Goal: Task Accomplishment & Management: Complete application form

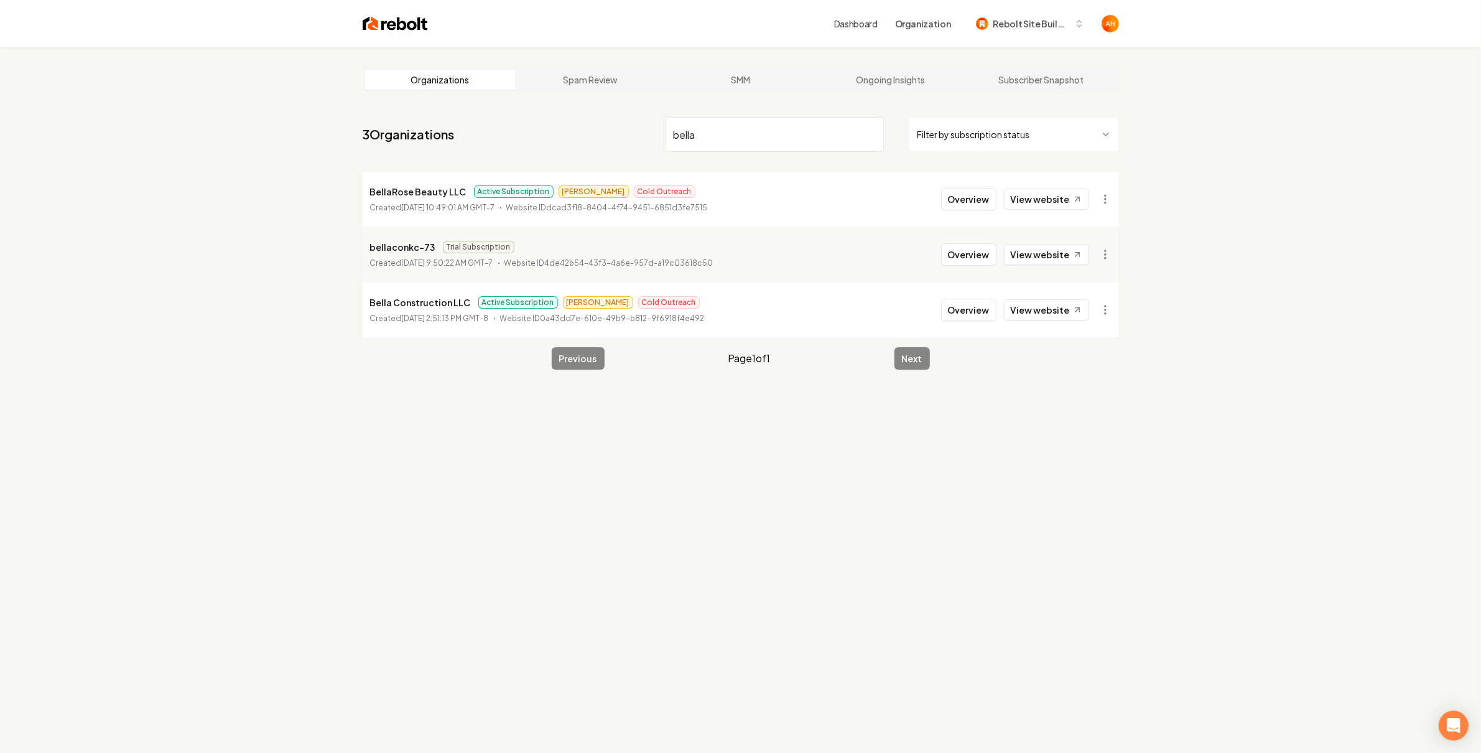
click at [741, 113] on nav "3 Organizations bella Filter by subscription status" at bounding box center [741, 139] width 756 height 55
click at [741, 119] on input "bella" at bounding box center [774, 134] width 219 height 35
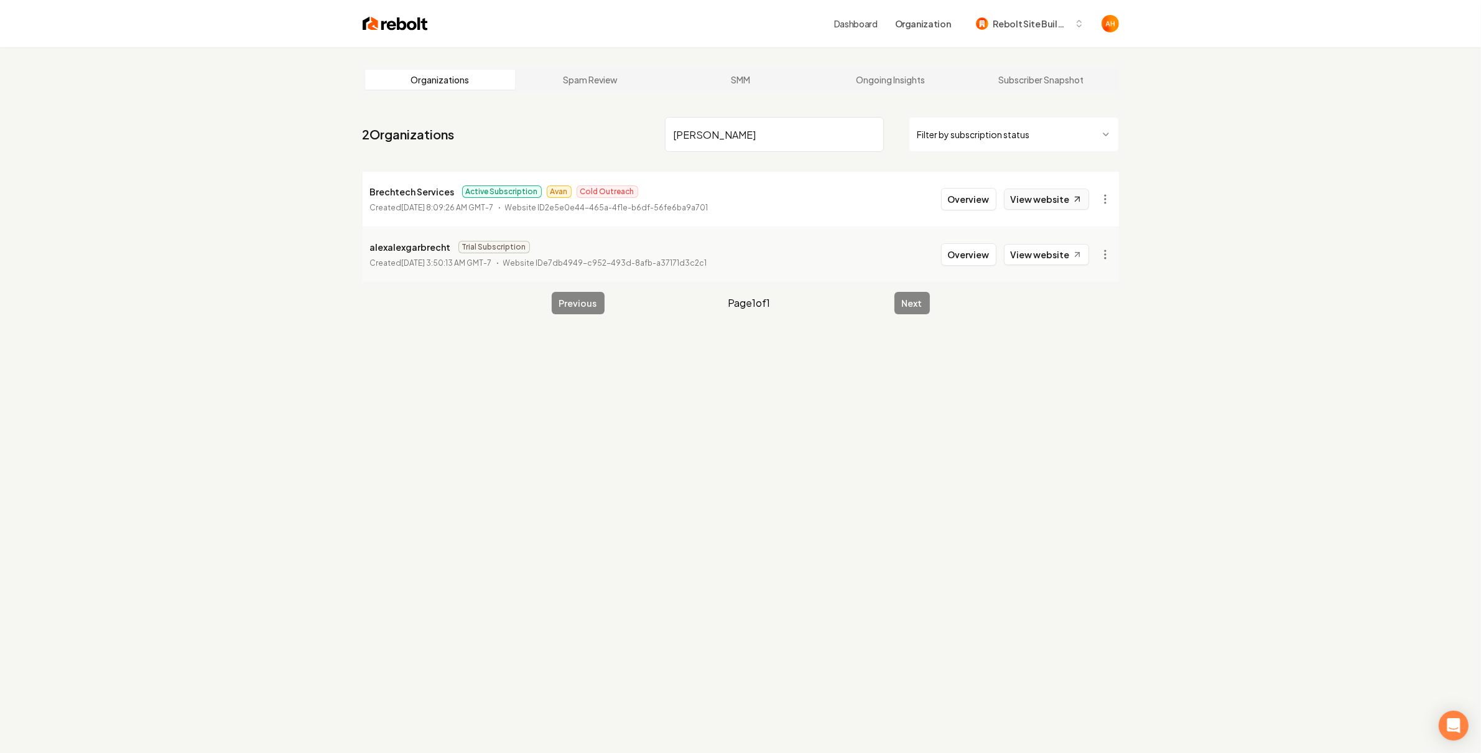
click at [1054, 197] on link "View website" at bounding box center [1046, 198] width 85 height 21
click at [842, 133] on input "brech" at bounding box center [774, 134] width 219 height 35
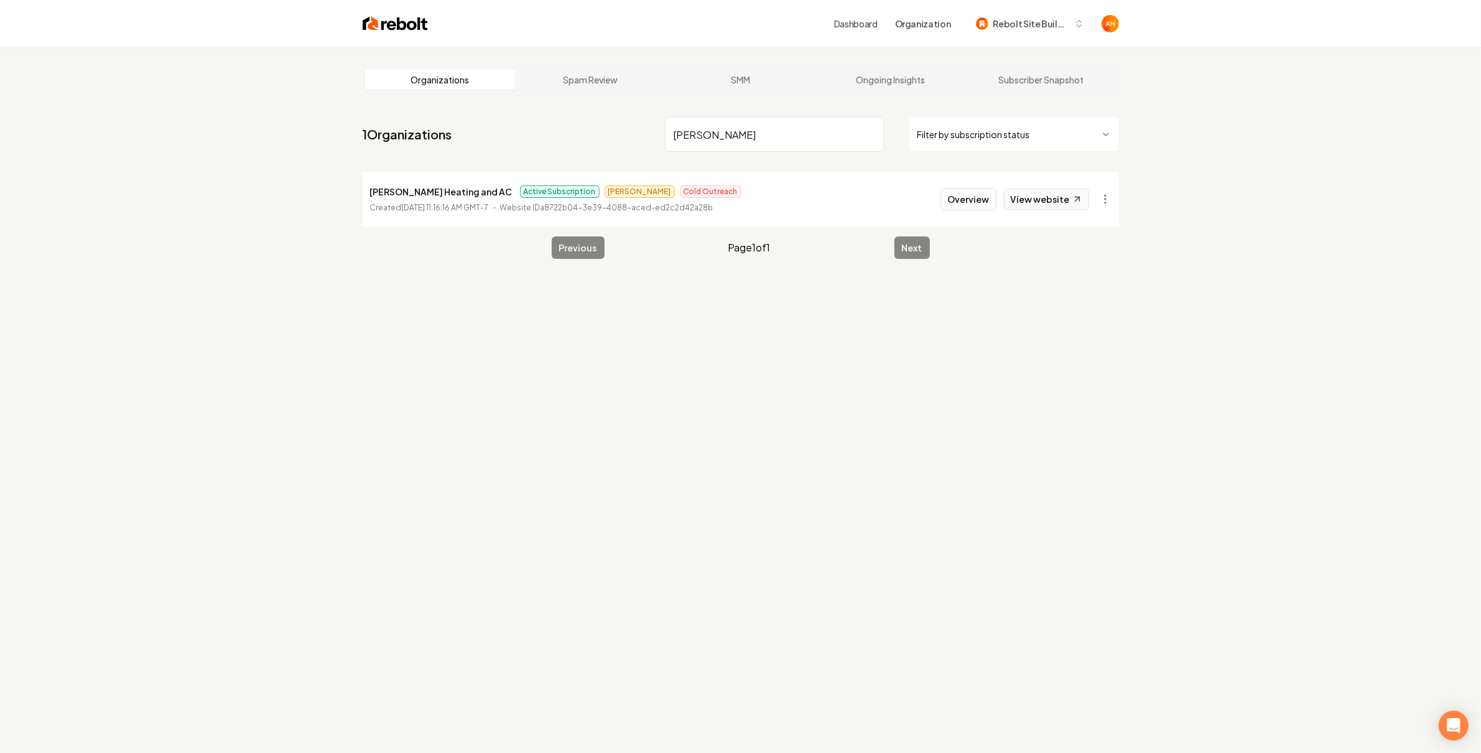
type input "stafford"
click at [1031, 196] on link "View website" at bounding box center [1046, 198] width 85 height 21
drag, startPoint x: 979, startPoint y: 198, endPoint x: 951, endPoint y: 213, distance: 31.7
click at [979, 200] on button "Overview" at bounding box center [968, 199] width 55 height 22
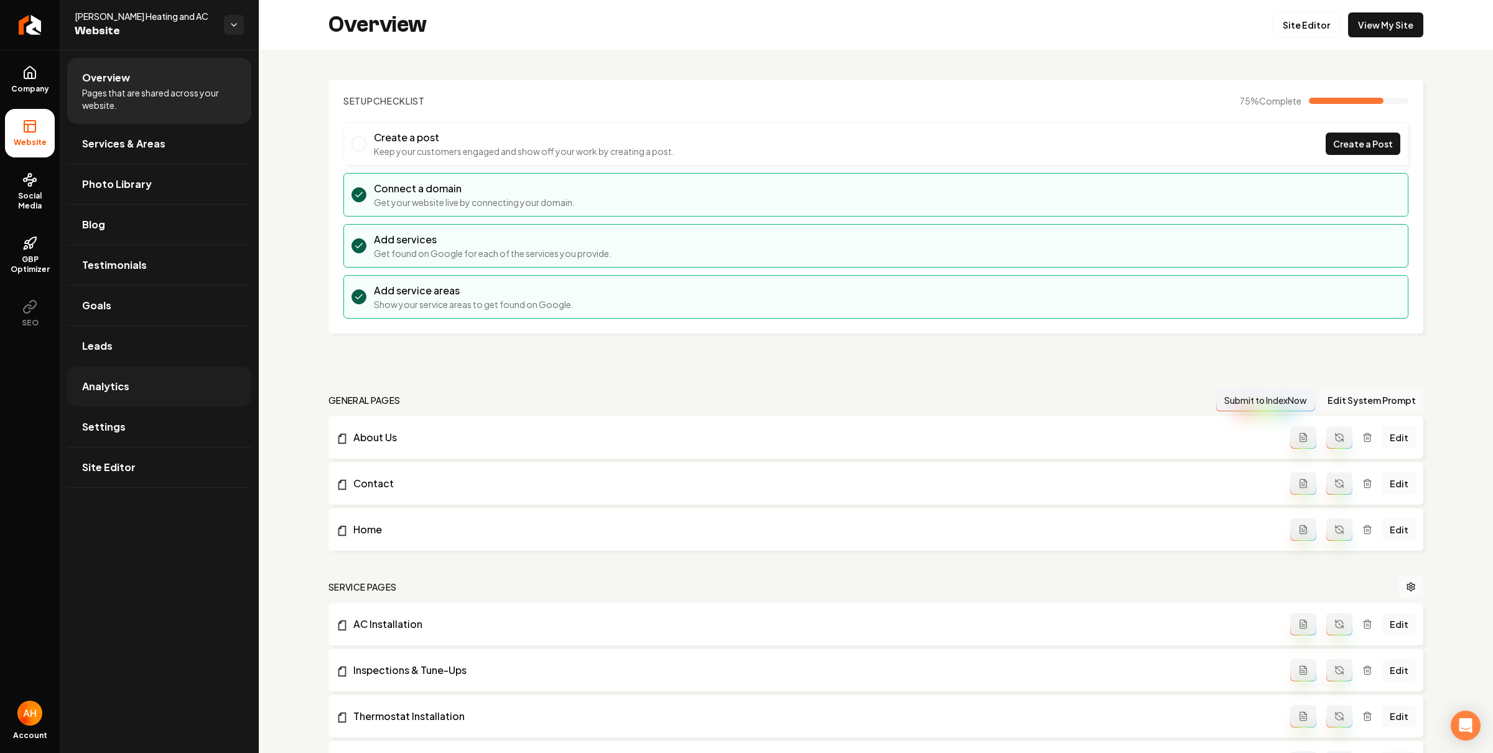
click at [133, 401] on link "Analytics" at bounding box center [159, 386] width 184 height 40
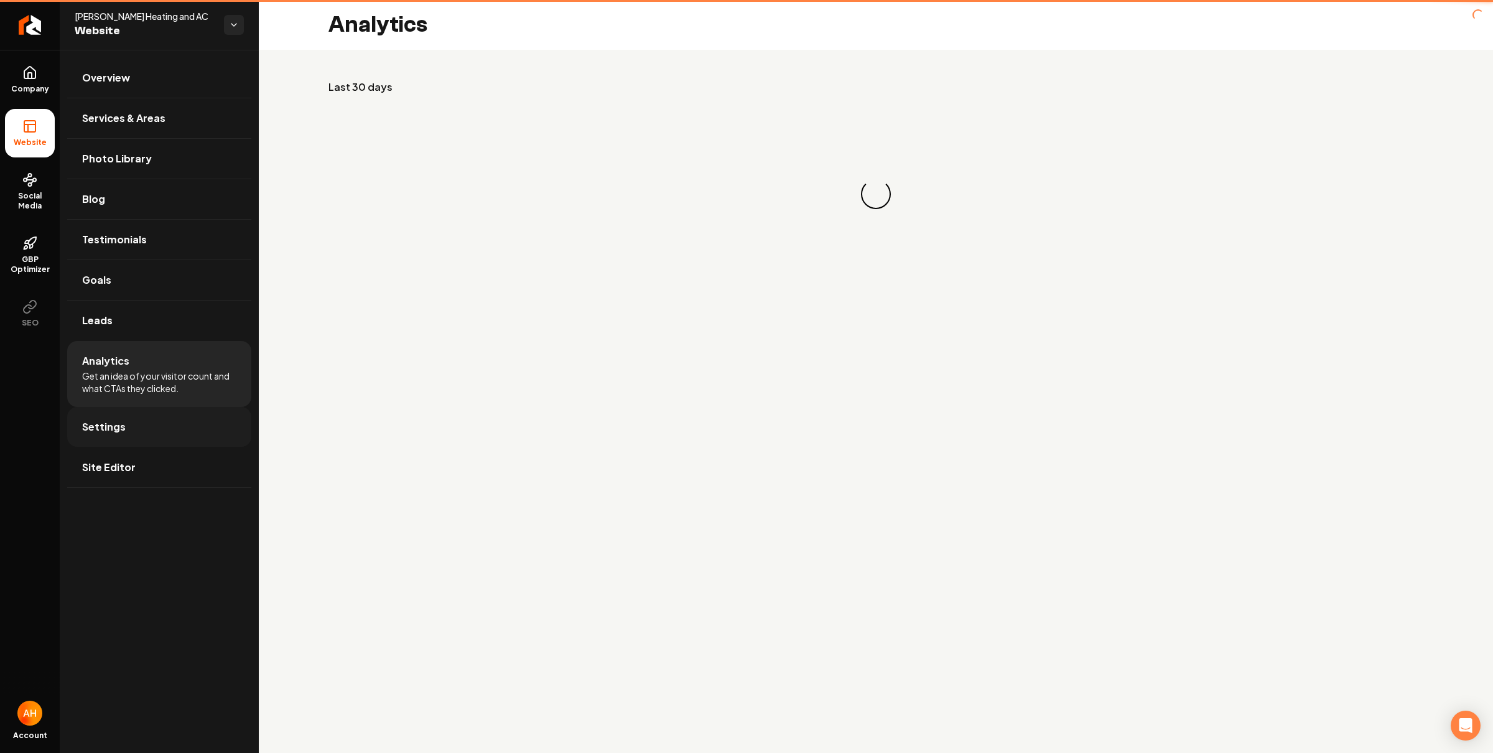
click at [140, 416] on link "Settings" at bounding box center [159, 427] width 184 height 40
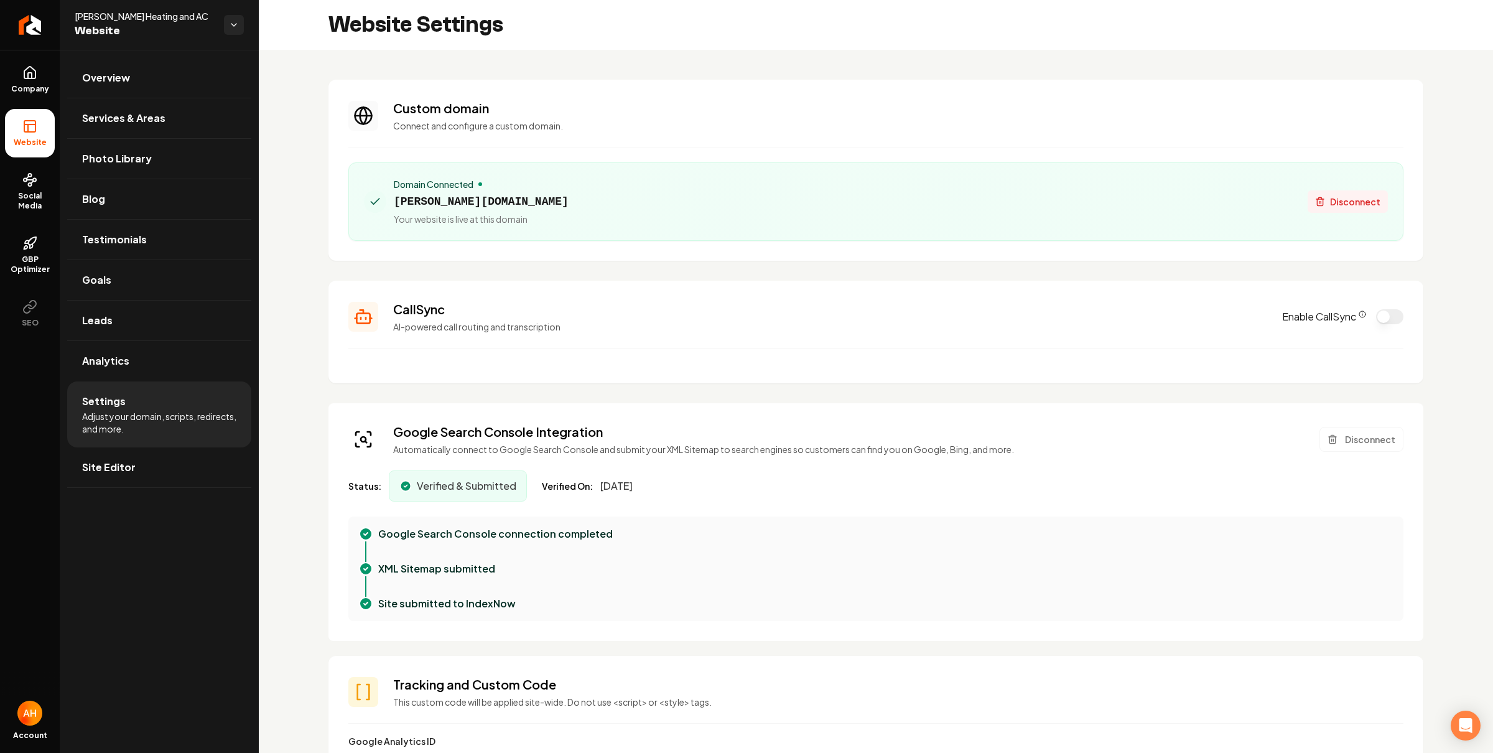
click at [1330, 200] on span "Disconnect" at bounding box center [1355, 201] width 50 height 13
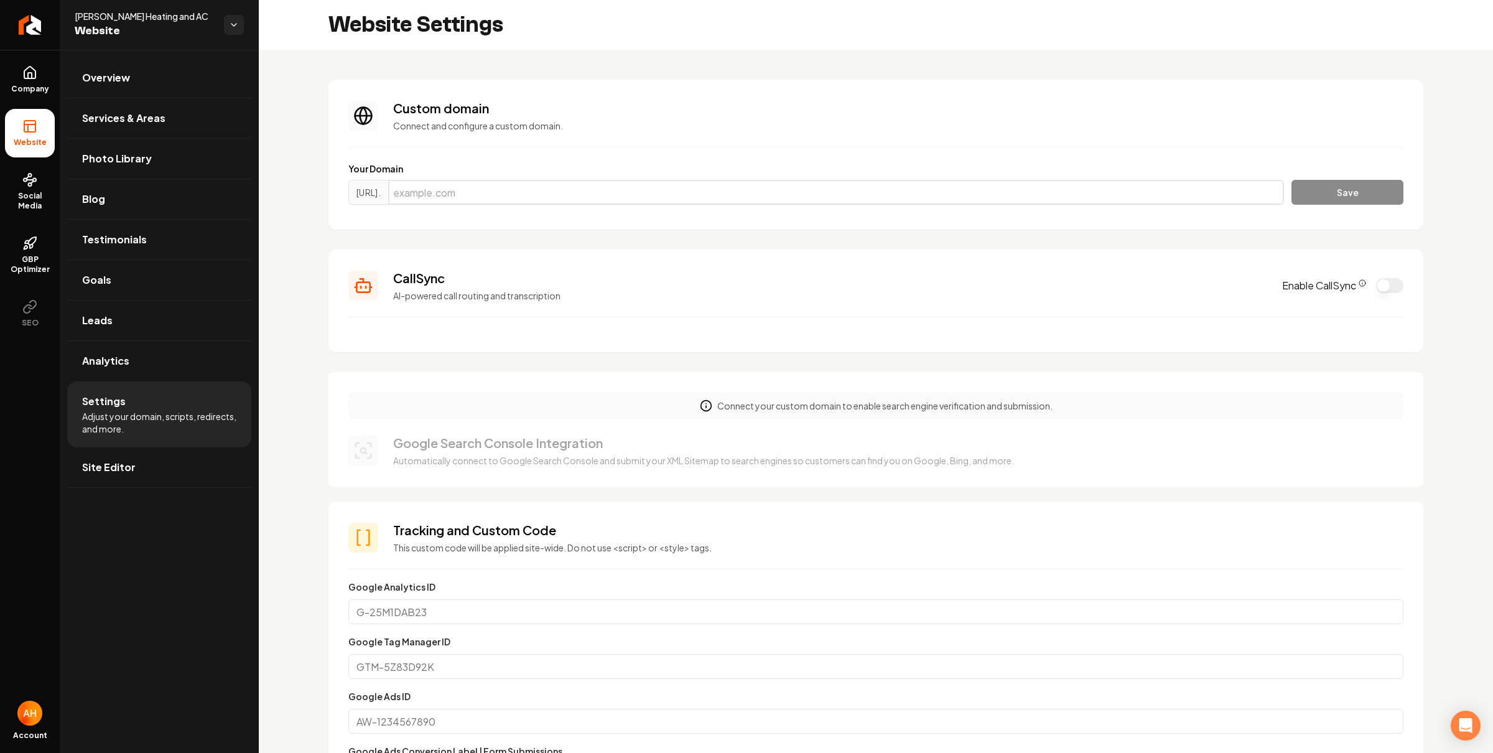
click at [623, 202] on input "Main content area" at bounding box center [836, 192] width 896 height 25
click at [919, 197] on input "Main content area" at bounding box center [836, 192] width 896 height 25
click at [656, 193] on input "Main content area" at bounding box center [836, 192] width 896 height 25
paste input "staffordheatingandac.com"
type input "staffordheatingandac.com"
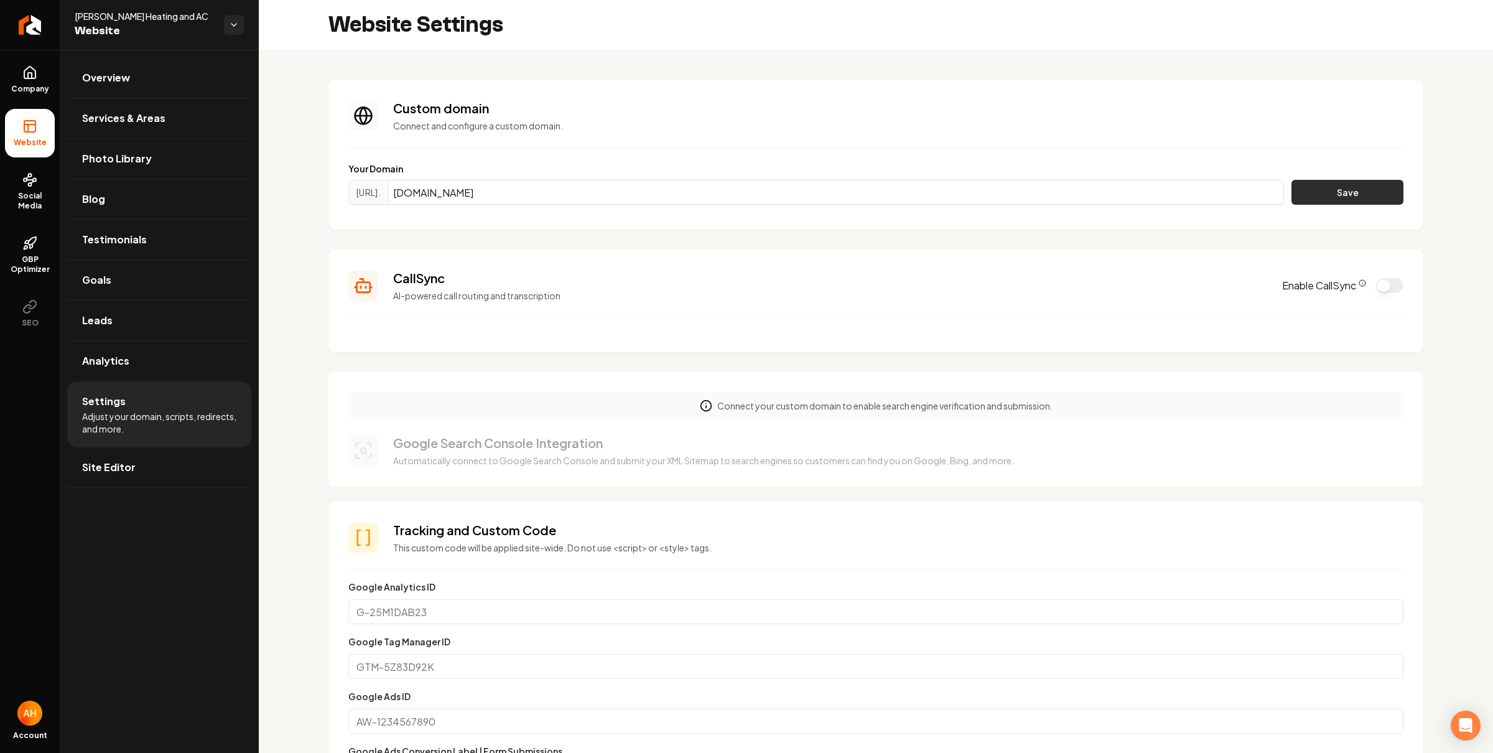
click at [1342, 200] on button "Save" at bounding box center [1347, 192] width 112 height 25
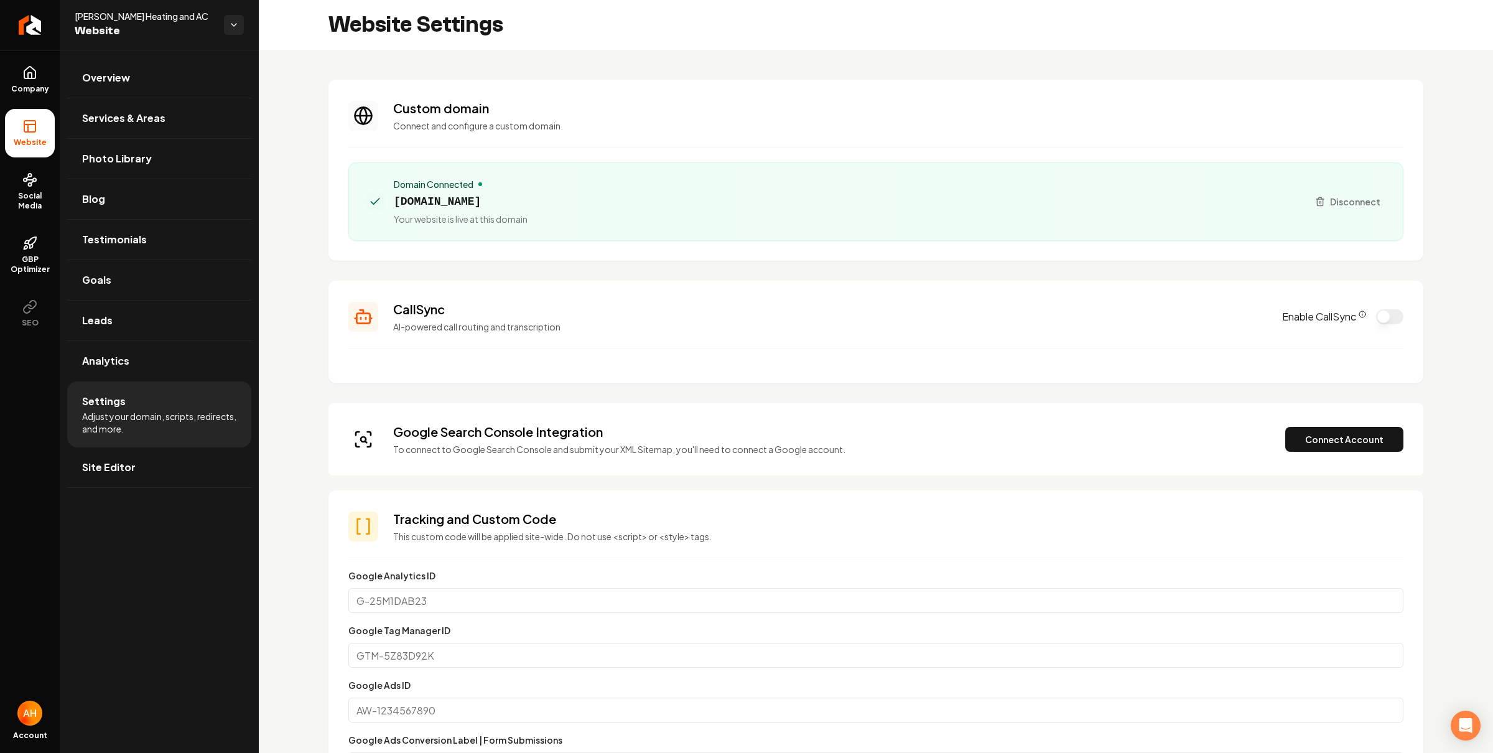
click at [737, 123] on p "Connect and configure a custom domain." at bounding box center [898, 125] width 1010 height 12
click at [1303, 443] on button "Connect Account" at bounding box center [1344, 439] width 118 height 25
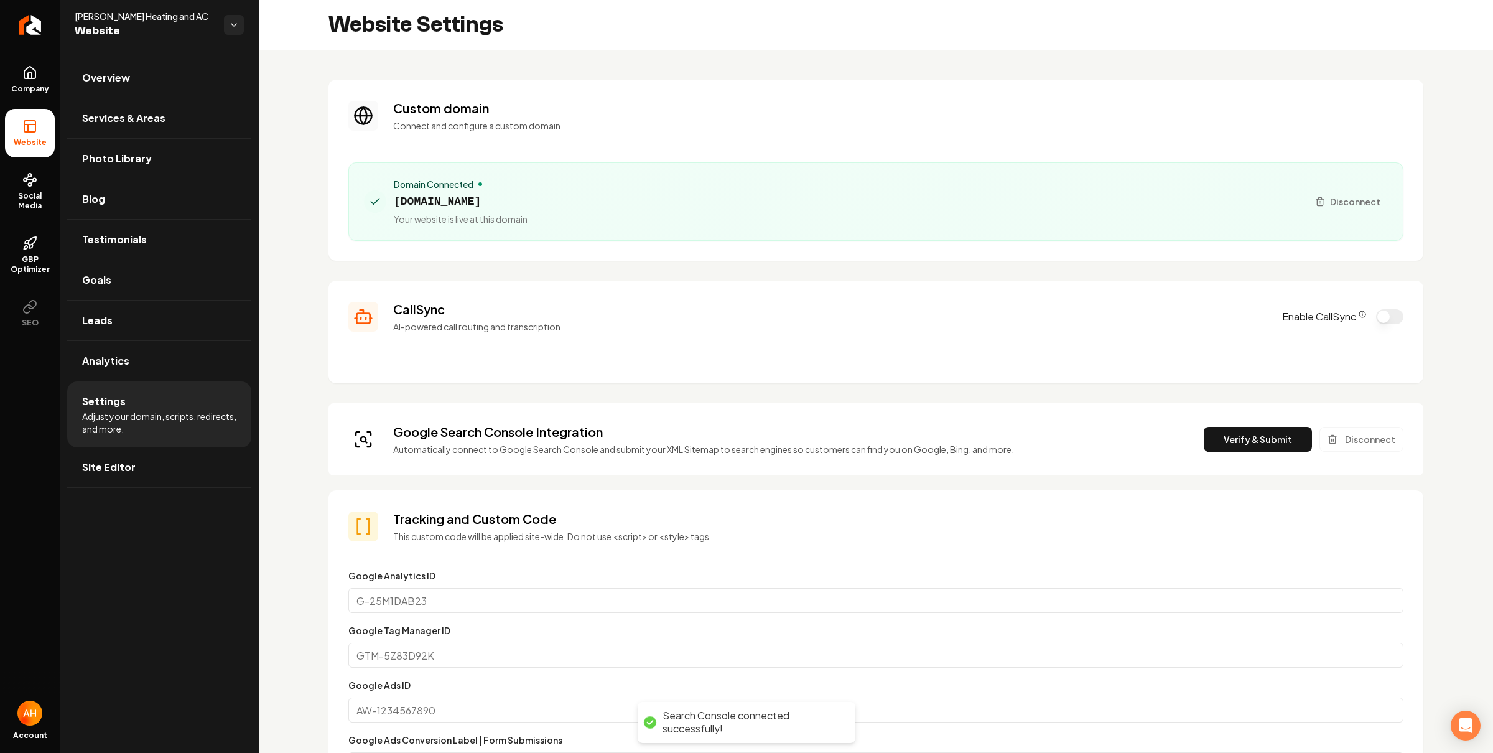
click at [1254, 454] on div "Google Search Console Integration Automatically connect to Google Search Consol…" at bounding box center [875, 439] width 1055 height 32
click at [1256, 447] on button "Verify & Submit" at bounding box center [1258, 439] width 108 height 25
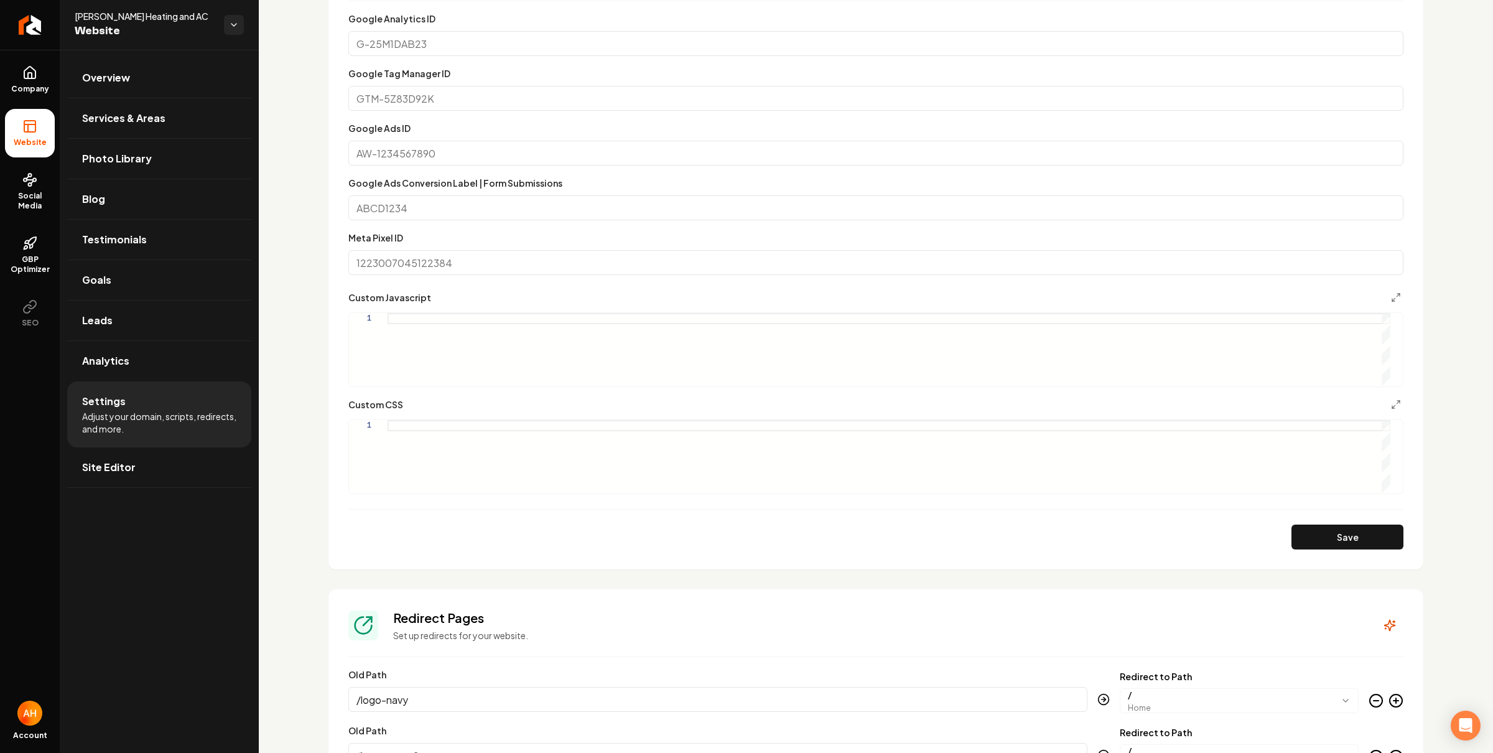
scroll to position [912, 0]
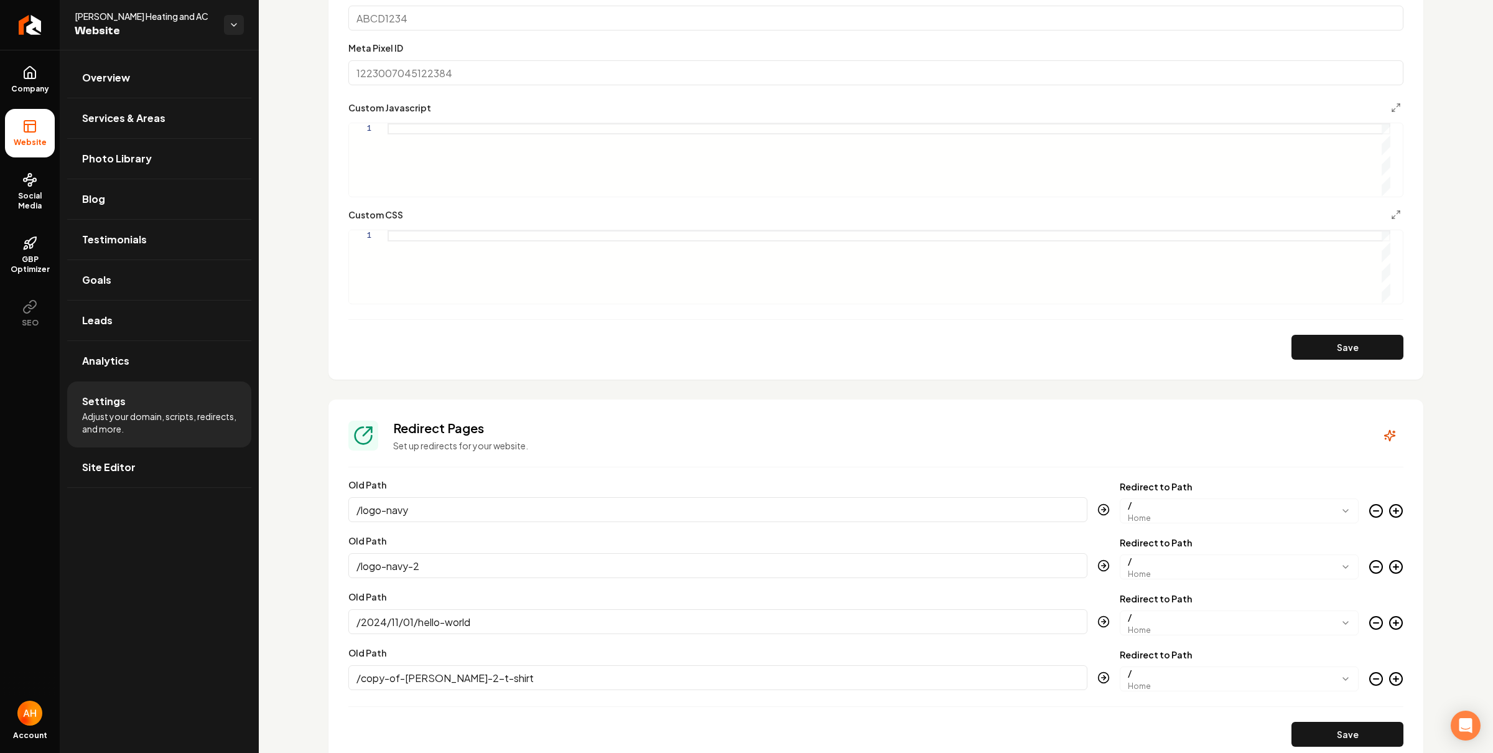
click at [621, 113] on div "Custom Javascript" at bounding box center [875, 107] width 1055 height 15
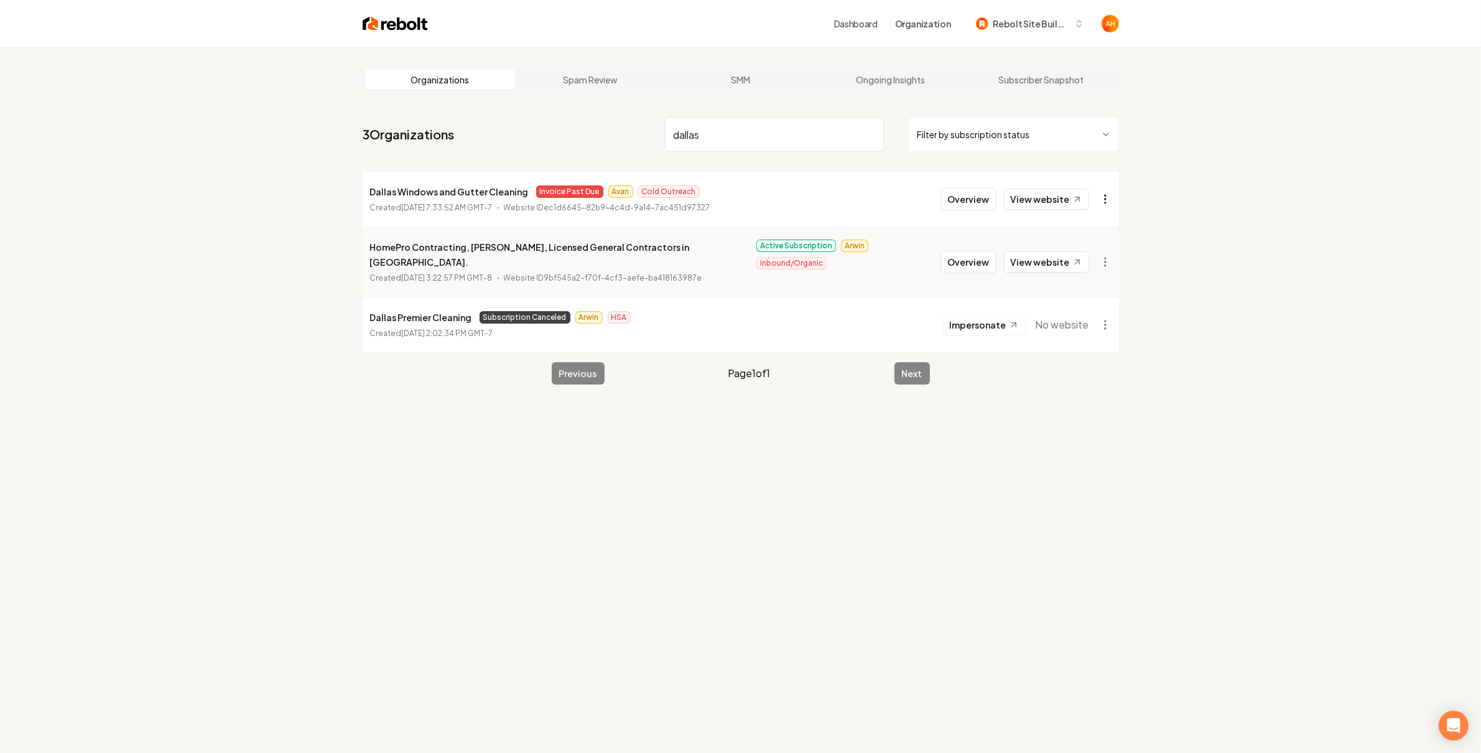
click at [1104, 199] on html "Dashboard Organization Rebolt Site Builder Organizations Spam Review SMM Ongoin…" at bounding box center [740, 376] width 1481 height 753
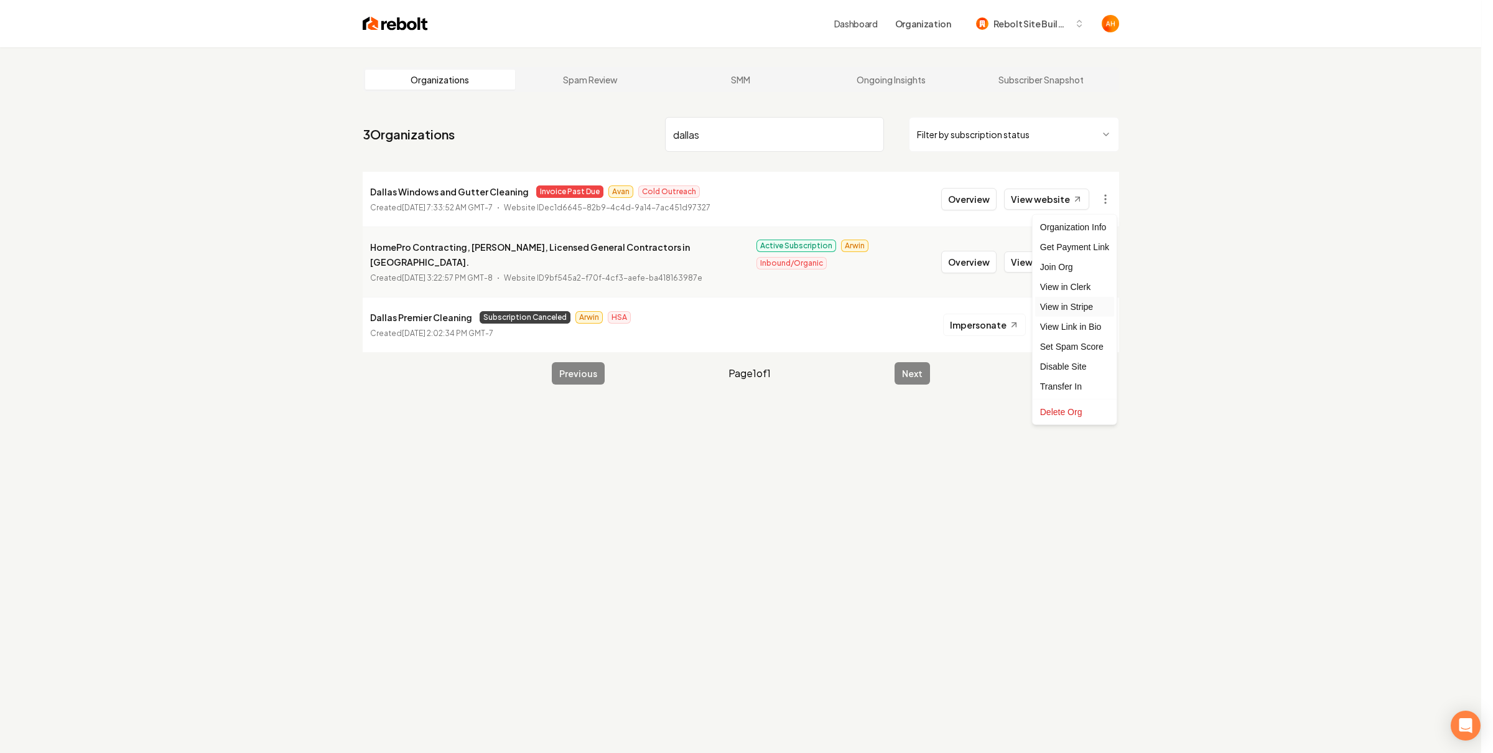
click at [1081, 305] on link "View in Stripe" at bounding box center [1074, 307] width 79 height 20
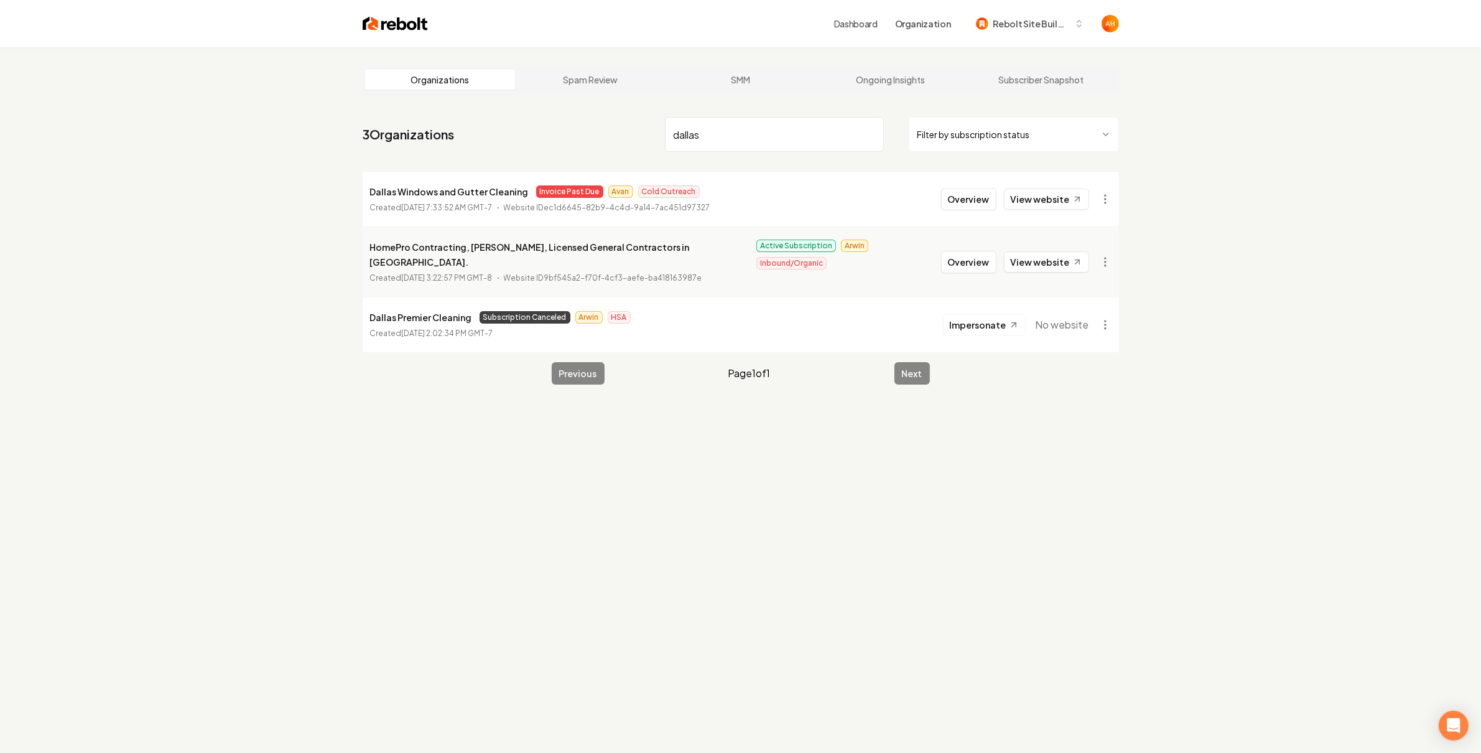
click at [761, 145] on input "dallas" at bounding box center [774, 134] width 219 height 35
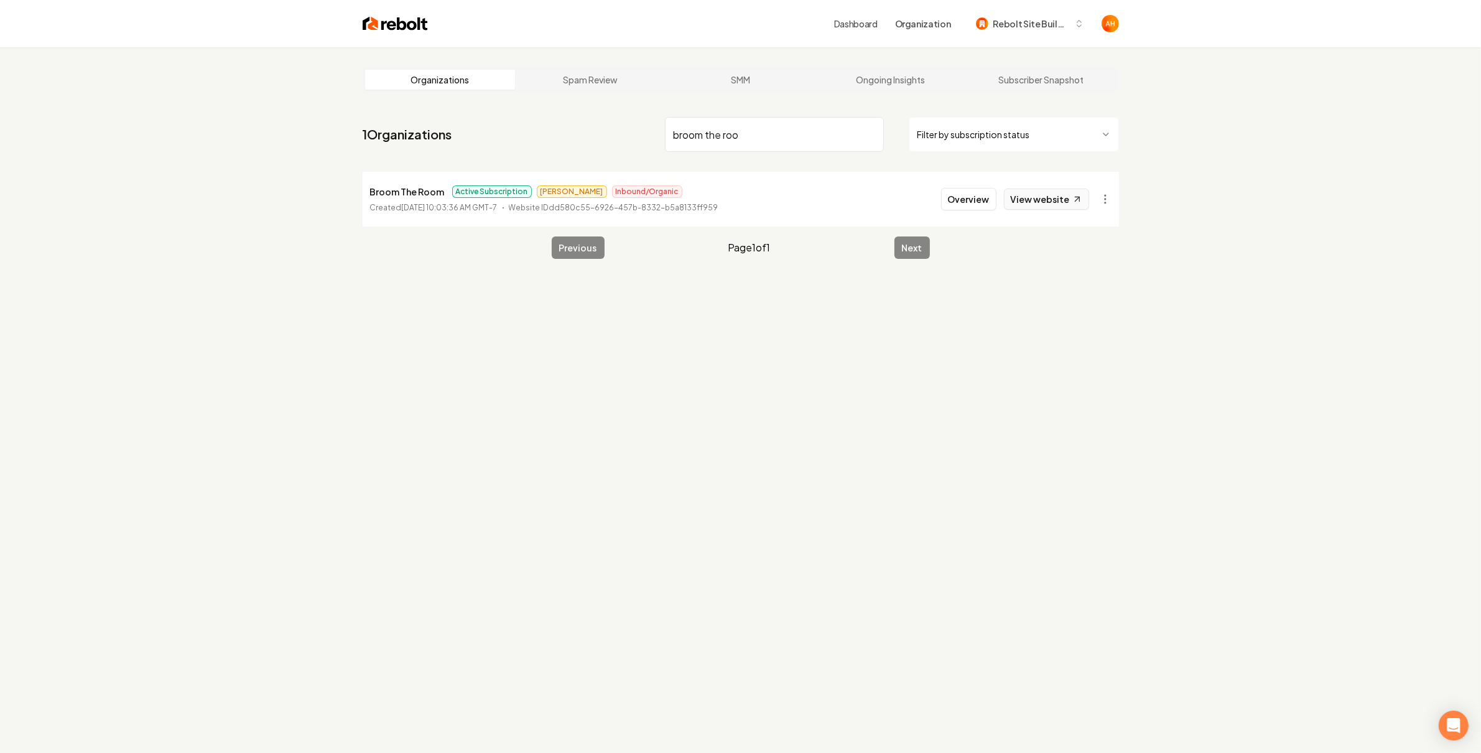
type input "broom the roo"
click at [1031, 196] on link "View website" at bounding box center [1046, 198] width 85 height 21
click at [969, 193] on button "Overview" at bounding box center [968, 199] width 55 height 22
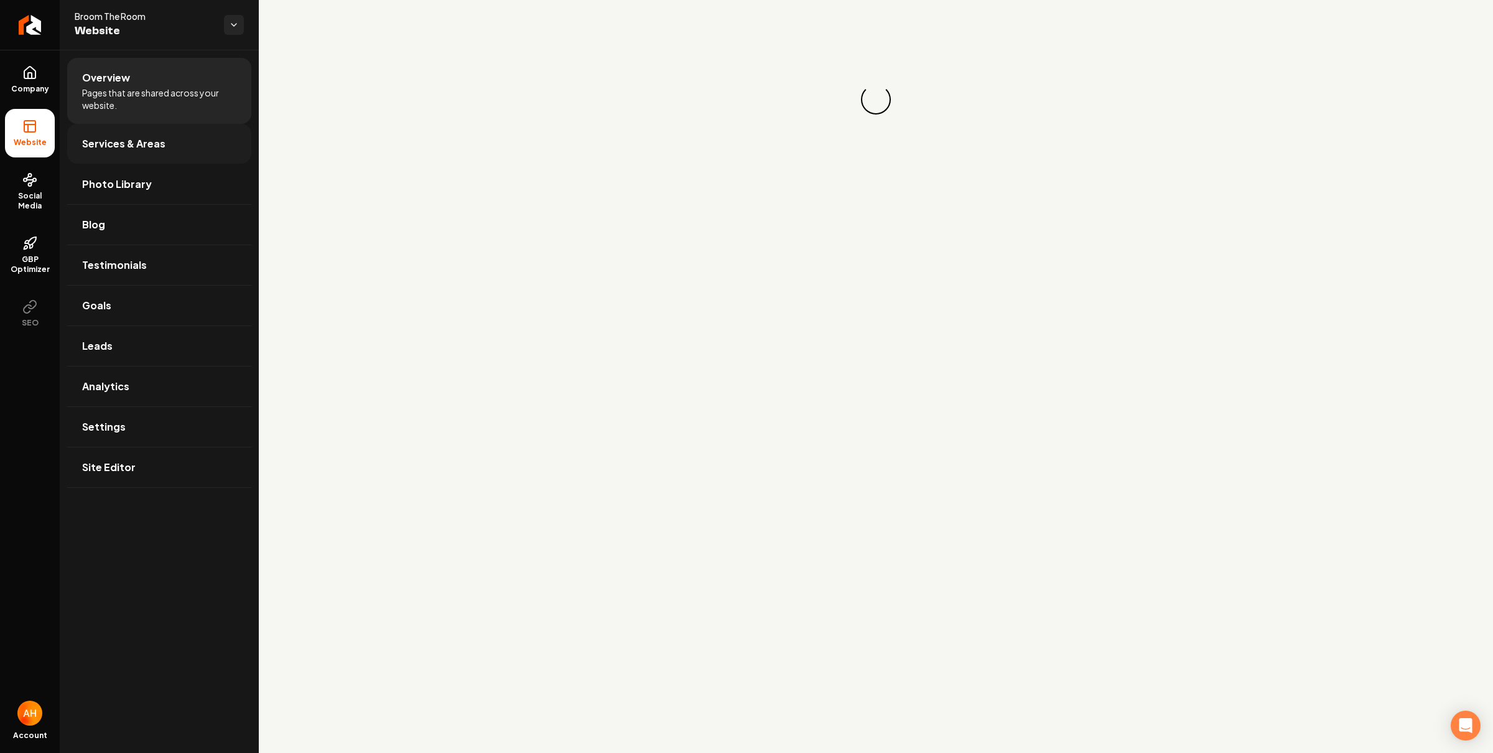
click at [181, 147] on link "Services & Areas" at bounding box center [159, 144] width 184 height 40
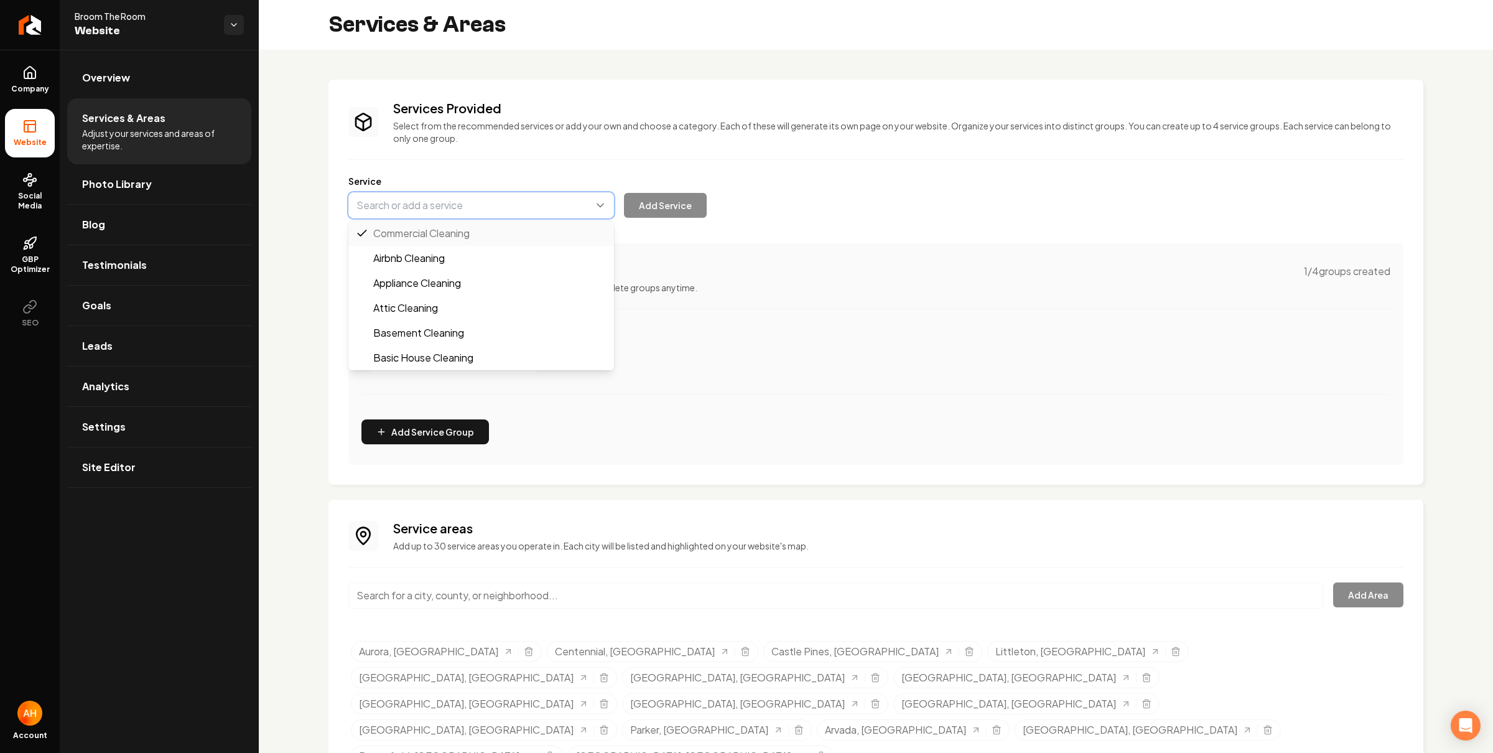
click at [448, 196] on button "Main content area" at bounding box center [481, 205] width 266 height 26
type input "Basic House Cleaning"
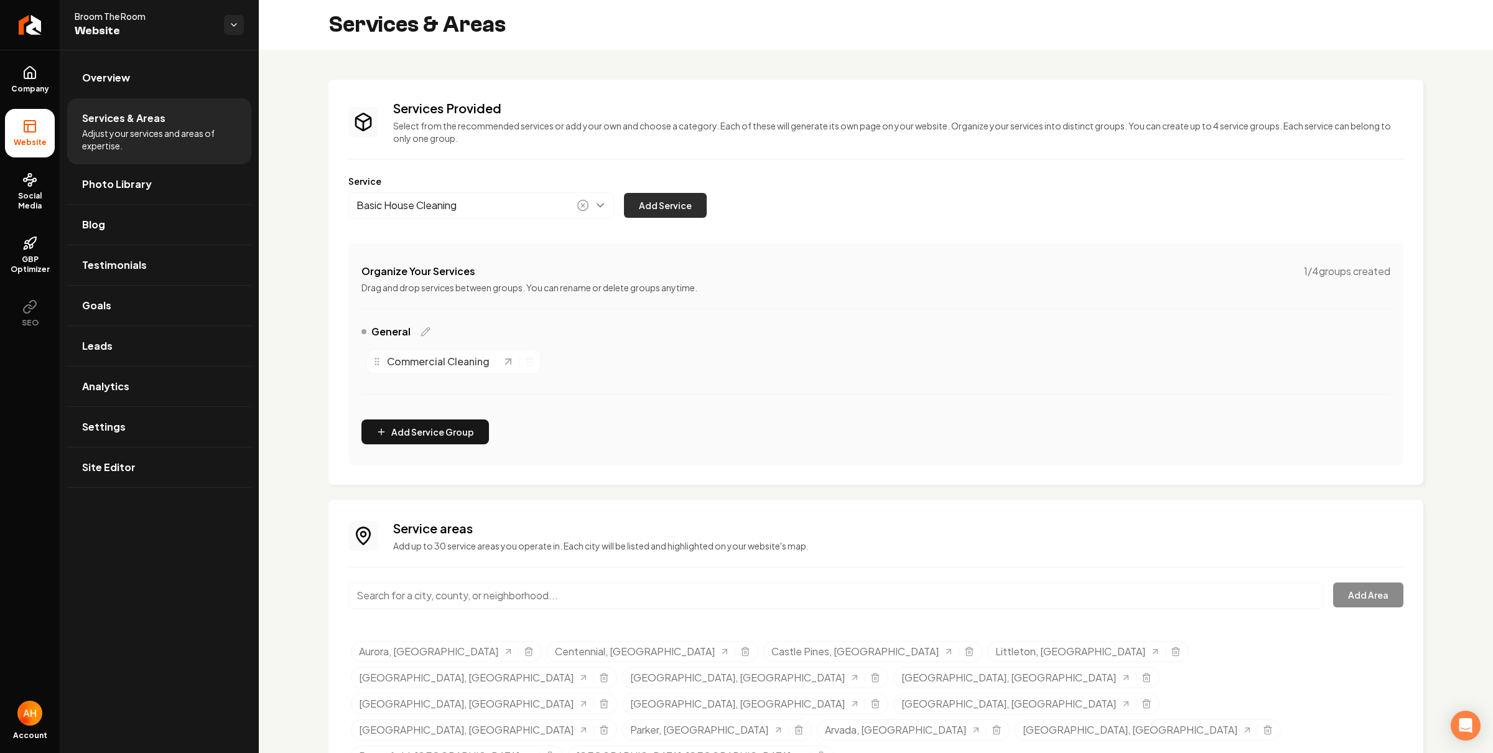
click at [692, 210] on button "Add Service" at bounding box center [665, 205] width 83 height 25
click at [539, 198] on button "Main content area" at bounding box center [481, 205] width 266 height 26
type input "Deep House Cleaning"
click at [646, 202] on button "Add Service" at bounding box center [665, 205] width 83 height 25
click at [442, 197] on button "Main content area" at bounding box center [481, 205] width 266 height 26
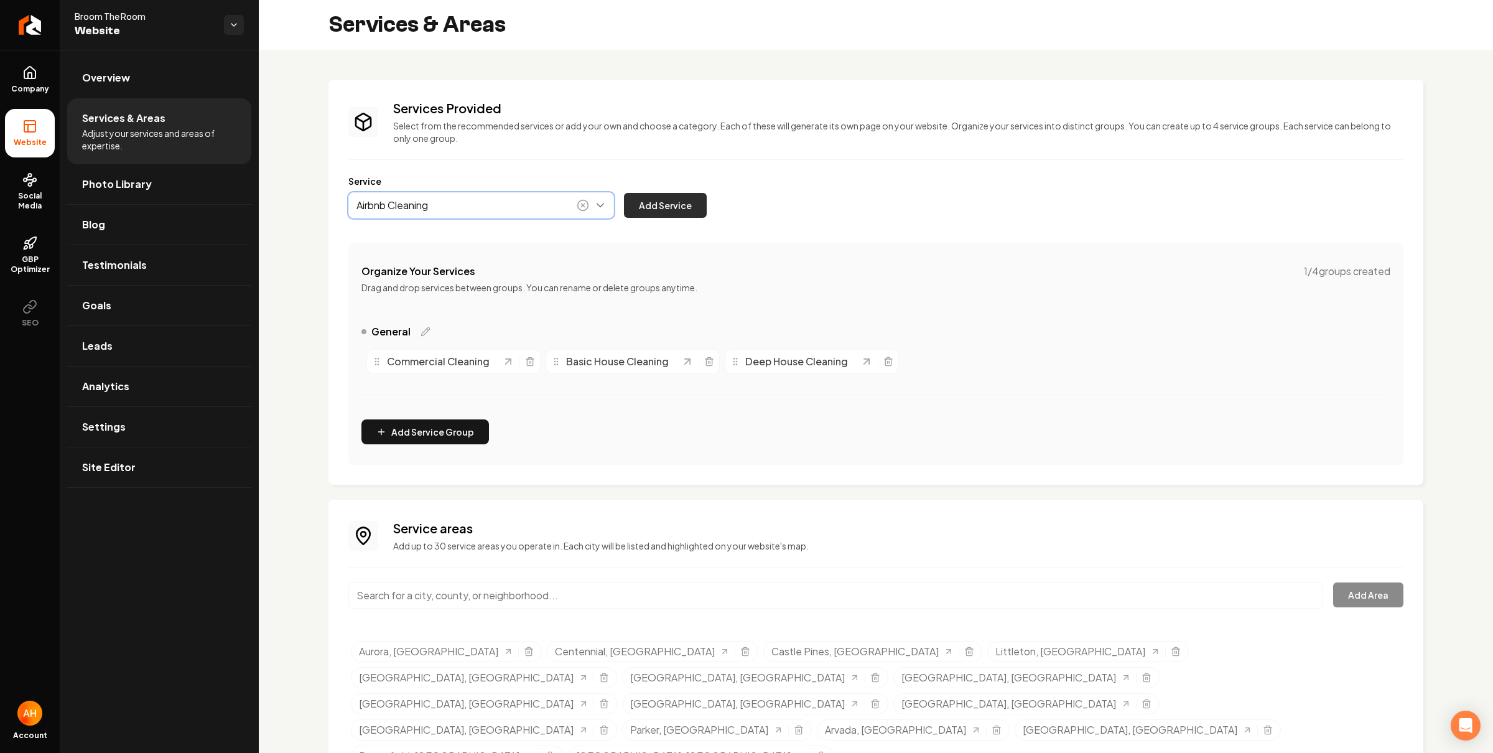
type input "Airbnb Cleaning"
click at [651, 195] on button "Add Service" at bounding box center [665, 205] width 83 height 25
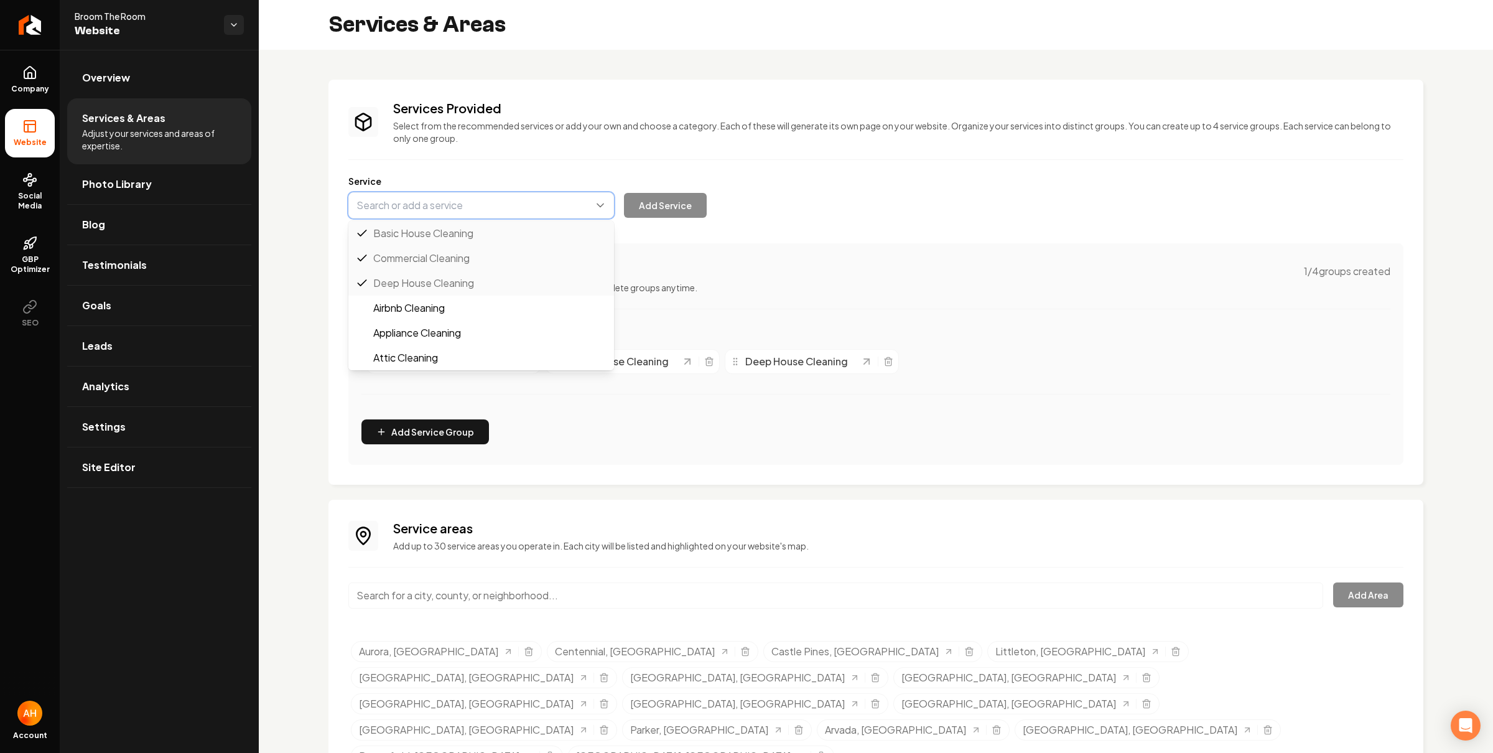
click at [485, 208] on button "Main content area" at bounding box center [481, 205] width 266 height 26
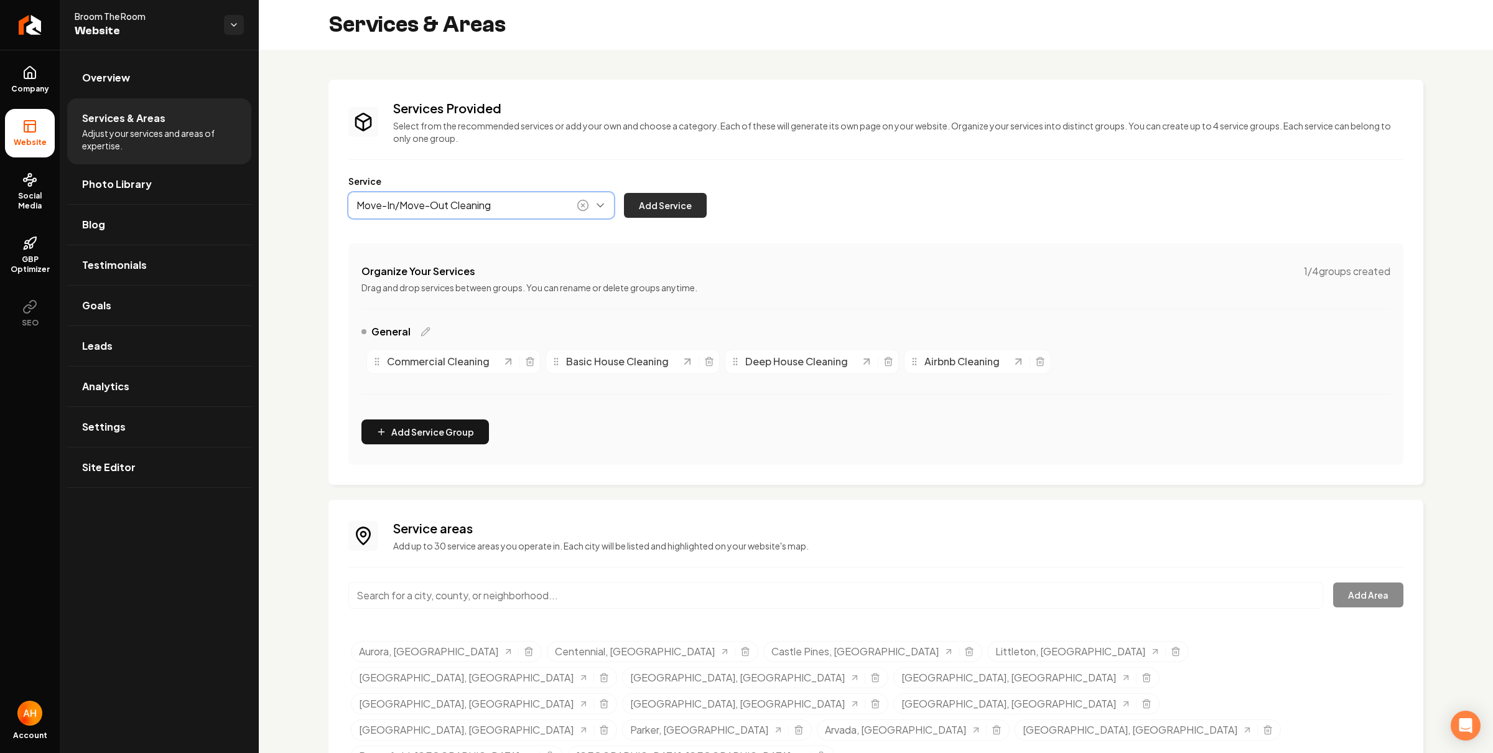
type input "Move-In/Move-Out Cleaning"
click at [633, 210] on button "Add Service" at bounding box center [665, 205] width 83 height 25
click at [184, 71] on link "Overview" at bounding box center [159, 78] width 184 height 40
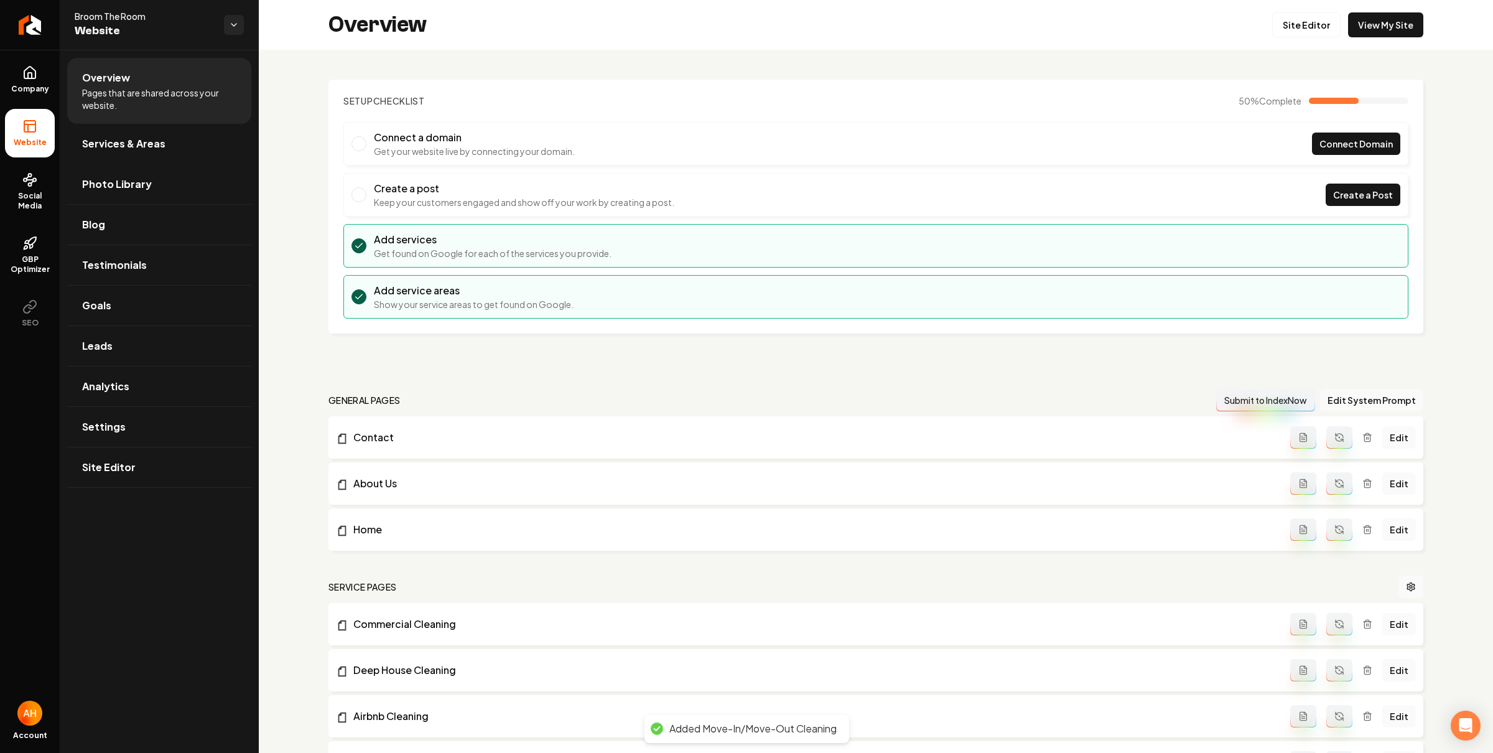
click at [1258, 22] on div "Overview Site Editor View My Site" at bounding box center [876, 25] width 1234 height 50
click at [1286, 16] on link "Site Editor" at bounding box center [1306, 24] width 68 height 25
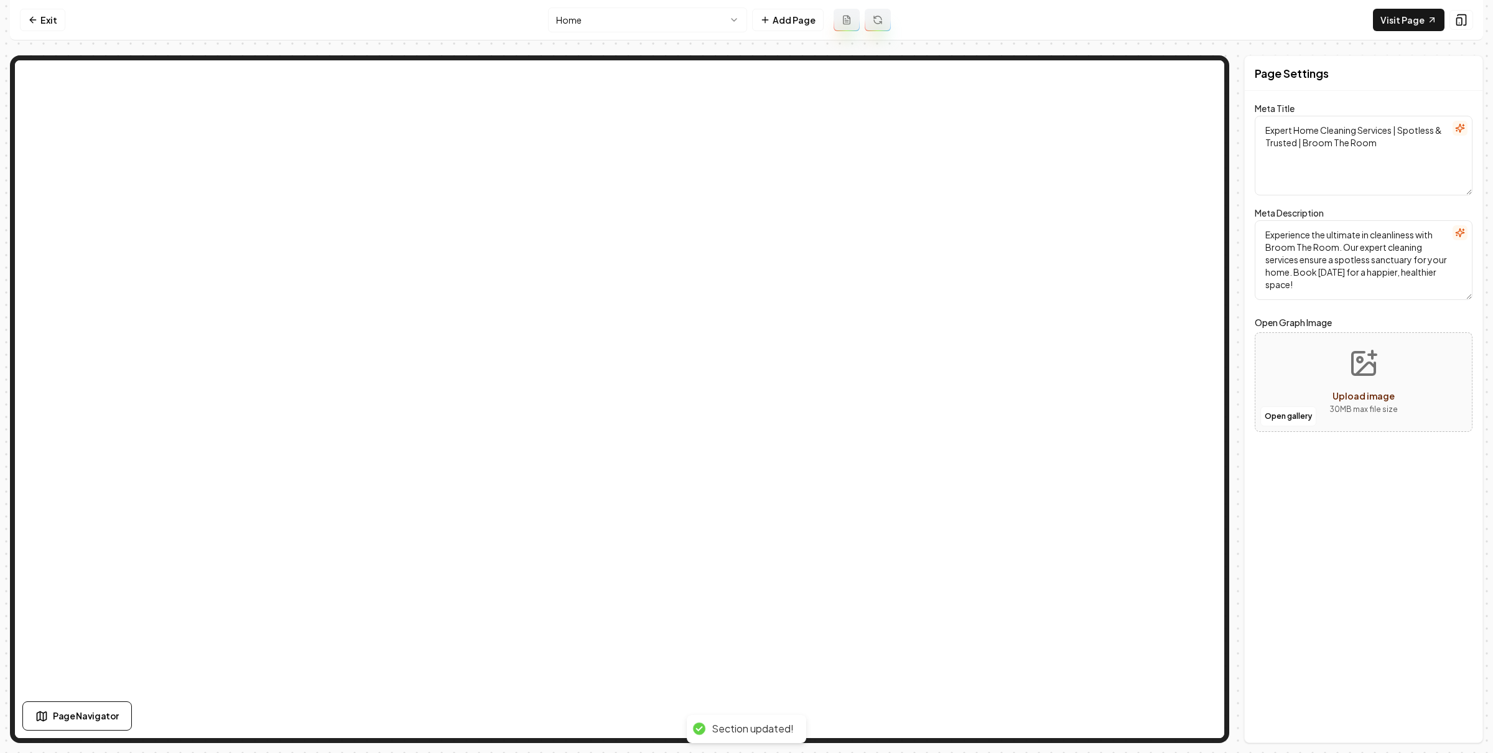
click at [635, 24] on html "Computer Required This feature is only available on a computer. Please switch t…" at bounding box center [746, 376] width 1493 height 753
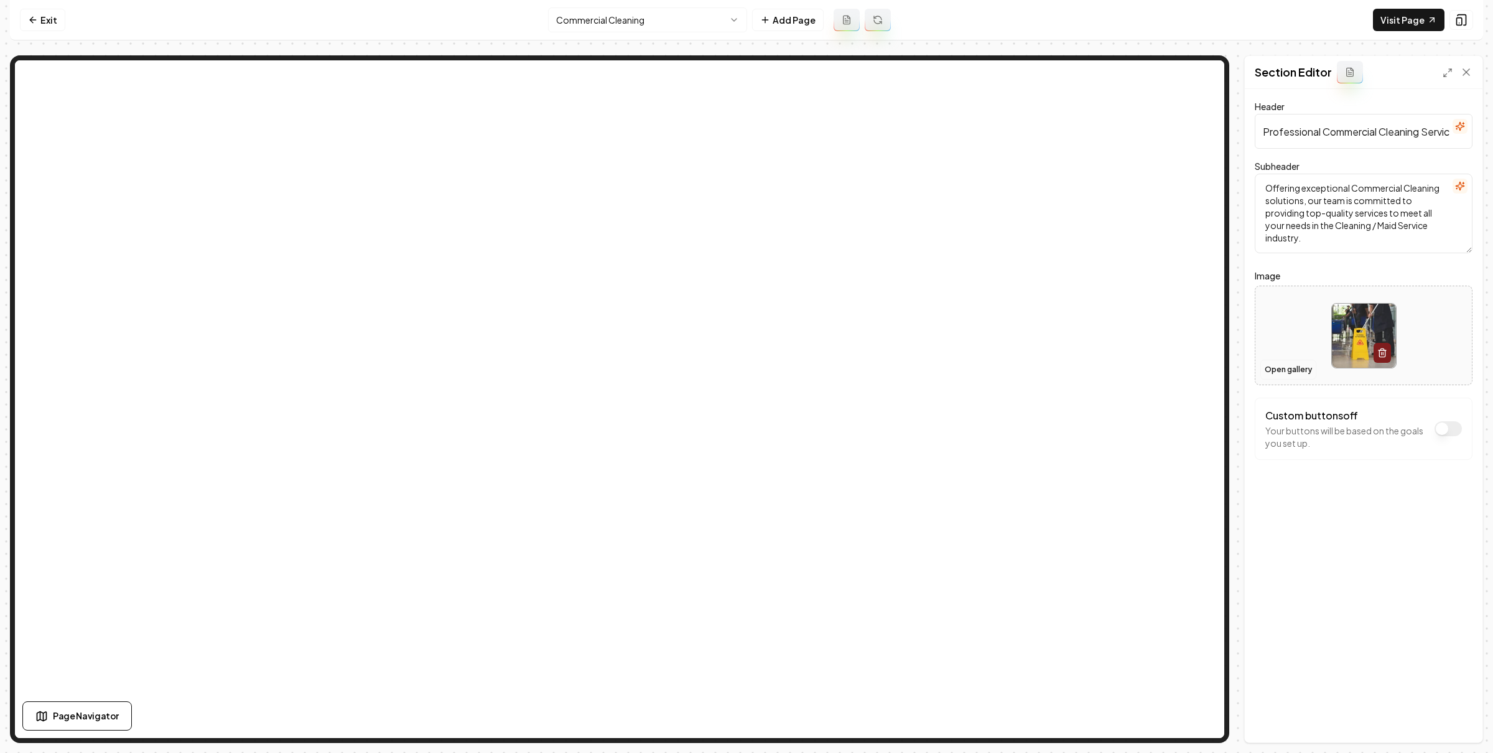
click at [1292, 379] on button "Open gallery" at bounding box center [1288, 370] width 56 height 20
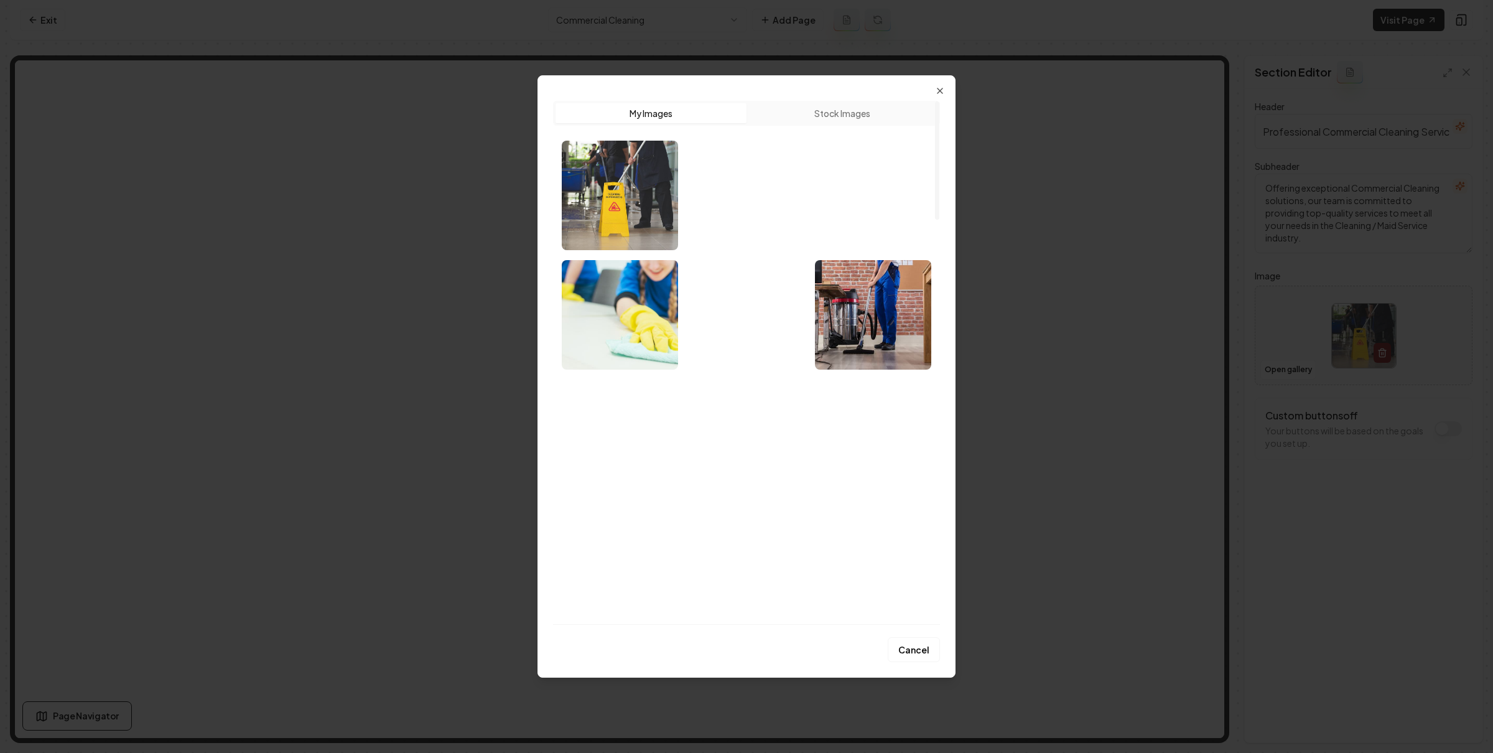
click at [867, 195] on img "Select image image_68acae0c5c7cd75eb879d387.jpeg" at bounding box center [873, 195] width 116 height 109
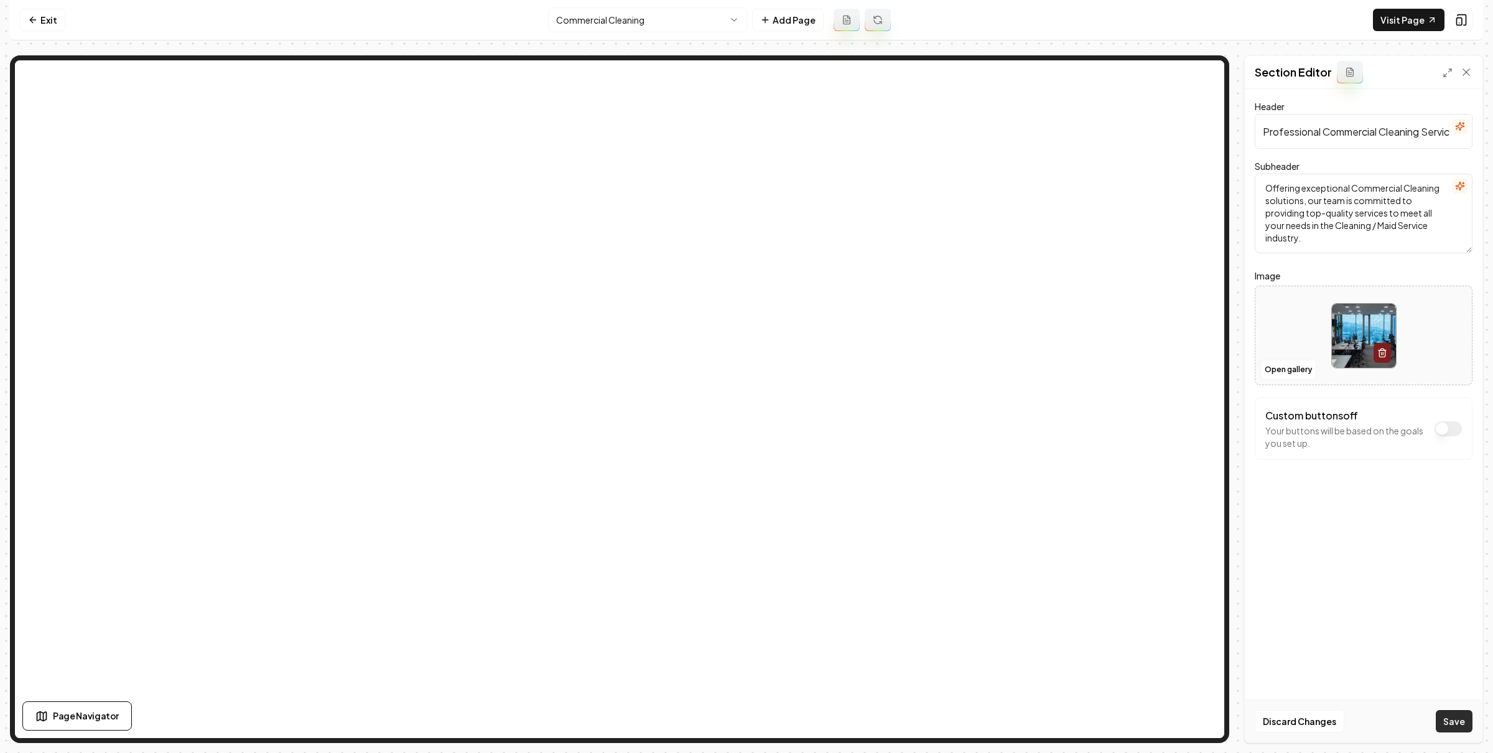
click at [1450, 717] on button "Save" at bounding box center [1454, 721] width 37 height 22
click at [600, 10] on html "Computer Required This feature is only available on a computer. Please switch t…" at bounding box center [746, 376] width 1493 height 753
click at [1298, 368] on button "Open gallery" at bounding box center [1288, 370] width 56 height 20
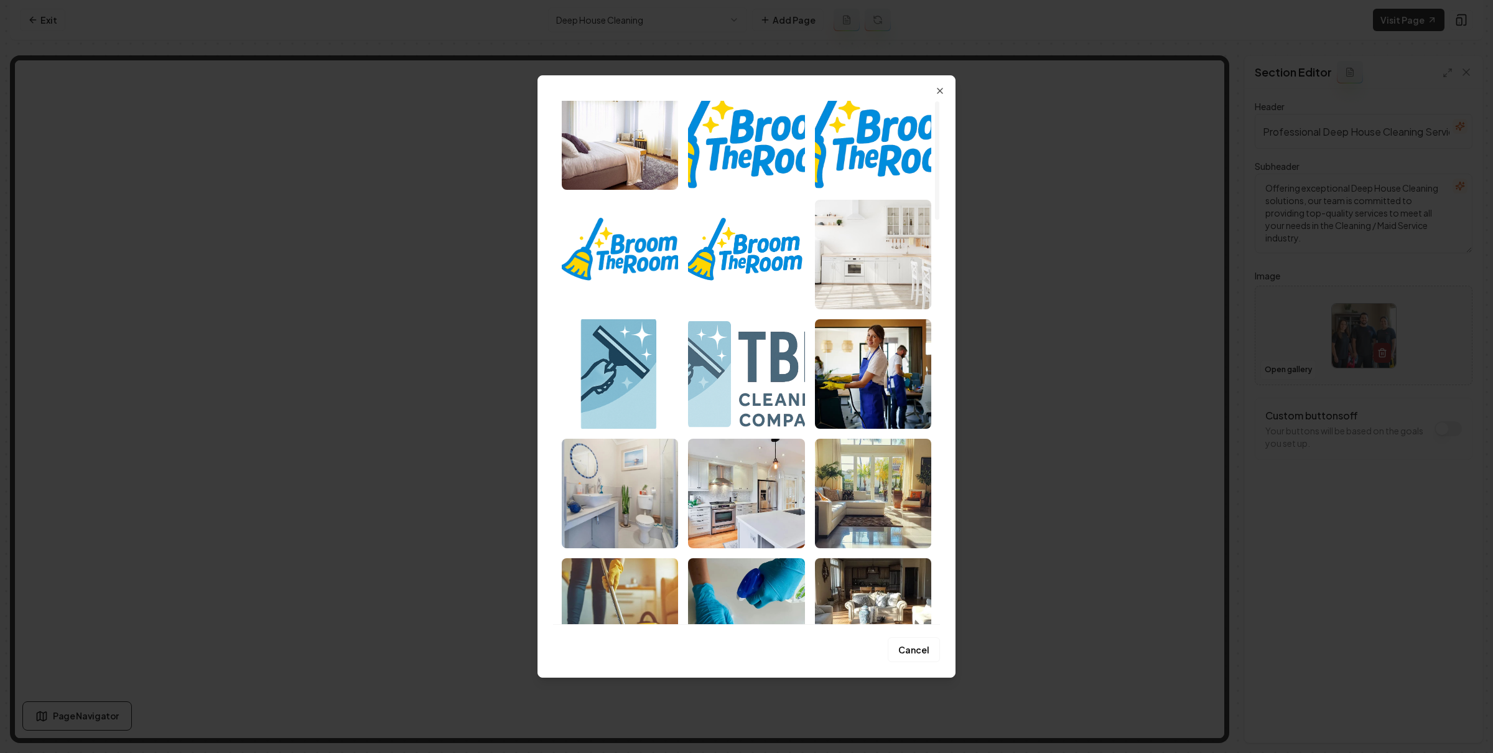
scroll to position [499, 0]
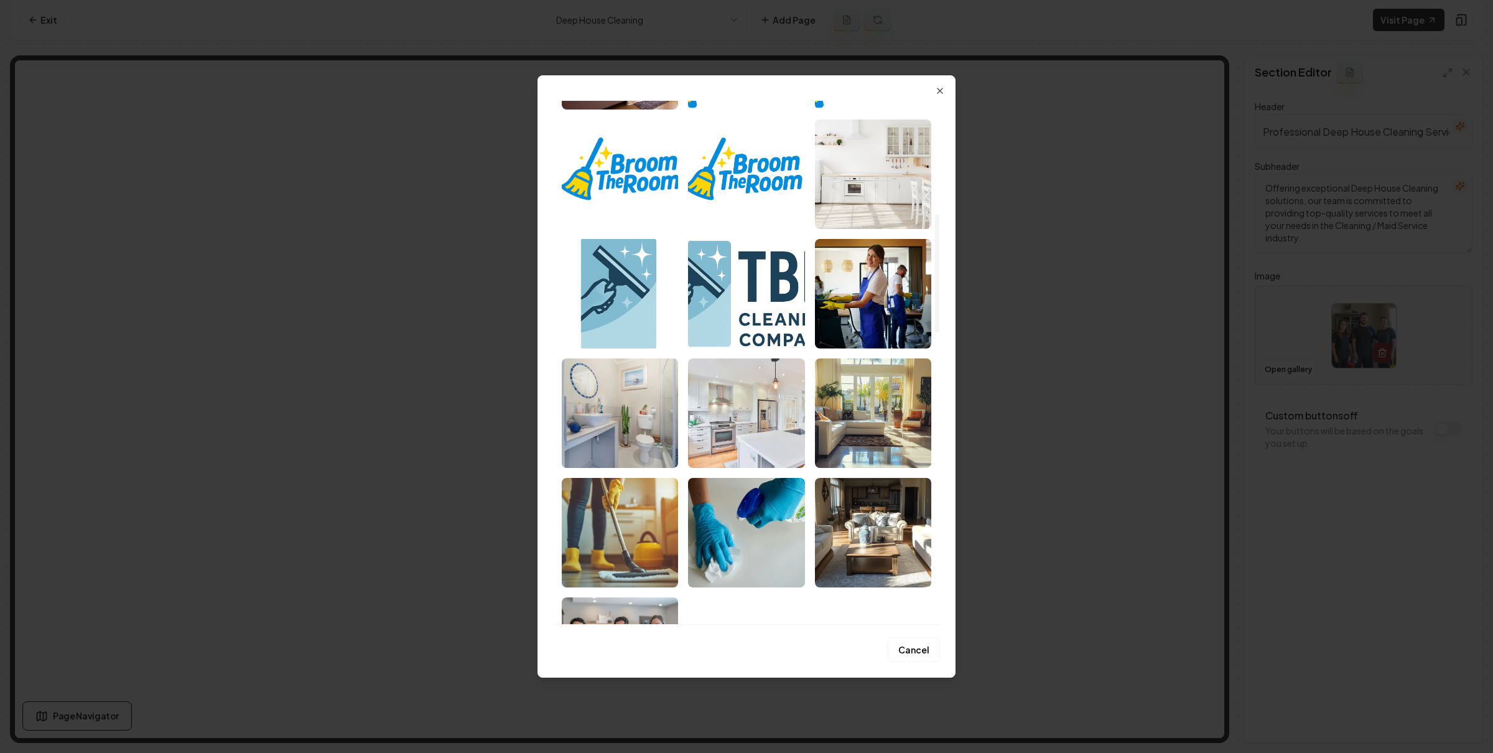
click at [780, 423] on img "Select image image_6887e1375c7cd75eb8b529b1.jpeg" at bounding box center [746, 412] width 116 height 109
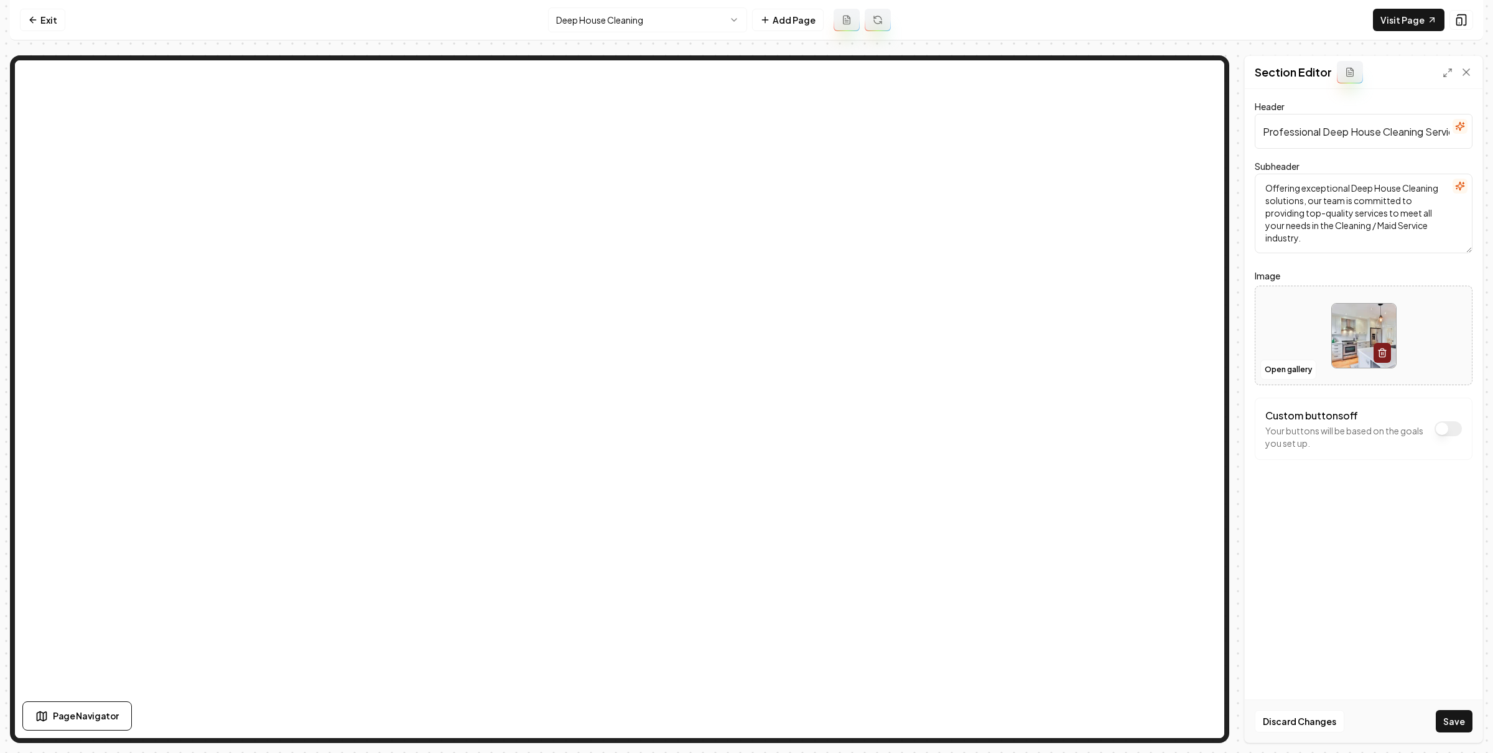
drag, startPoint x: 1458, startPoint y: 725, endPoint x: 1393, endPoint y: 644, distance: 103.9
click at [1458, 725] on button "Save" at bounding box center [1454, 721] width 37 height 22
click at [639, 9] on html "Computer Required This feature is only available on a computer. Please switch t…" at bounding box center [746, 376] width 1493 height 753
click at [1276, 364] on button "Open gallery" at bounding box center [1288, 370] width 56 height 20
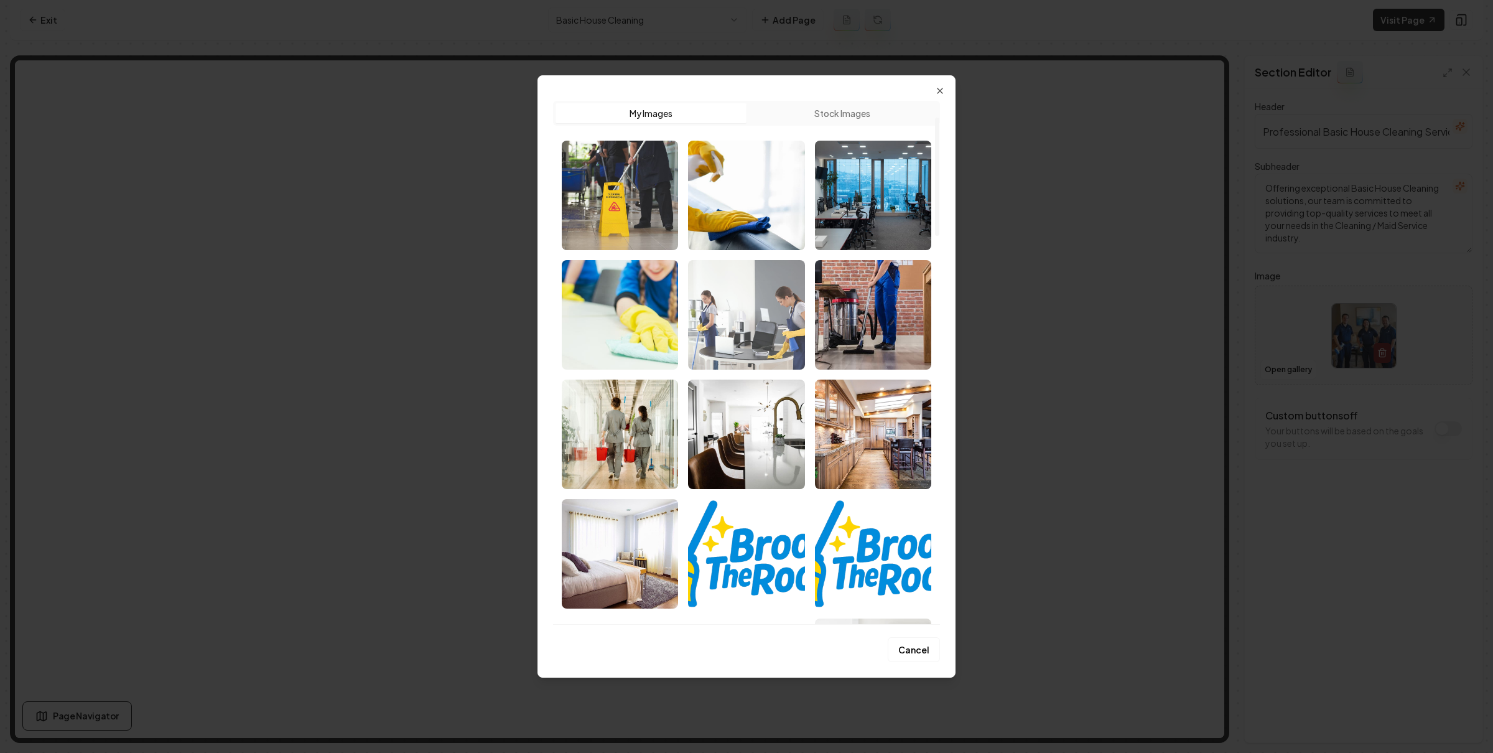
scroll to position [72, 0]
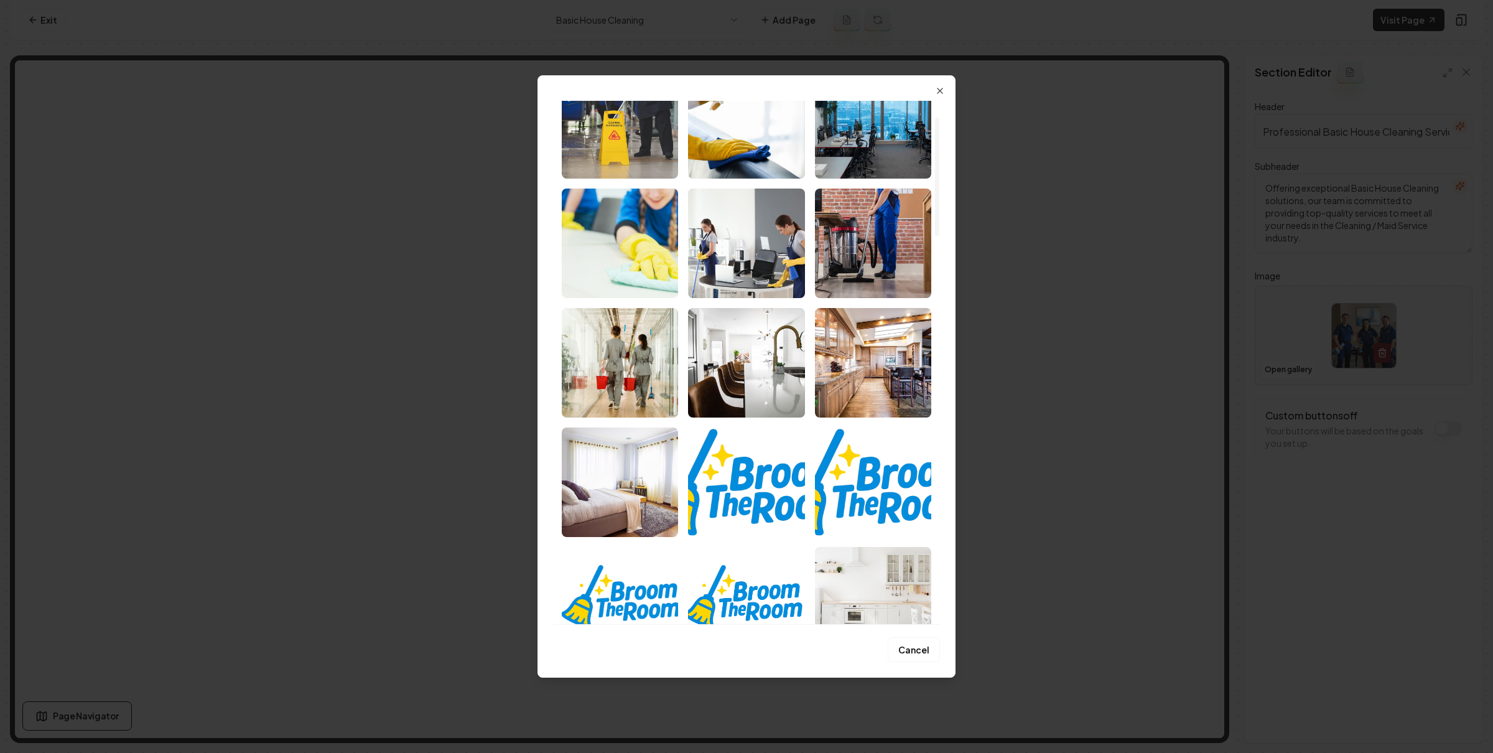
click at [859, 330] on img "Select image image_68a89fbe5c7cd75eb8c18ca1.jpeg" at bounding box center [873, 362] width 116 height 109
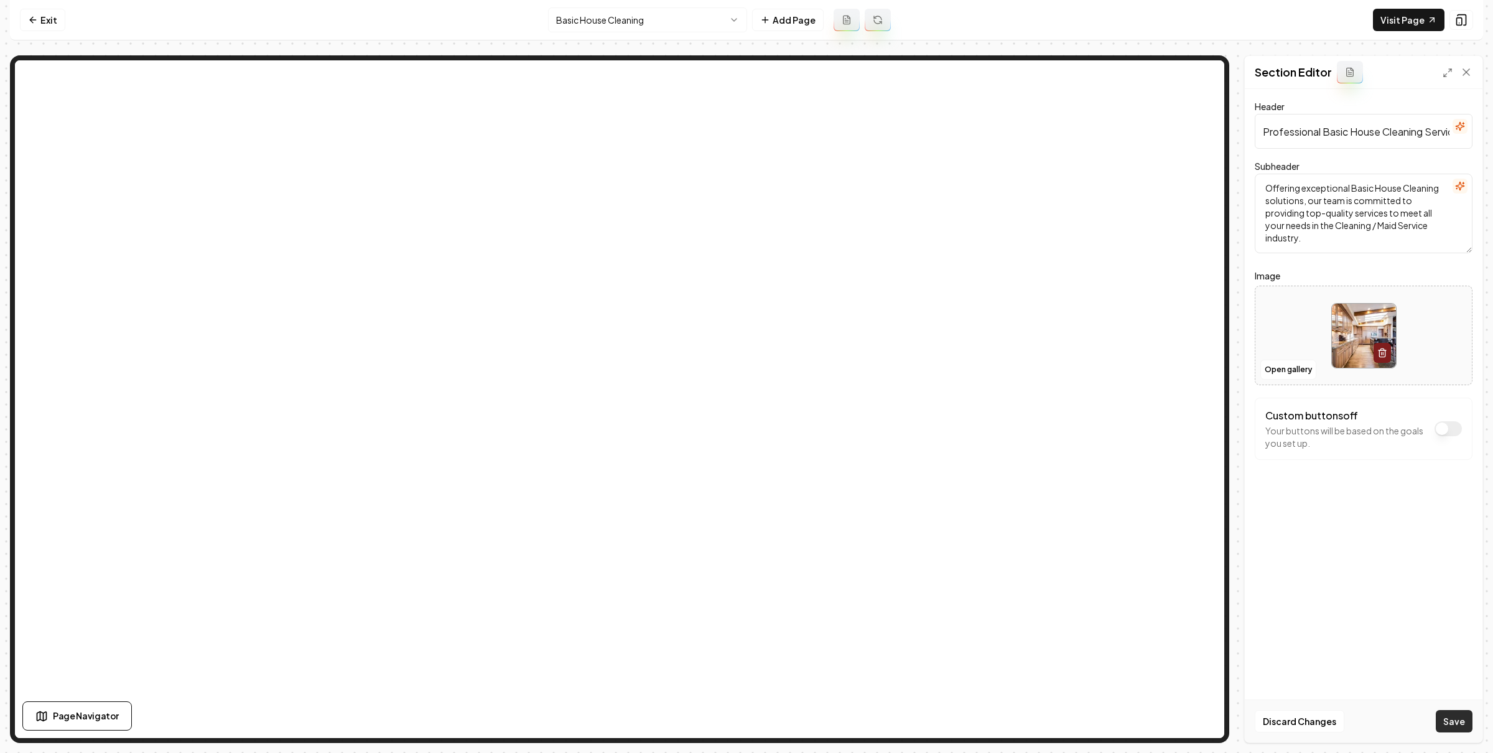
click at [1456, 722] on button "Save" at bounding box center [1454, 721] width 37 height 22
click at [657, 22] on html "Computer Required This feature is only available on a computer. Please switch t…" at bounding box center [746, 376] width 1493 height 753
click at [1291, 374] on button "Open gallery" at bounding box center [1288, 370] width 56 height 20
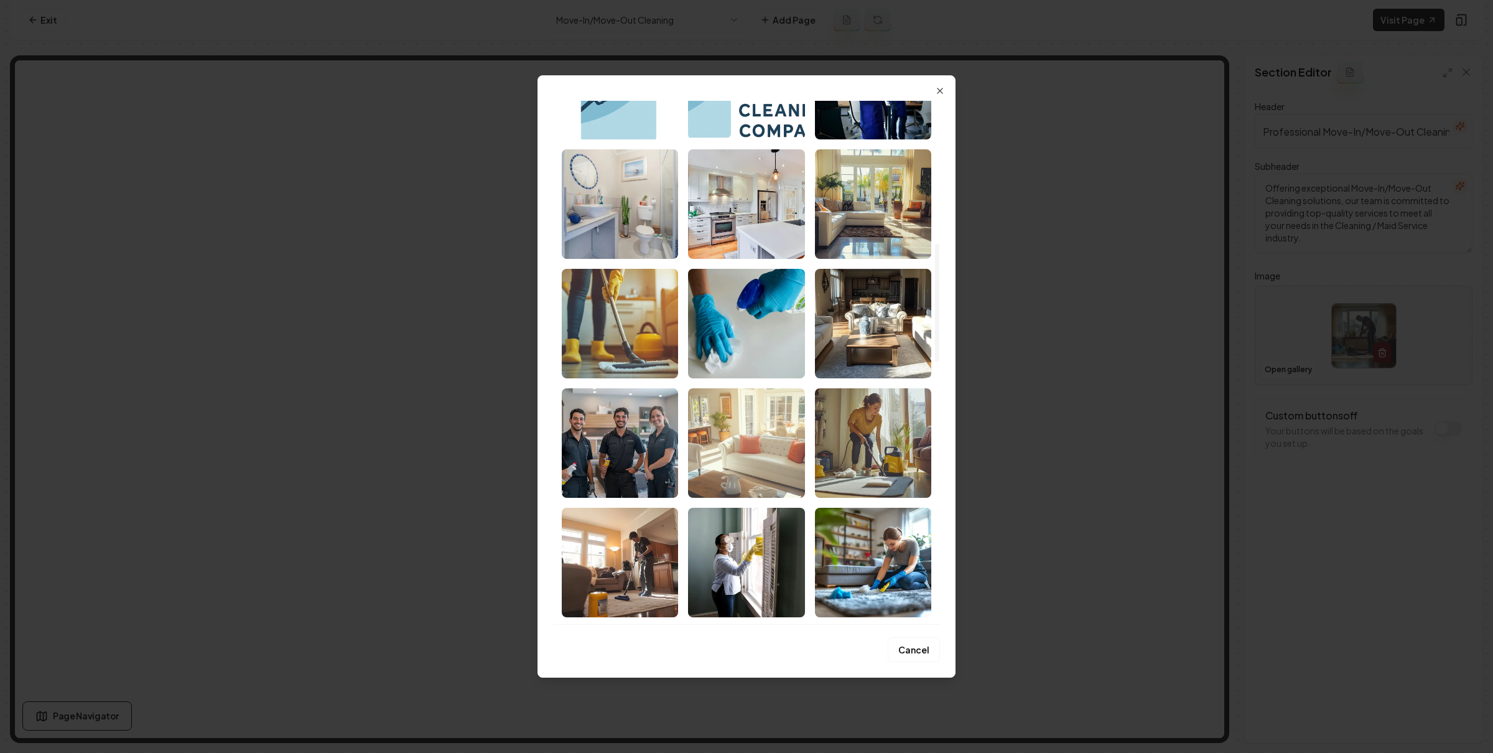
scroll to position [628, 0]
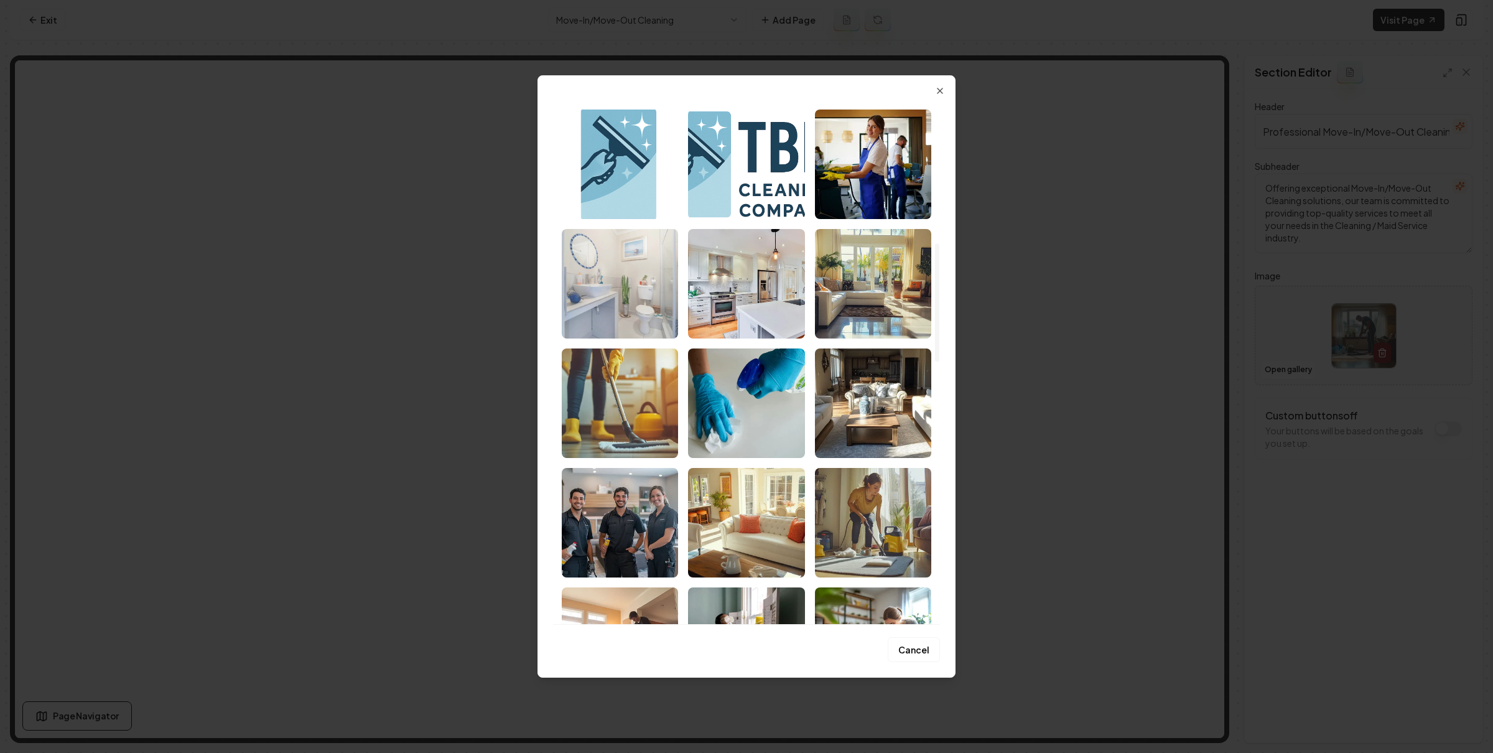
click at [618, 298] on img "Select image image_6887e1375c7cd75eb8b529ce.jpeg" at bounding box center [620, 283] width 116 height 109
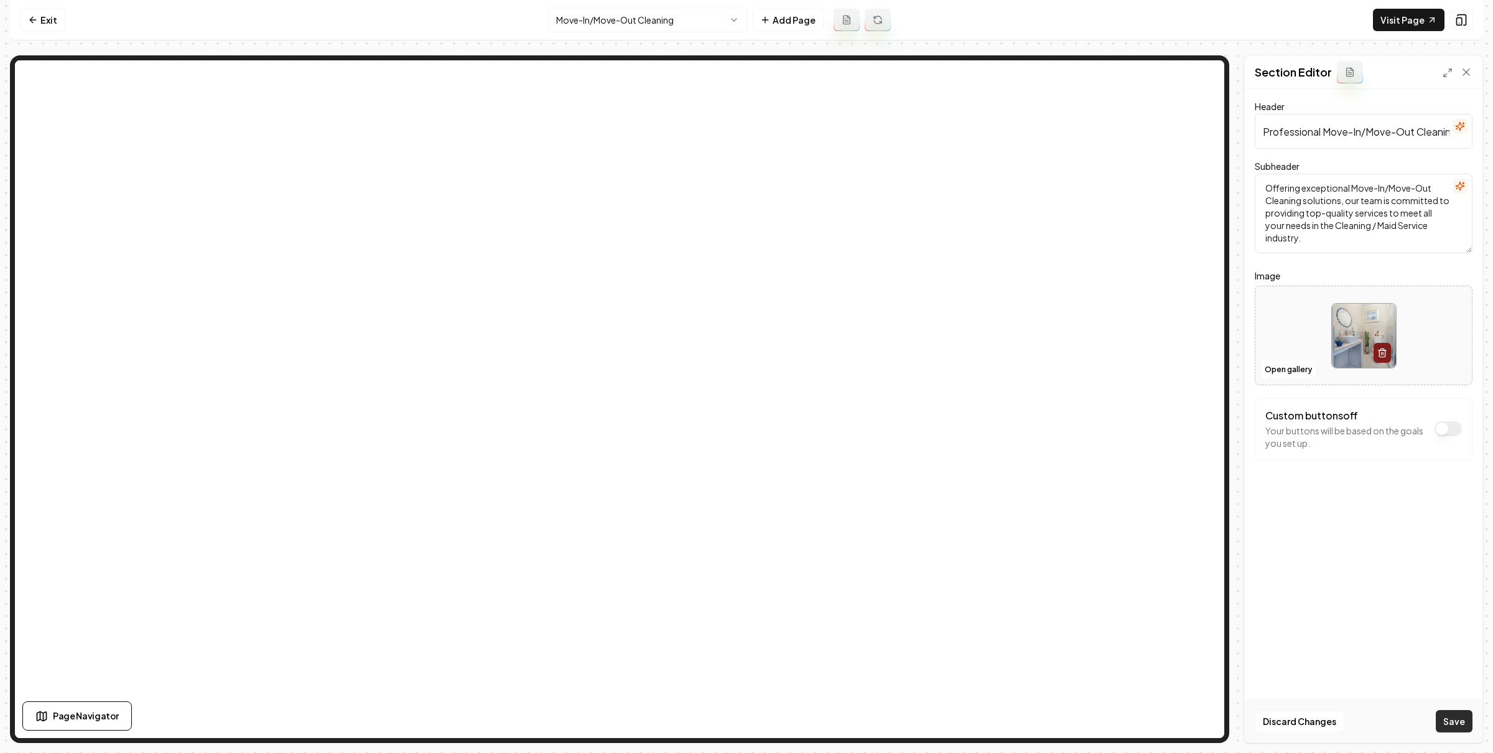
click at [1444, 718] on button "Save" at bounding box center [1454, 721] width 37 height 22
click at [654, 26] on html "Computer Required This feature is only available on a computer. Please switch t…" at bounding box center [746, 376] width 1493 height 753
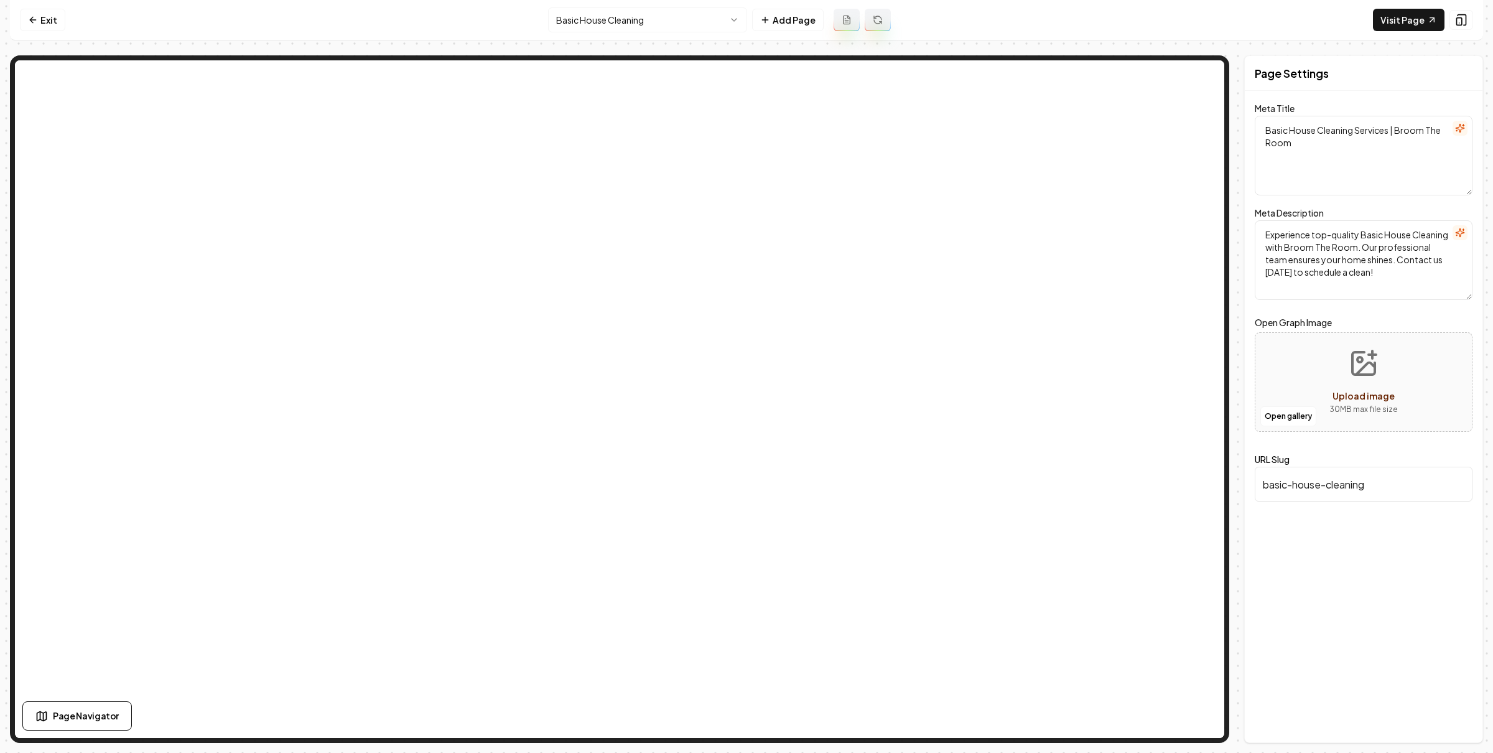
click at [685, 25] on html "Computer Required This feature is only available on a computer. Please switch t…" at bounding box center [746, 376] width 1493 height 753
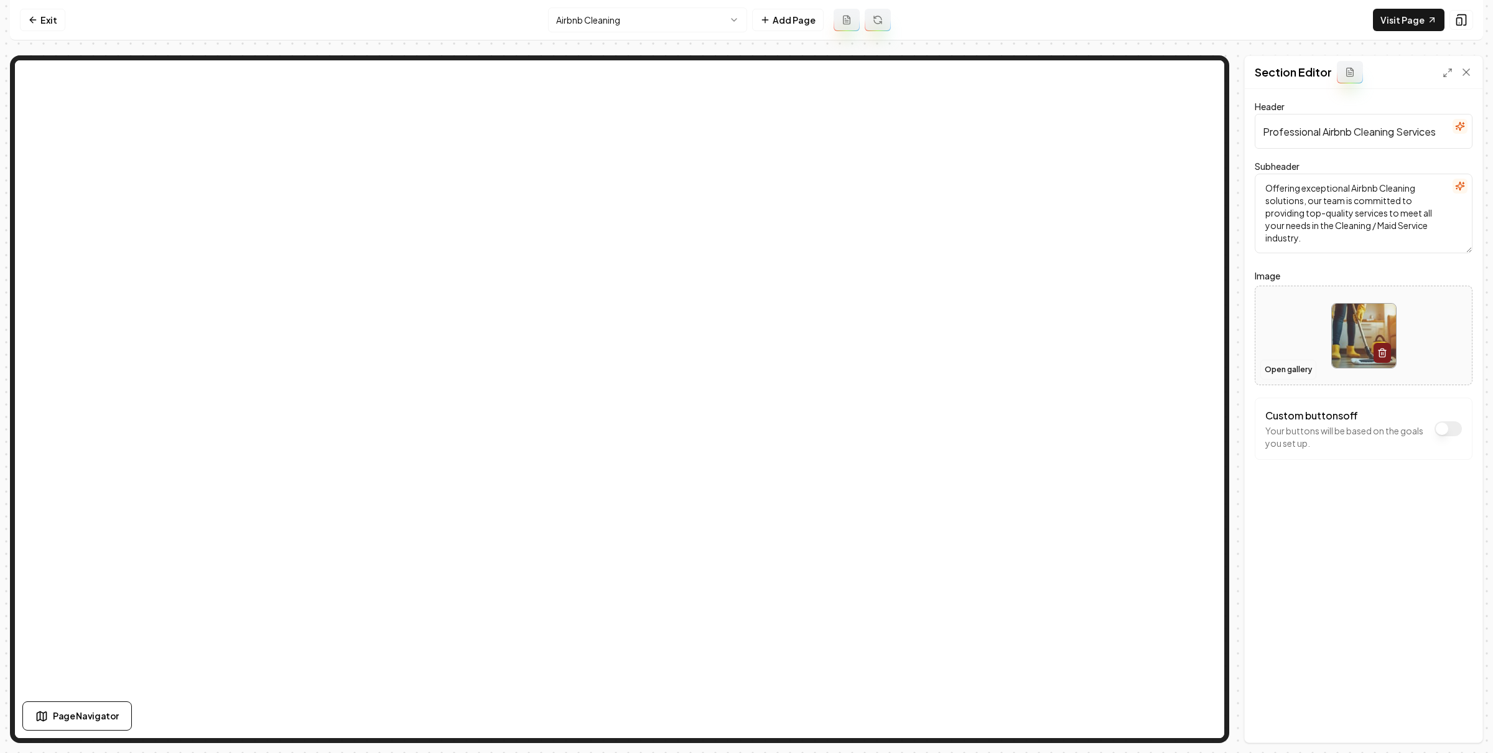
click at [1291, 369] on button "Open gallery" at bounding box center [1288, 370] width 56 height 20
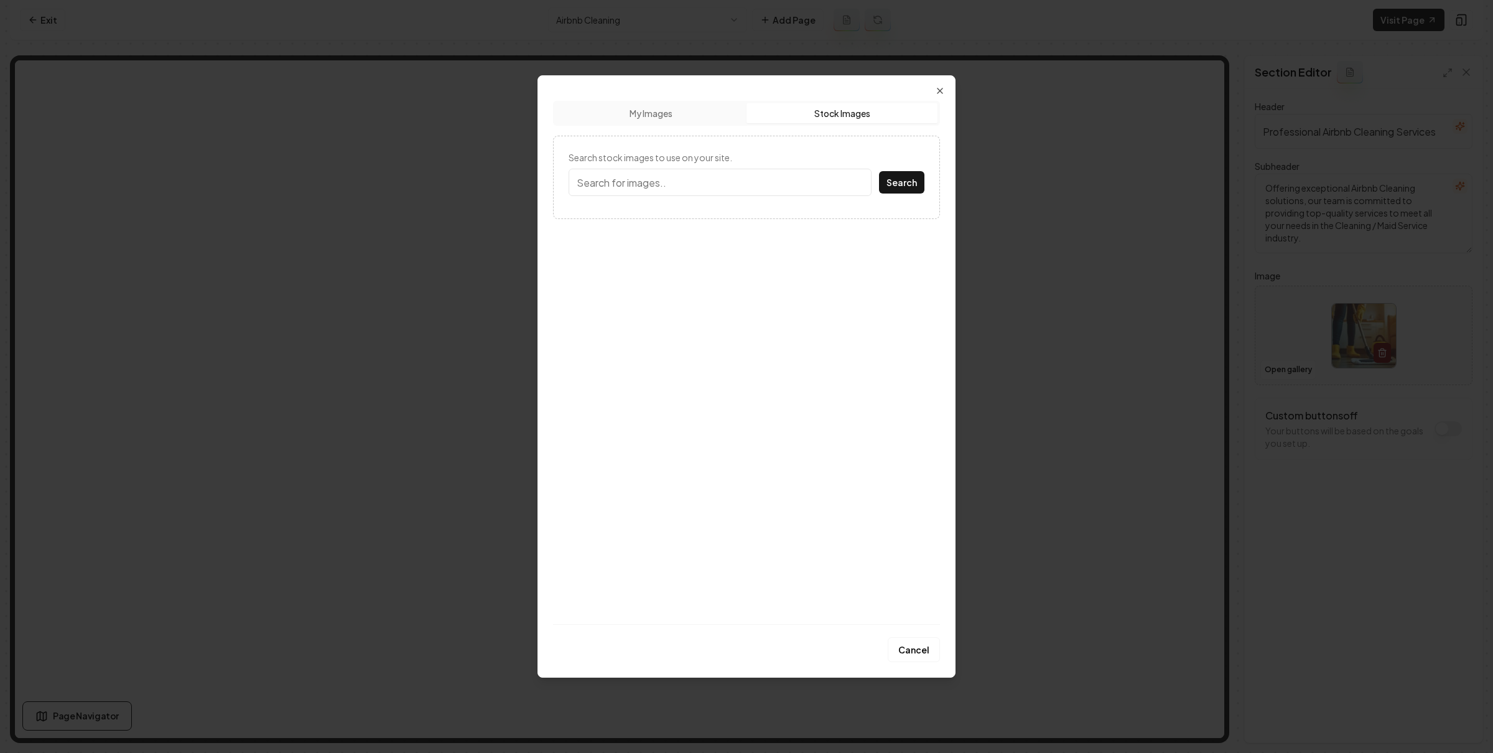
click at [803, 108] on button "Stock Images" at bounding box center [841, 113] width 191 height 20
click at [740, 174] on input "Search stock images to use on your site." at bounding box center [720, 182] width 303 height 27
type input "home interior"
click at [879, 171] on button "Search" at bounding box center [901, 182] width 45 height 22
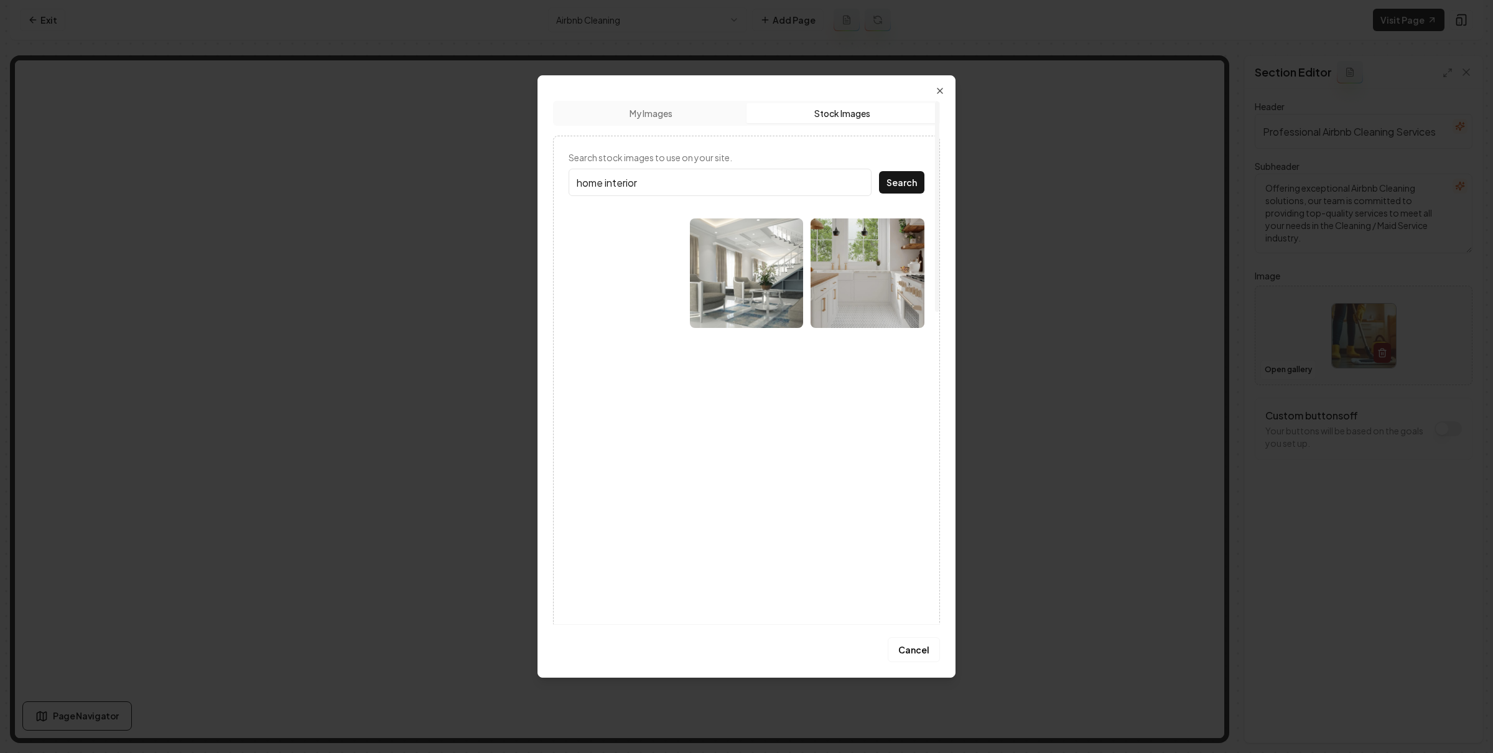
click at [632, 276] on img at bounding box center [626, 272] width 114 height 109
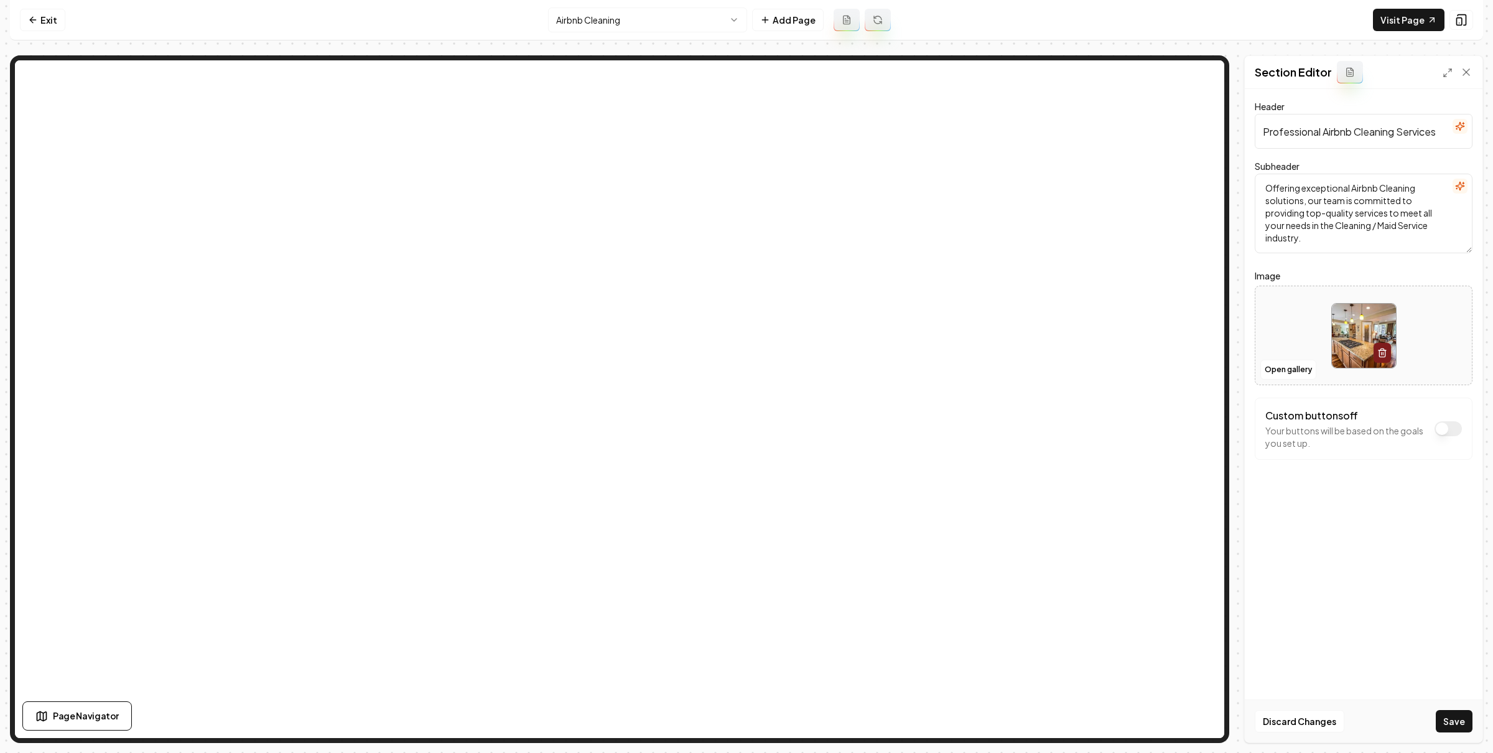
click at [653, 24] on html "Computer Required This feature is only available on a computer. Please switch t…" at bounding box center [746, 376] width 1493 height 753
click at [1316, 556] on html "Computer Required This feature is only available on a computer. Please switch t…" at bounding box center [746, 376] width 1493 height 753
drag, startPoint x: 1441, startPoint y: 722, endPoint x: 1424, endPoint y: 700, distance: 28.0
click at [1443, 723] on button "Save" at bounding box center [1454, 721] width 37 height 22
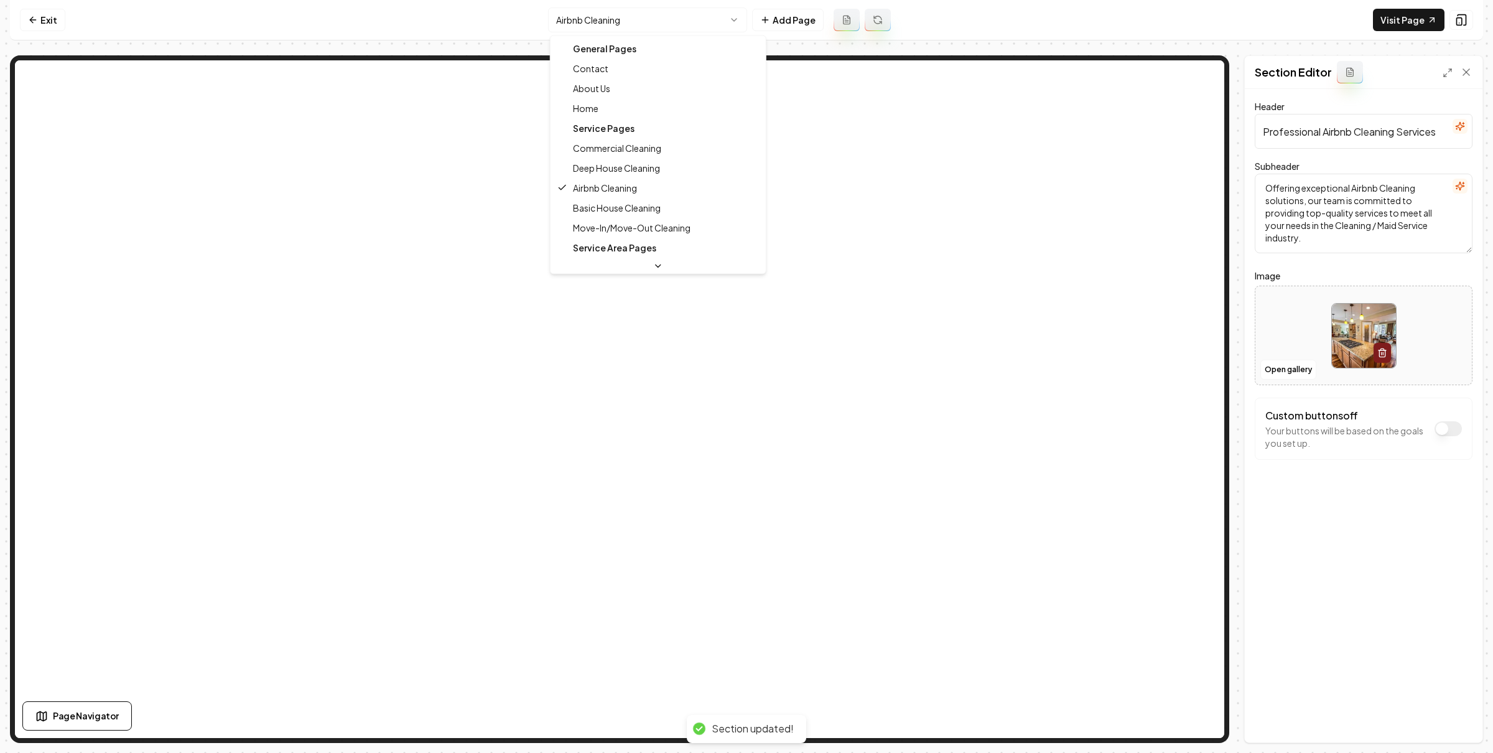
click at [641, 19] on html "Computer Required This feature is only available on a computer. Please switch t…" at bounding box center [746, 376] width 1493 height 753
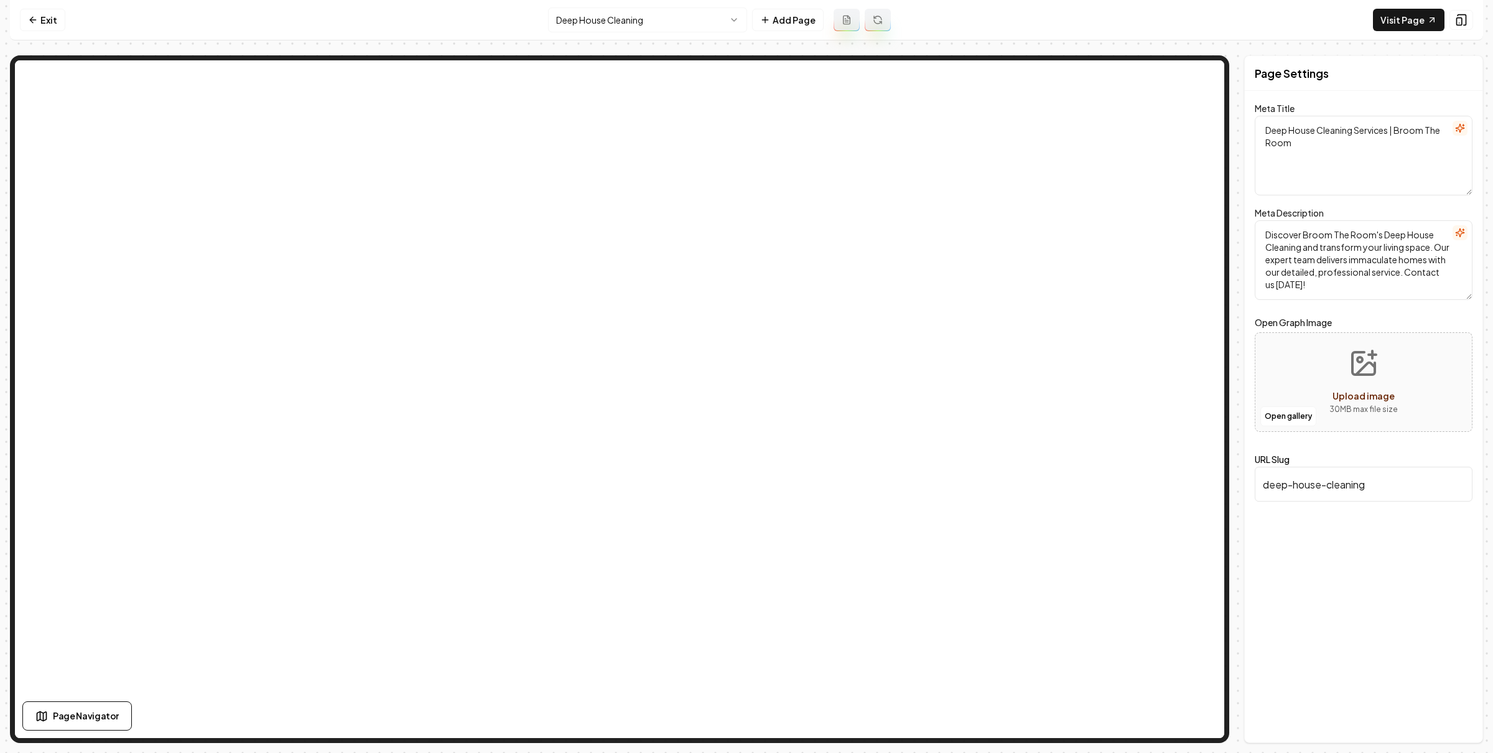
click at [637, 24] on html "Computer Required This feature is only available on a computer. Please switch t…" at bounding box center [746, 376] width 1493 height 753
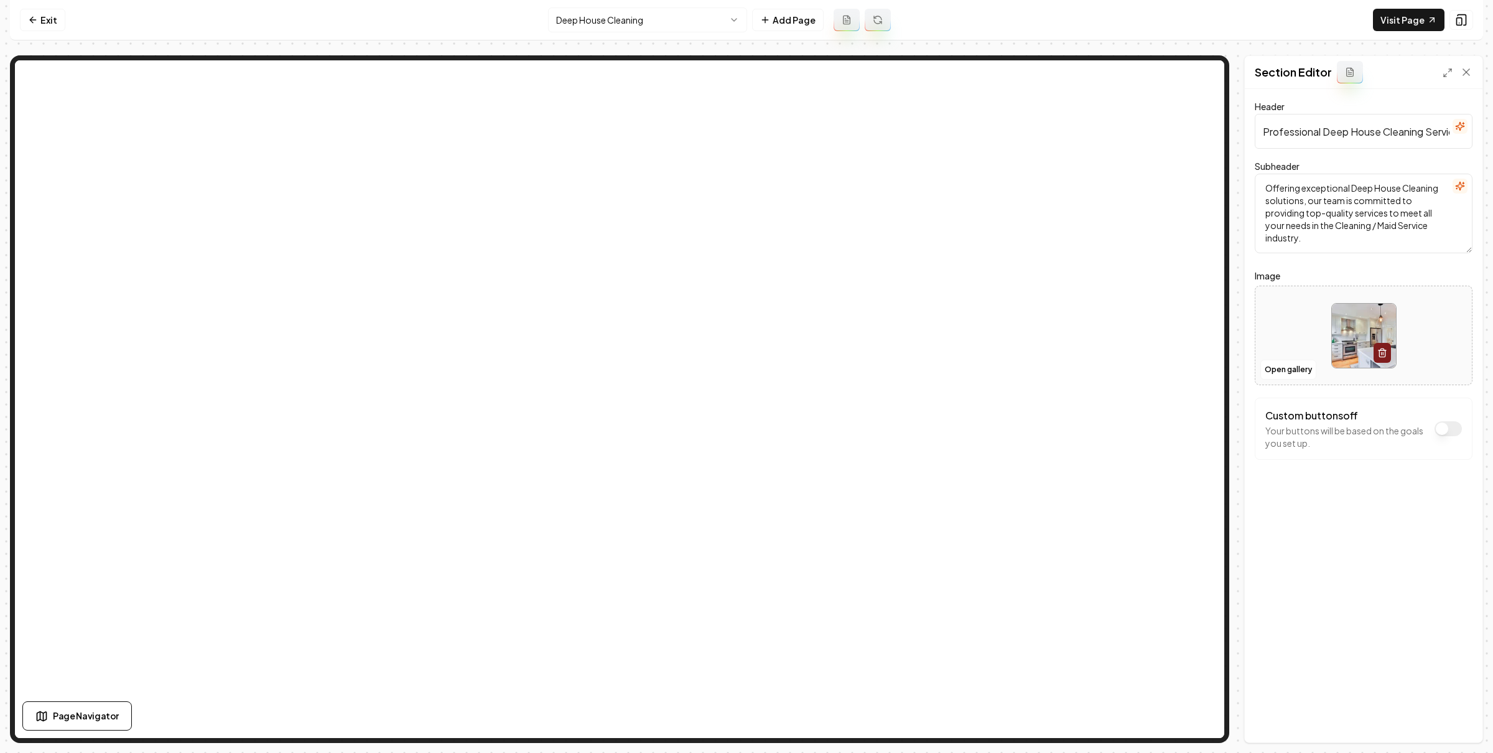
click at [604, 26] on html "Computer Required This feature is only available on a computer. Please switch t…" at bounding box center [746, 376] width 1493 height 753
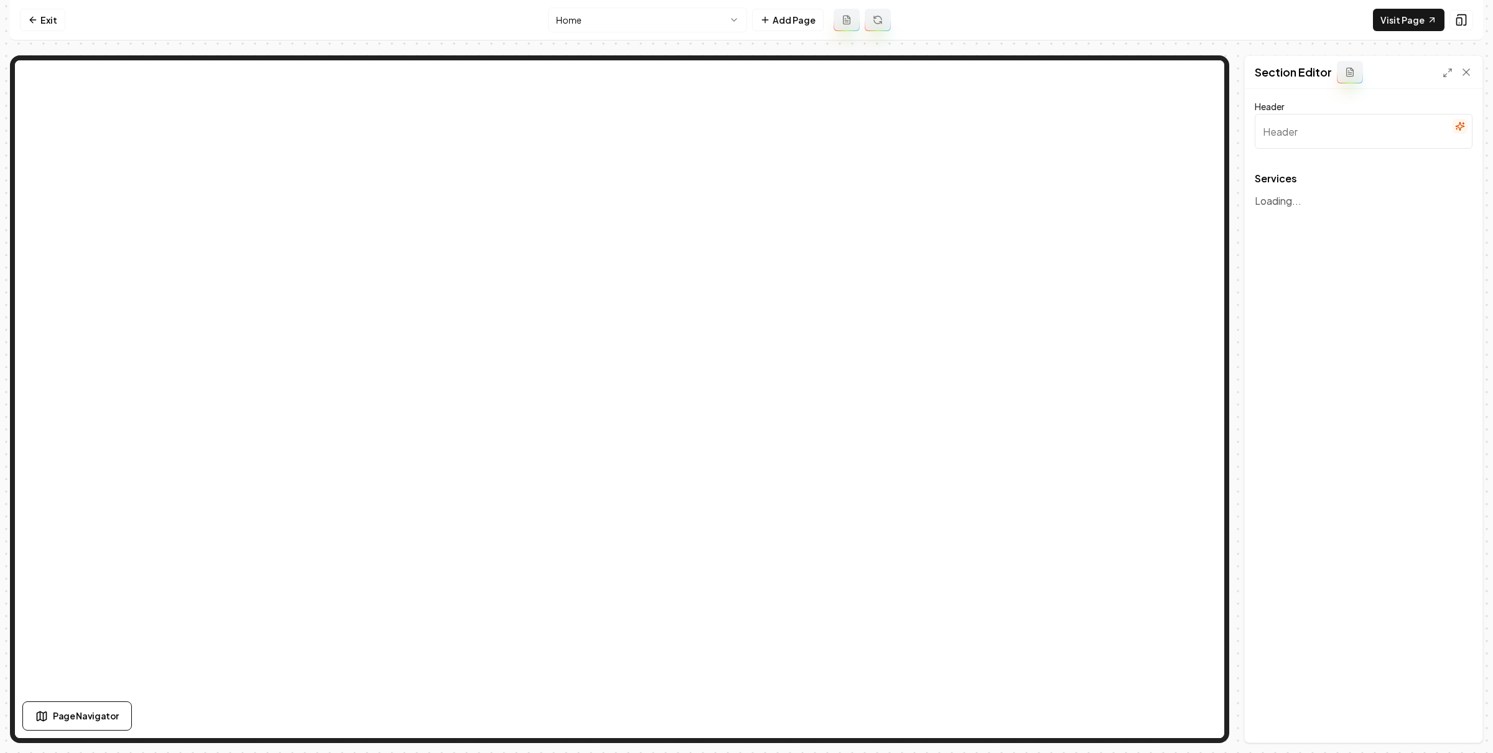
type input "Comprehensive Cleaning Services"
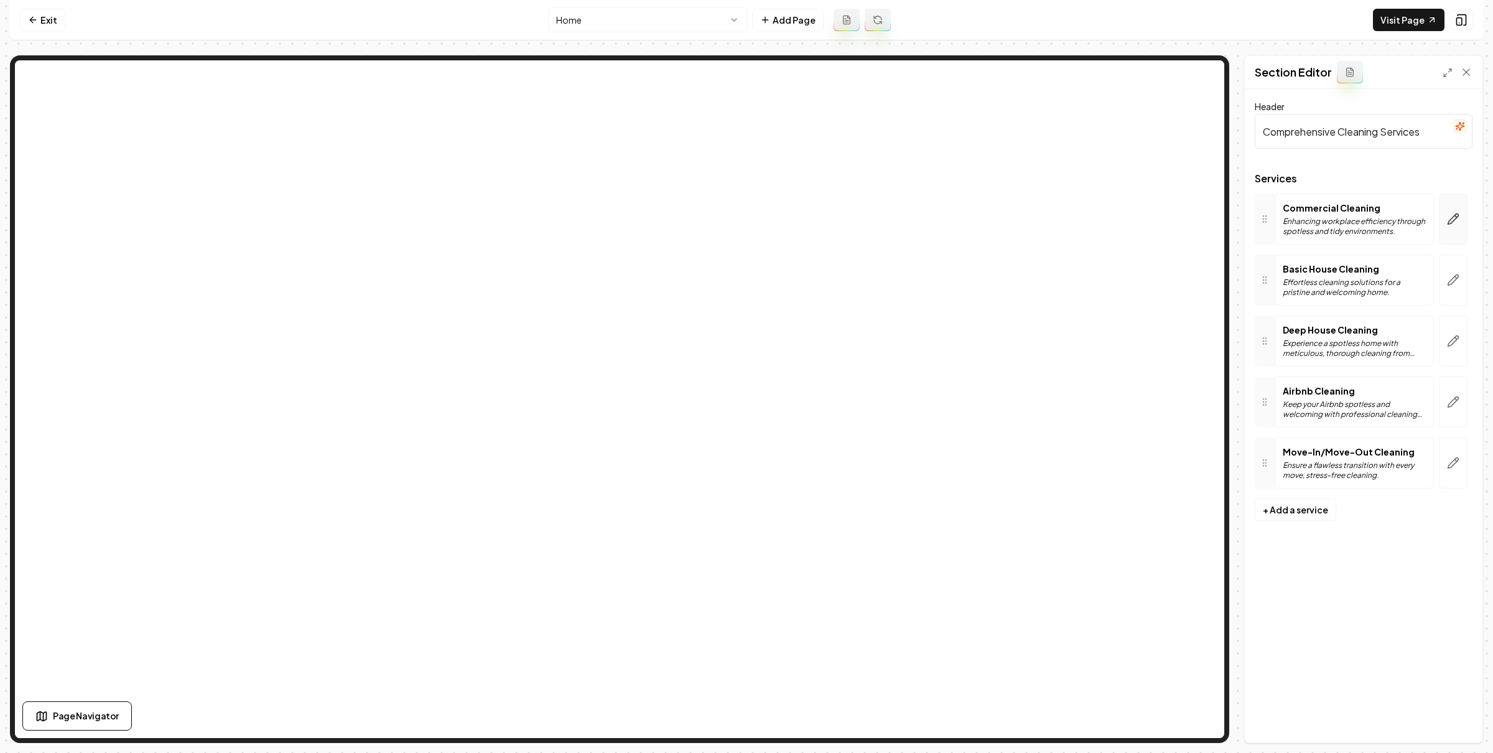
click at [1446, 221] on button "button" at bounding box center [1453, 218] width 29 height 51
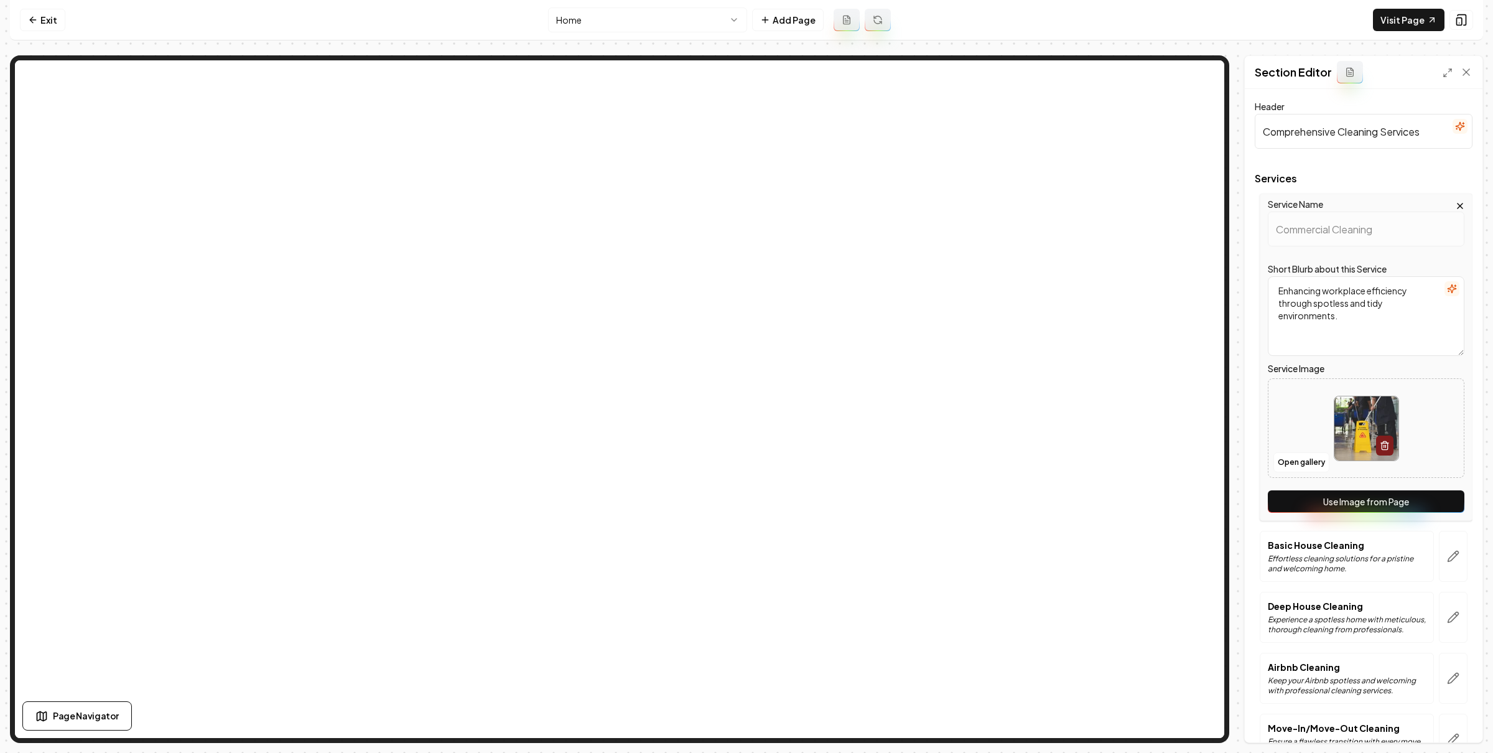
scroll to position [81, 0]
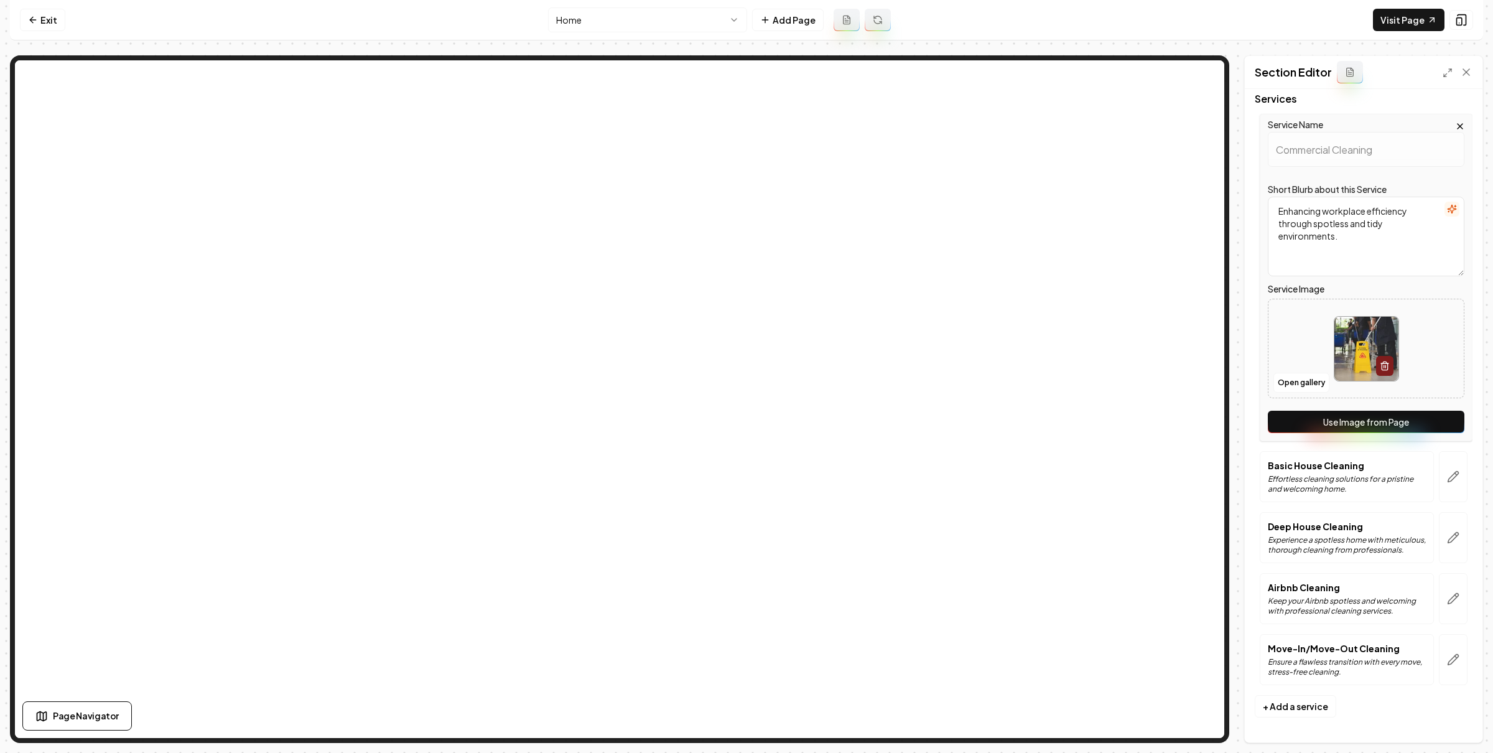
click at [1392, 414] on button "Use Image from Page" at bounding box center [1366, 422] width 197 height 22
click at [1455, 491] on button "button" at bounding box center [1453, 476] width 29 height 51
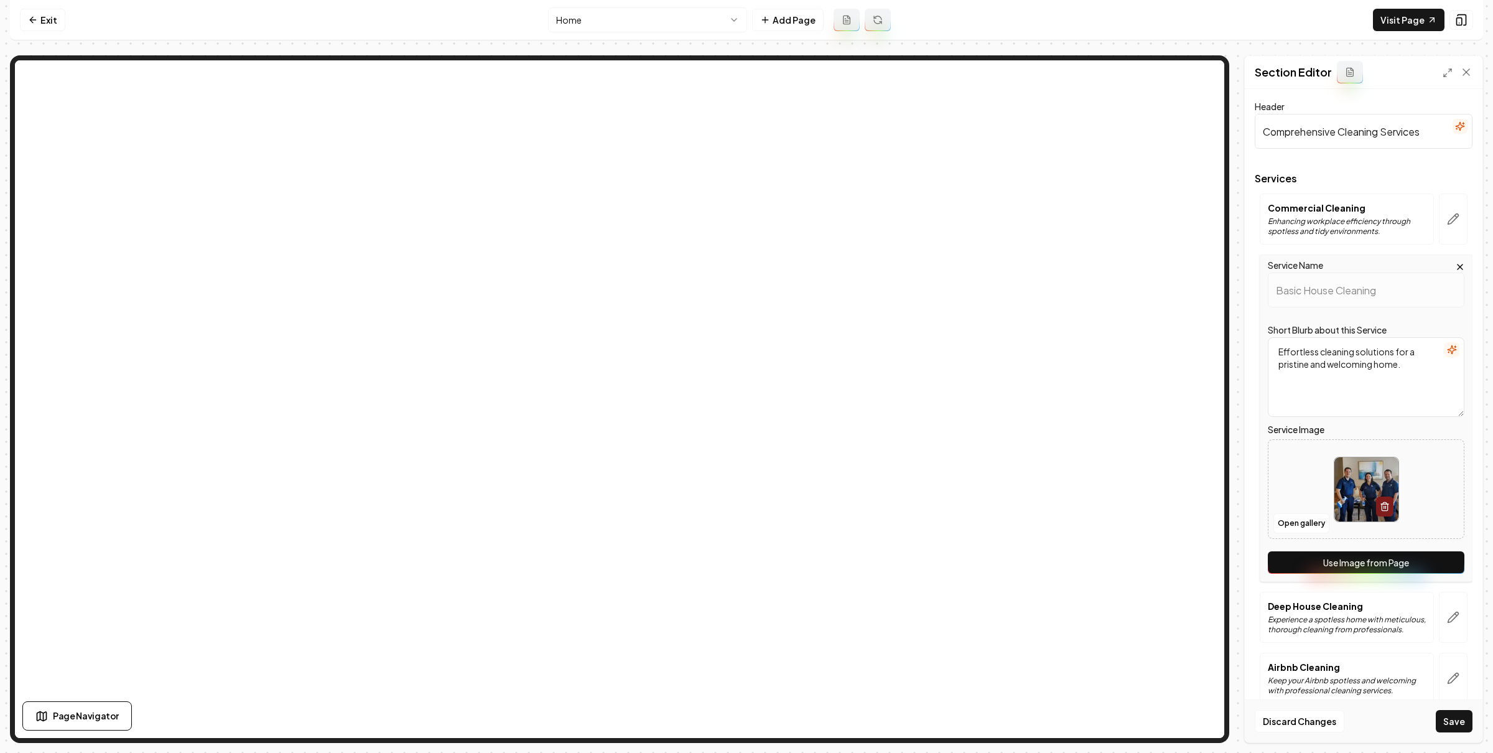
click at [1435, 555] on button "Use Image from Page" at bounding box center [1366, 562] width 197 height 22
click at [1447, 613] on icon "button" at bounding box center [1453, 617] width 12 height 12
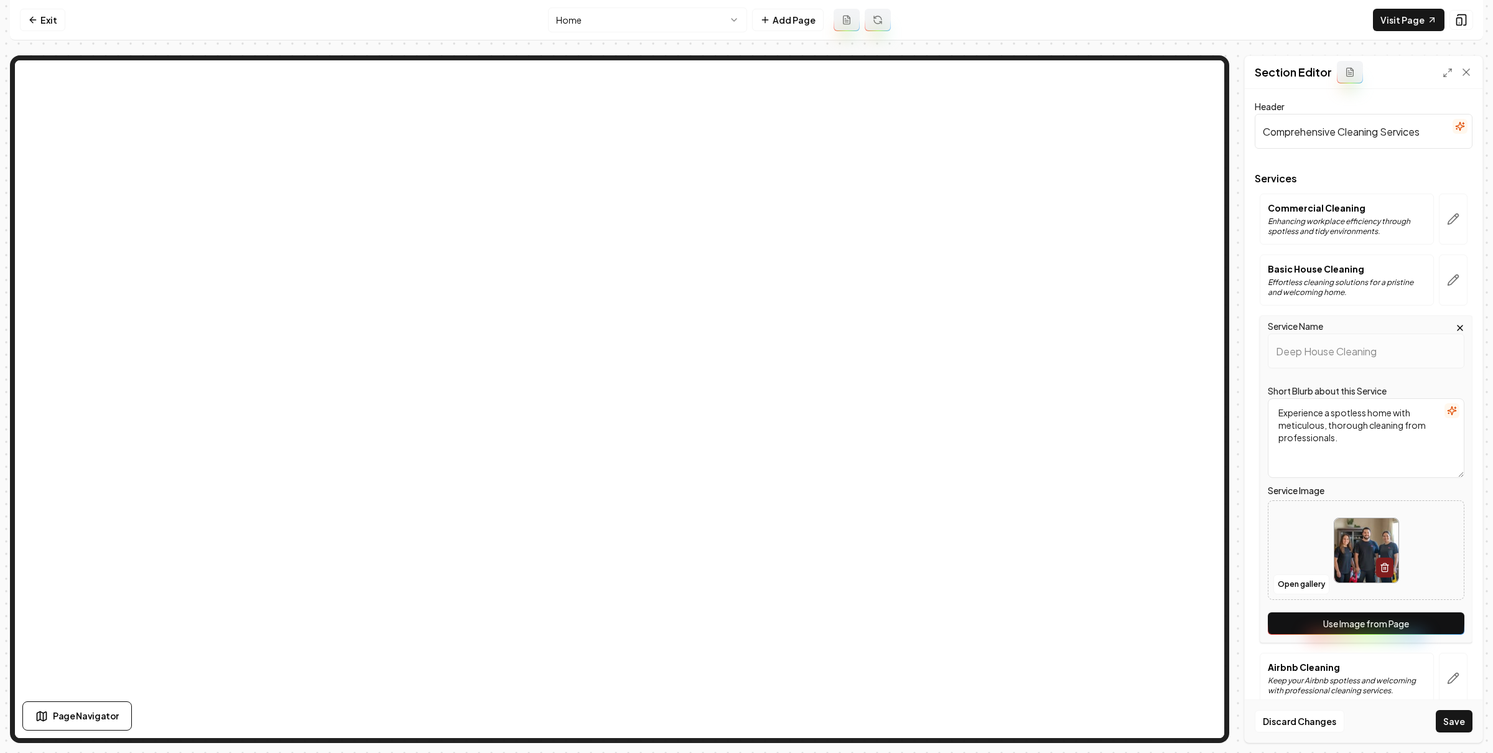
scroll to position [81, 0]
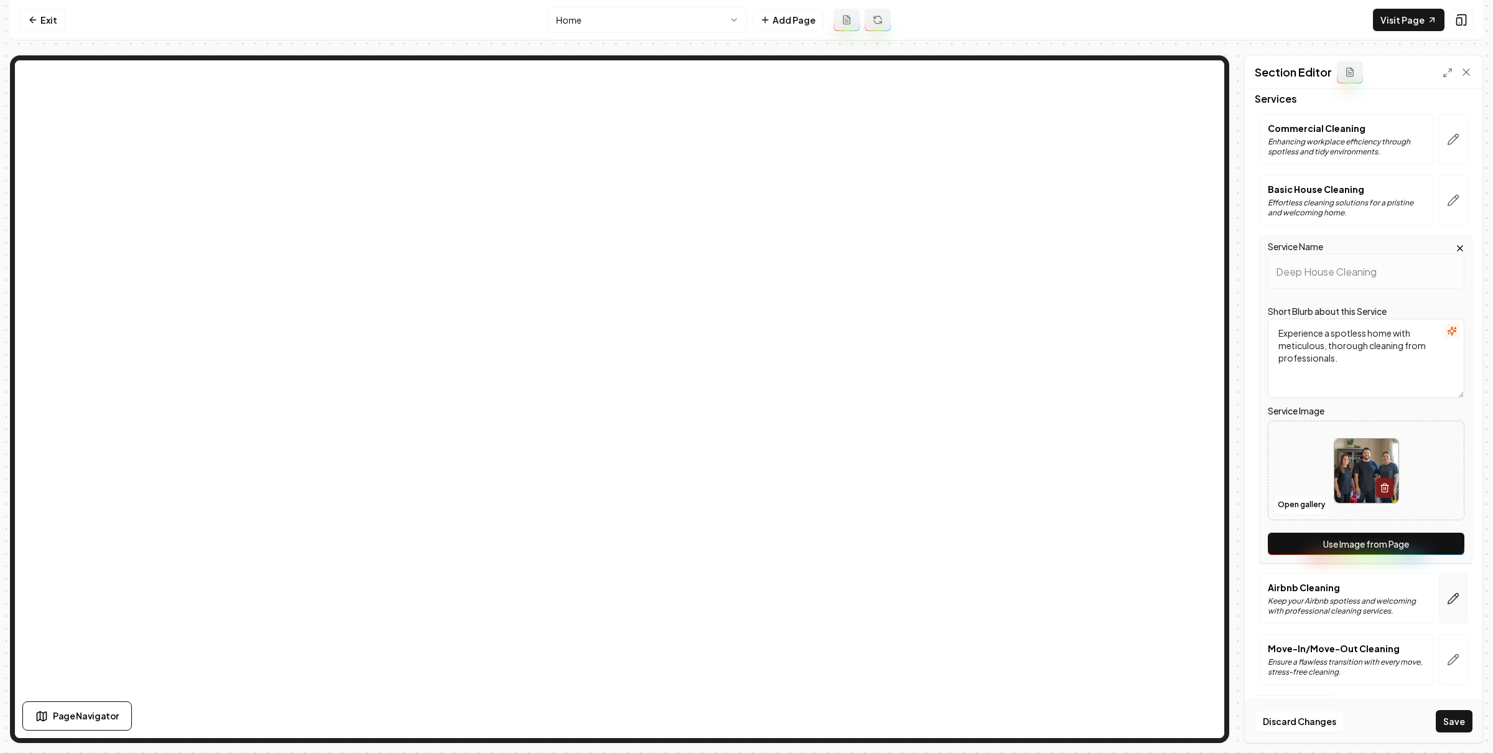
drag, startPoint x: 1431, startPoint y: 546, endPoint x: 1451, endPoint y: 594, distance: 52.4
click at [1430, 546] on button "Use Image from Page" at bounding box center [1366, 543] width 197 height 22
click at [1451, 595] on button "button" at bounding box center [1453, 598] width 29 height 51
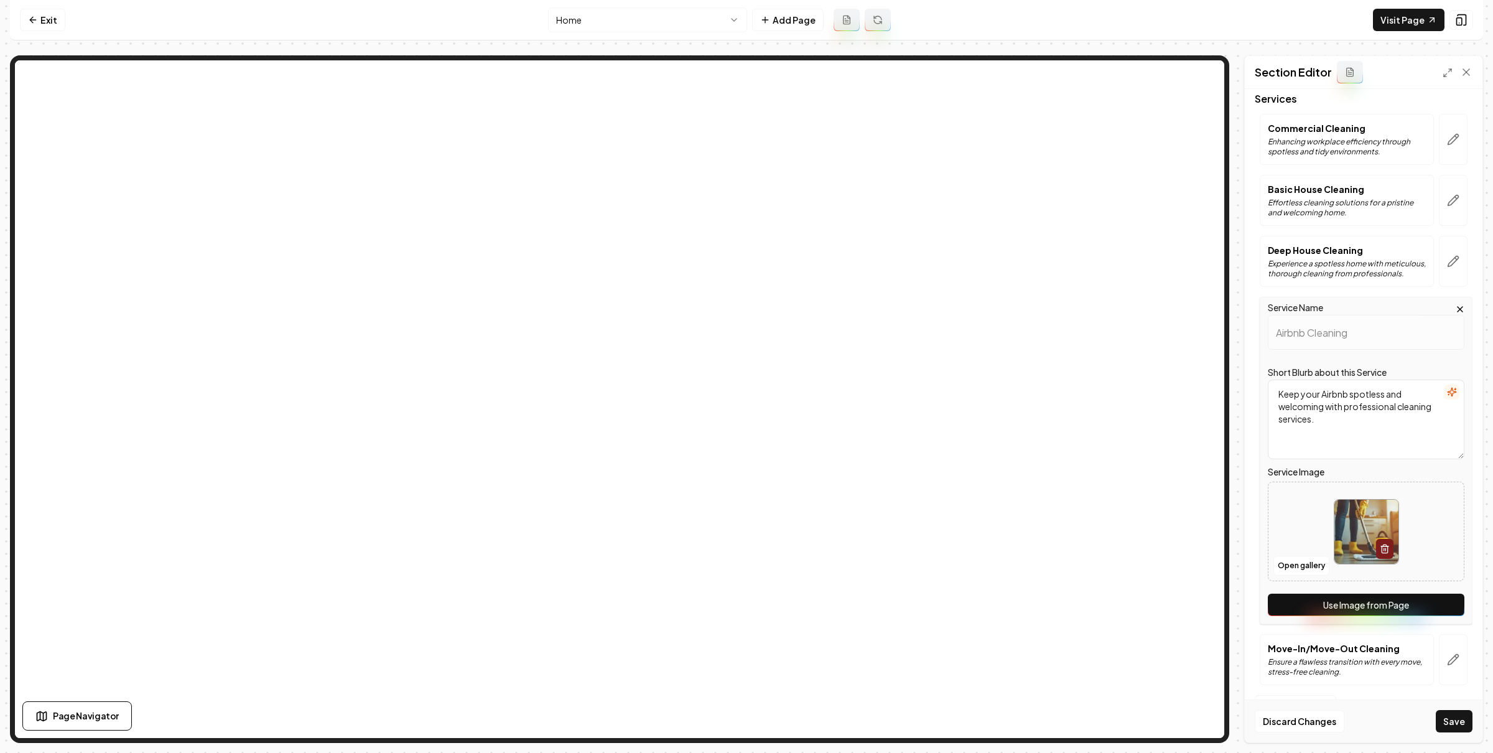
scroll to position [0, 0]
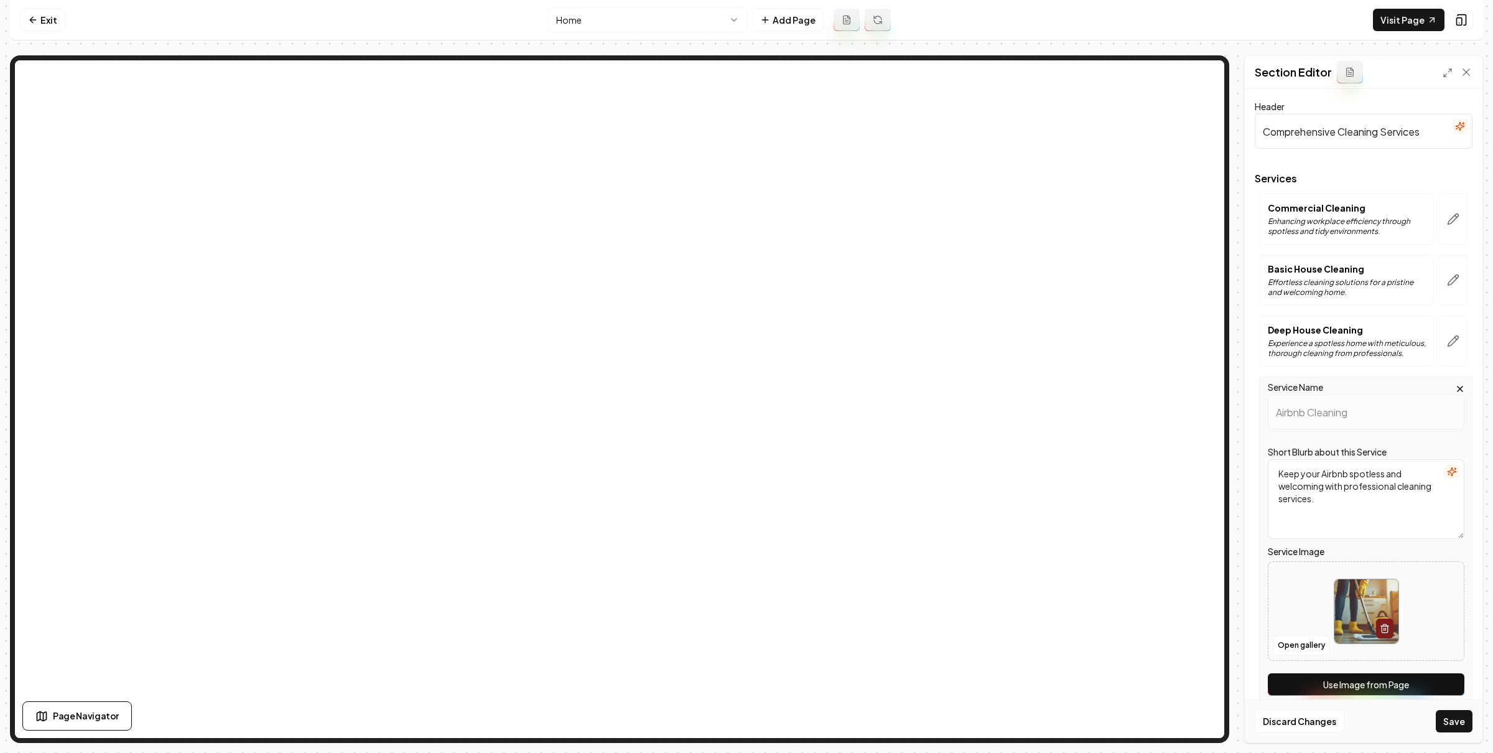
click at [1377, 682] on button "Use Image from Page" at bounding box center [1366, 684] width 197 height 22
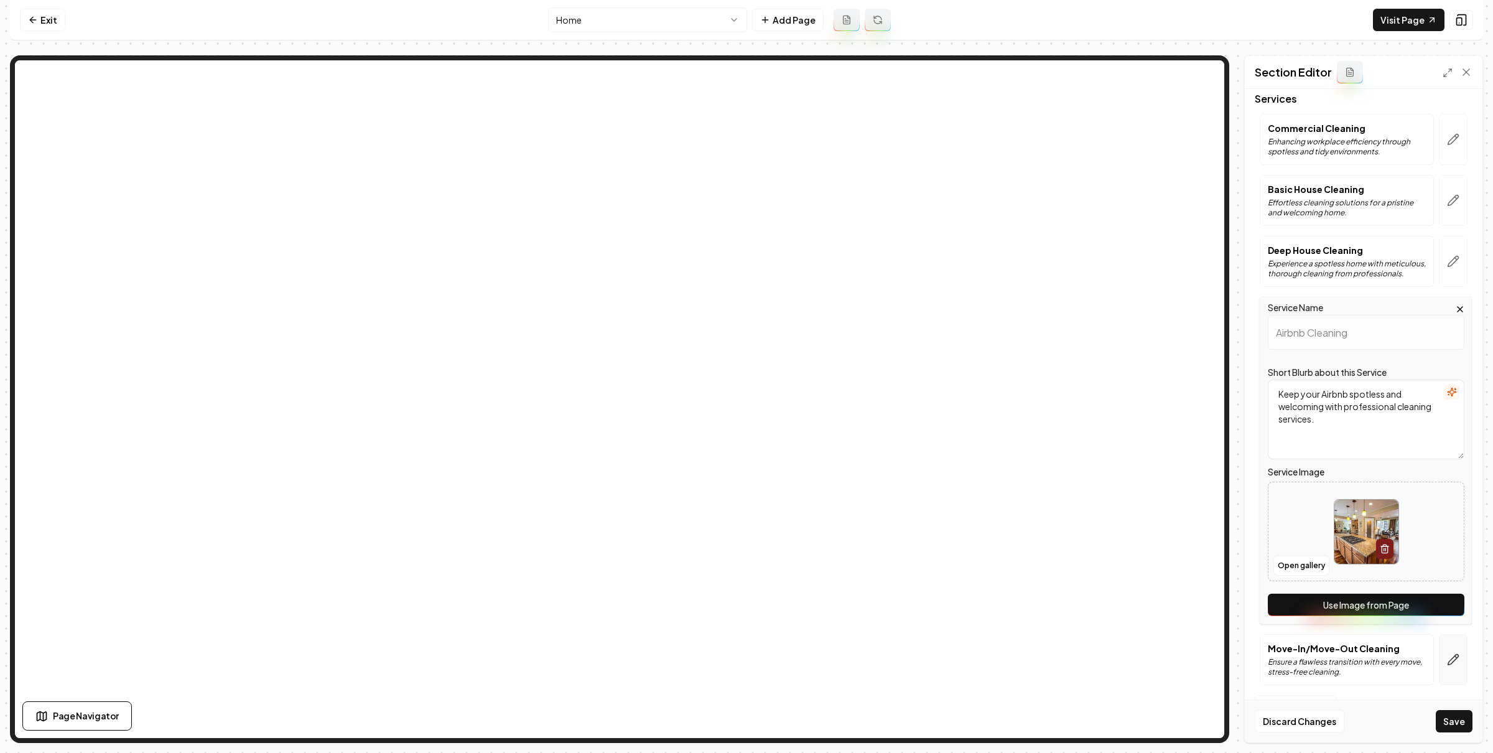
click at [1442, 648] on button "button" at bounding box center [1453, 659] width 29 height 51
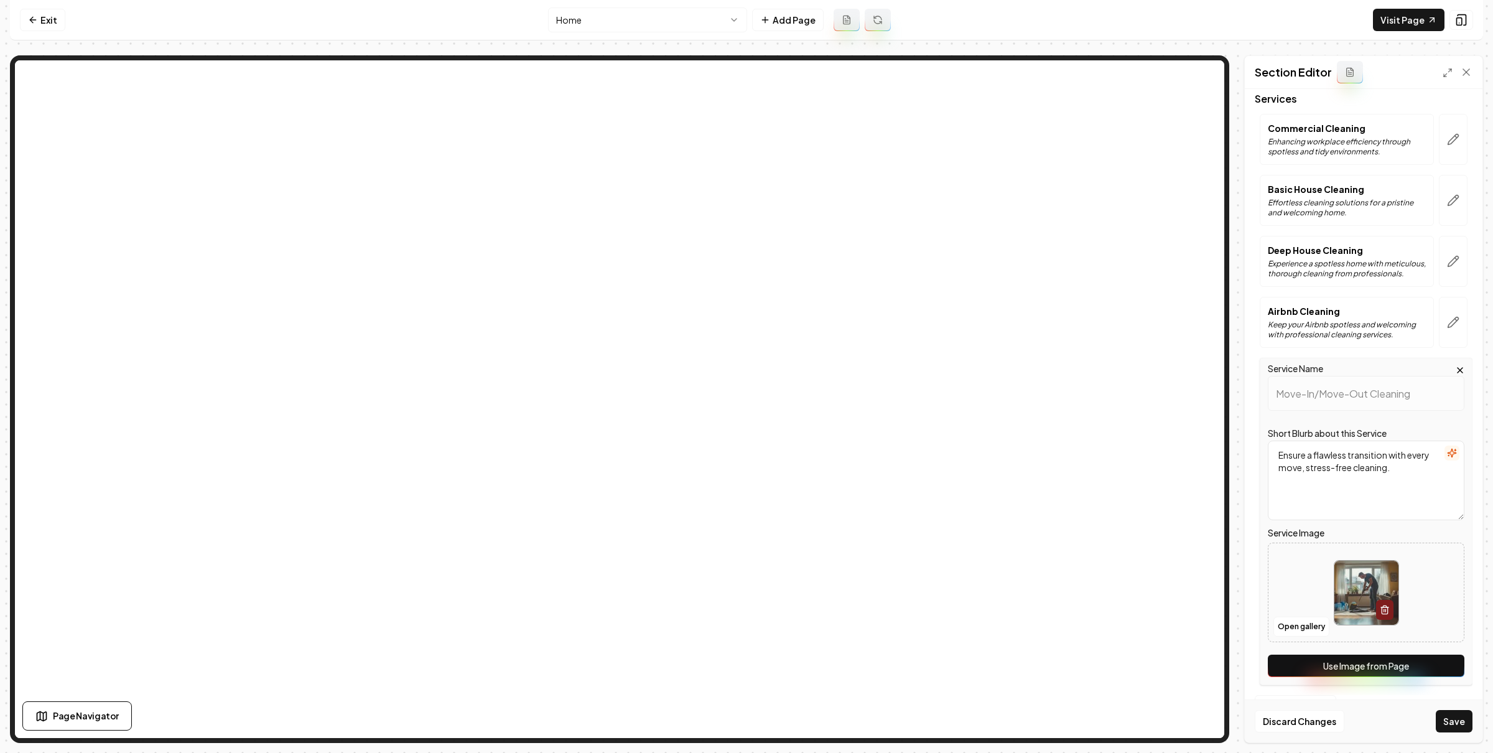
click at [1387, 669] on button "Use Image from Page" at bounding box center [1366, 665] width 197 height 22
click at [1457, 712] on button "Save" at bounding box center [1454, 721] width 37 height 22
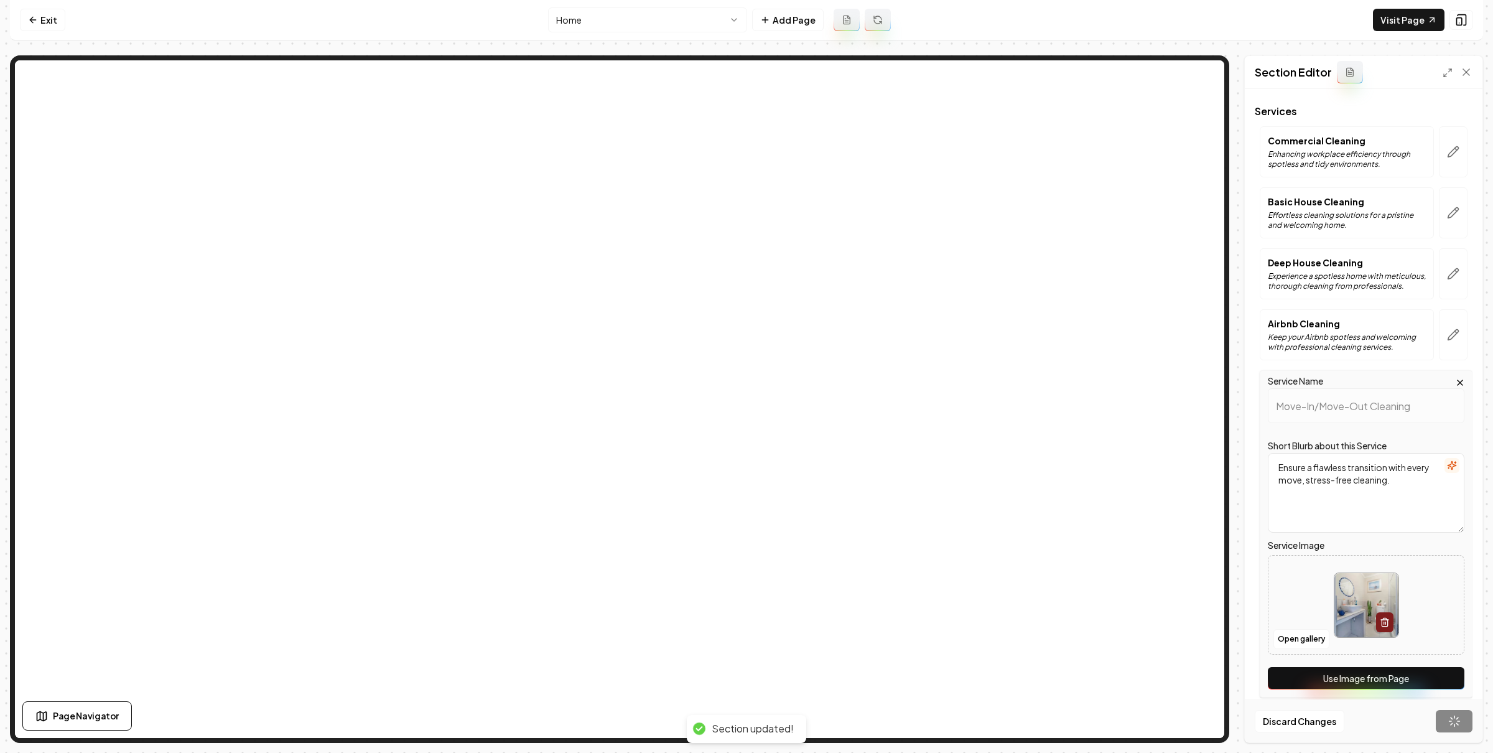
scroll to position [0, 0]
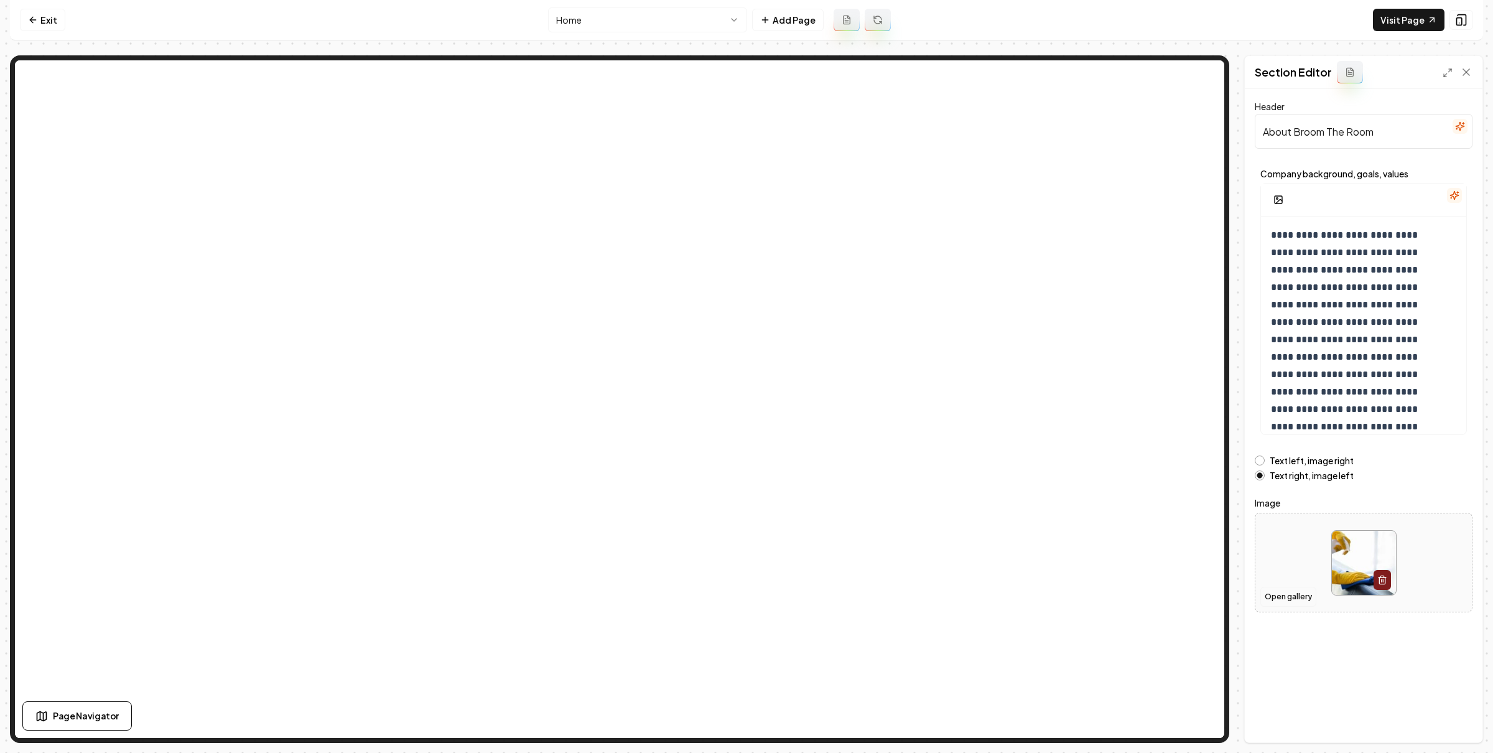
click at [1289, 601] on button "Open gallery" at bounding box center [1288, 597] width 56 height 20
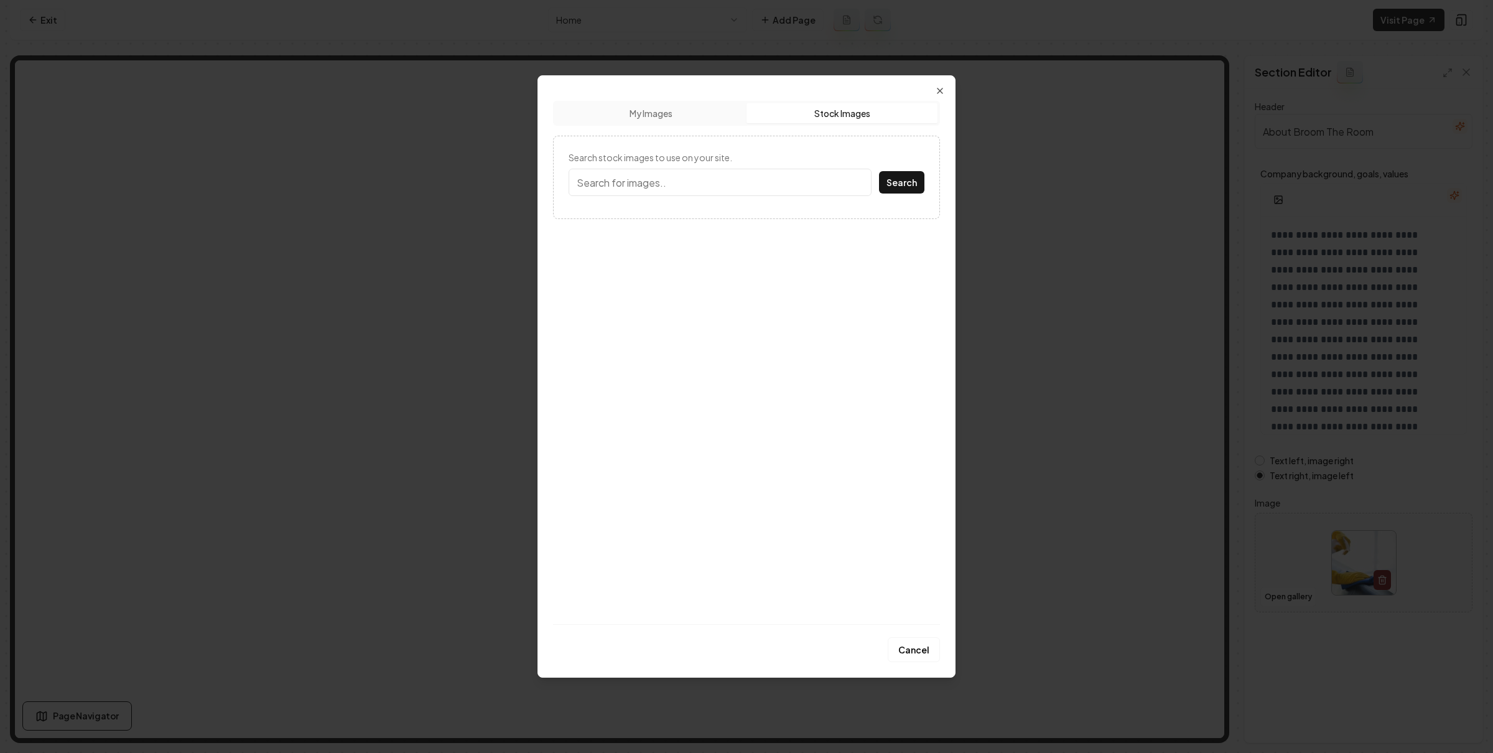
click at [834, 113] on button "Stock Images" at bounding box center [841, 113] width 191 height 20
click at [745, 193] on input "Search stock images to use on your site." at bounding box center [720, 182] width 303 height 27
type input "home interior"
click at [879, 171] on button "Search" at bounding box center [901, 182] width 45 height 22
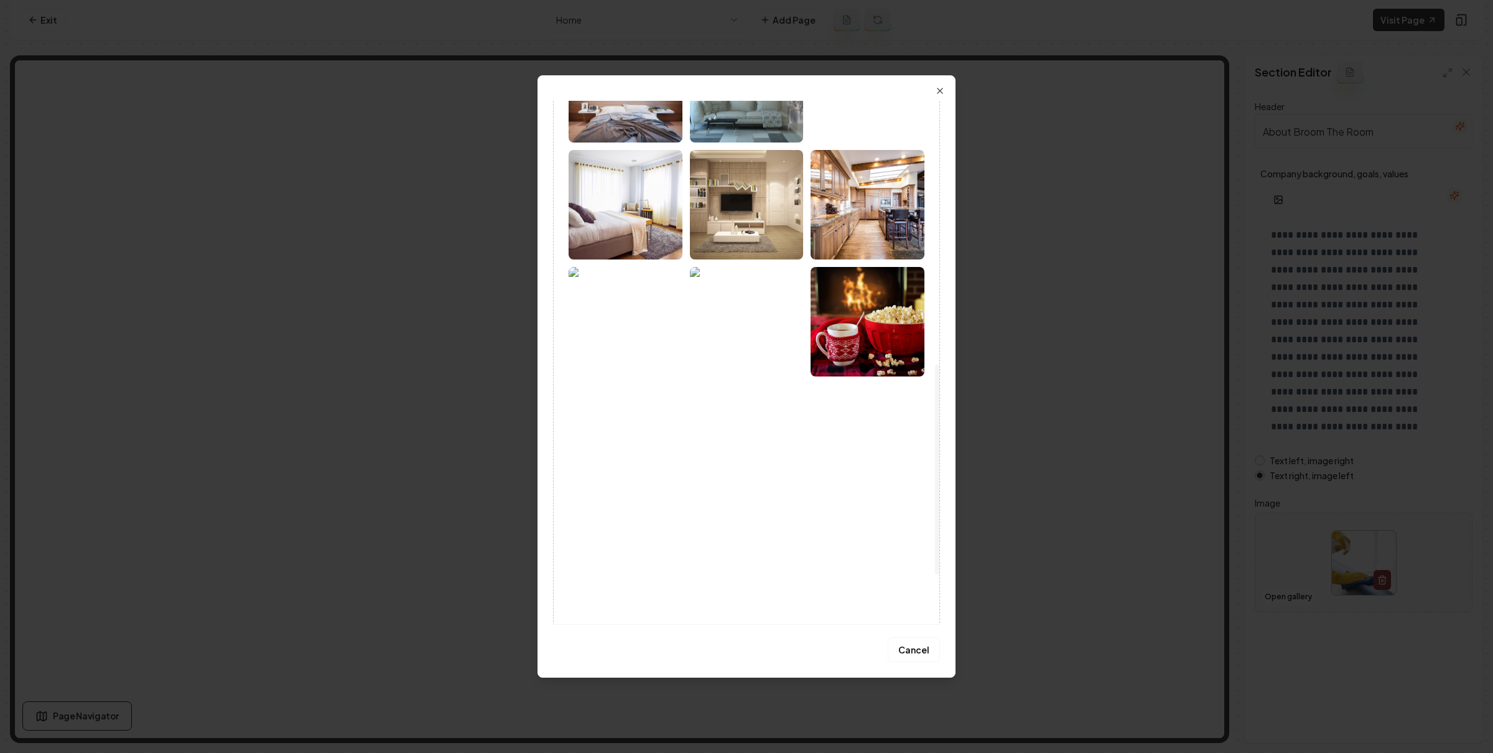
click at [669, 424] on img at bounding box center [626, 438] width 114 height 109
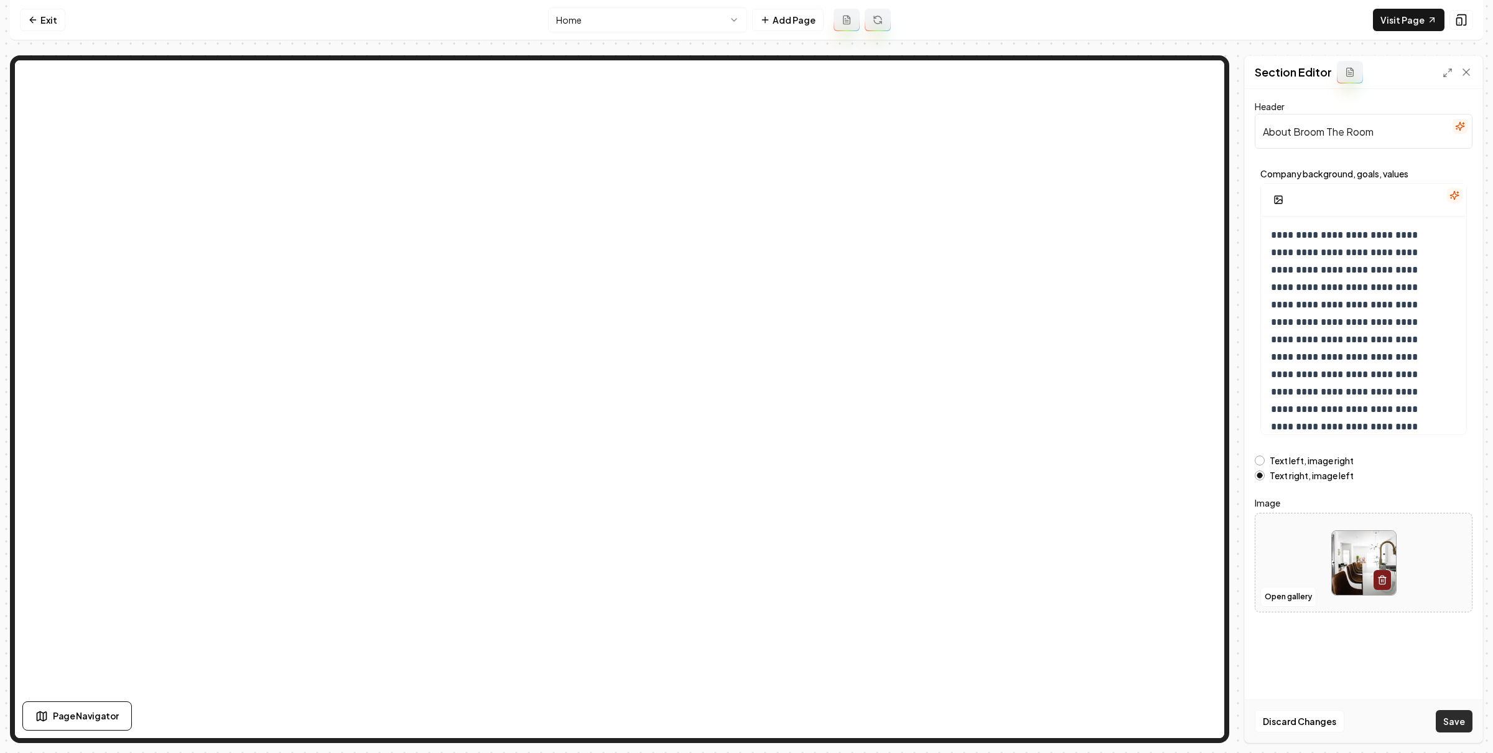
click at [1462, 716] on button "Save" at bounding box center [1454, 721] width 37 height 22
click at [55, 30] on link "Exit" at bounding box center [42, 20] width 45 height 22
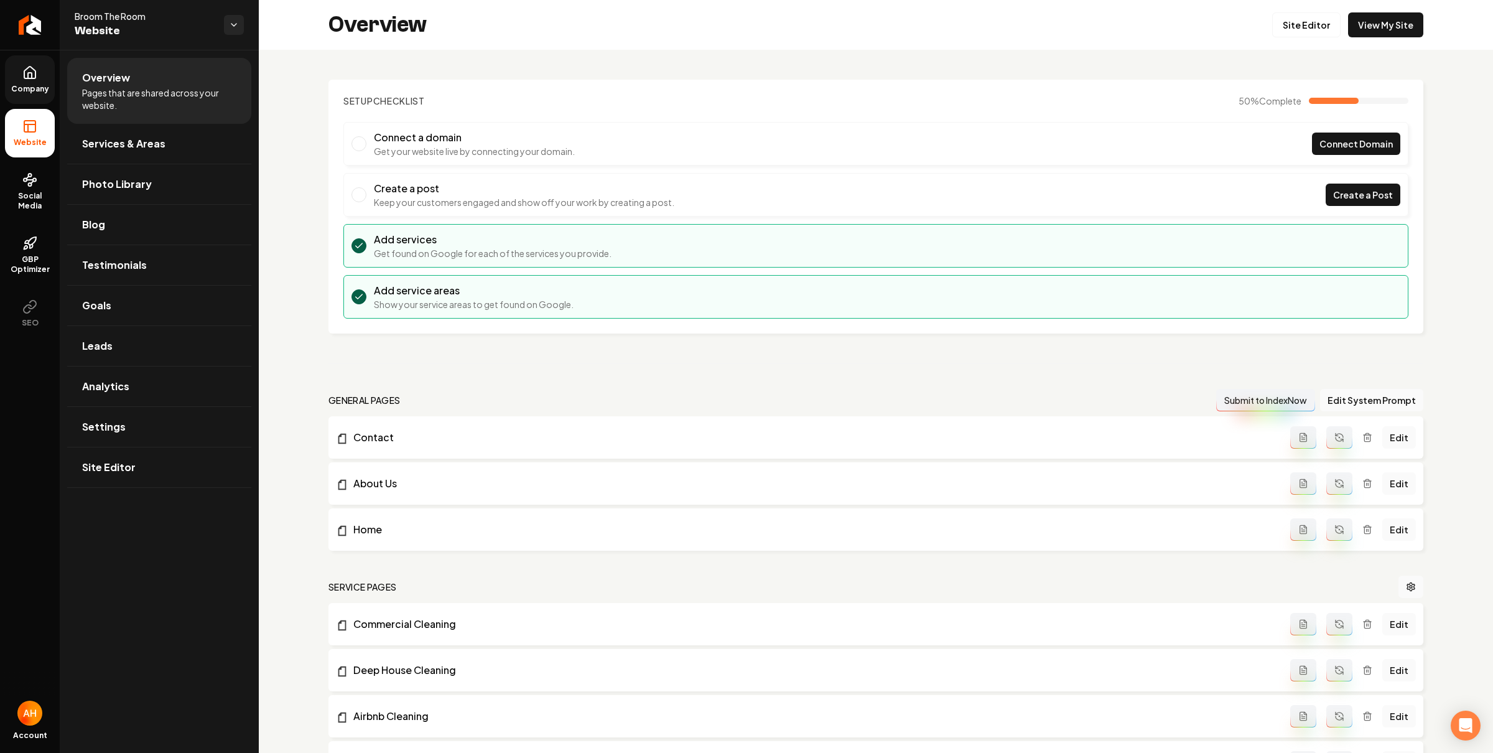
click at [26, 81] on link "Company" at bounding box center [30, 79] width 50 height 49
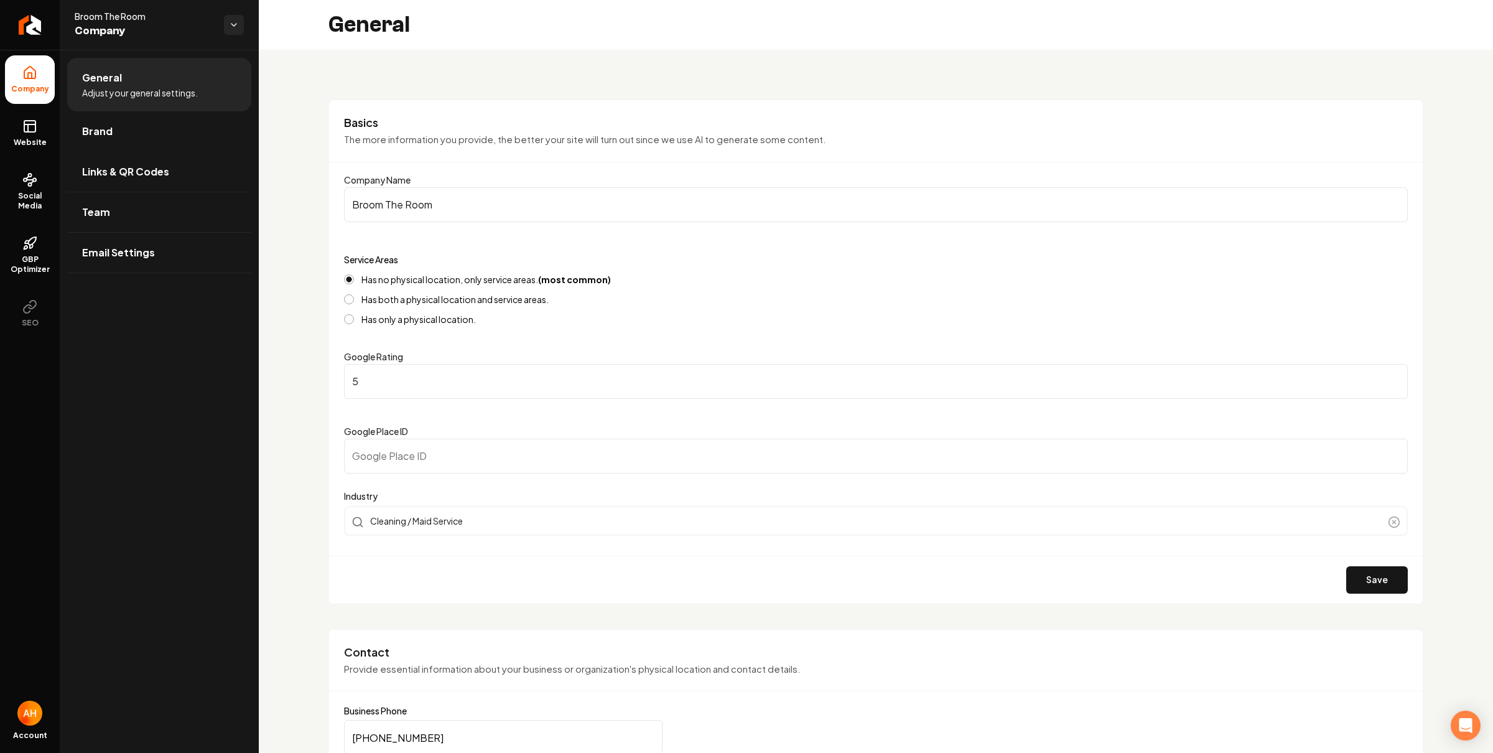
click at [152, 100] on li "General Adjust your general settings." at bounding box center [159, 84] width 184 height 53
click at [147, 135] on link "Brand" at bounding box center [159, 131] width 184 height 40
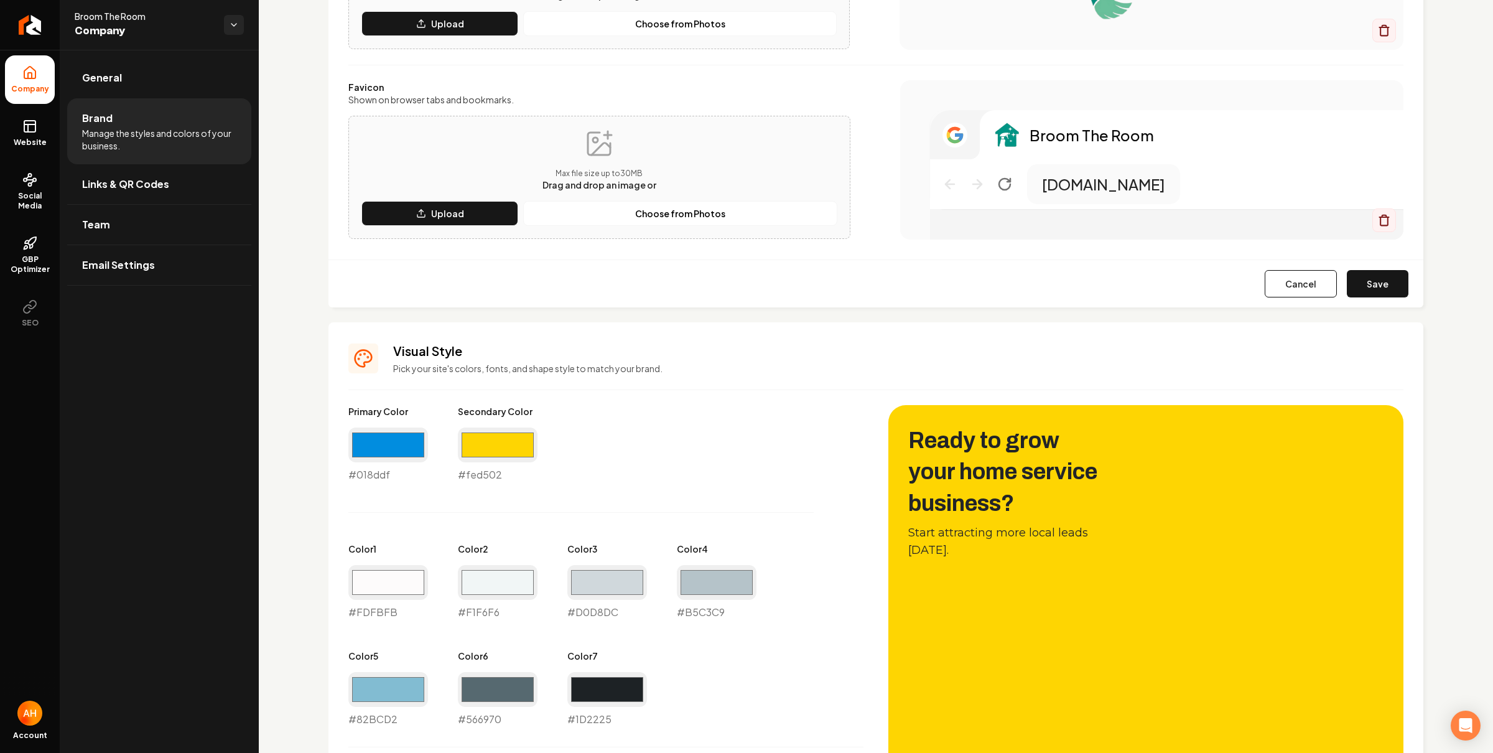
scroll to position [253, 0]
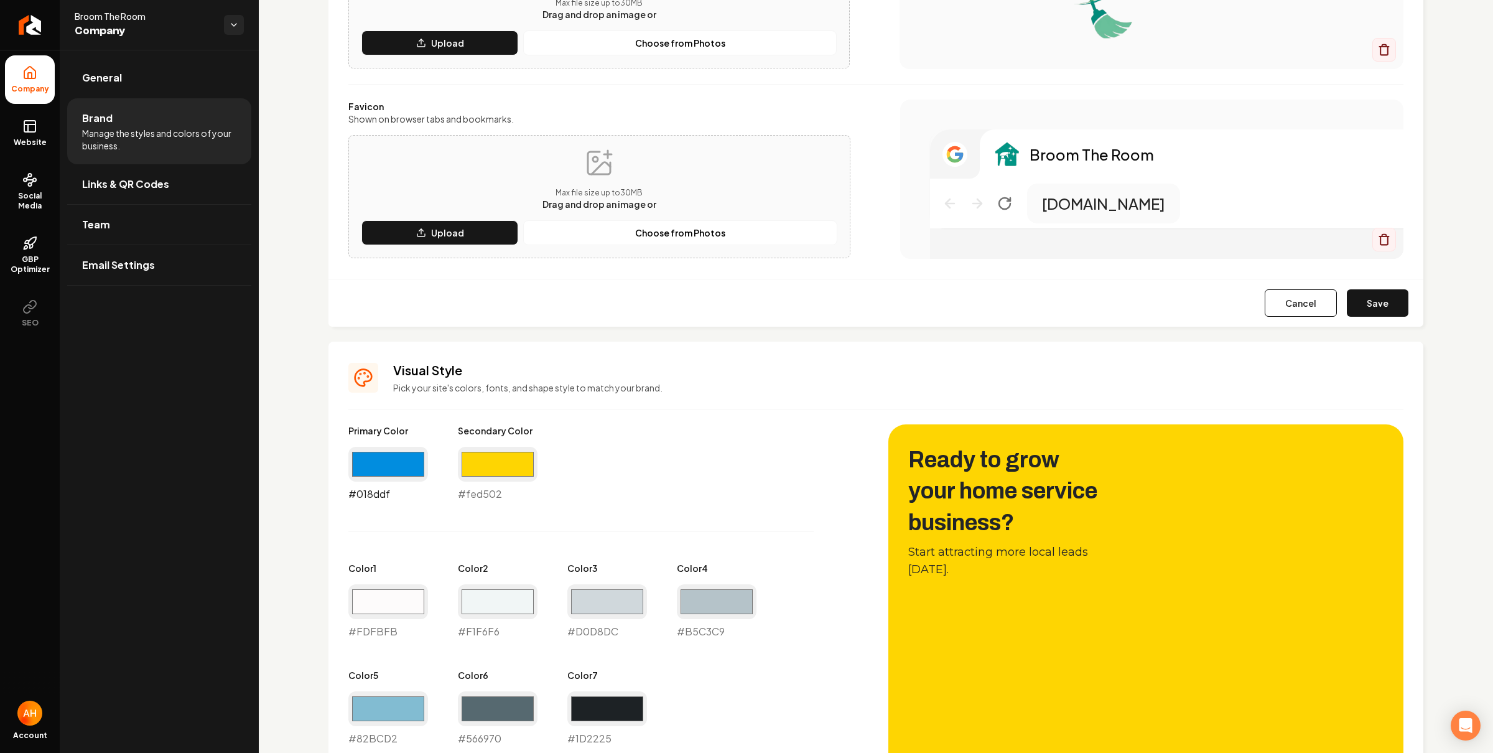
click at [413, 465] on input "#018ddf" at bounding box center [388, 464] width 80 height 35
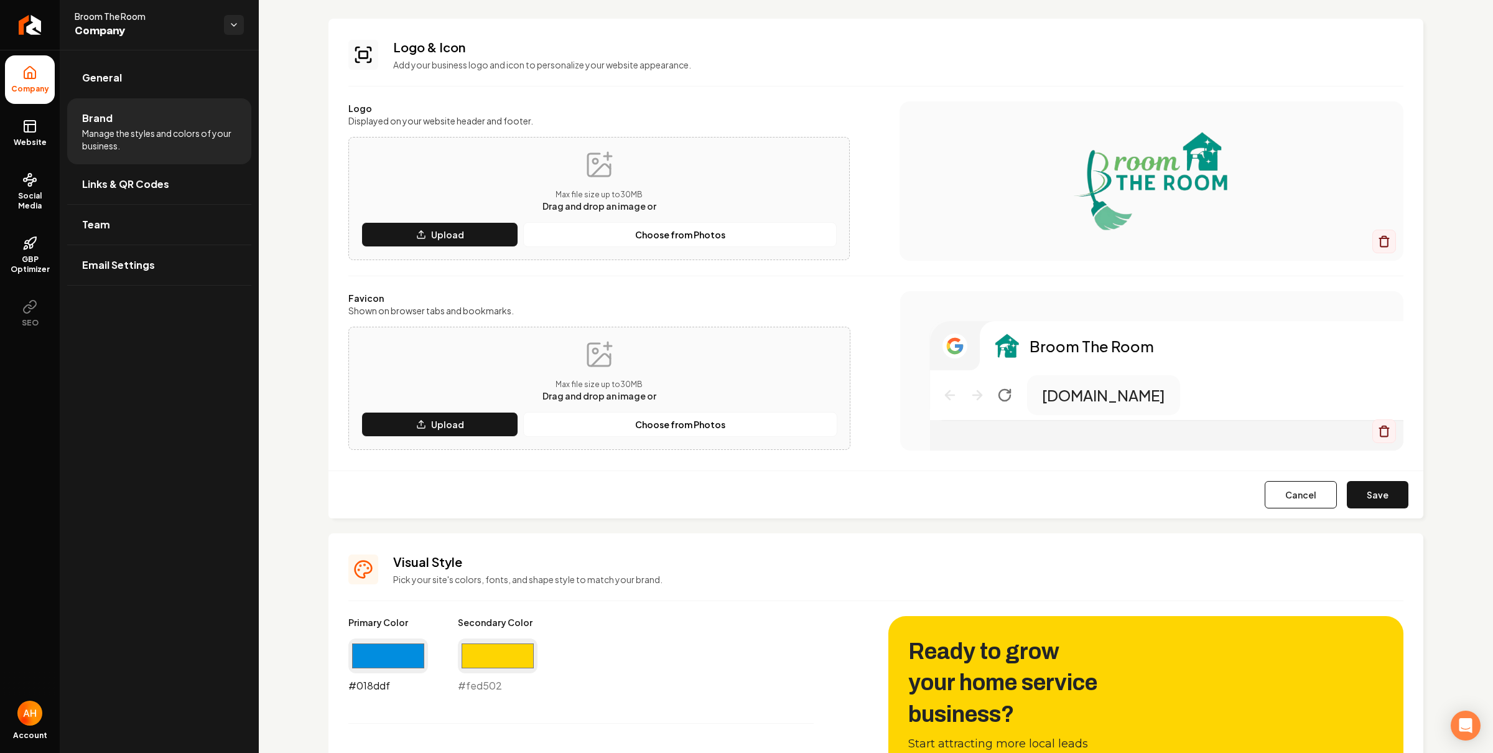
scroll to position [0, 0]
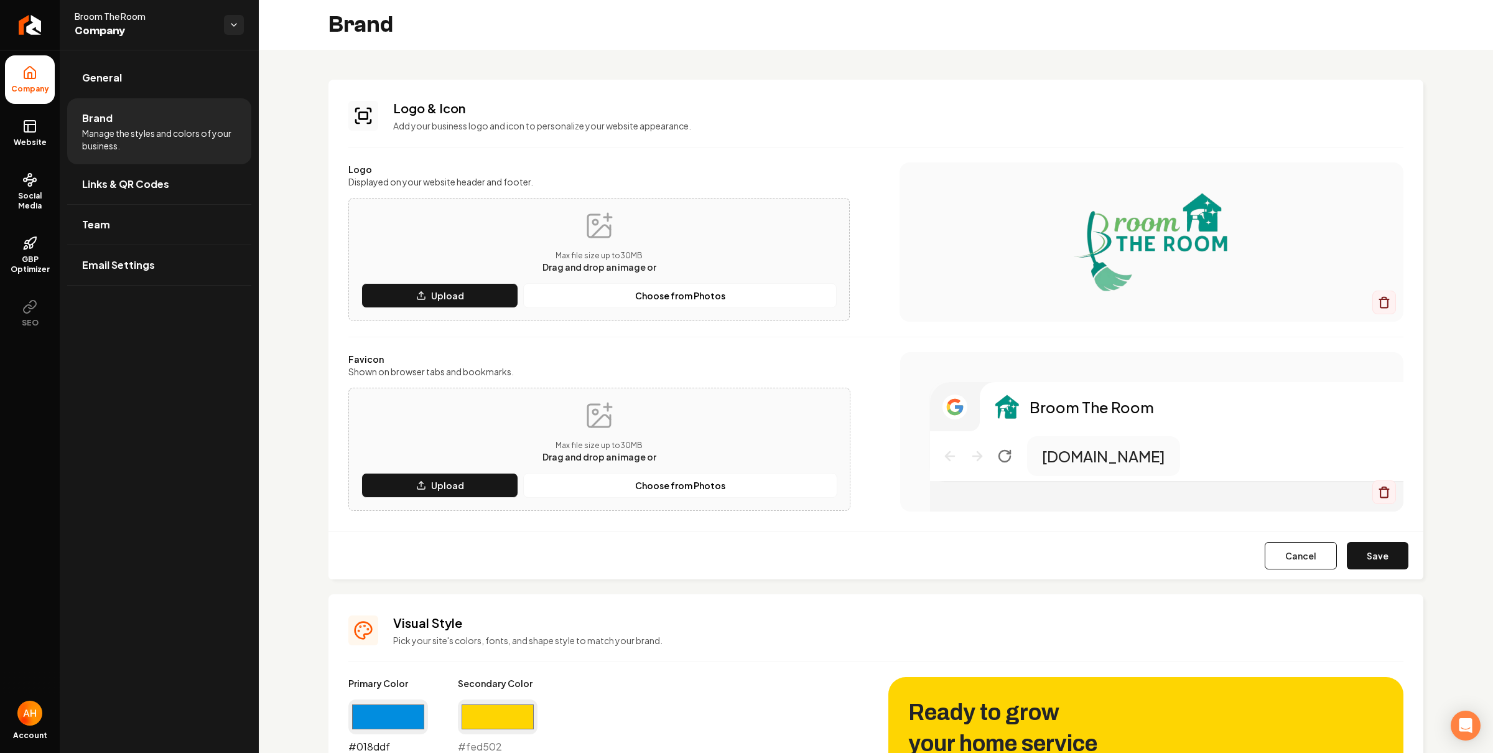
click at [357, 715] on input "#018ddf" at bounding box center [388, 716] width 80 height 35
type input "#008c7b"
click at [344, 485] on div "Logo & Icon Add your business logo and icon to personalize your website appeara…" at bounding box center [875, 330] width 1095 height 500
click at [498, 709] on input "#fed502" at bounding box center [498, 716] width 80 height 35
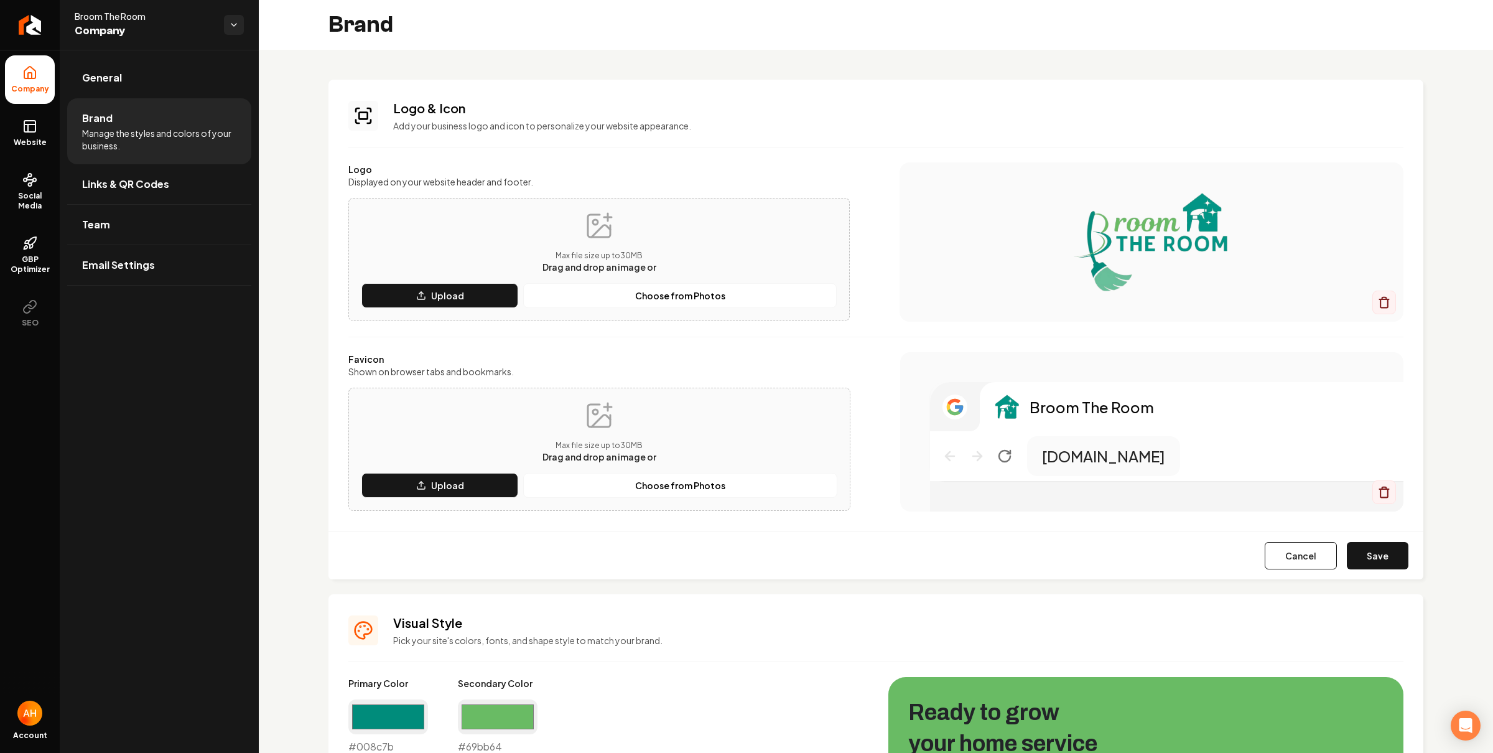
type input "#69bb64"
click at [1365, 182] on div "Main content area" at bounding box center [1151, 241] width 504 height 159
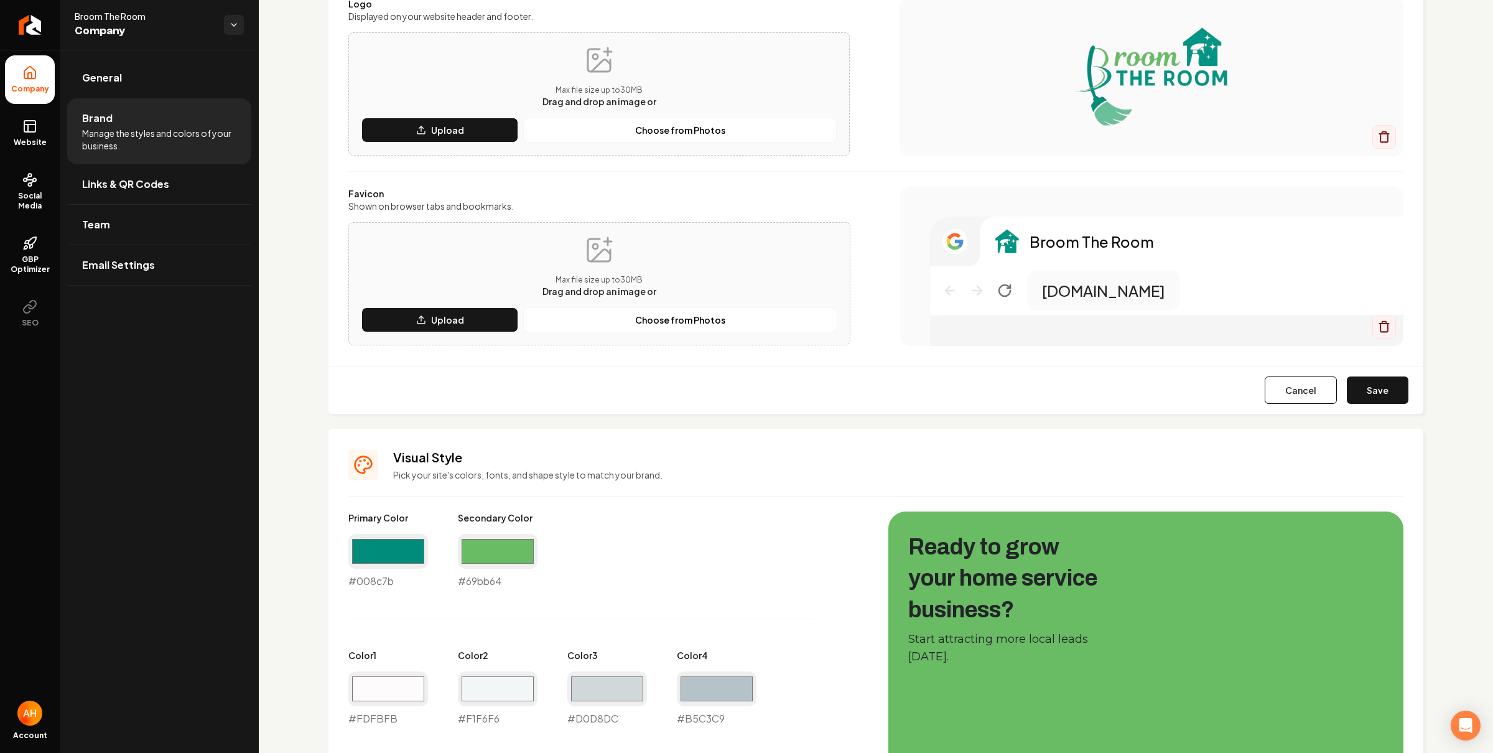
scroll to position [325, 0]
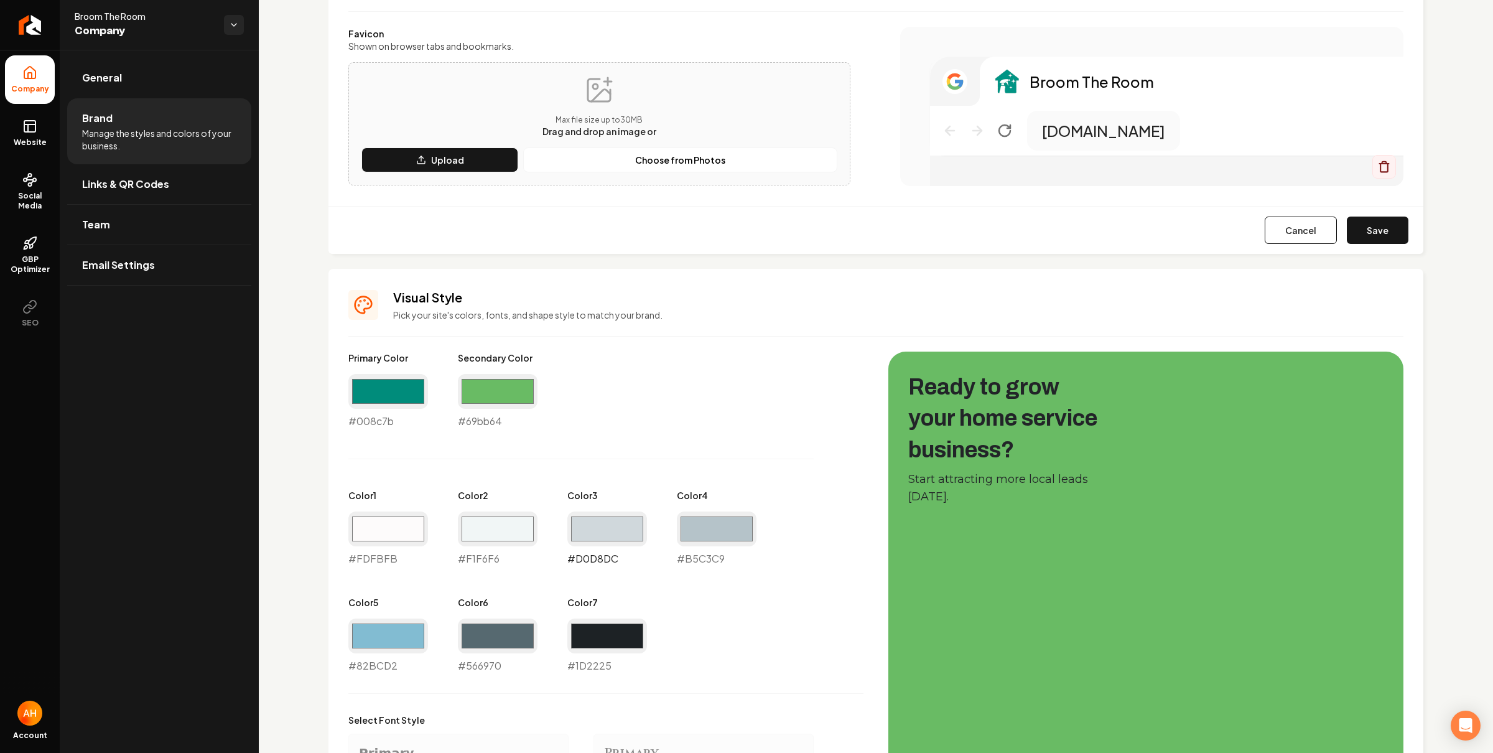
drag, startPoint x: 602, startPoint y: 541, endPoint x: 607, endPoint y: 531, distance: 11.4
click at [602, 541] on input "#d0d8dc" at bounding box center [607, 528] width 80 height 35
click at [279, 537] on div "Logo & Icon Add your business logo and icon to personalize your website appeara…" at bounding box center [876, 412] width 1234 height 1377
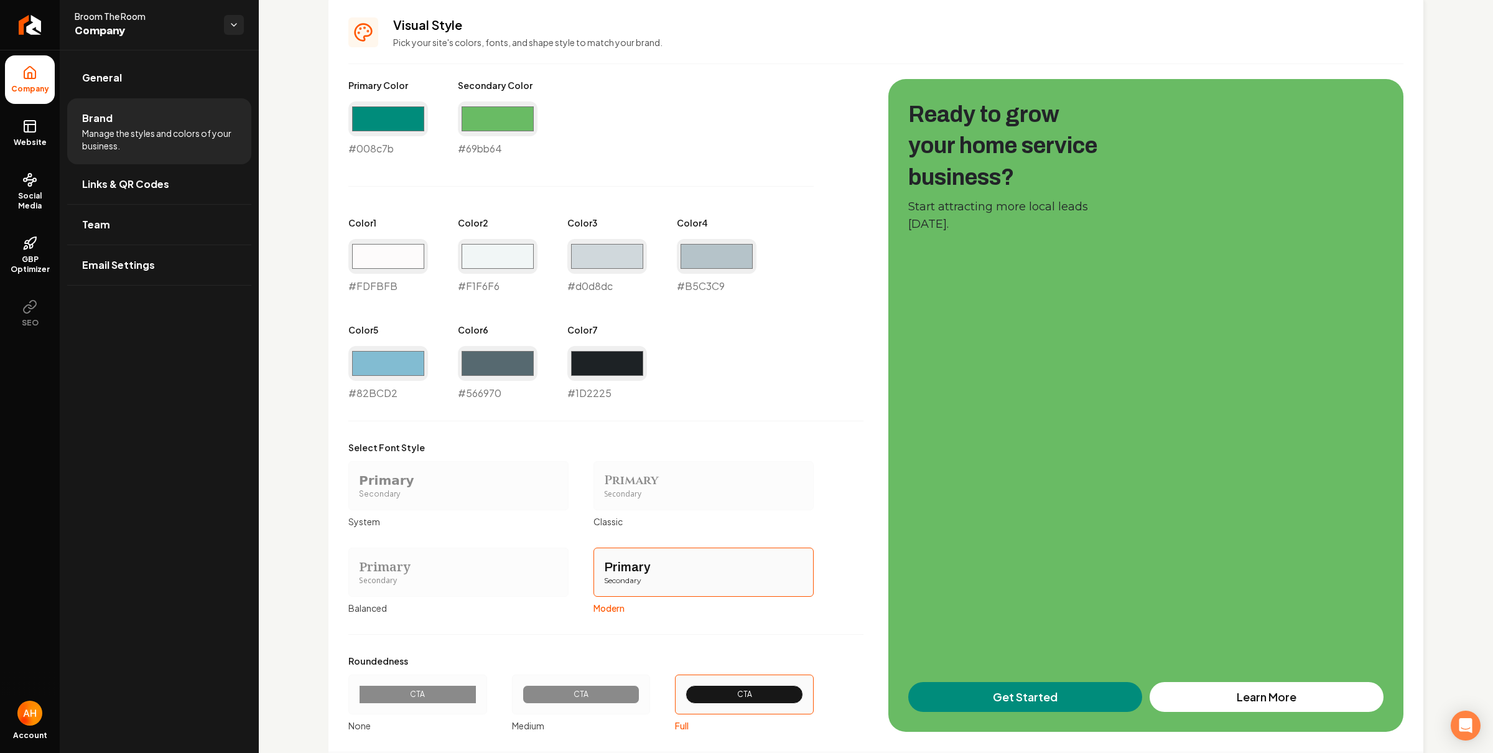
scroll to position [675, 0]
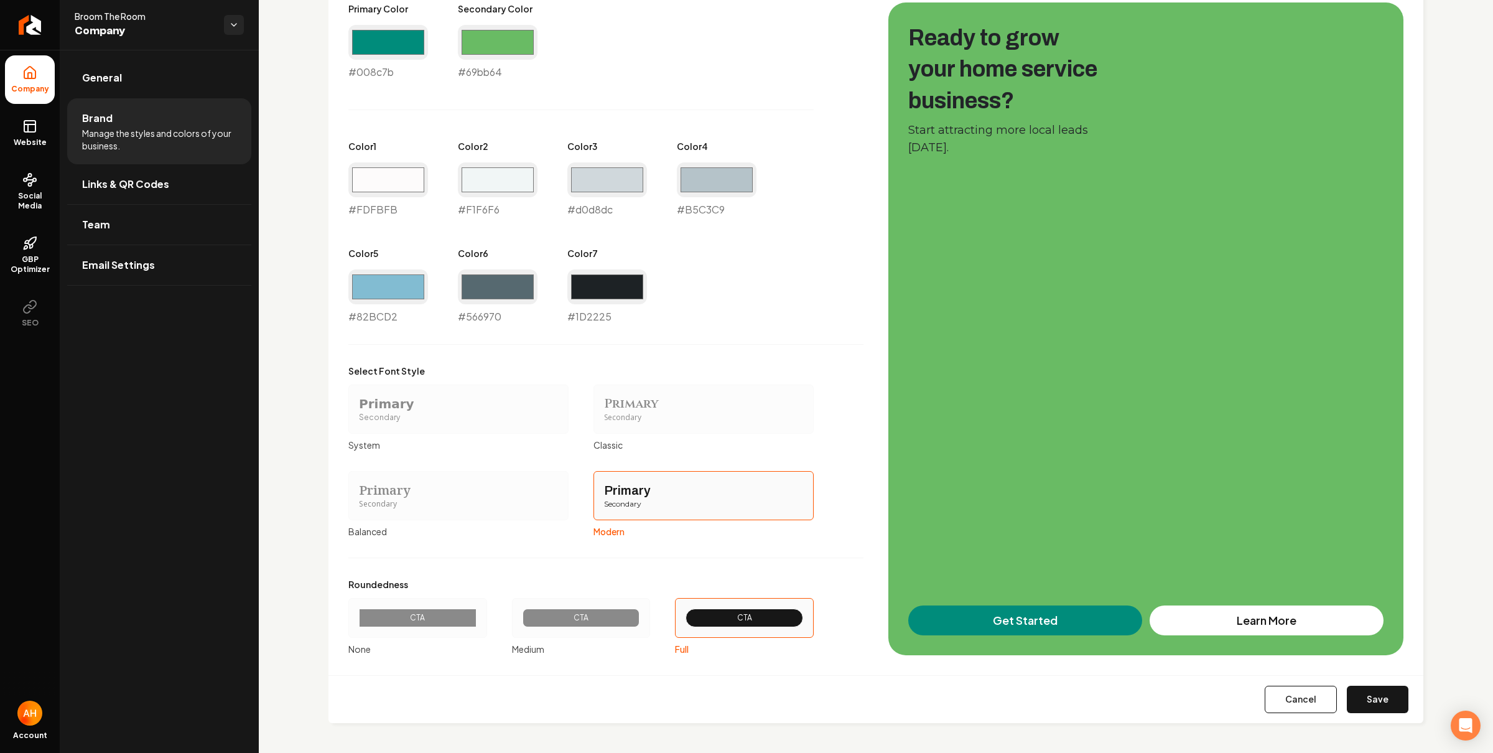
drag, startPoint x: 1369, startPoint y: 690, endPoint x: 1258, endPoint y: 620, distance: 131.2
click at [1369, 690] on button "Save" at bounding box center [1378, 698] width 62 height 27
type input "#fdfbfb"
type input "#f1f6f6"
type input "#b5c3c9"
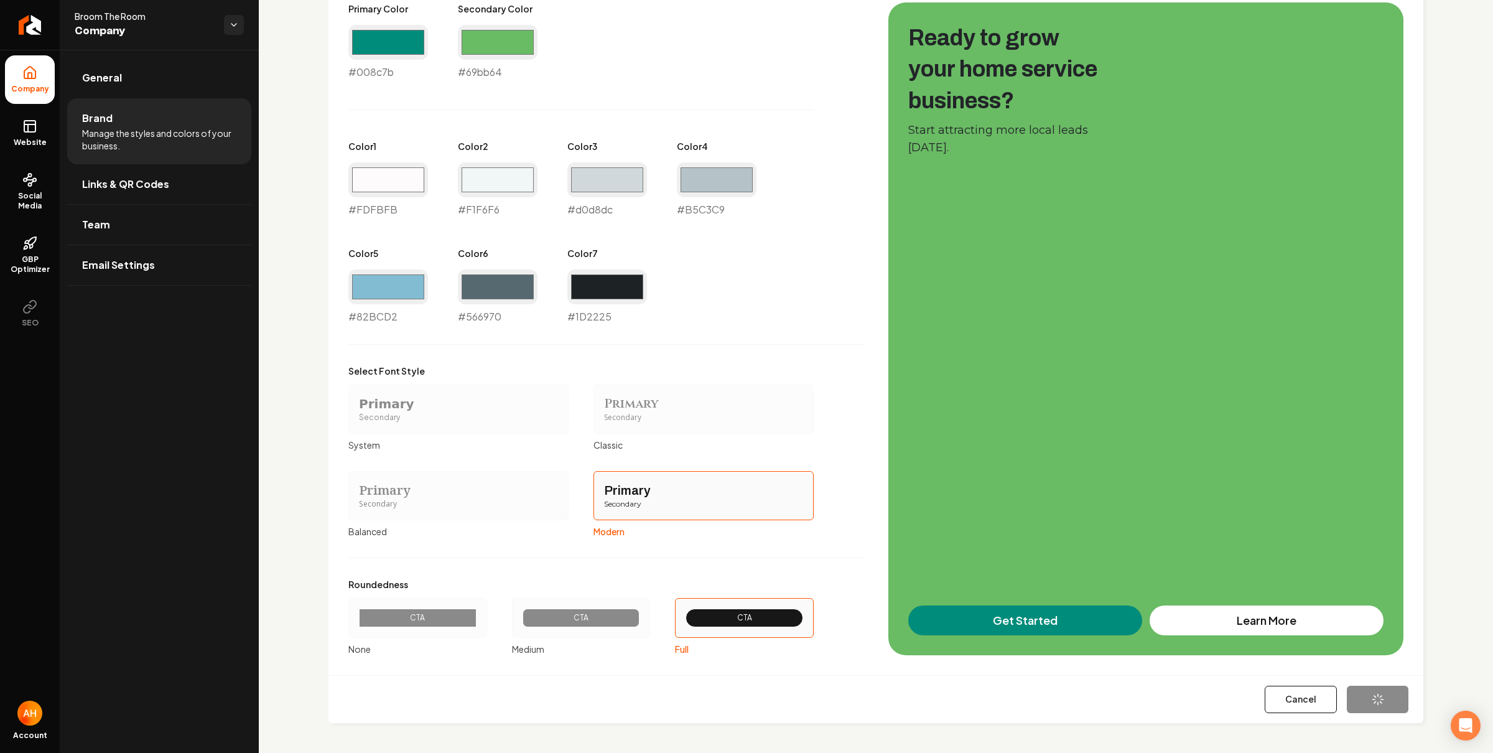
type input "#82bcd2"
type input "#1d2225"
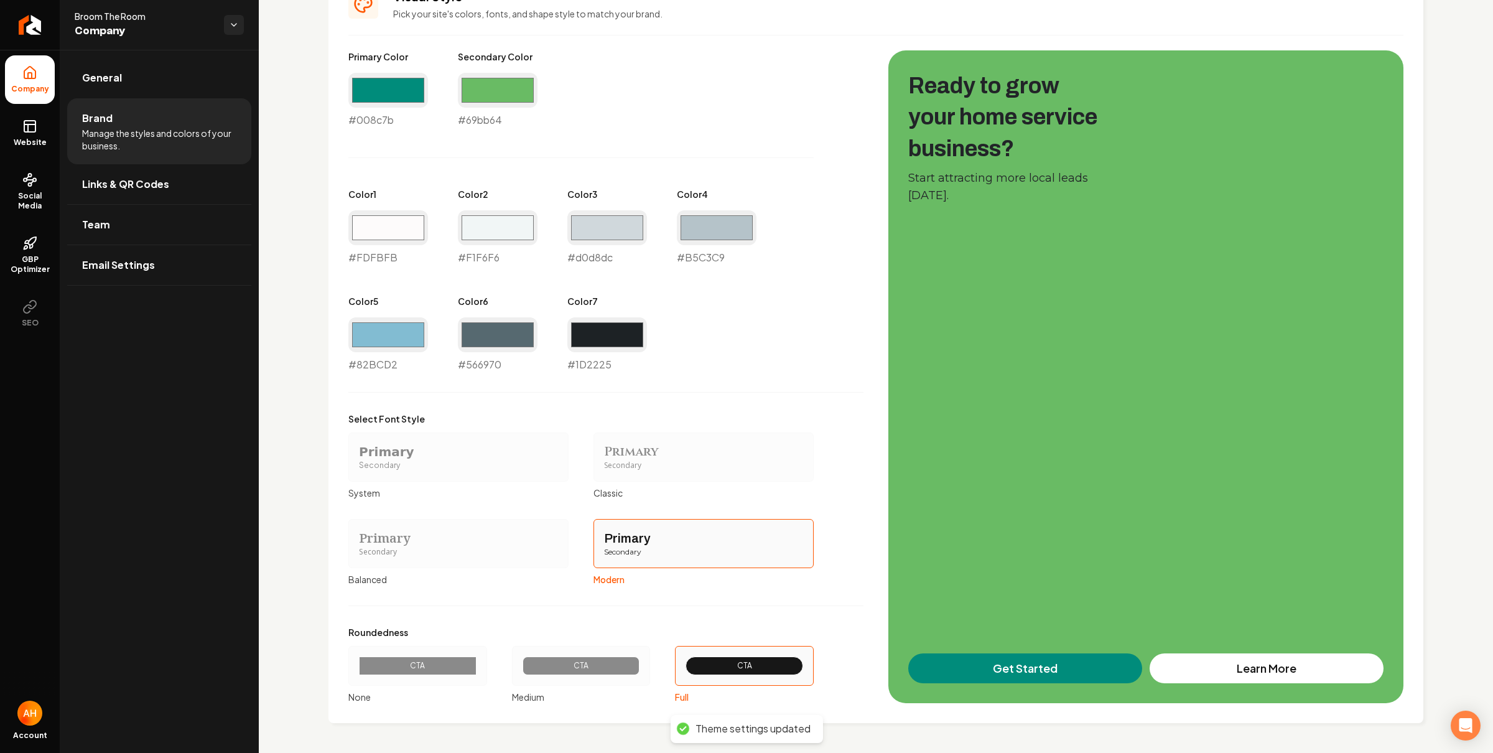
scroll to position [0, 0]
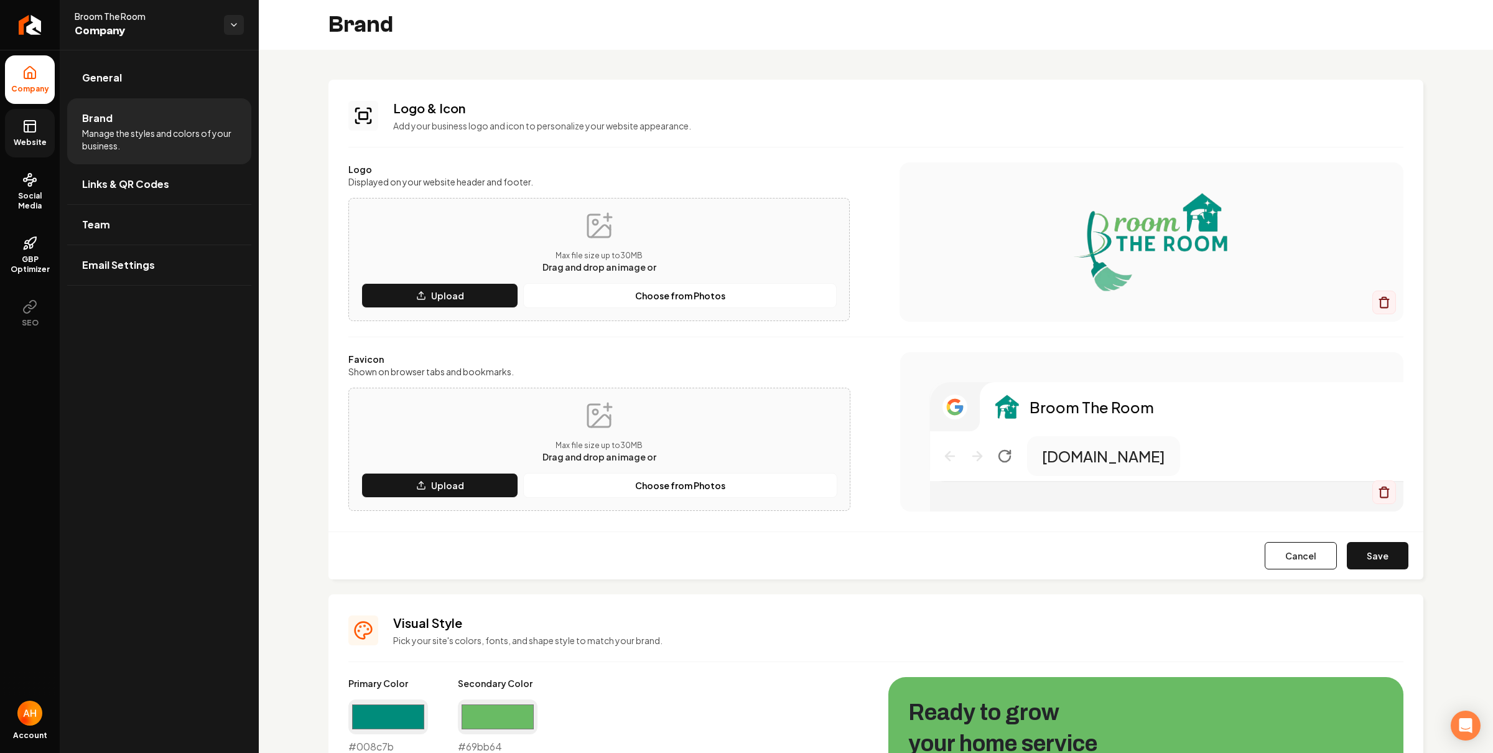
click at [40, 129] on link "Website" at bounding box center [30, 133] width 50 height 49
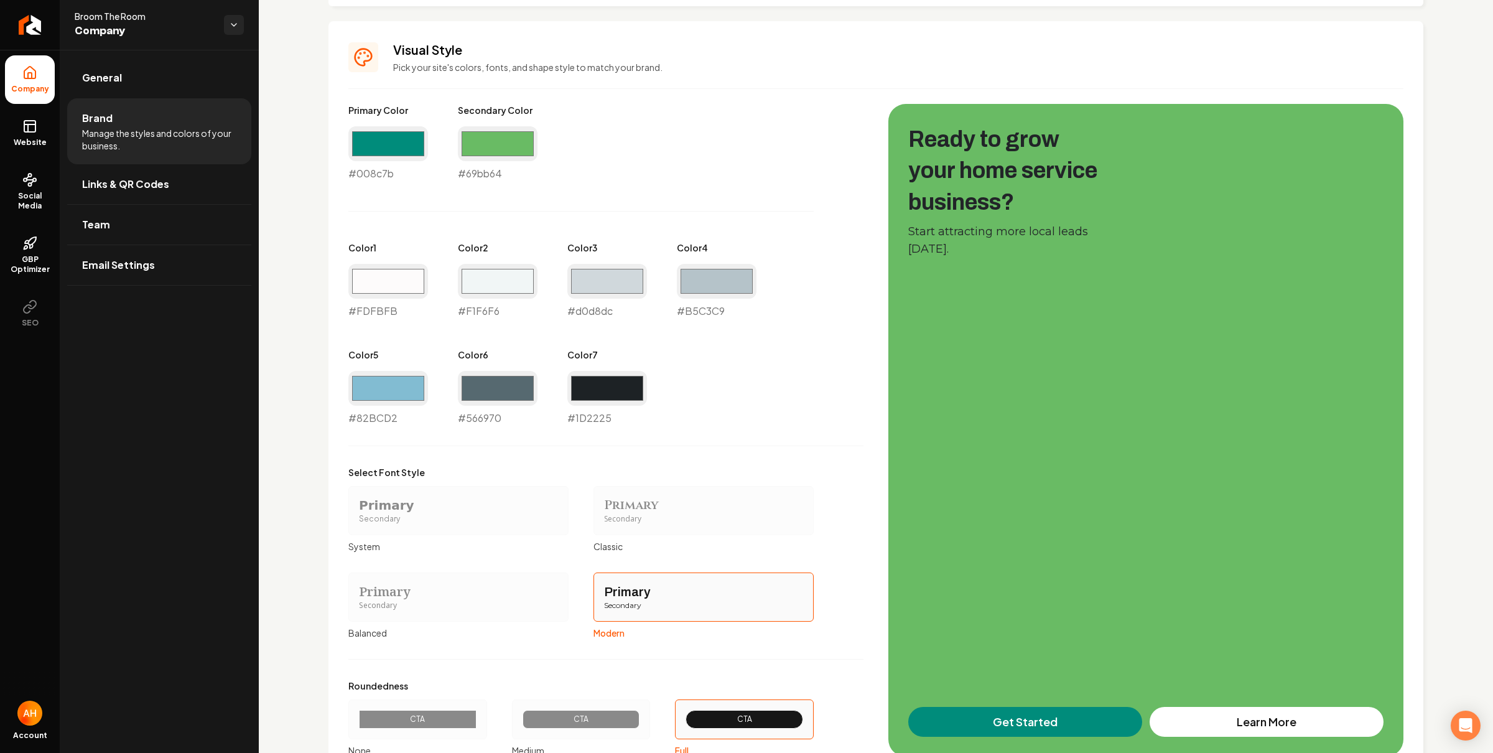
scroll to position [347, 0]
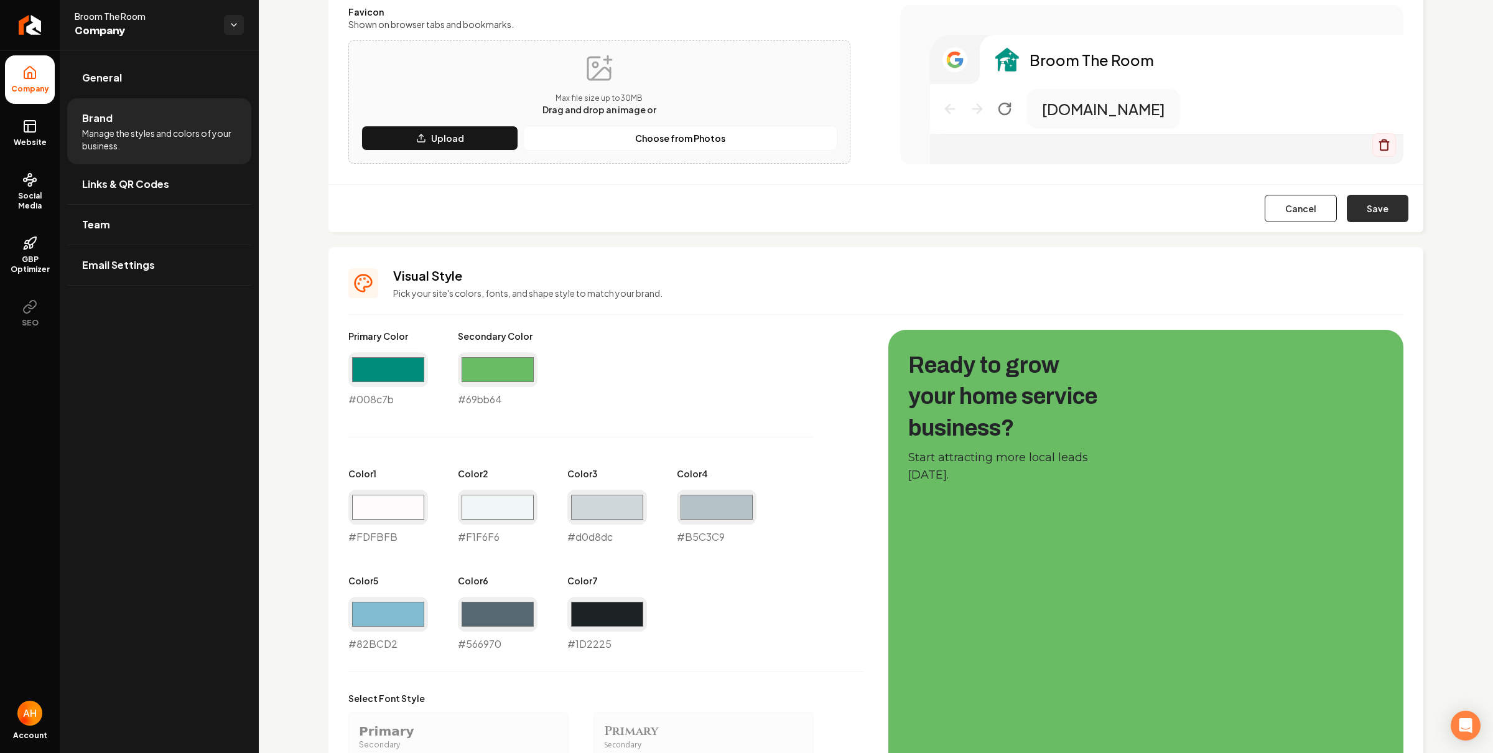
click at [1367, 211] on button "Save" at bounding box center [1378, 208] width 62 height 27
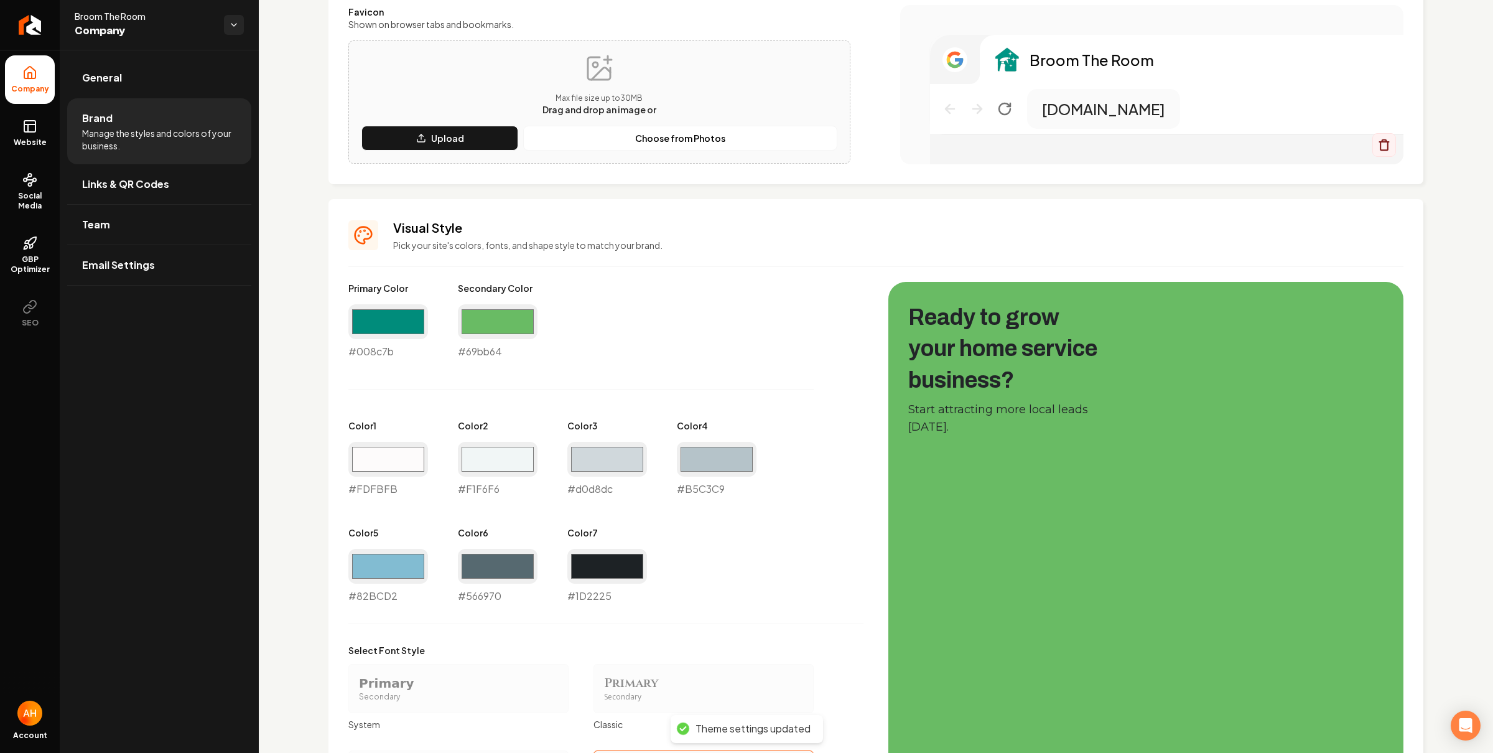
scroll to position [579, 0]
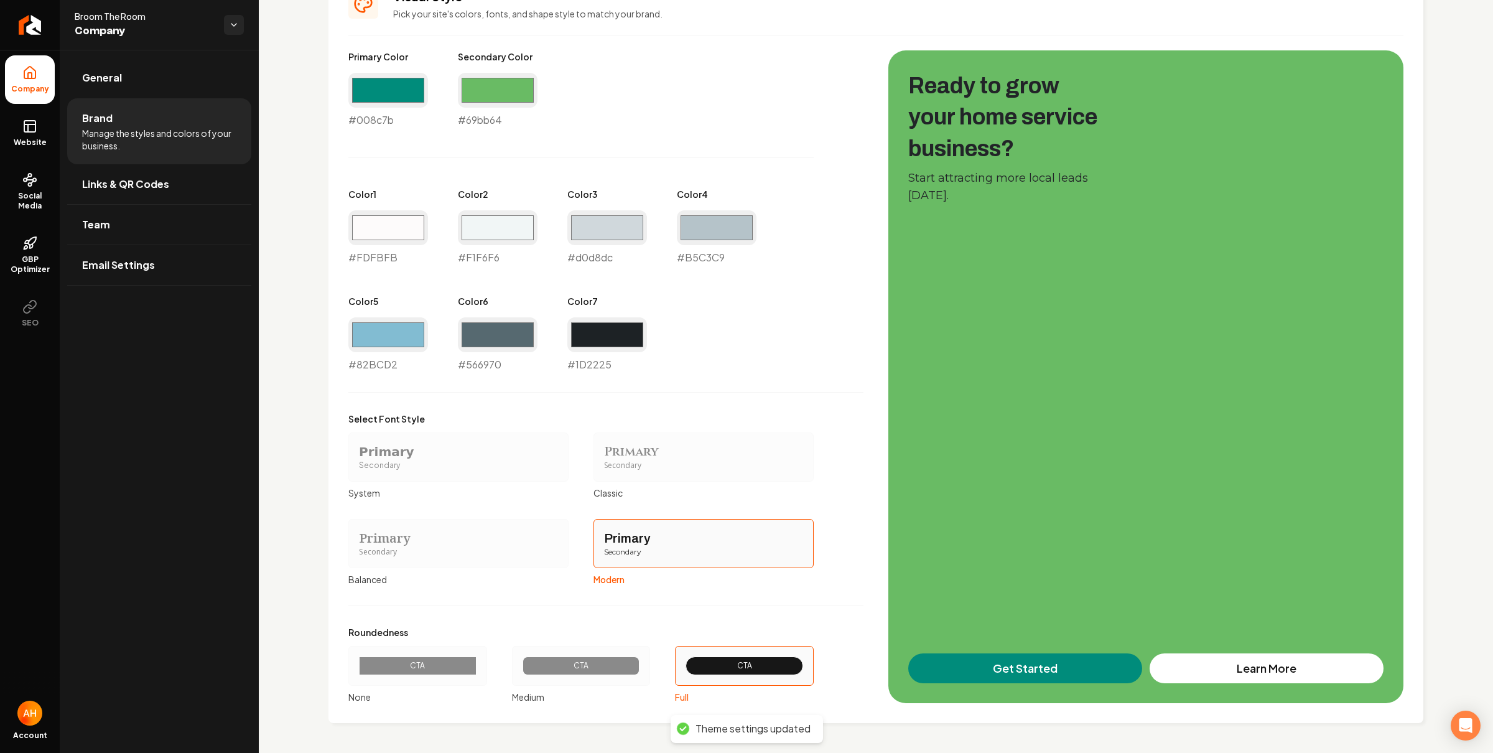
click at [824, 608] on div "Primary Color #008c7b #008c7b Secondary Color #69bb64 #69bb64 Color 1 #fdfbfb #…" at bounding box center [605, 376] width 515 height 653
click at [197, 84] on link "General" at bounding box center [159, 78] width 184 height 40
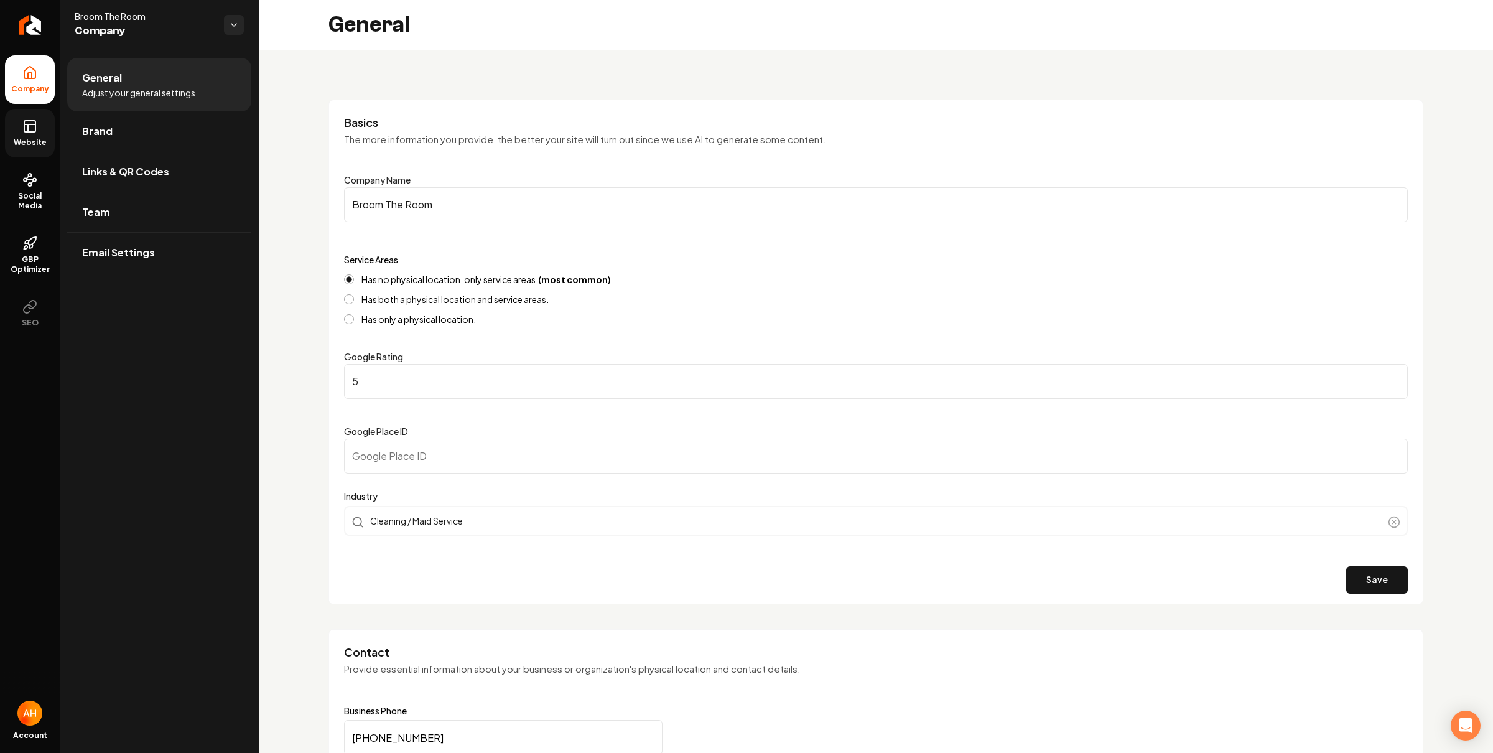
click at [26, 134] on link "Website" at bounding box center [30, 133] width 50 height 49
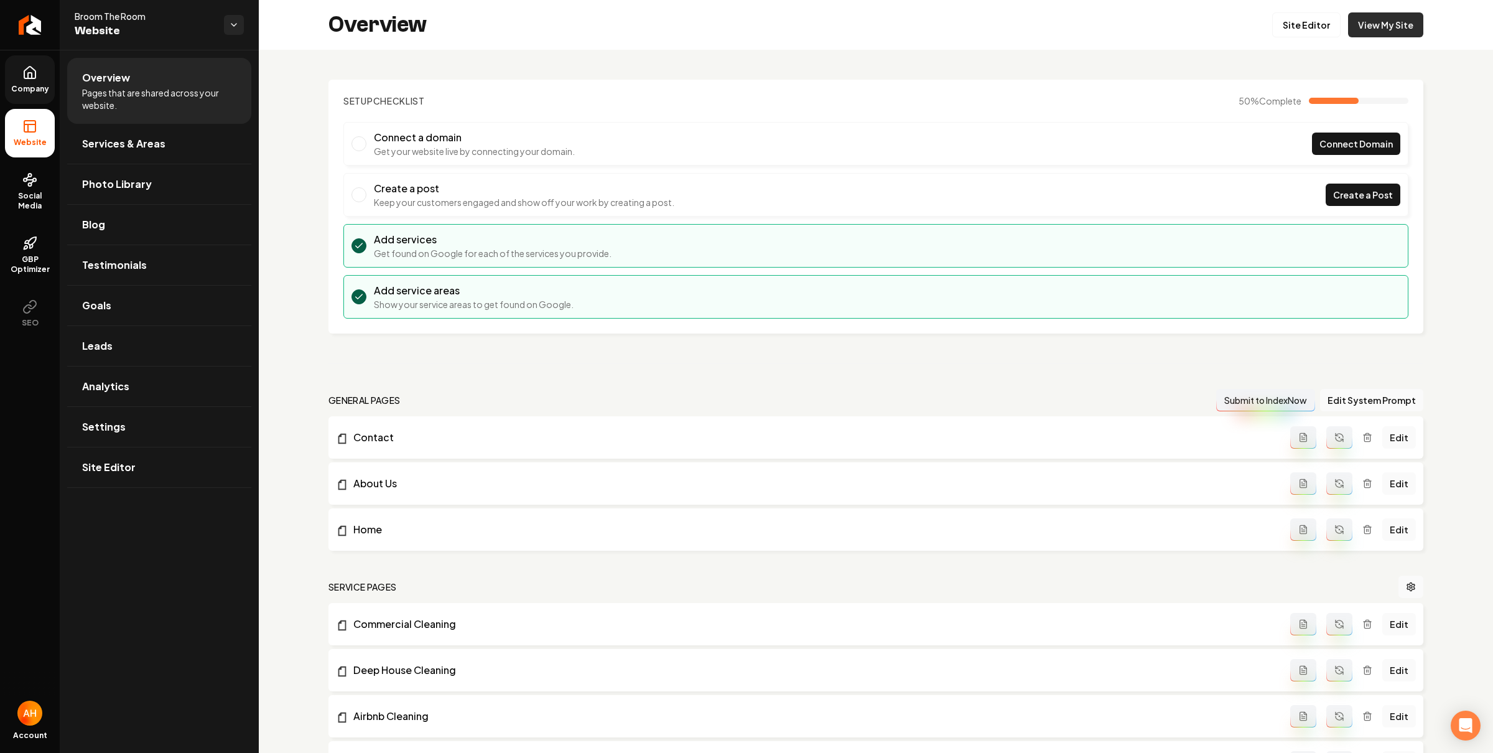
click at [1373, 29] on link "View My Site" at bounding box center [1385, 24] width 75 height 25
click at [30, 84] on span "Company" at bounding box center [30, 89] width 48 height 10
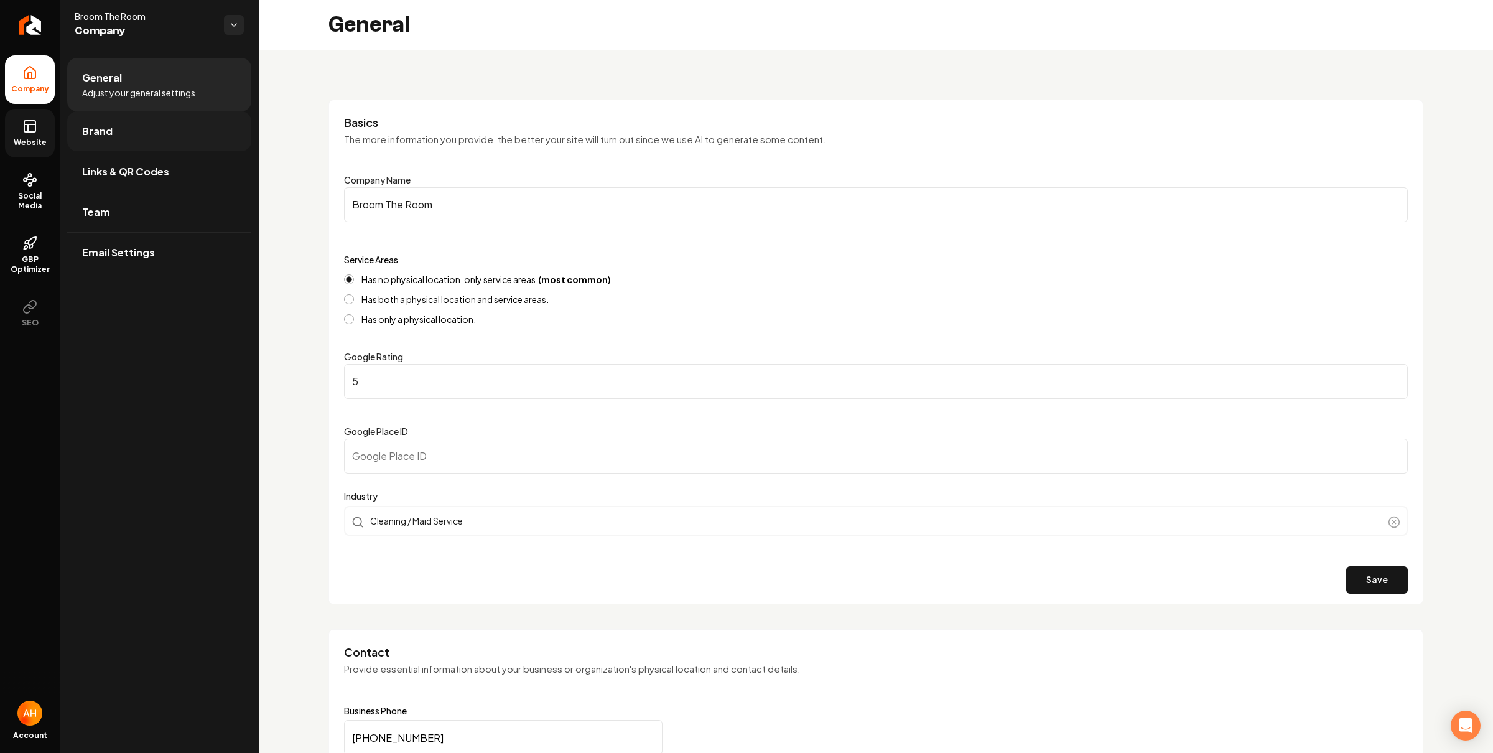
click at [190, 148] on link "Brand" at bounding box center [159, 131] width 184 height 40
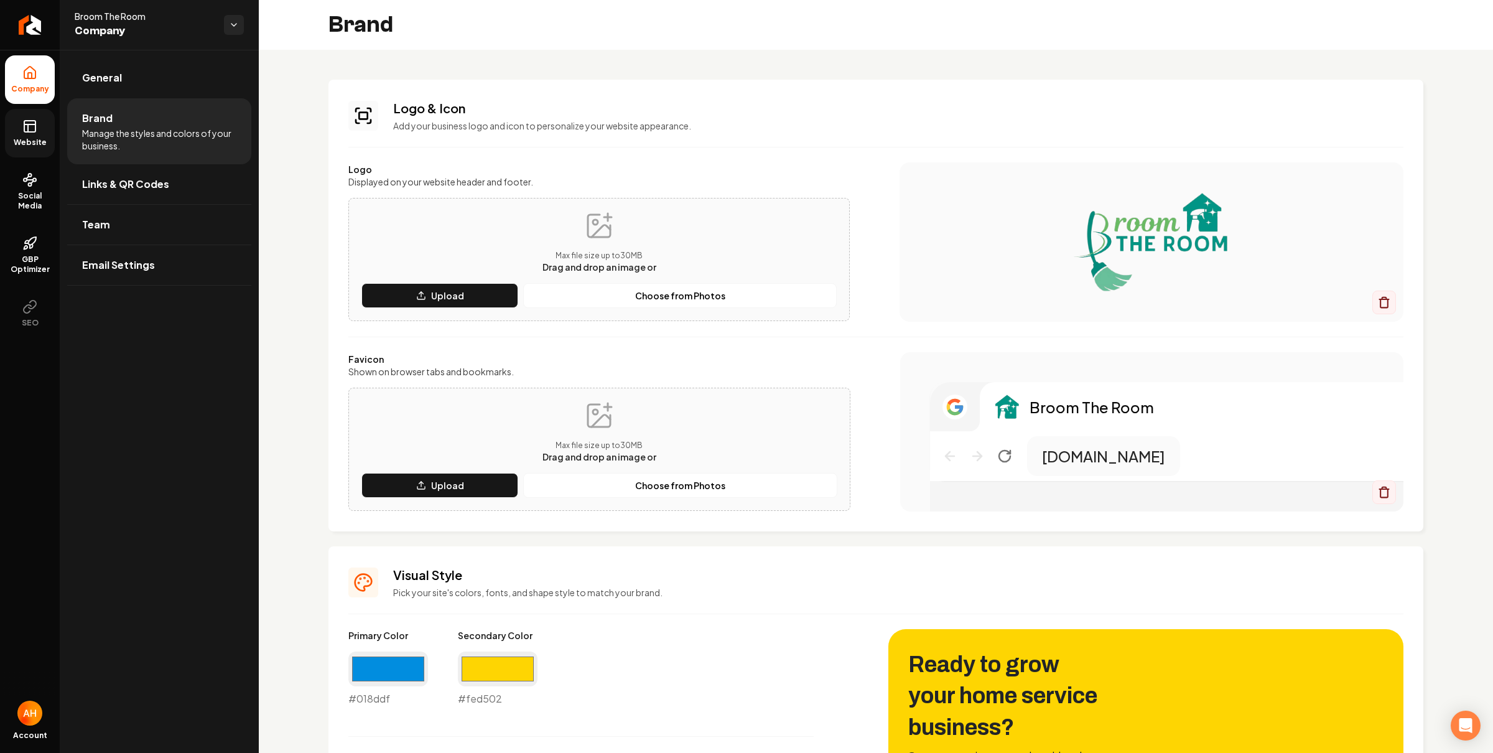
scroll to position [181, 0]
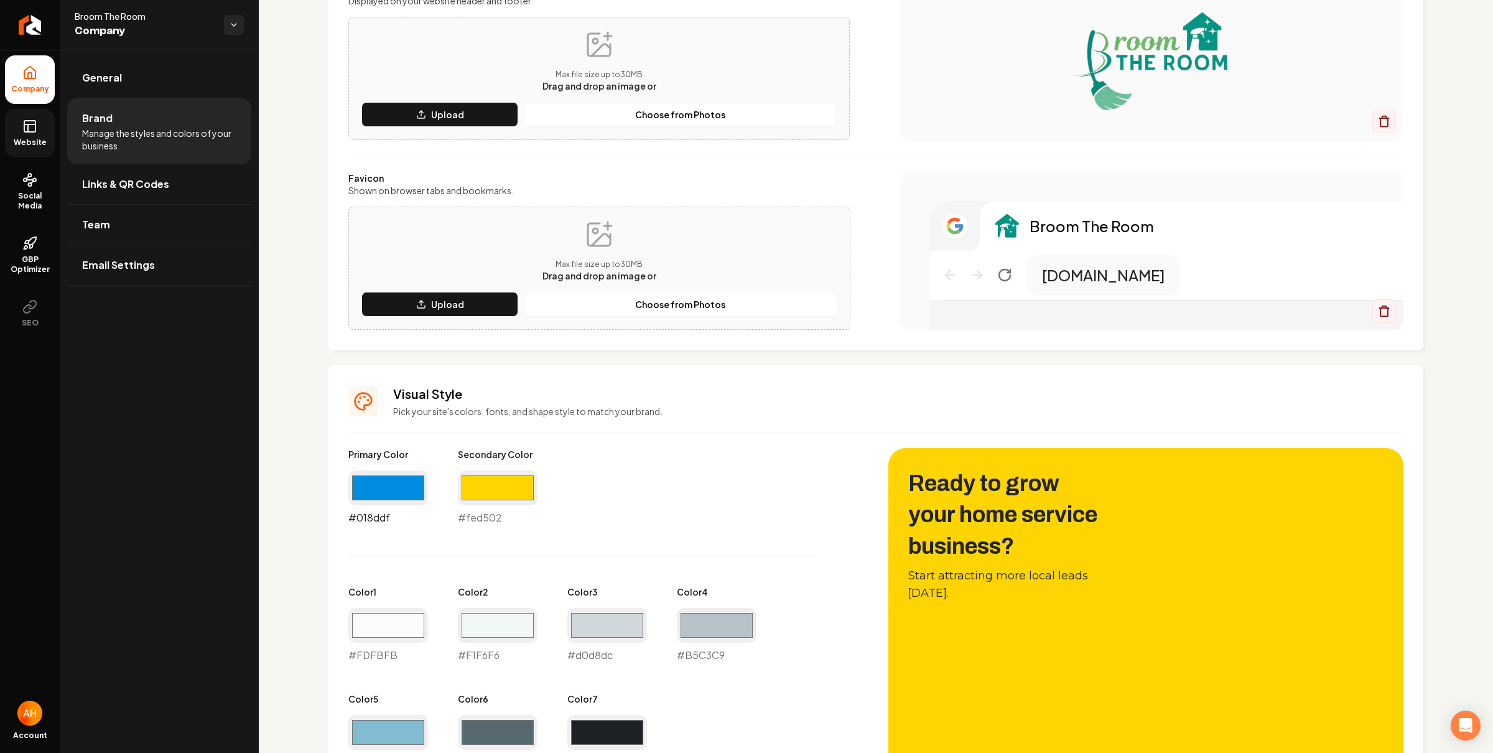
click at [378, 489] on input "#018ddf" at bounding box center [388, 487] width 80 height 35
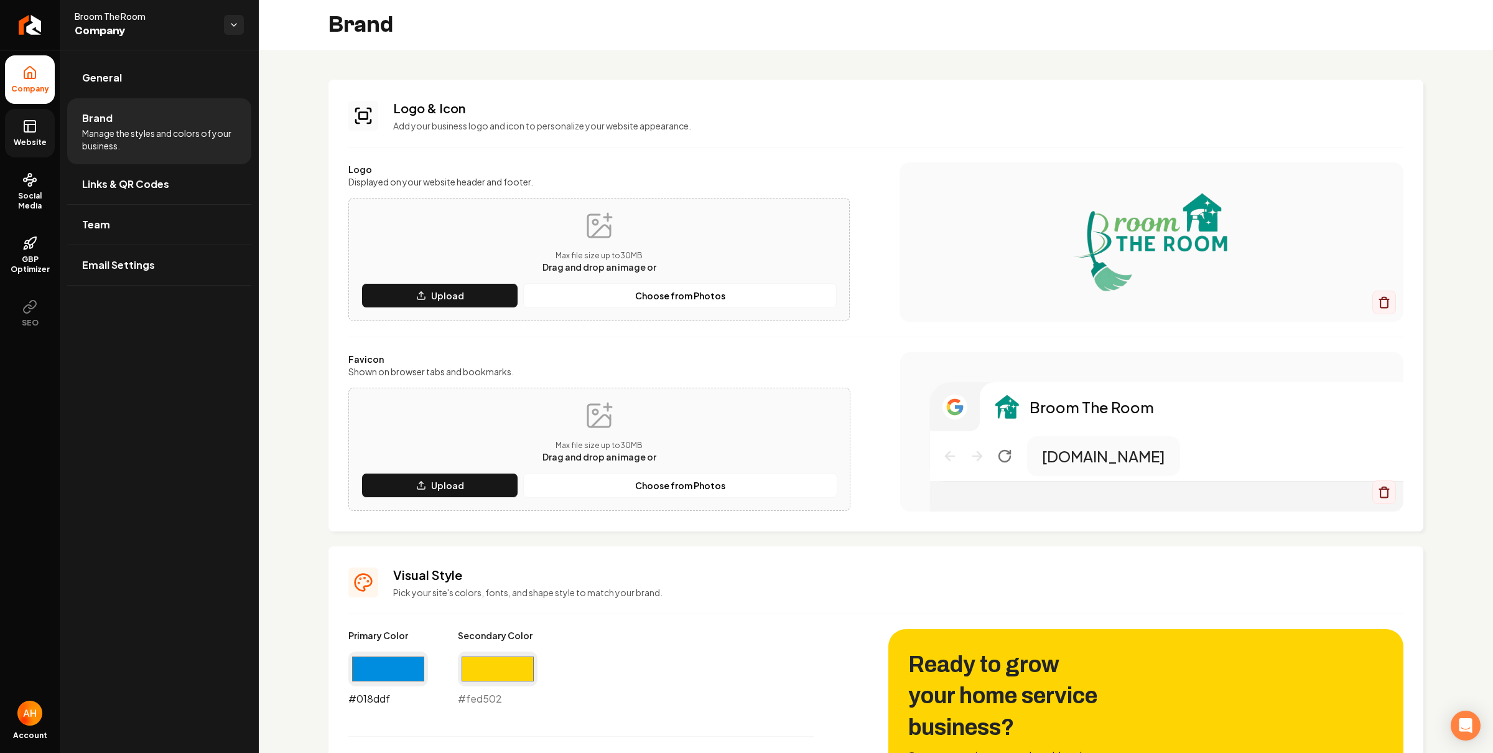
click at [364, 668] on input "#018ddf" at bounding box center [388, 668] width 80 height 35
type input "#018e7c"
click at [881, 347] on div "Logo Displayed on your website header and footer. Max file size up to 30 MB Dra…" at bounding box center [875, 336] width 1055 height 349
click at [498, 661] on input "#fed502" at bounding box center [498, 668] width 80 height 35
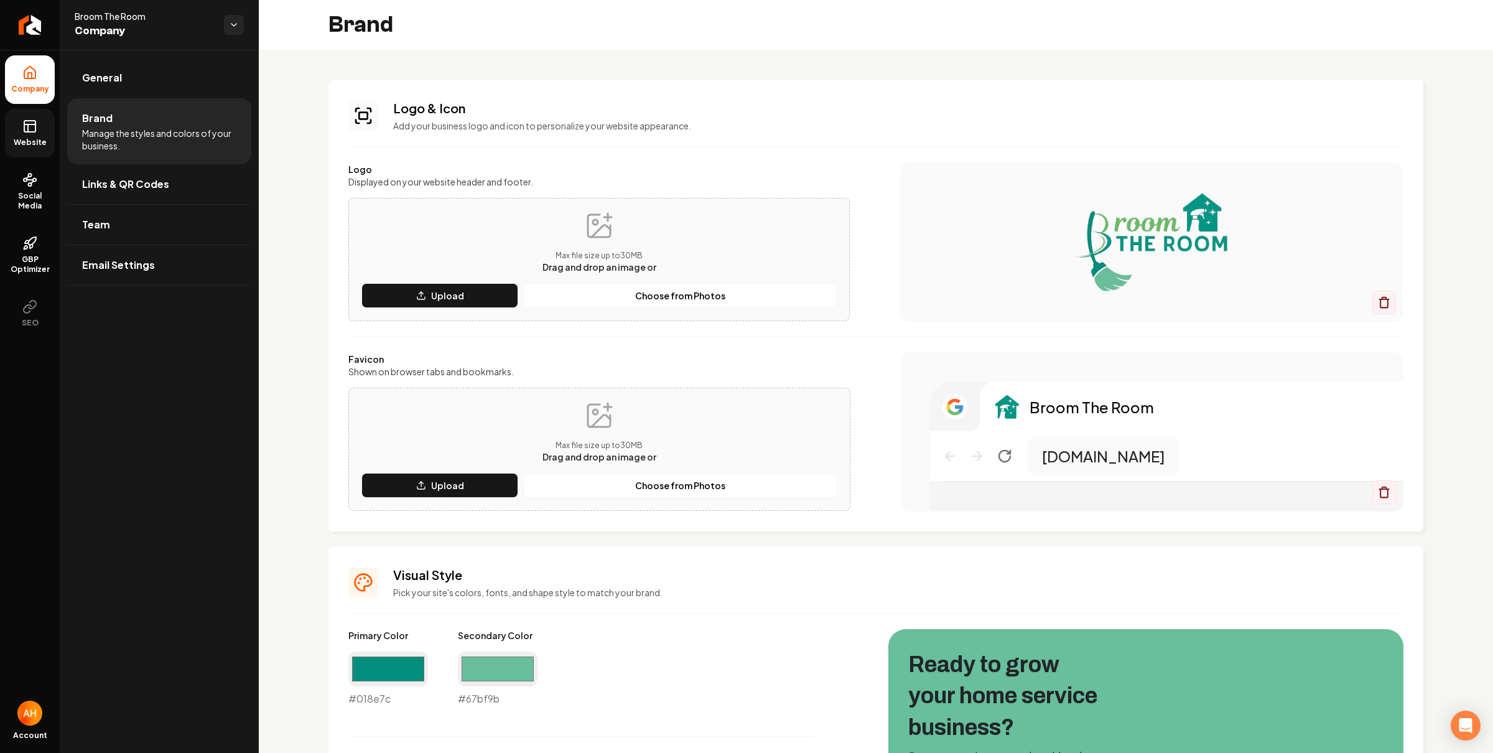
type input "#67bf9b"
click at [899, 282] on div "Main content area" at bounding box center [1151, 241] width 504 height 159
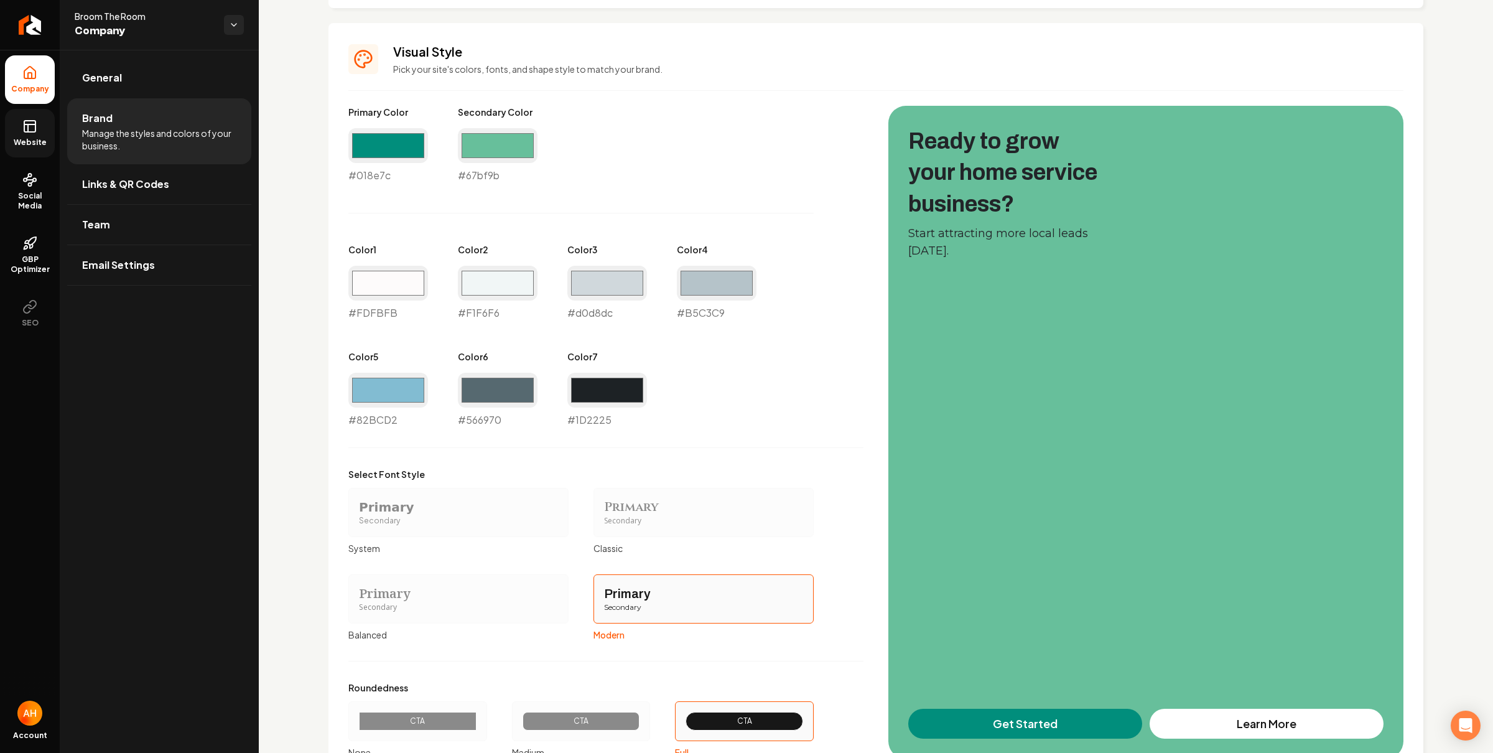
scroll to position [627, 0]
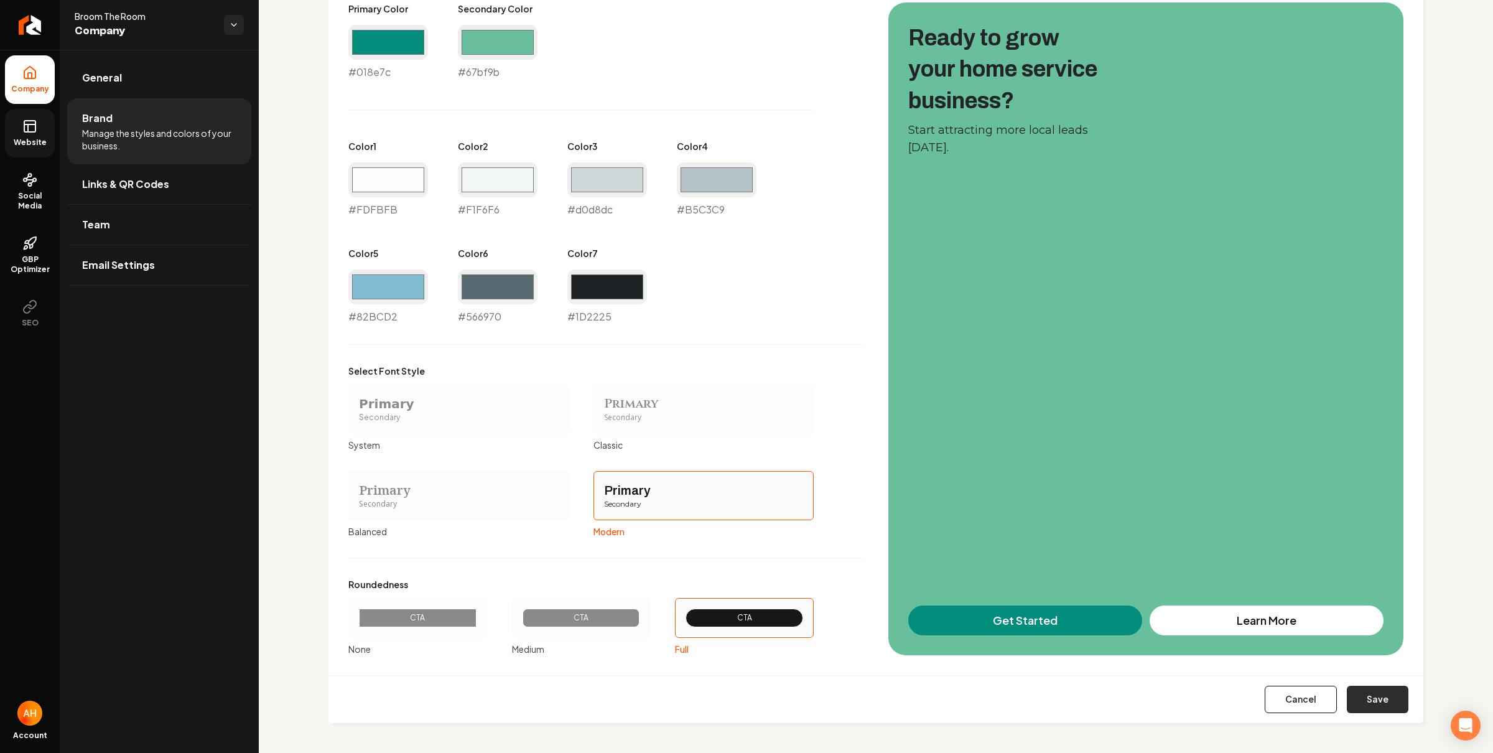
click at [1362, 700] on button "Save" at bounding box center [1378, 698] width 62 height 27
type input "#fdfbfb"
type input "#f1f6f6"
type input "#b5c3c9"
type input "#82bcd2"
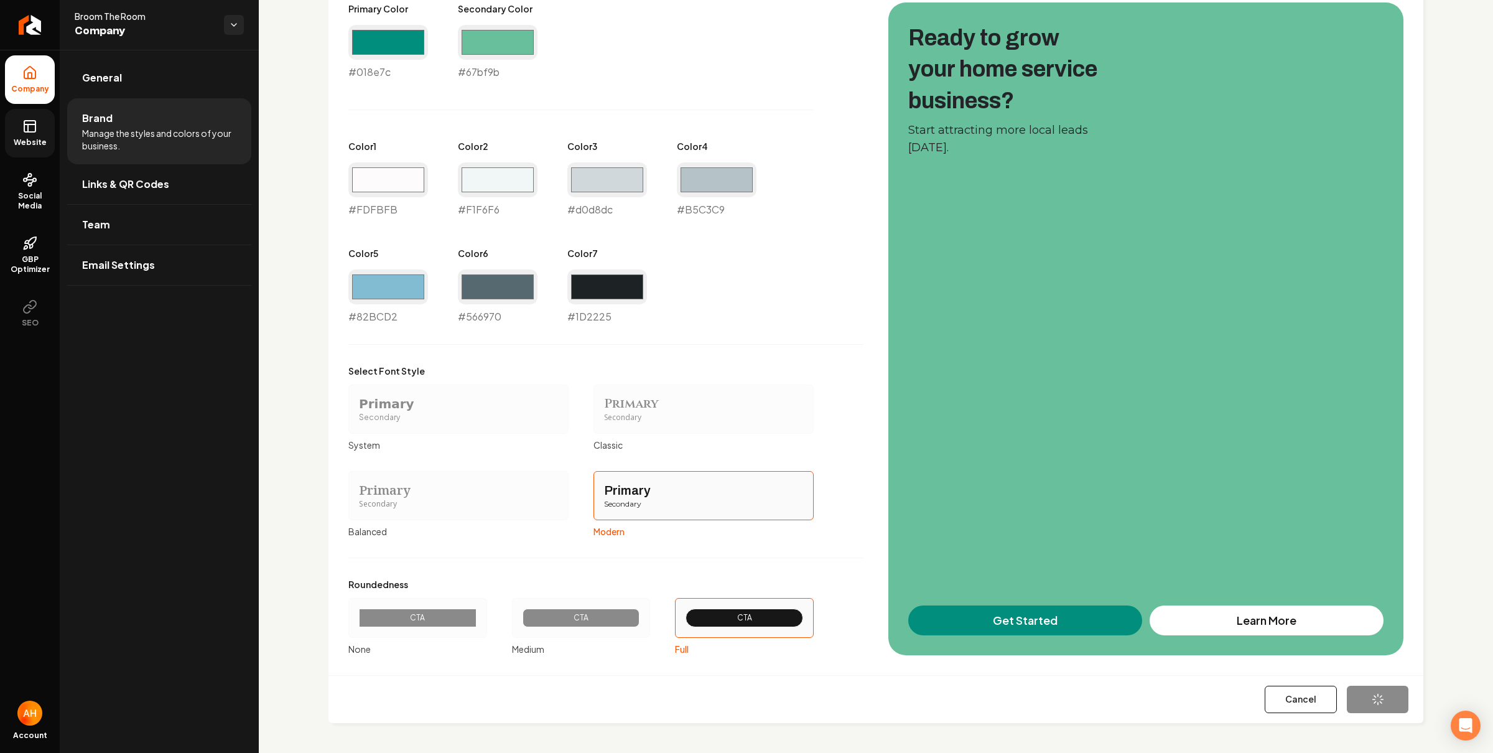
type input "#1d2225"
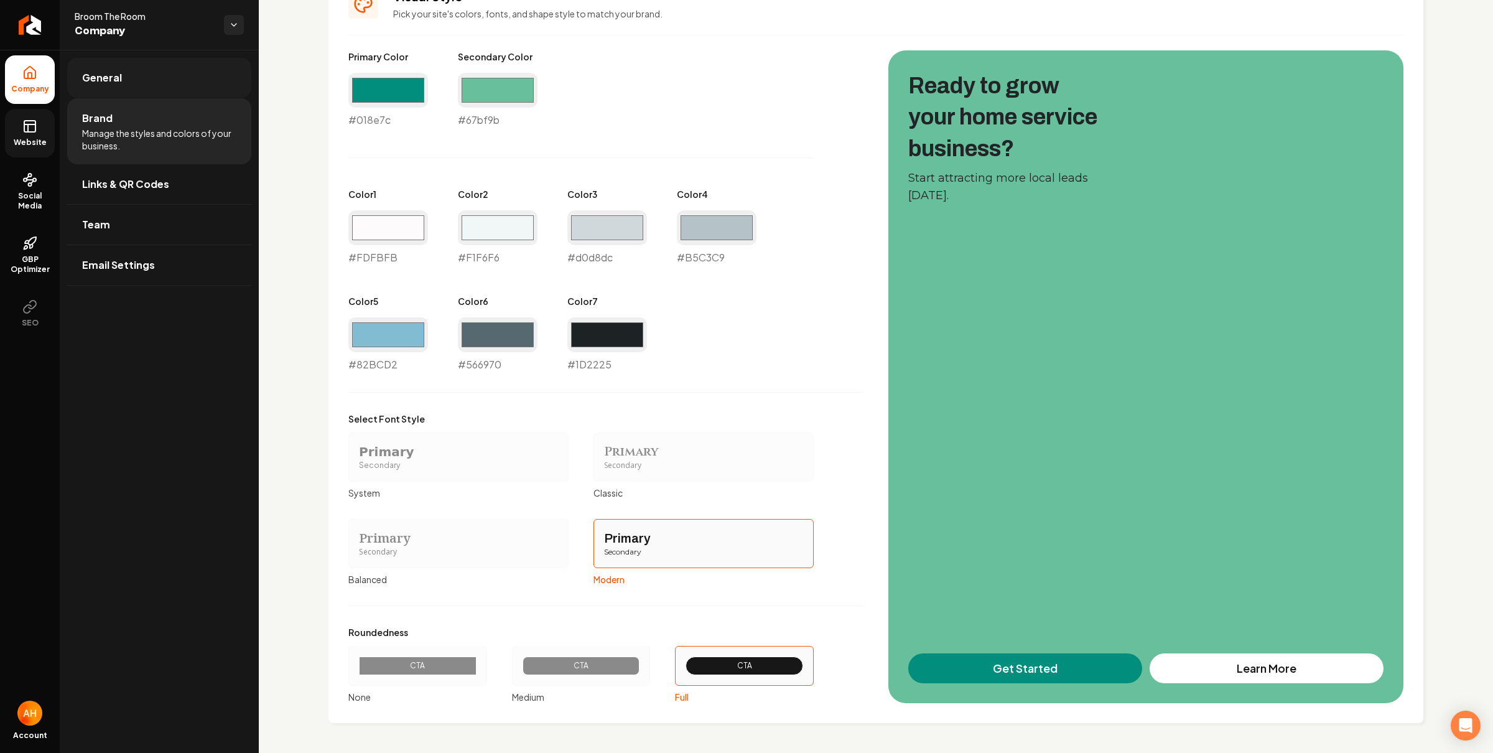
click at [167, 91] on link "General" at bounding box center [159, 78] width 184 height 40
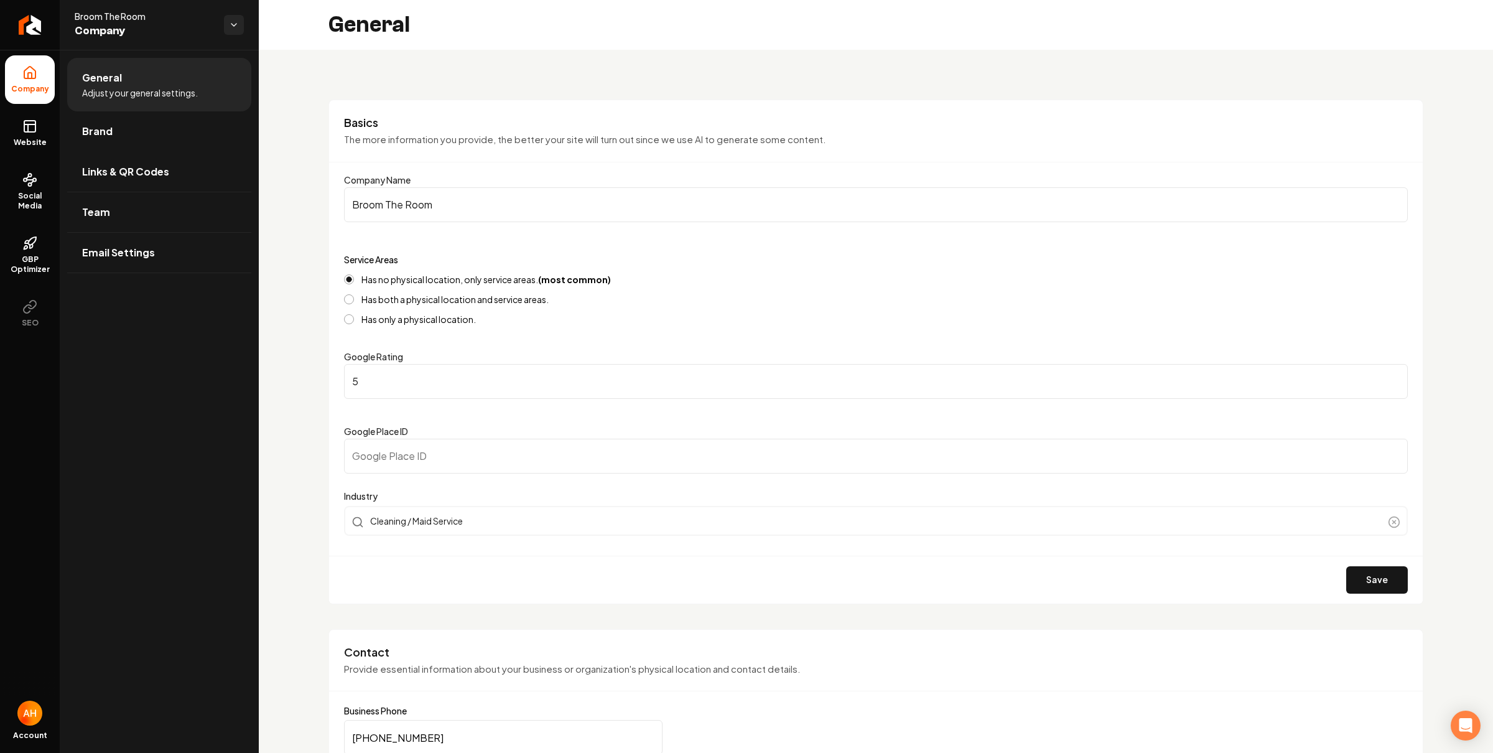
drag, startPoint x: 50, startPoint y: 126, endPoint x: 59, endPoint y: 128, distance: 9.5
click at [50, 127] on link "Website" at bounding box center [30, 133] width 50 height 49
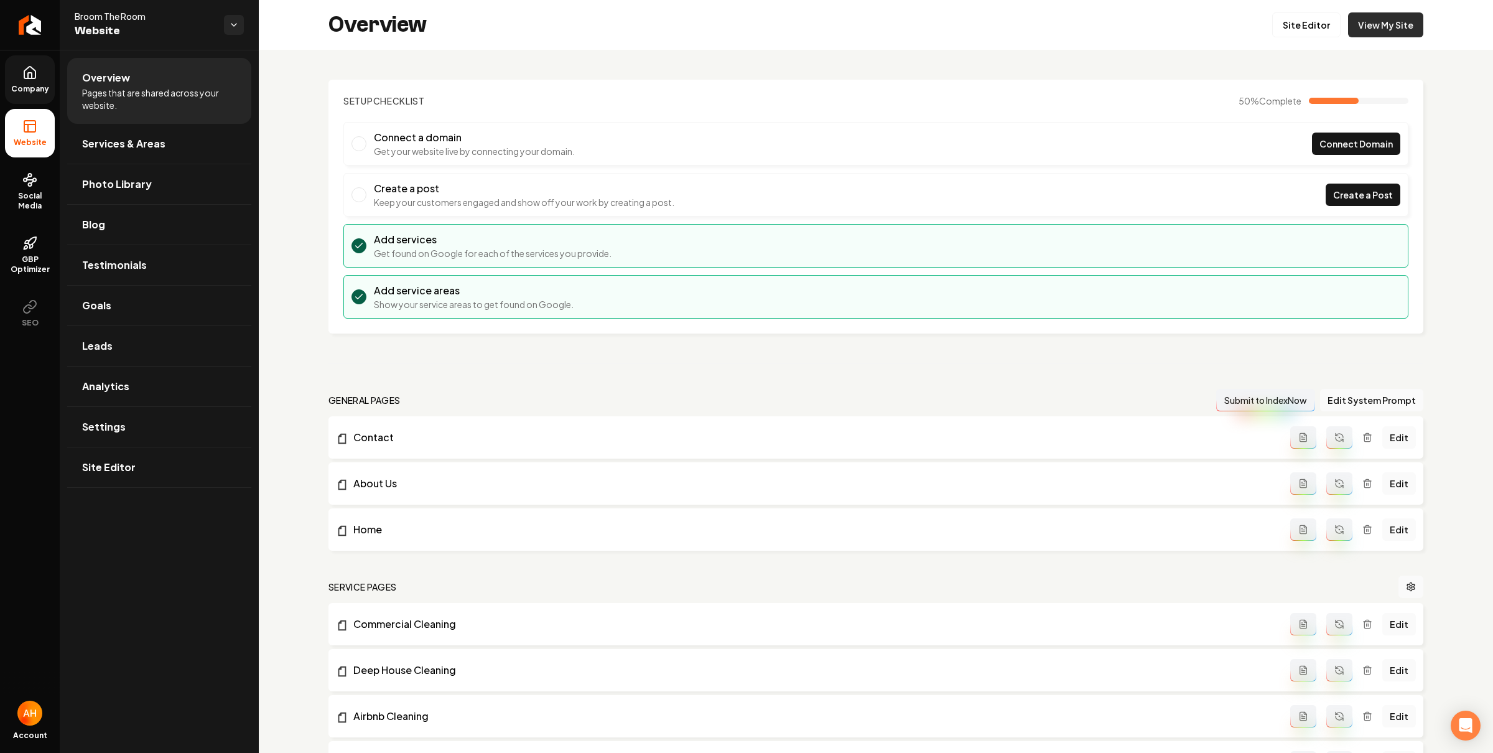
click at [1398, 23] on link "View My Site" at bounding box center [1385, 24] width 75 height 25
click at [567, 98] on header "Setup Checklist 50 % Complete" at bounding box center [875, 101] width 1065 height 12
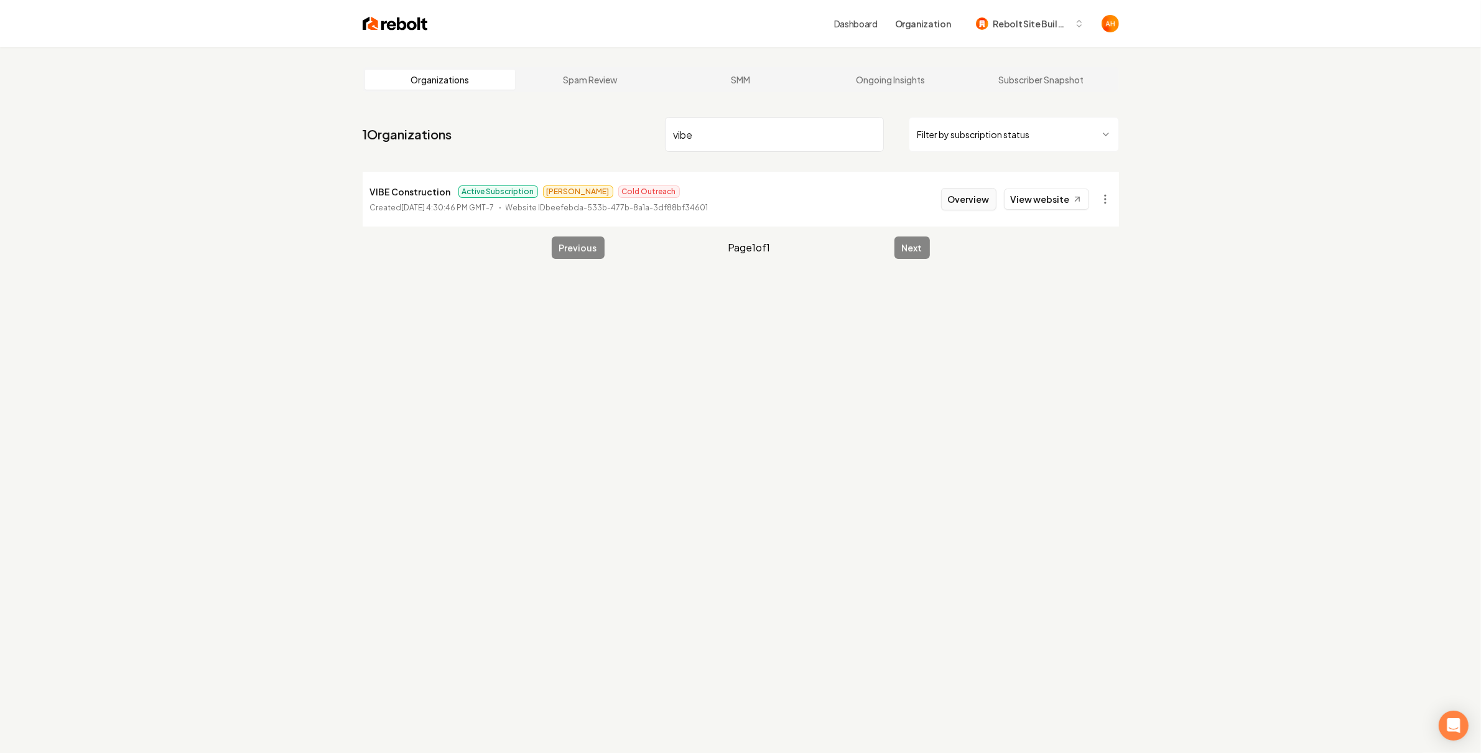
type input "vibe"
click at [990, 199] on button "Overview" at bounding box center [968, 199] width 55 height 22
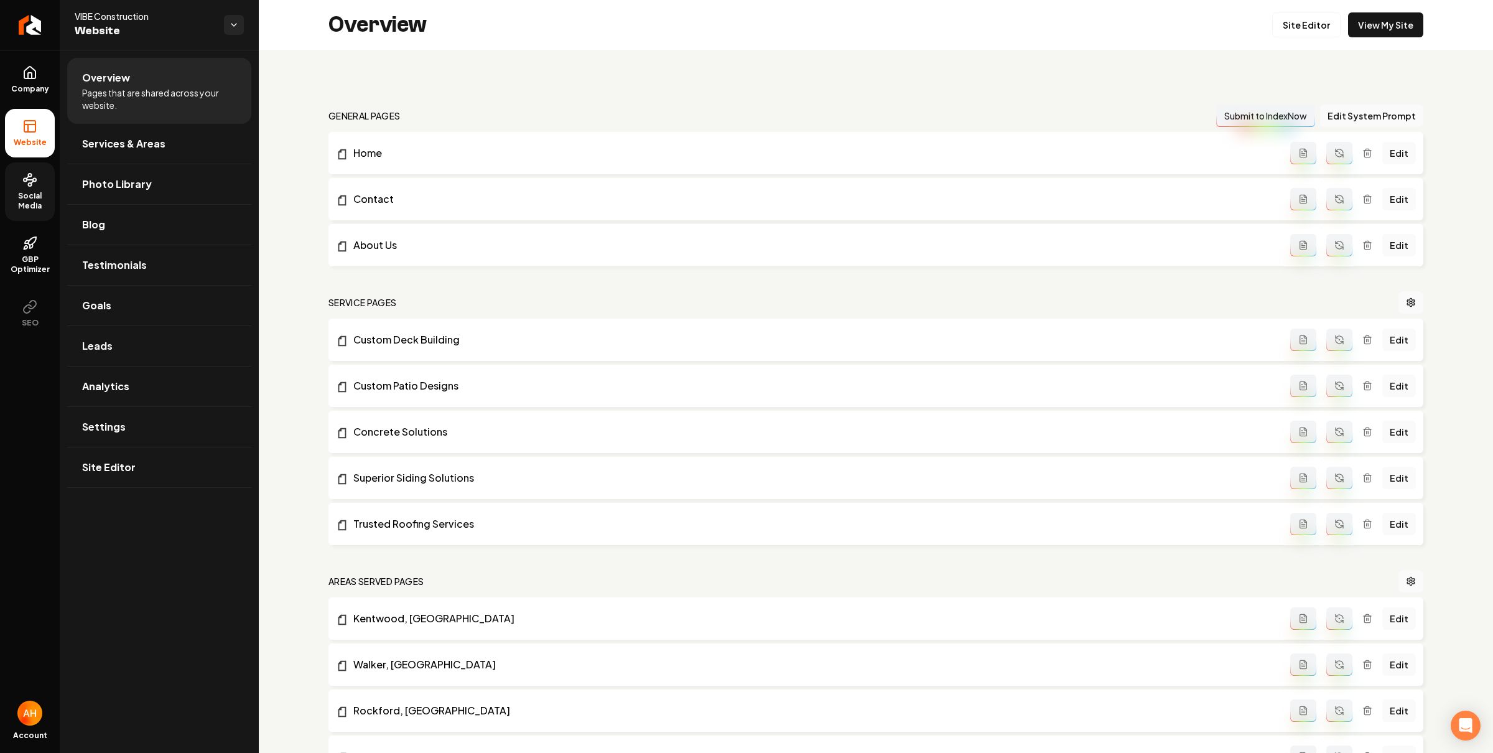
click at [45, 196] on span "Social Media" at bounding box center [30, 201] width 50 height 20
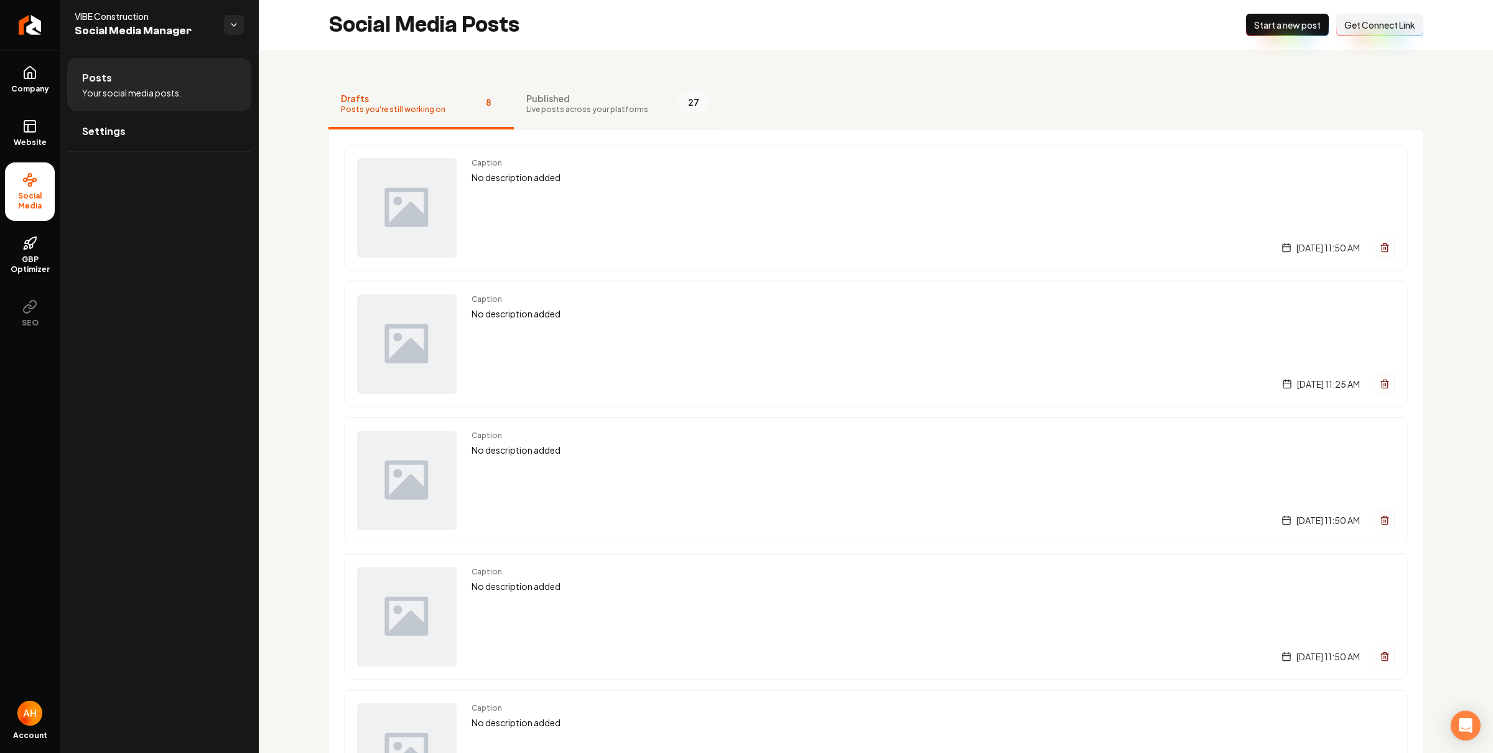
click at [620, 114] on button "Published Live posts across your platforms 27" at bounding box center [618, 105] width 208 height 50
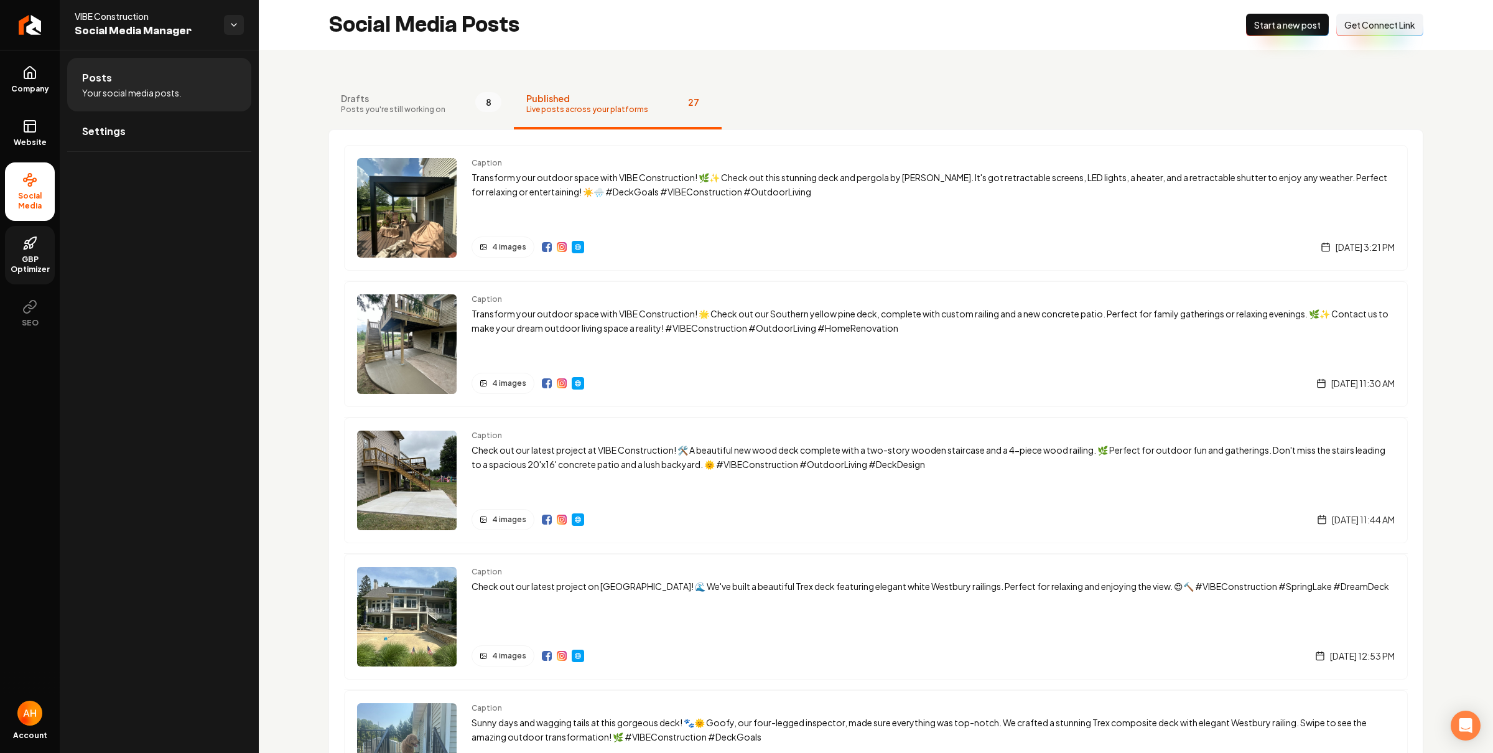
click at [38, 250] on link "GBP Optimizer" at bounding box center [30, 255] width 50 height 58
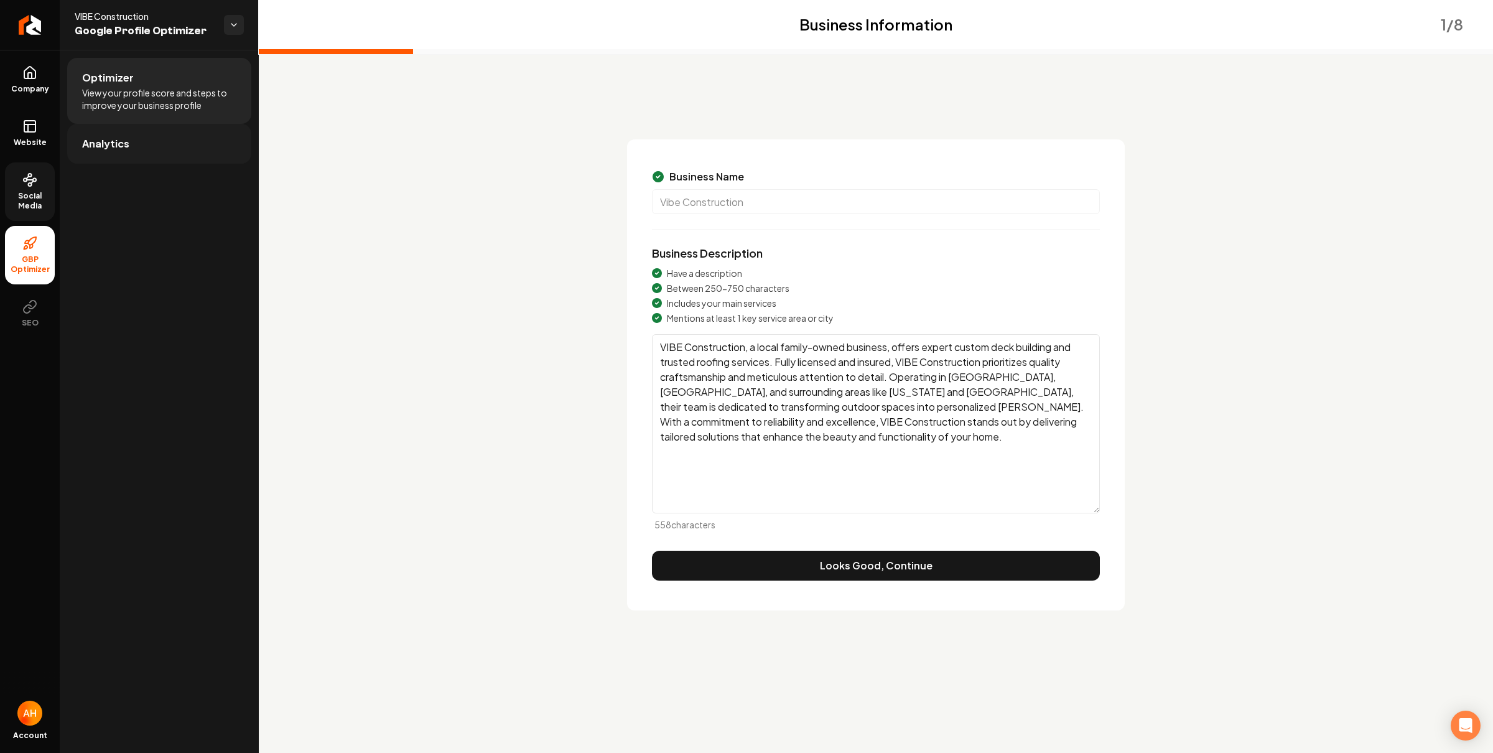
click at [191, 145] on link "Analytics" at bounding box center [159, 144] width 184 height 40
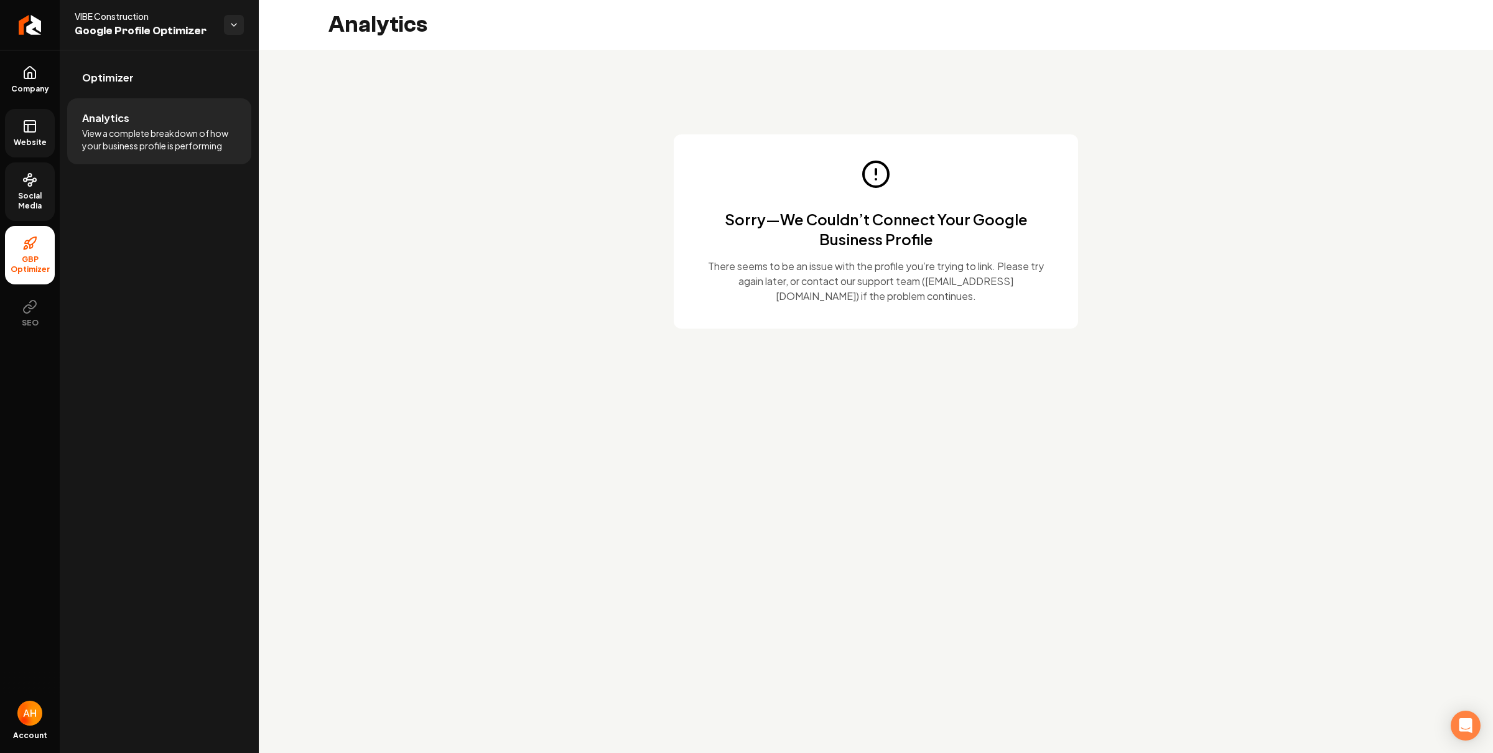
click at [36, 139] on span "Website" at bounding box center [30, 142] width 43 height 10
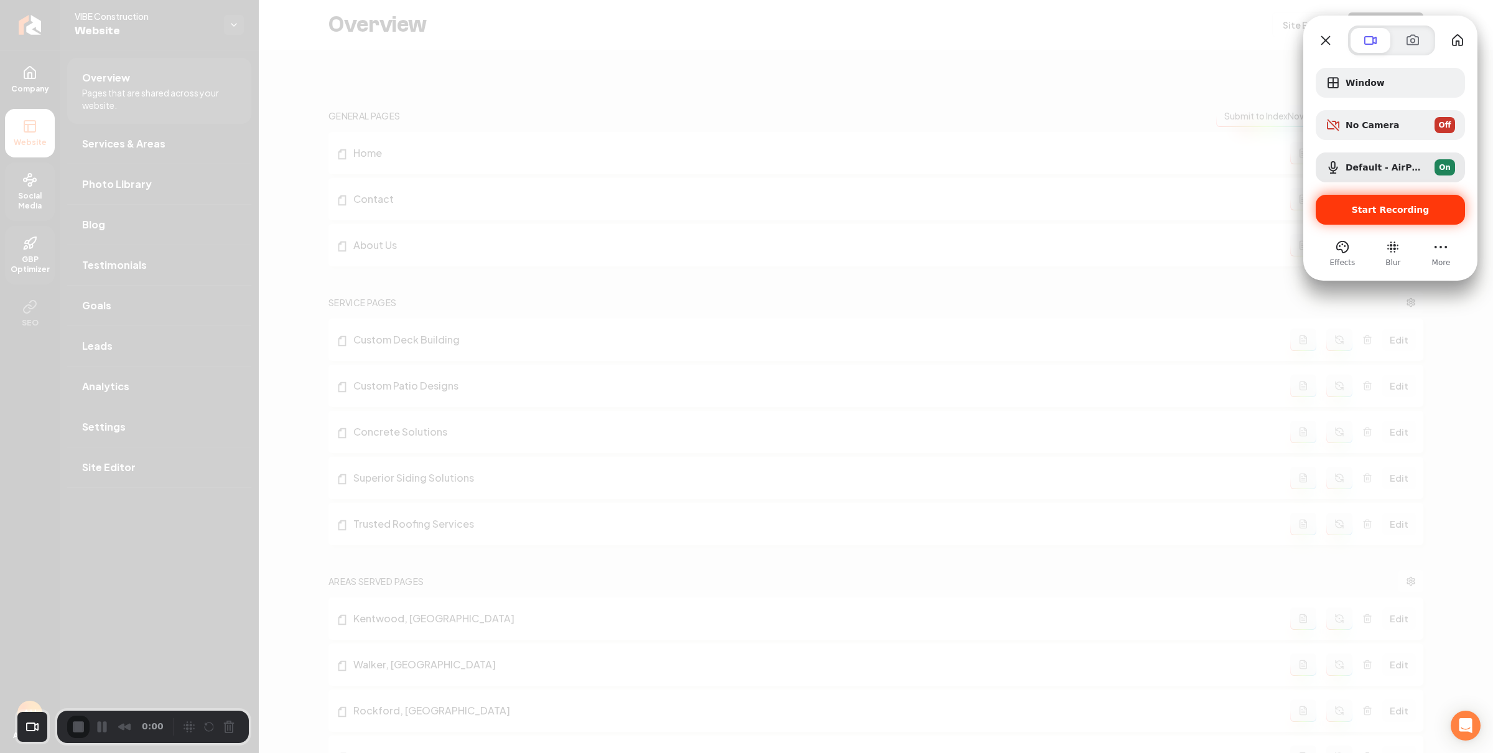
click at [1384, 208] on span "Start Recording" at bounding box center [1391, 210] width 78 height 10
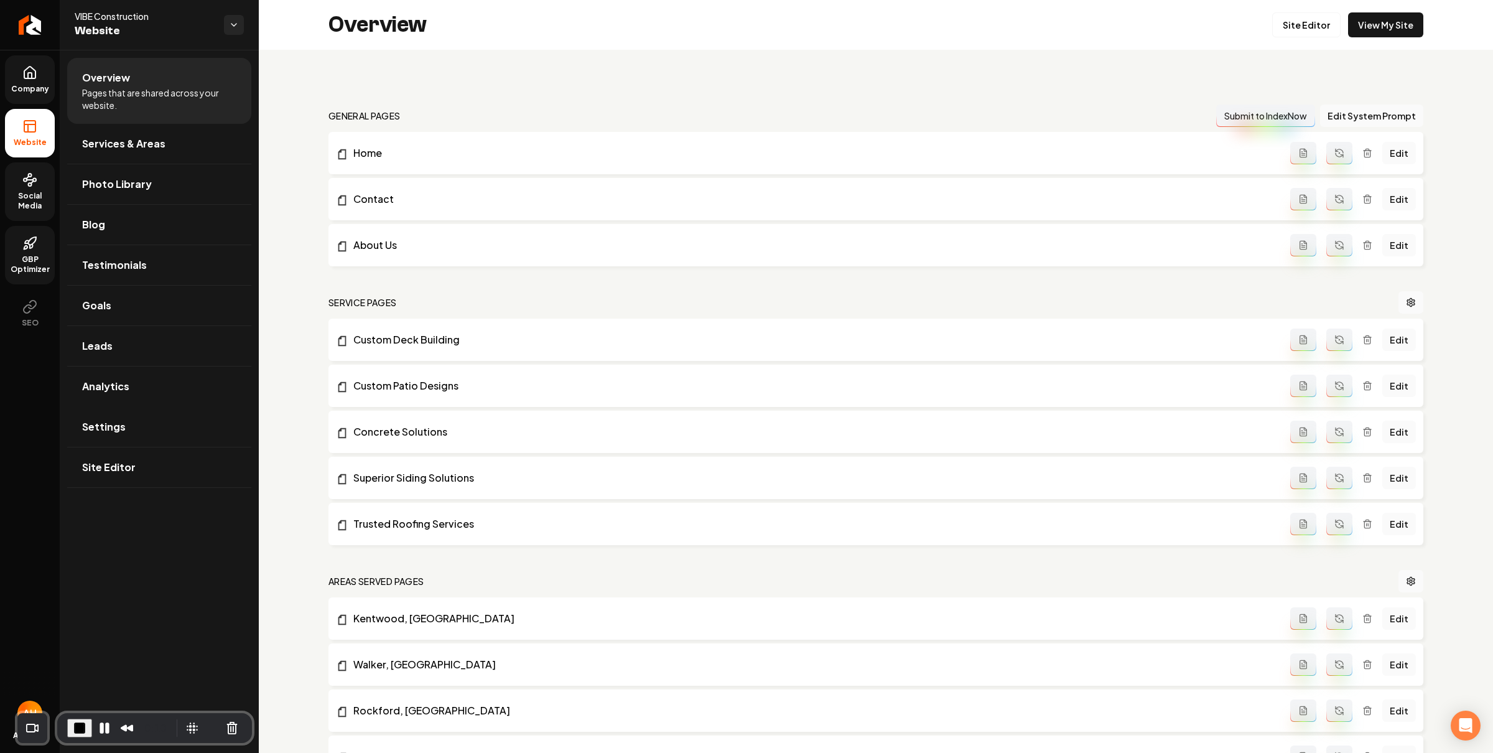
click at [24, 76] on icon at bounding box center [29, 73] width 11 height 12
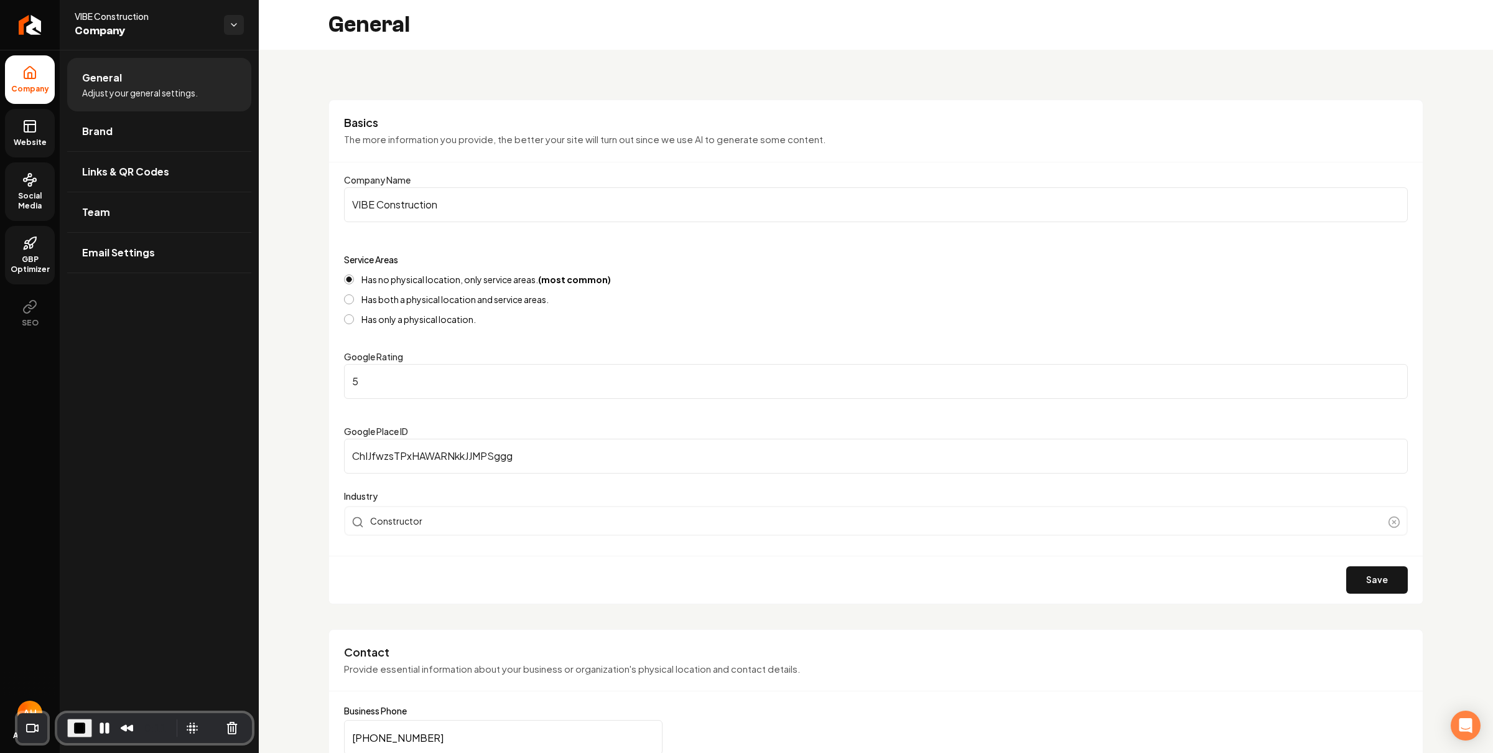
scroll to position [144, 0]
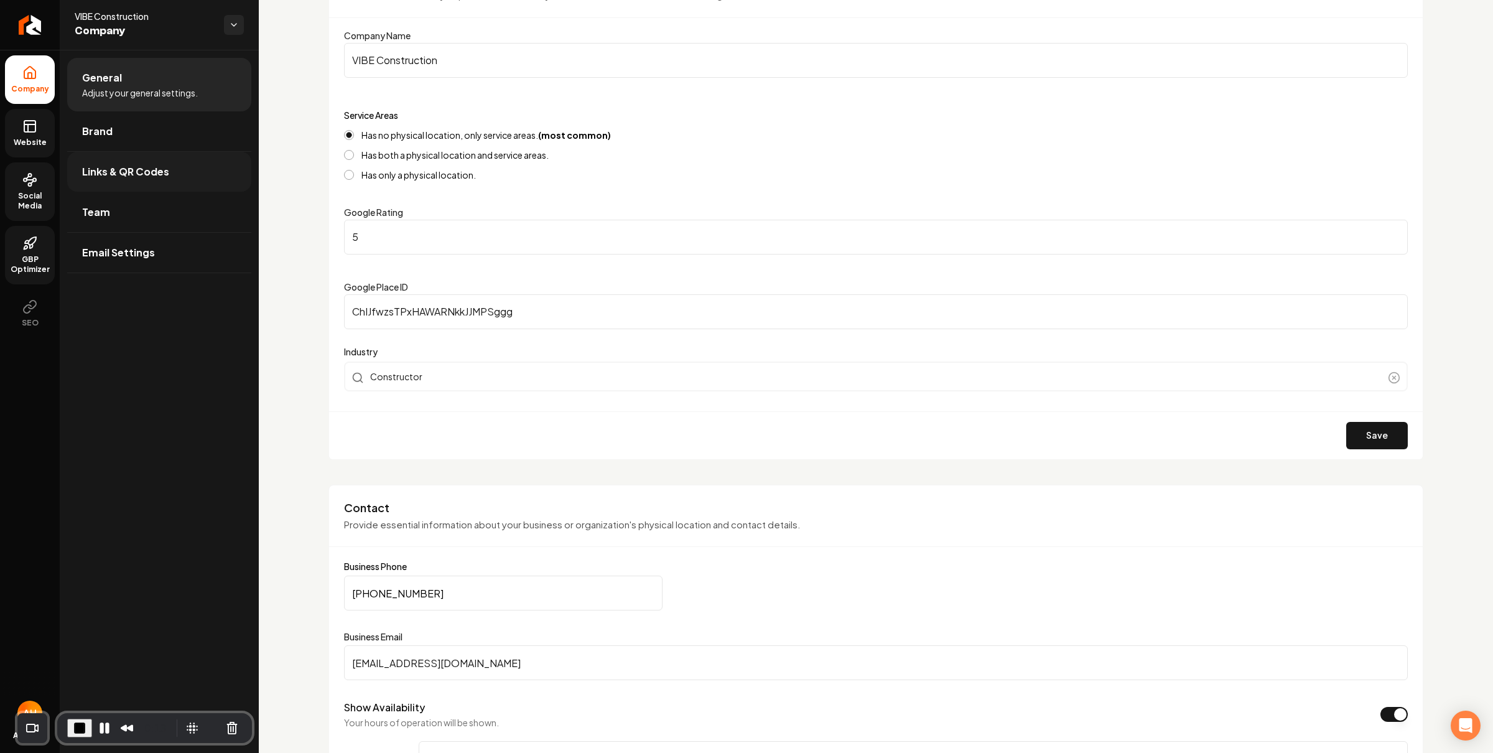
drag, startPoint x: 378, startPoint y: 312, endPoint x: 200, endPoint y: 185, distance: 219.0
click at [336, 312] on div "Basics The more information you provide, the better your site will turn out sin…" at bounding box center [875, 207] width 1095 height 504
click at [495, 299] on input "ChIJfwzsTPxHAWARNkkJJMPSggg" at bounding box center [876, 311] width 1064 height 35
click at [494, 307] on input "ChIJfwzsTPxHAWARNkkJJMPSggg" at bounding box center [876, 311] width 1064 height 35
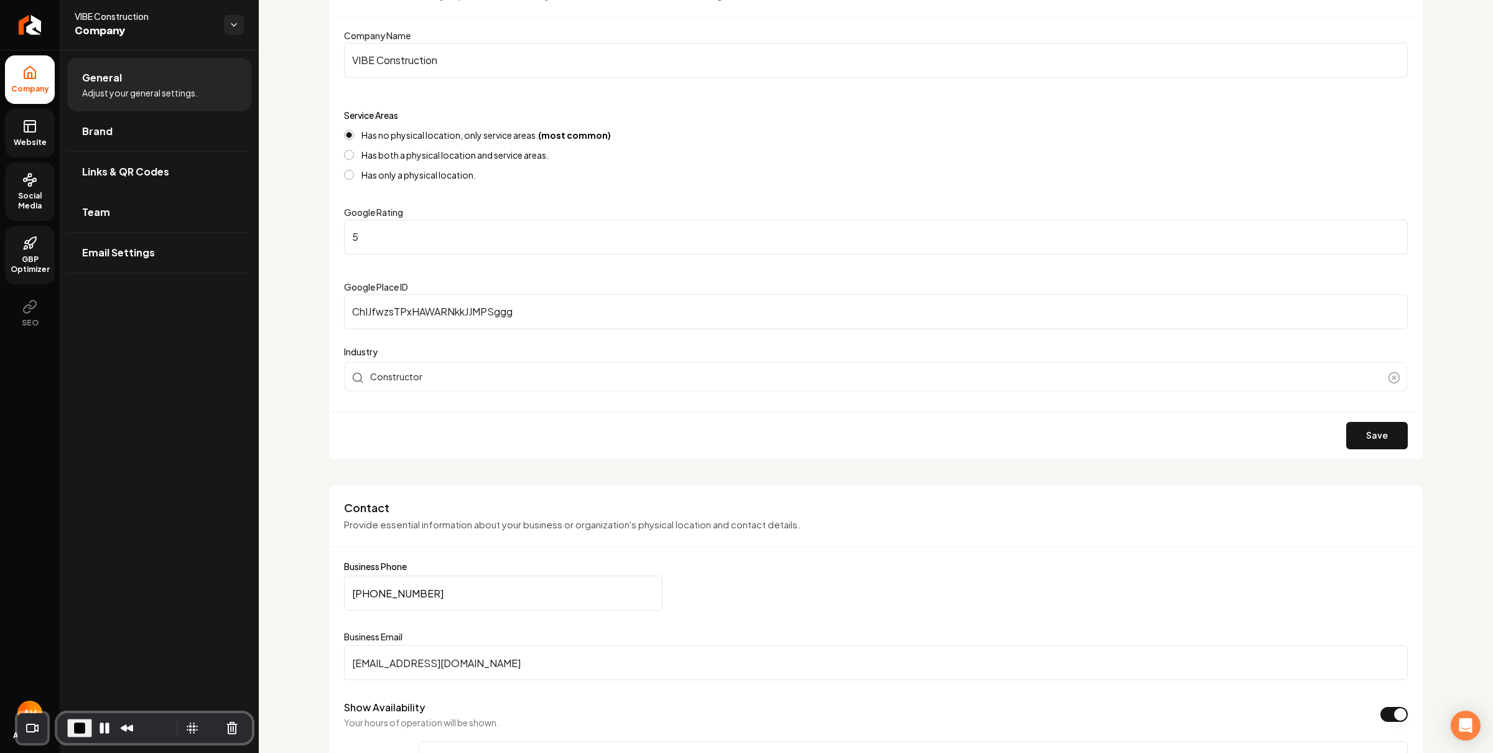
click at [494, 307] on input "ChIJfwzsTPxHAWARNkkJJMPSggg" at bounding box center [876, 311] width 1064 height 35
click at [14, 128] on link "Website" at bounding box center [30, 133] width 50 height 49
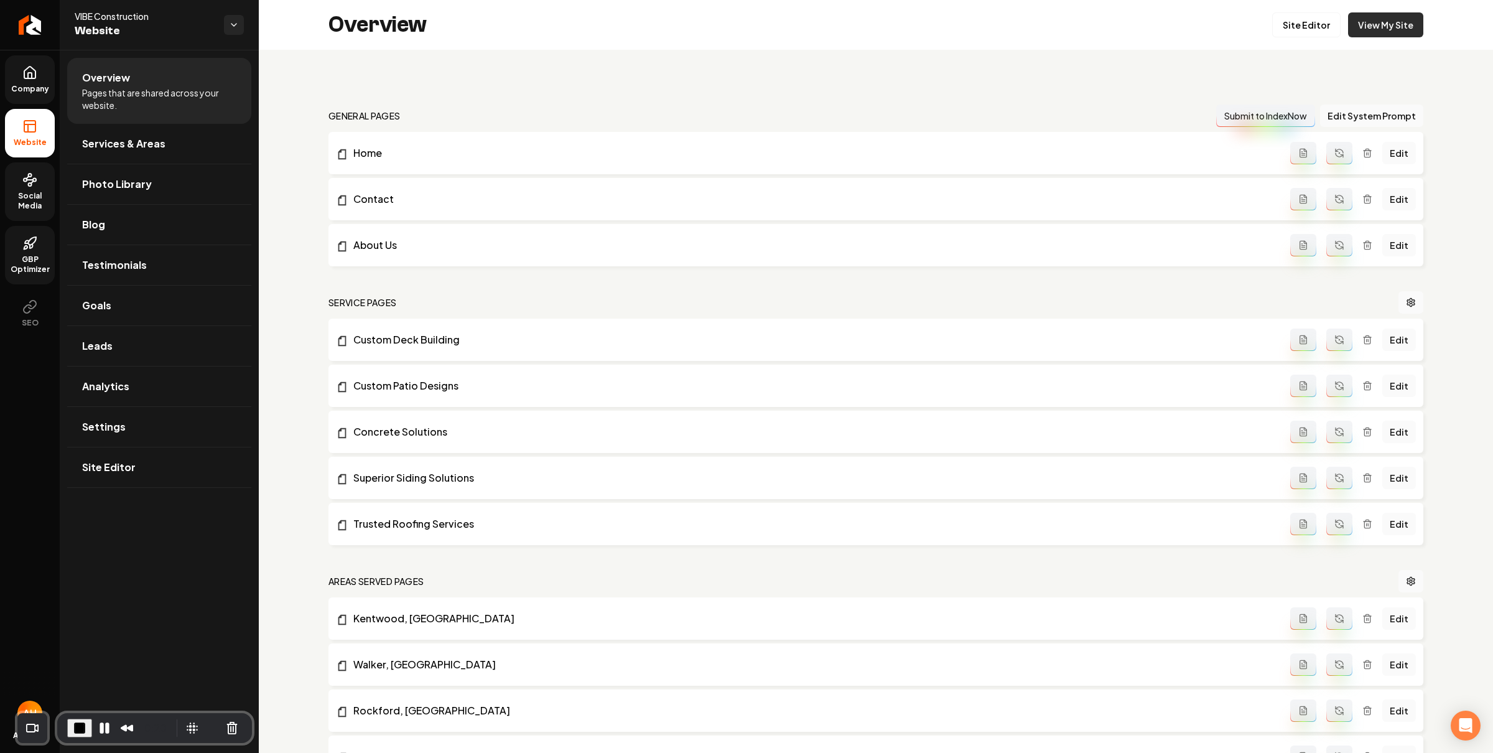
click at [1364, 22] on link "View My Site" at bounding box center [1385, 24] width 75 height 25
click at [34, 83] on link "Company" at bounding box center [30, 79] width 50 height 49
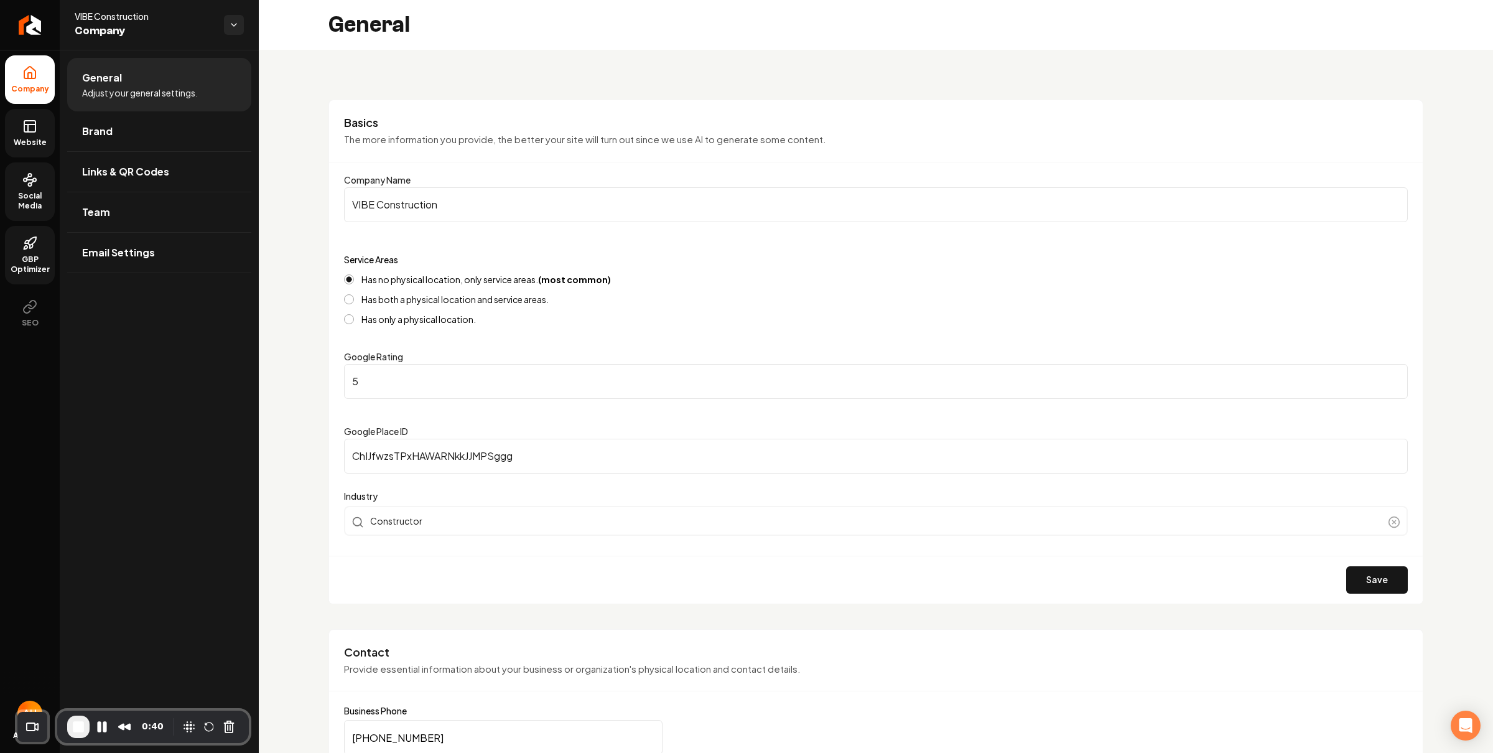
scroll to position [171, 0]
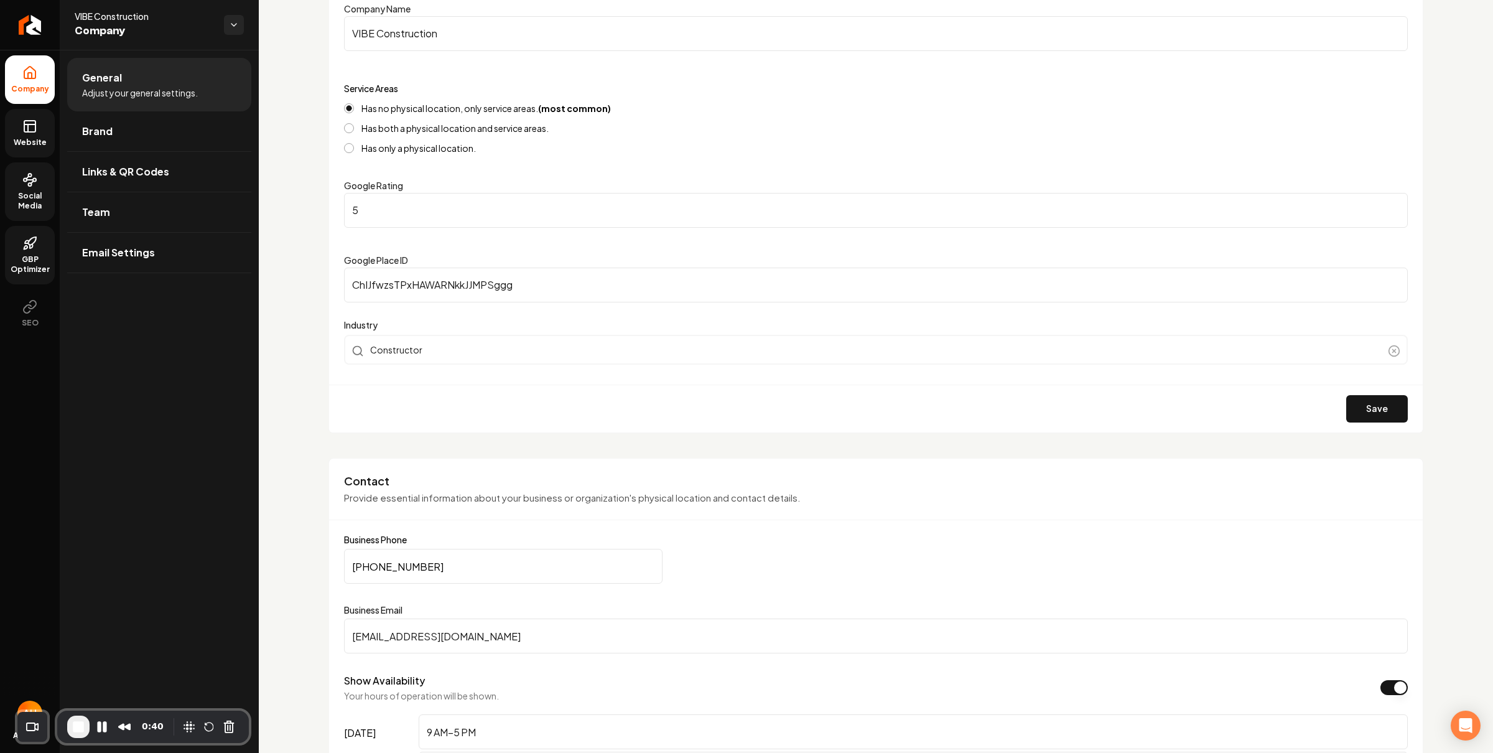
drag, startPoint x: 491, startPoint y: 286, endPoint x: 308, endPoint y: 273, distance: 183.9
click at [455, 276] on input "ChIJfwzsTPxHAWARNkkJJMPSggg" at bounding box center [876, 284] width 1064 height 35
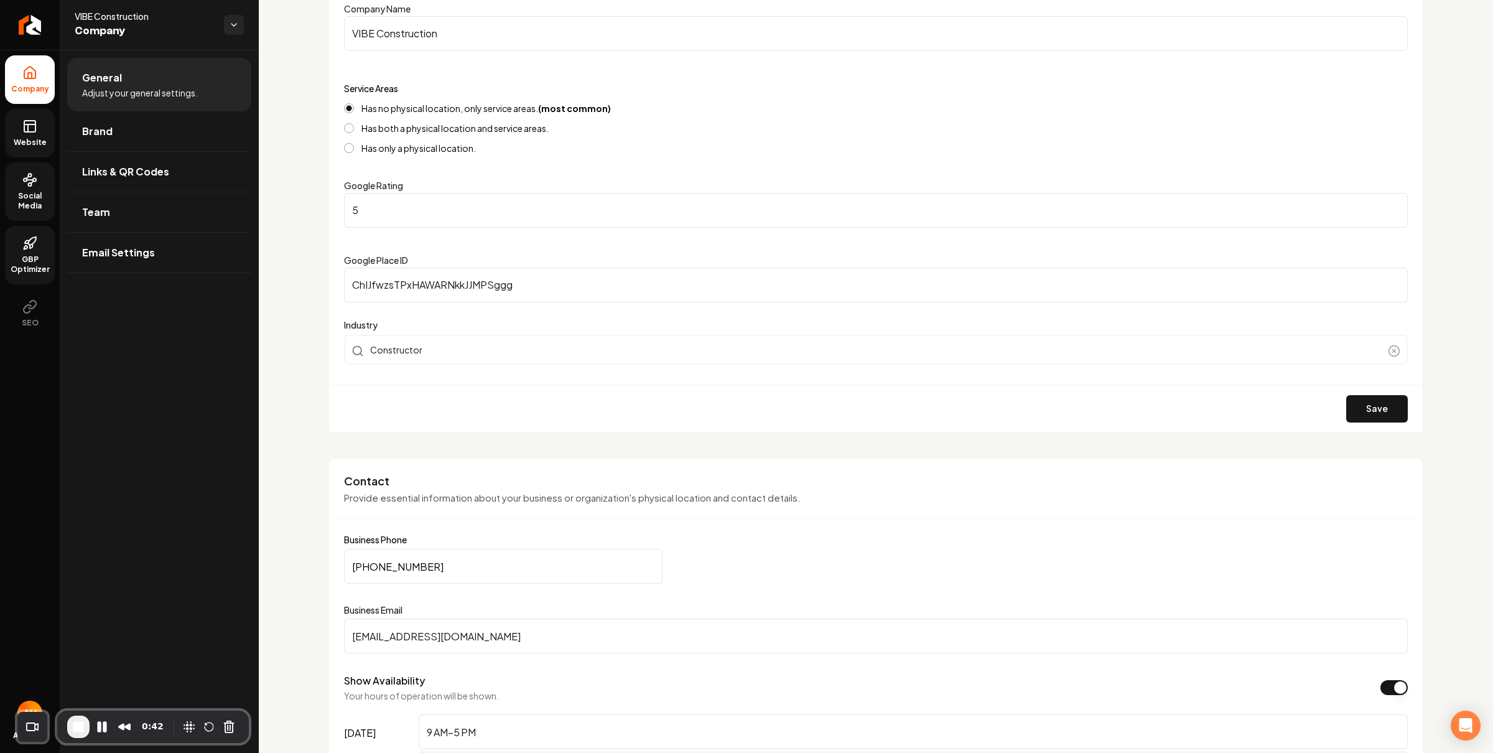
drag, startPoint x: 525, startPoint y: 289, endPoint x: 334, endPoint y: 293, distance: 191.0
click at [334, 293] on div "Basics The more information you provide, the better your site will turn out sin…" at bounding box center [875, 180] width 1095 height 504
drag, startPoint x: 566, startPoint y: 276, endPoint x: 580, endPoint y: 279, distance: 14.5
click at [566, 276] on input "ChIJfwzsTPxHAWARNkkJJMPSggg" at bounding box center [876, 284] width 1064 height 35
drag, startPoint x: 583, startPoint y: 283, endPoint x: 467, endPoint y: 292, distance: 116.6
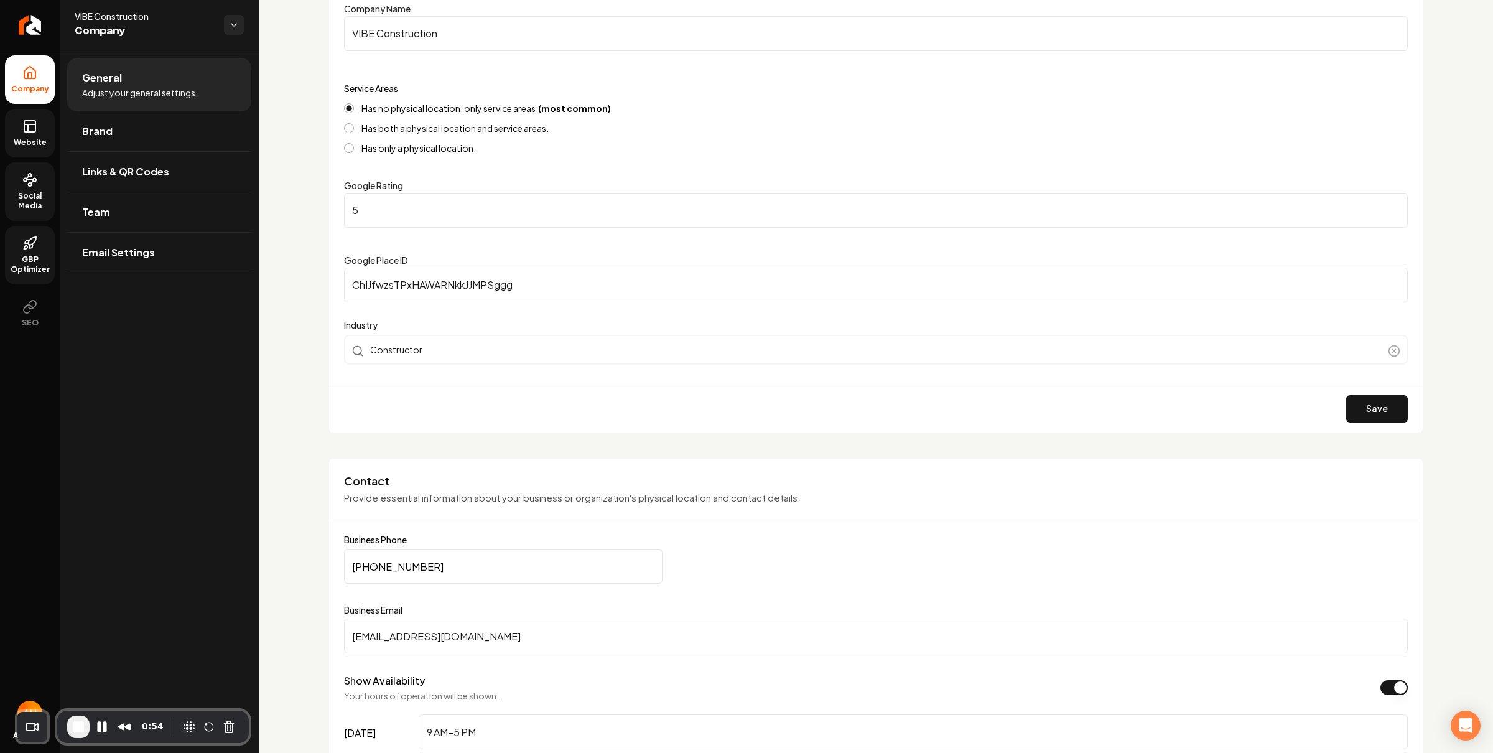
click at [467, 292] on input "ChIJfwzsTPxHAWARNkkJJMPSggg" at bounding box center [876, 284] width 1064 height 35
click at [468, 291] on input "ChIJfwzsTPxHAWARNkkJJMPSggg" at bounding box center [876, 284] width 1064 height 35
click at [469, 290] on input "ChIJfwzsTPxHAWARNkkJJMPSggg" at bounding box center [876, 284] width 1064 height 35
click at [503, 289] on input "ChIJfwzsTPxHAWARNkkJJMPSggg" at bounding box center [876, 284] width 1064 height 35
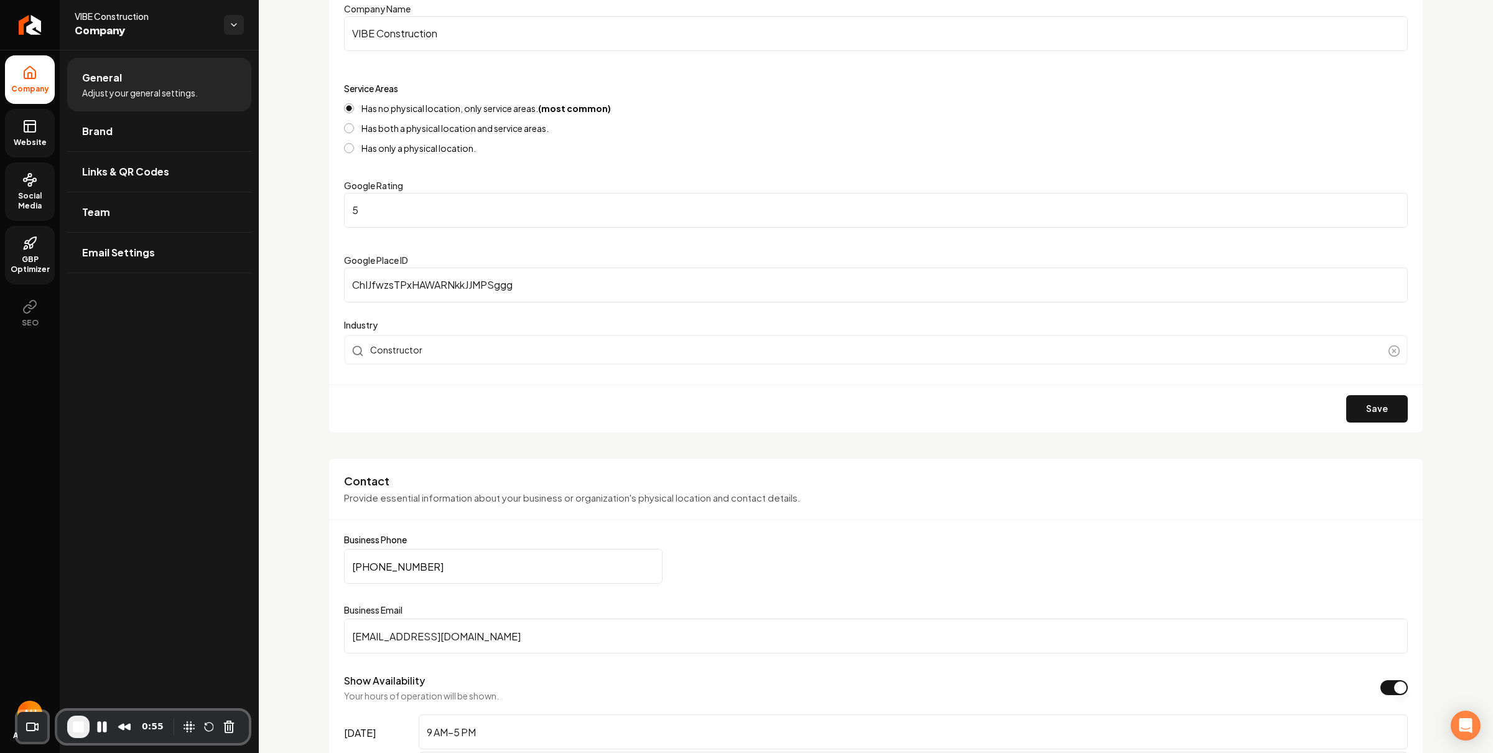
click at [503, 288] on input "ChIJfwzsTPxHAWARNkkJJMPSggg" at bounding box center [876, 284] width 1064 height 35
click at [28, 193] on span "Social Media" at bounding box center [30, 201] width 50 height 20
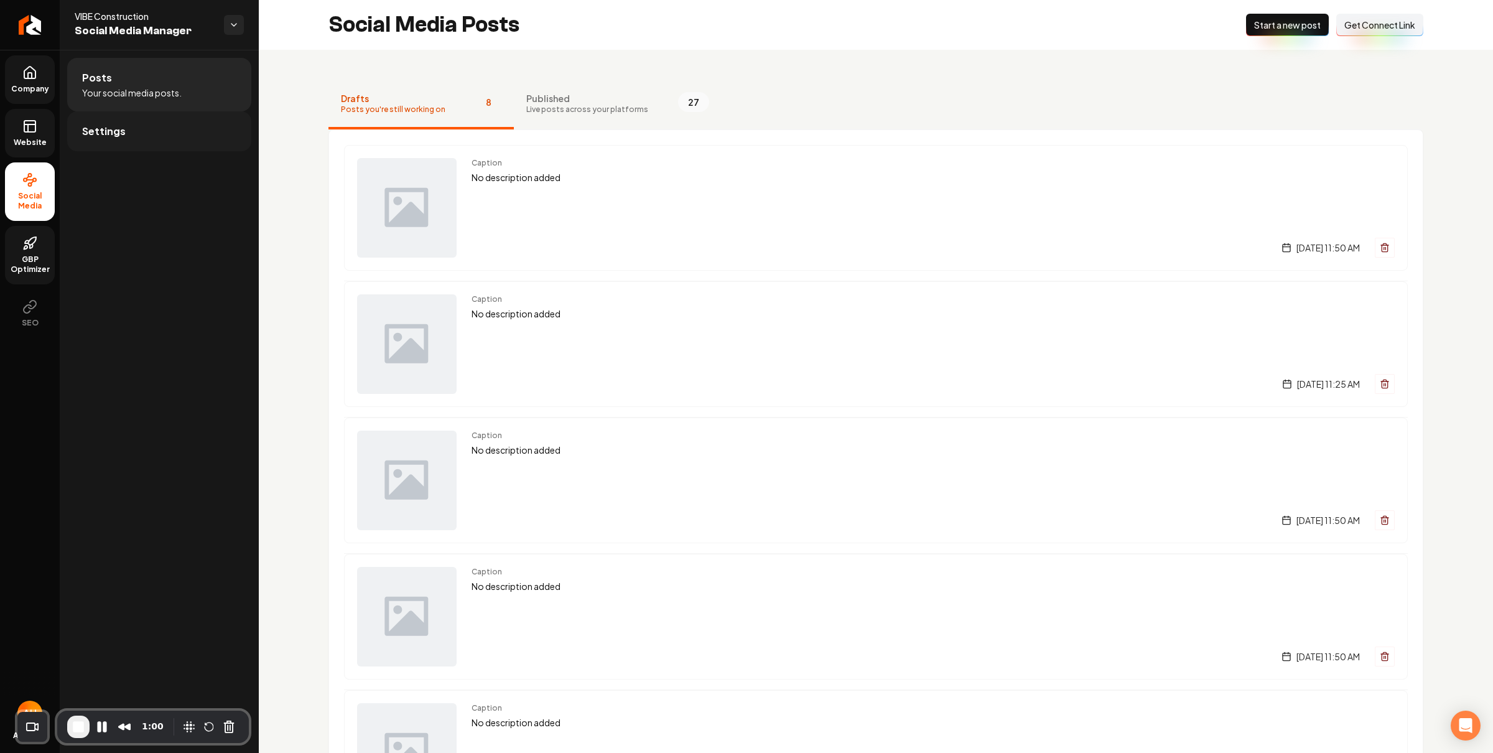
click at [192, 129] on link "Settings" at bounding box center [159, 131] width 184 height 40
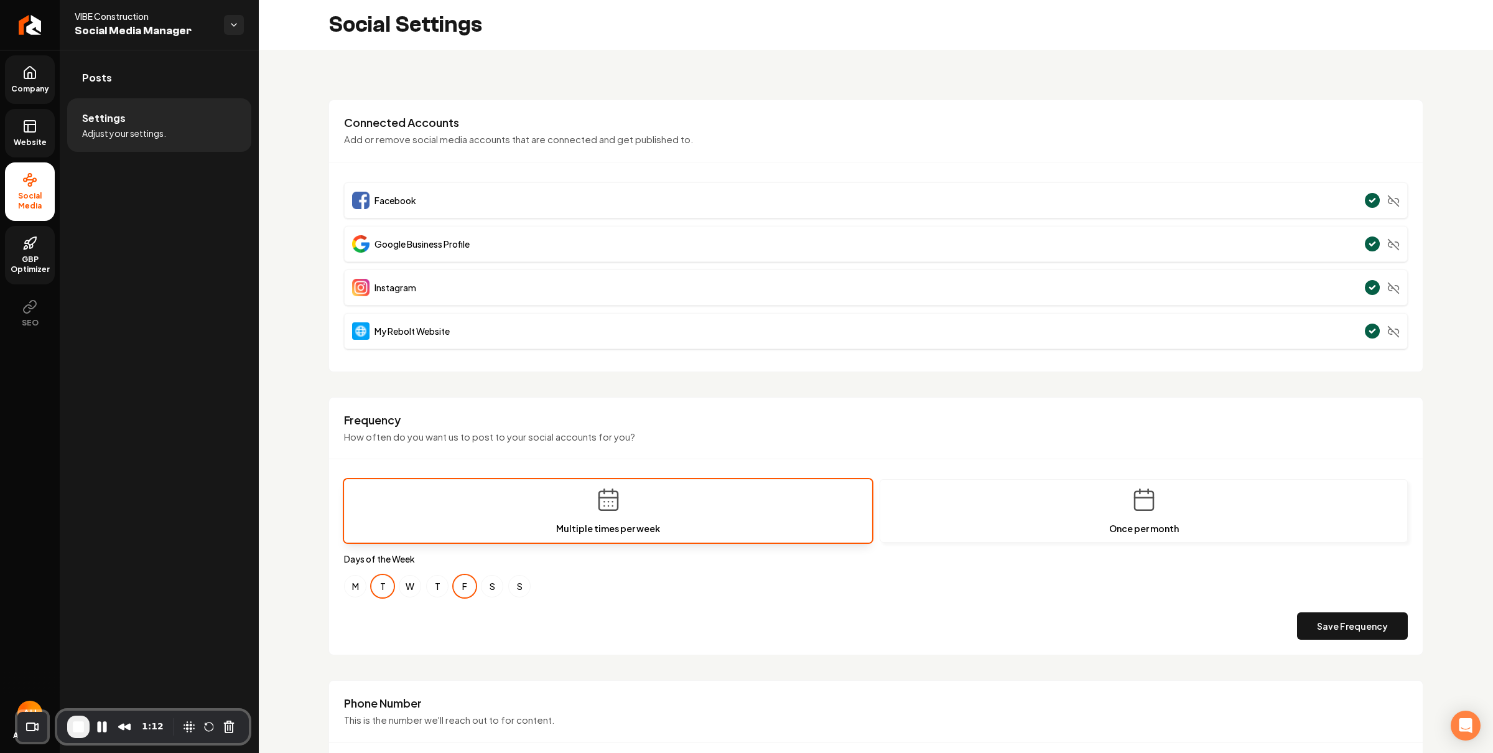
click at [47, 251] on link "GBP Optimizer" at bounding box center [30, 255] width 50 height 58
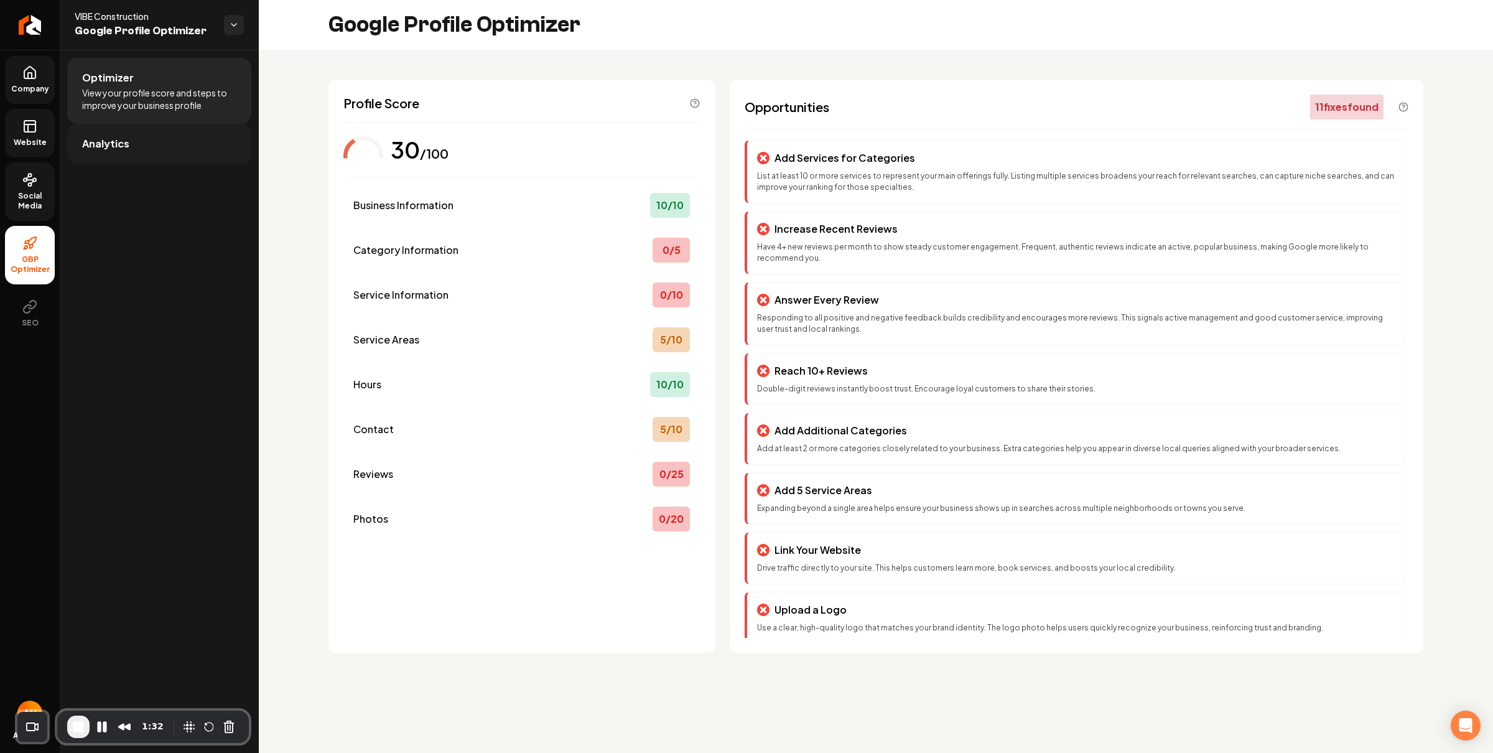
click at [104, 144] on span "Analytics" at bounding box center [105, 143] width 47 height 15
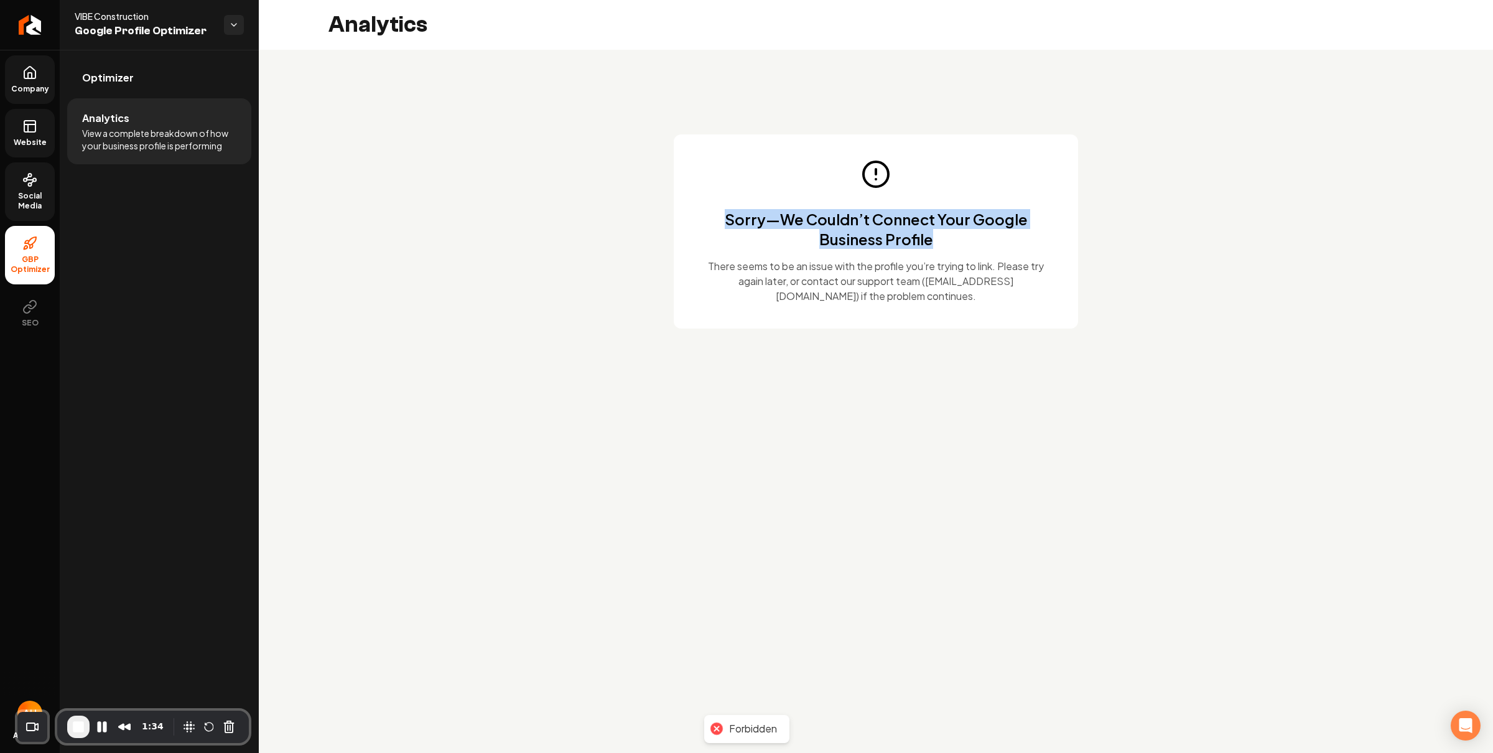
drag, startPoint x: 825, startPoint y: 141, endPoint x: 1001, endPoint y: 243, distance: 203.5
click at [1001, 243] on div "Sorry—We Couldn’t Connect Your Google Business Profile There seems to be an iss…" at bounding box center [876, 231] width 404 height 194
click at [32, 187] on icon at bounding box center [29, 179] width 15 height 15
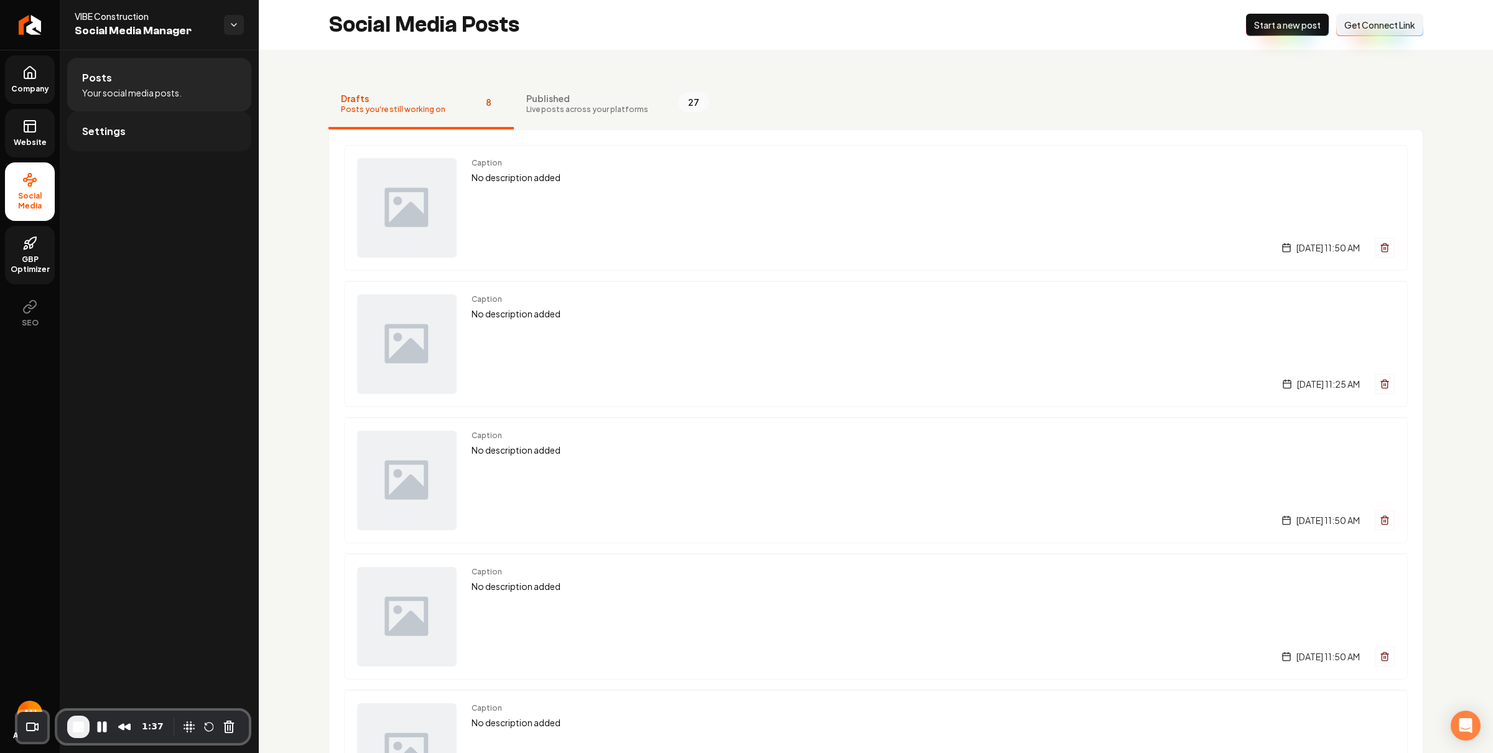
click at [87, 130] on span "Settings" at bounding box center [104, 131] width 44 height 15
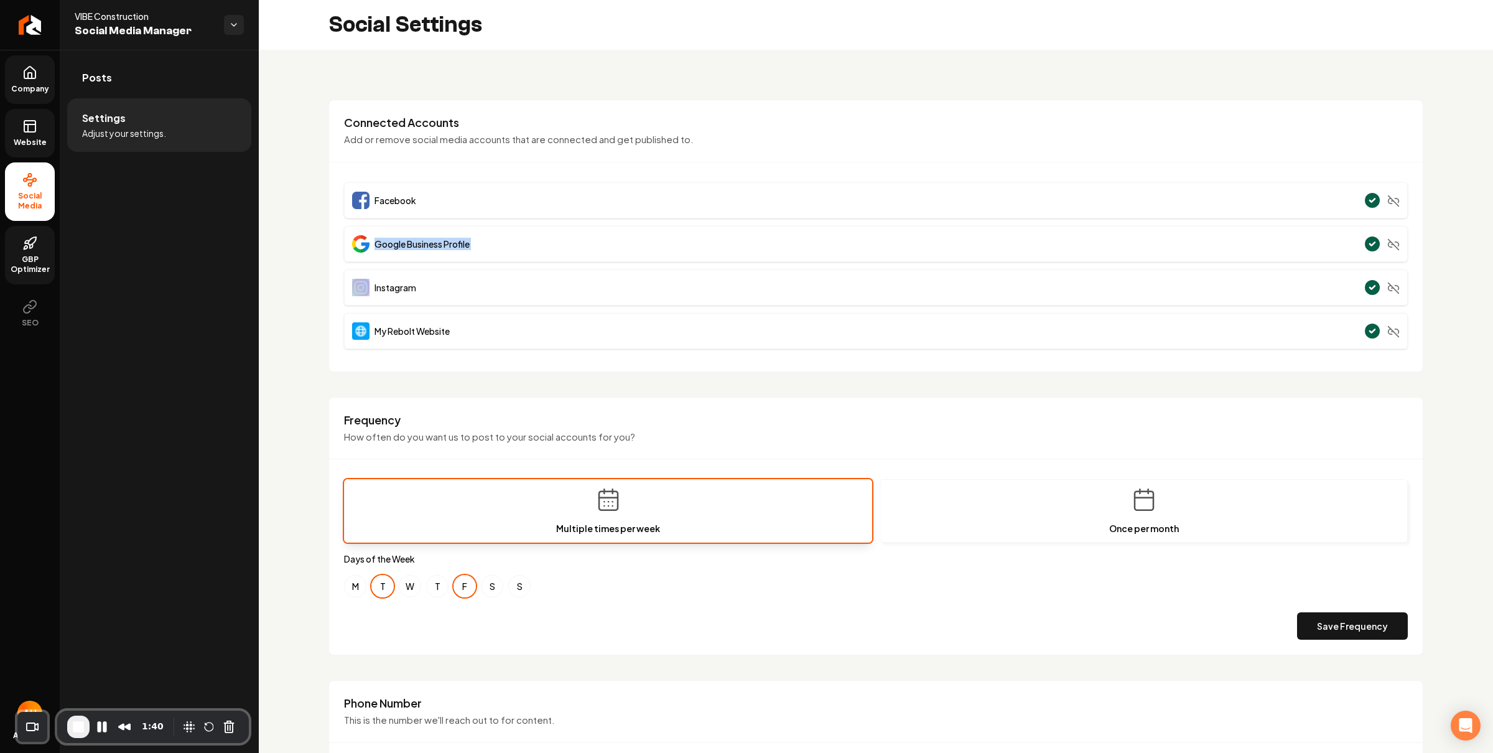
drag, startPoint x: 1251, startPoint y: 248, endPoint x: 374, endPoint y: 244, distance: 876.5
click at [374, 244] on div "Google Business Profile" at bounding box center [876, 244] width 1064 height 36
click at [397, 155] on div "Connected Accounts Add or remove social media accounts that are connected and g…" at bounding box center [876, 138] width 1094 height 47
click at [157, 78] on link "Posts" at bounding box center [159, 78] width 184 height 40
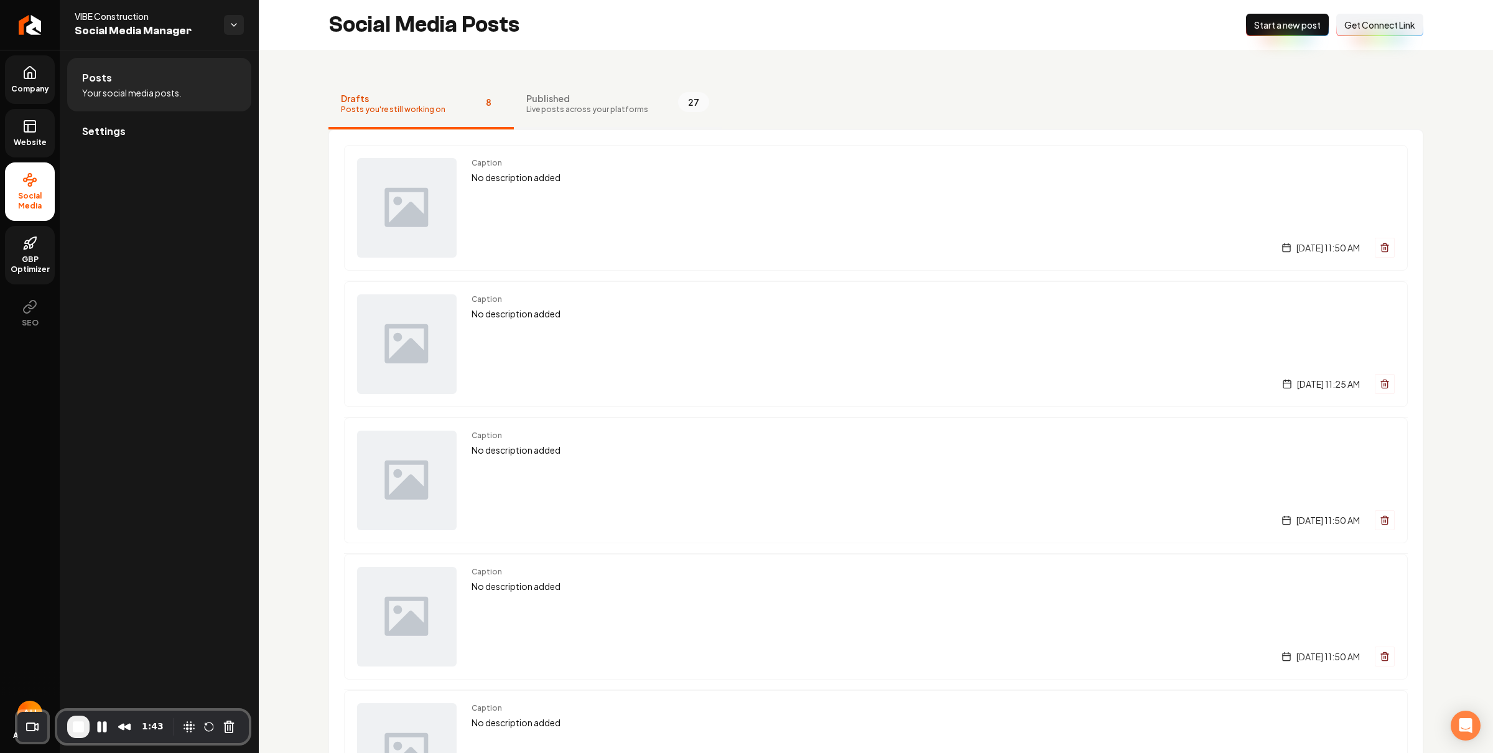
click at [556, 109] on span "Live posts across your platforms" at bounding box center [587, 110] width 122 height 10
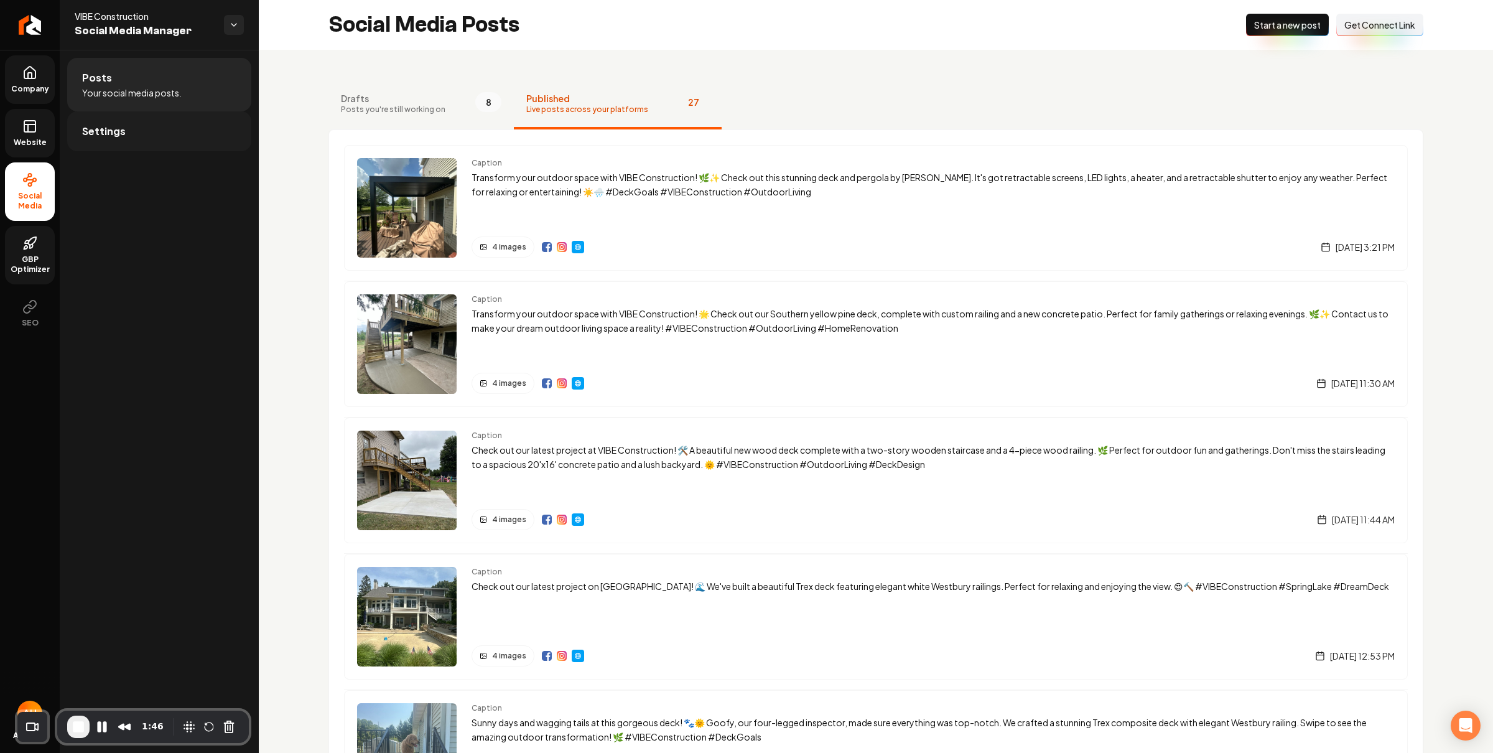
click at [170, 114] on link "Settings" at bounding box center [159, 131] width 184 height 40
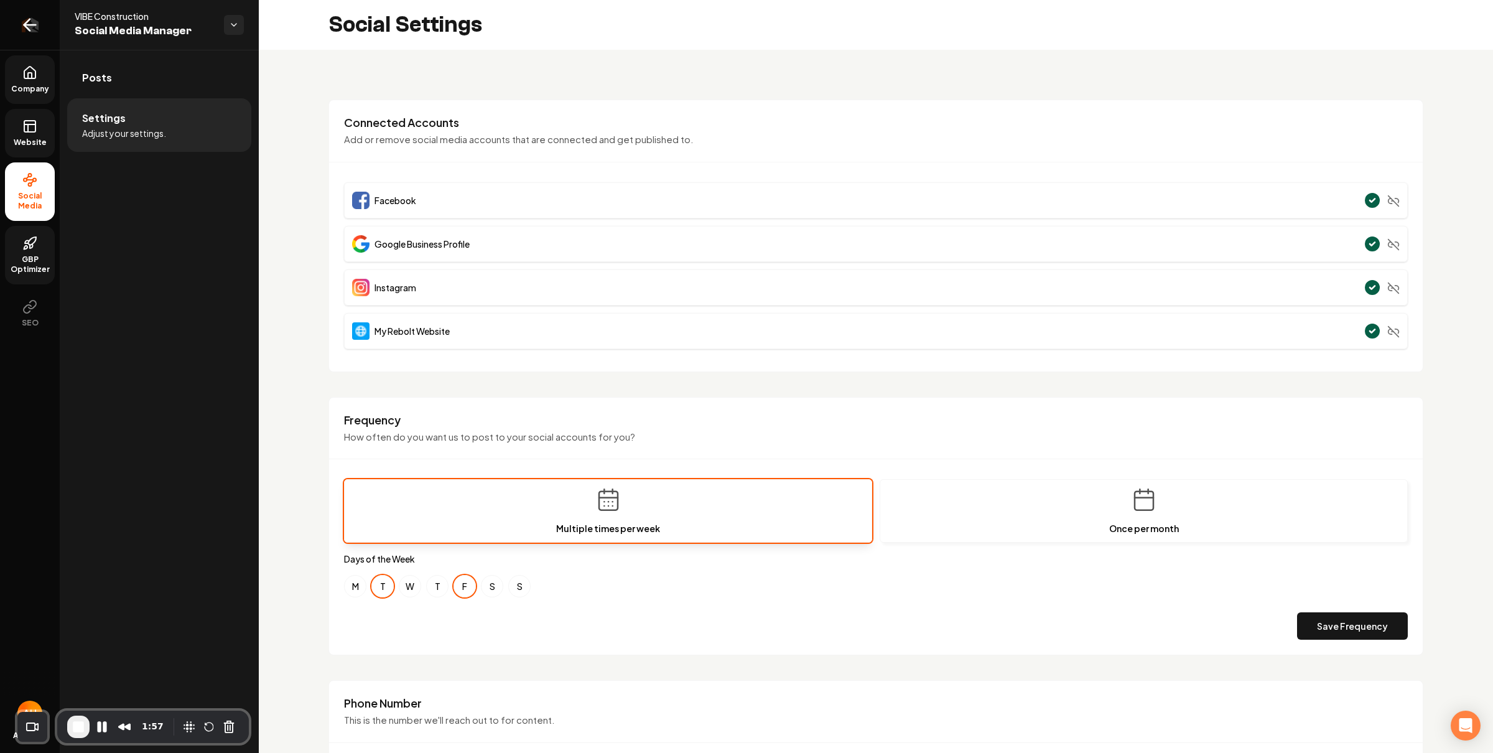
click at [27, 20] on icon "Return to dashboard" at bounding box center [30, 25] width 20 height 20
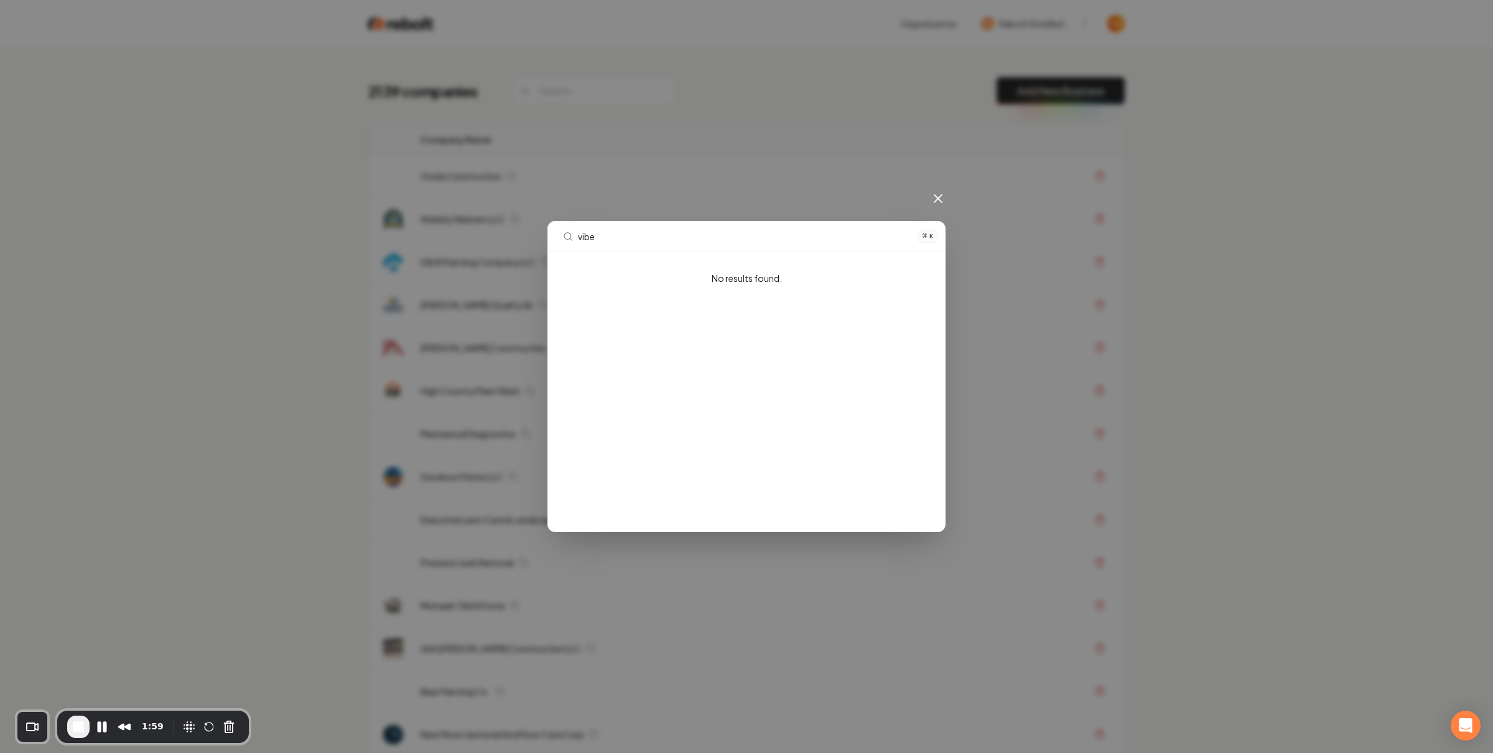
type input "vibe"
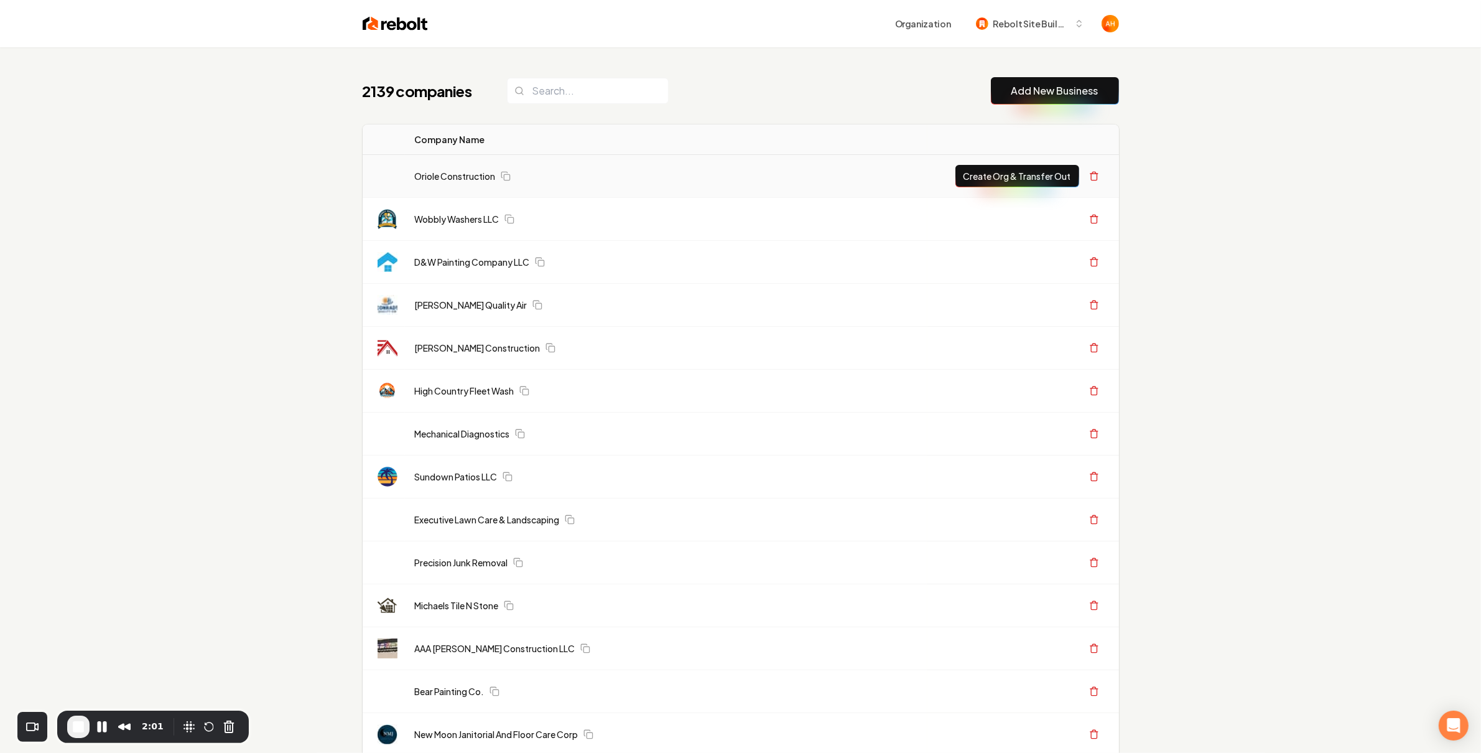
click at [676, 157] on td "Oriole Construction" at bounding box center [666, 176] width 523 height 43
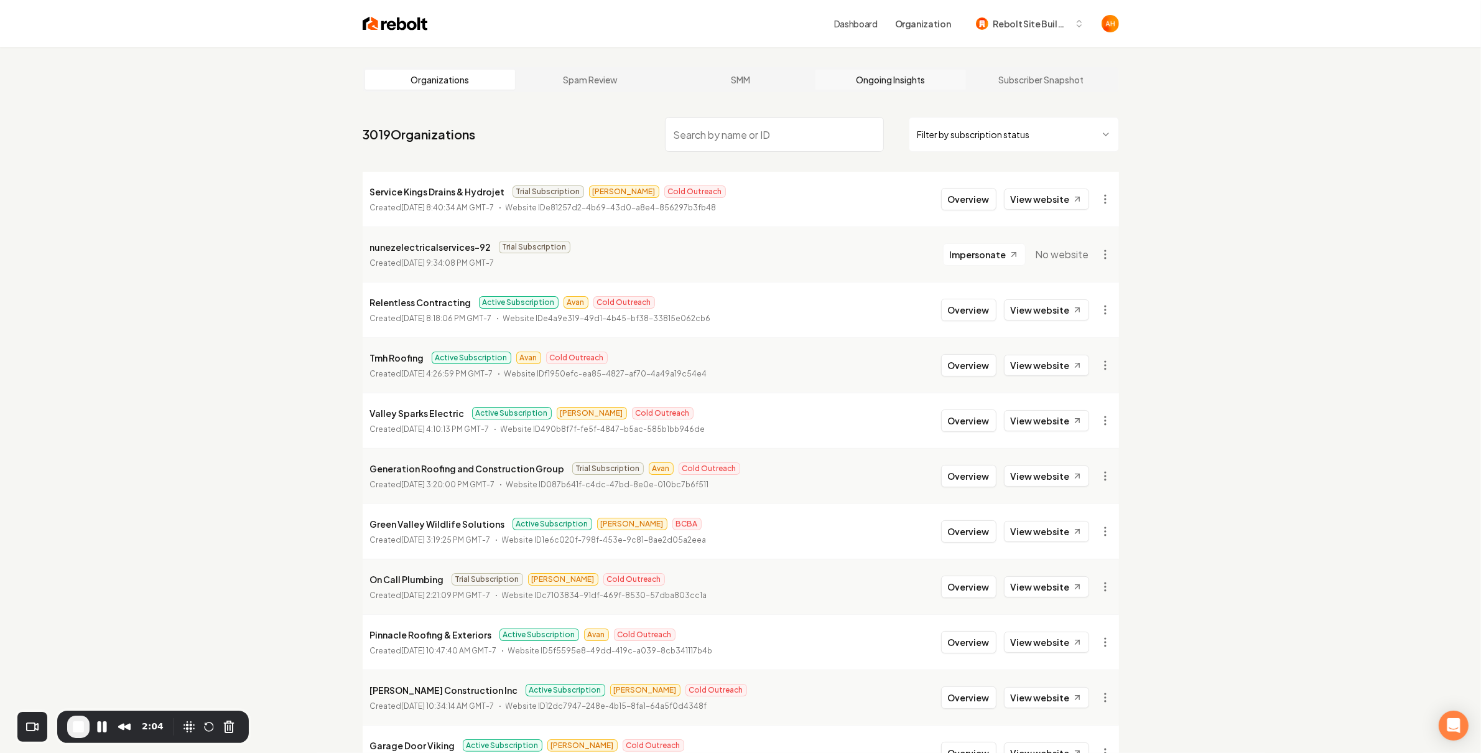
click at [893, 83] on link "Ongoing Insights" at bounding box center [891, 80] width 151 height 20
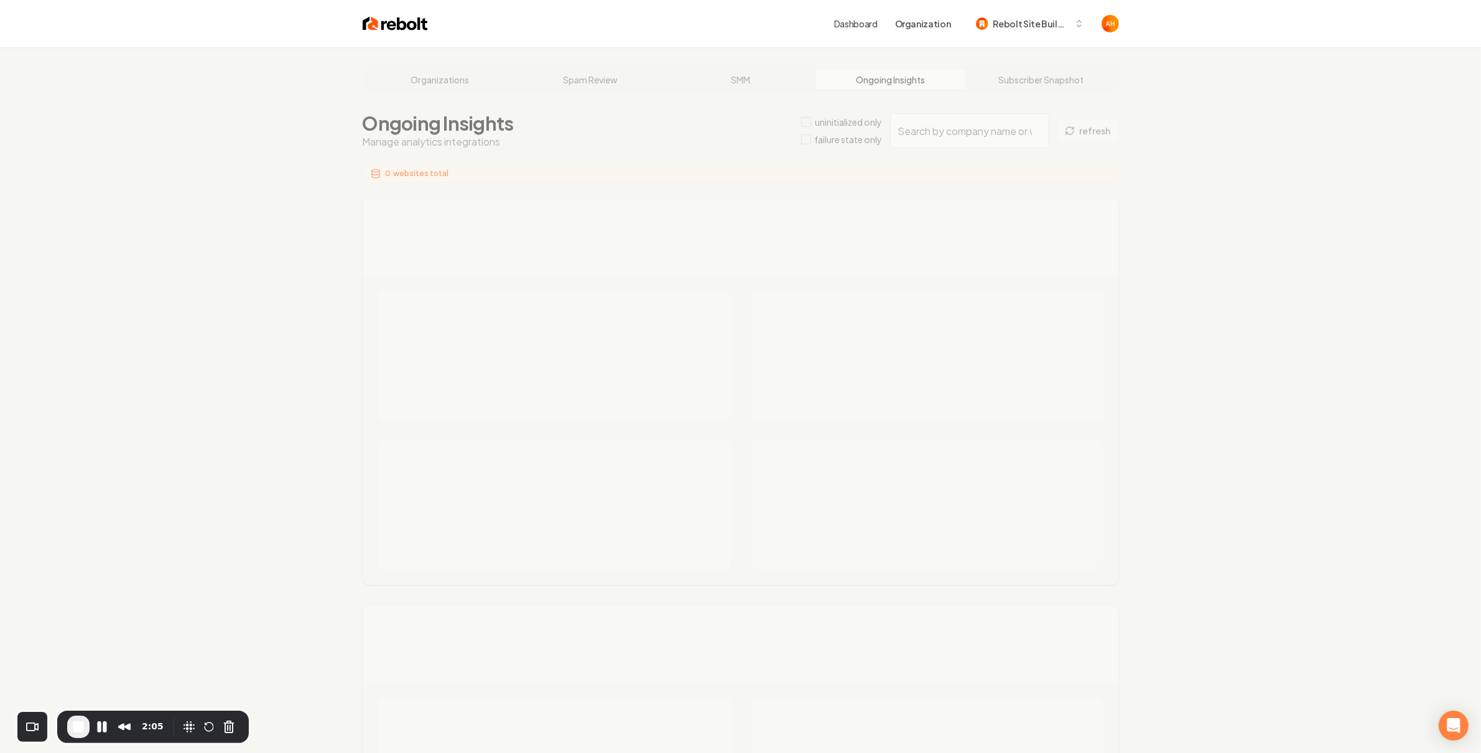
click at [921, 137] on div "Organizations Spam Review SMM Ongoing Insights Subscriber Snapshot Ongoing Insi…" at bounding box center [740, 751] width 1481 height 1408
click at [931, 130] on div "Organizations Spam Review SMM Ongoing Insights Subscriber Snapshot Ongoing Insi…" at bounding box center [740, 751] width 1481 height 1408
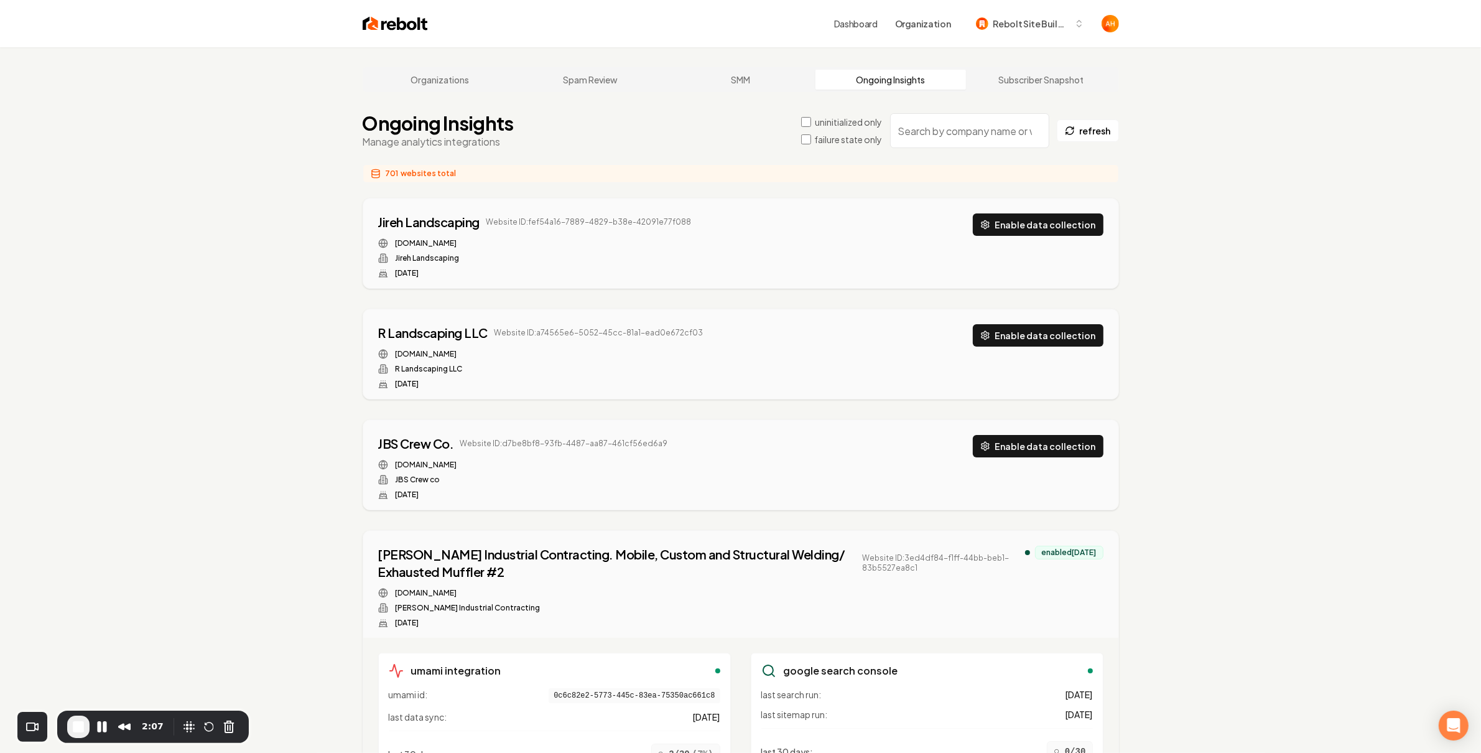
drag, startPoint x: 933, startPoint y: 132, endPoint x: 905, endPoint y: 128, distance: 28.3
click at [933, 132] on input "search" at bounding box center [969, 130] width 159 height 35
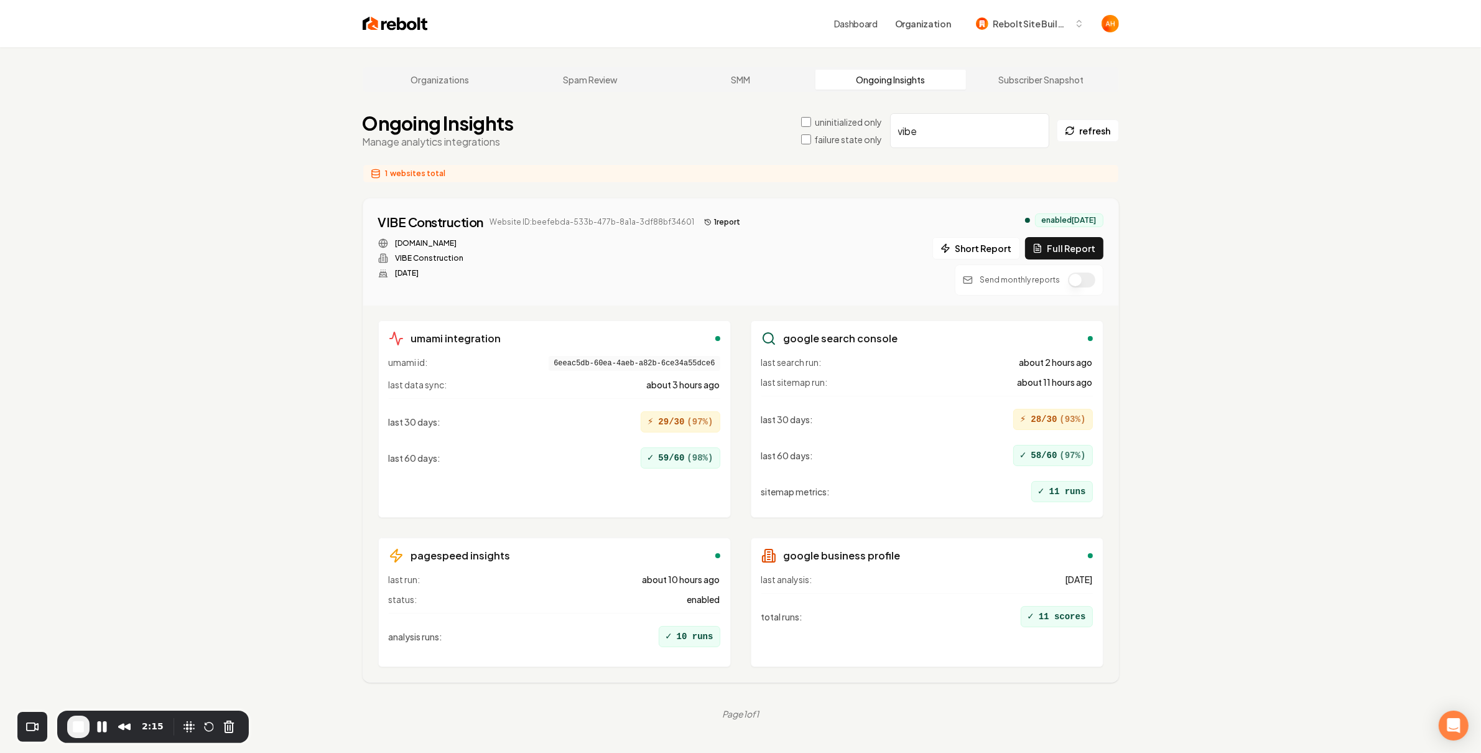
type input "vibe"
click at [724, 218] on button "1 report" at bounding box center [722, 222] width 46 height 15
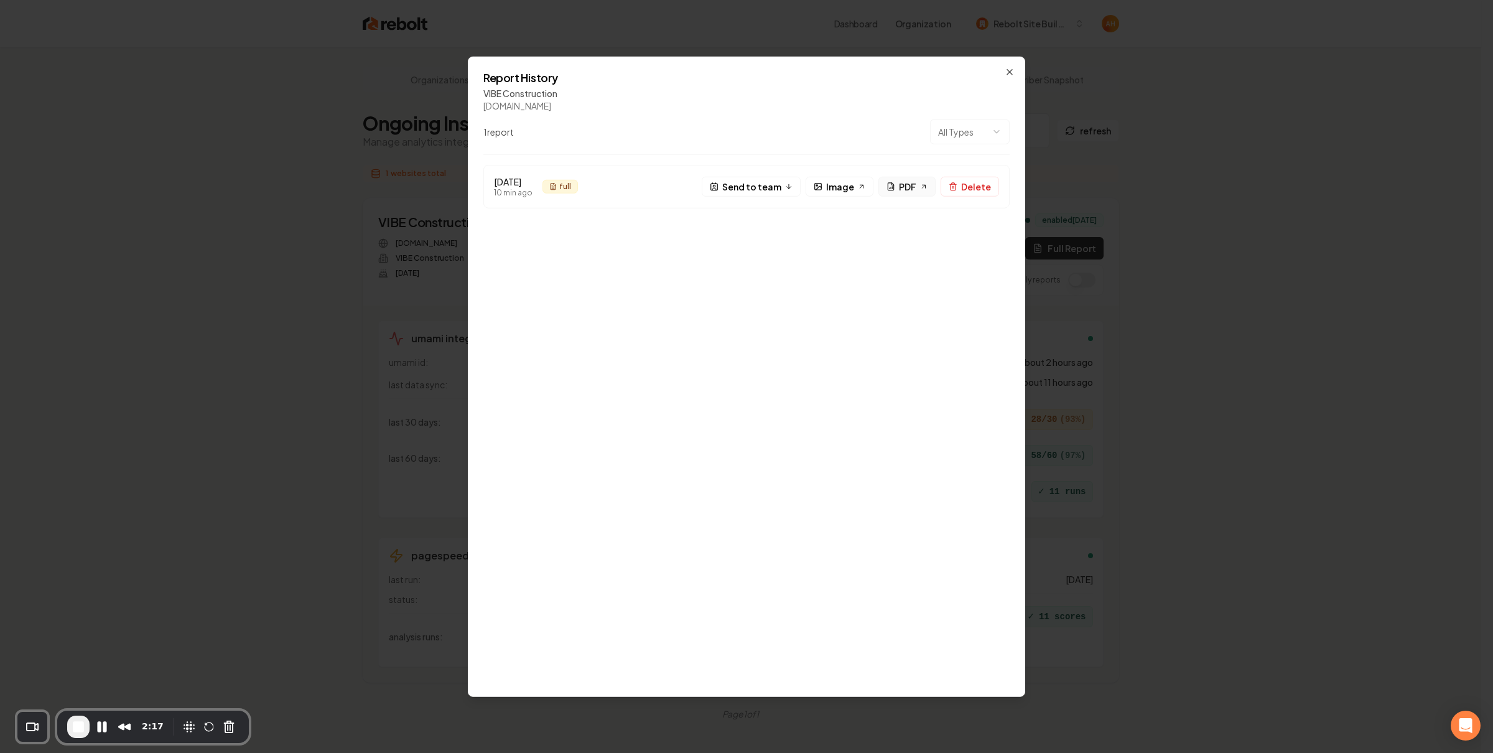
click at [894, 188] on icon at bounding box center [890, 186] width 9 height 9
click at [1008, 72] on icon "button" at bounding box center [1010, 72] width 10 height 10
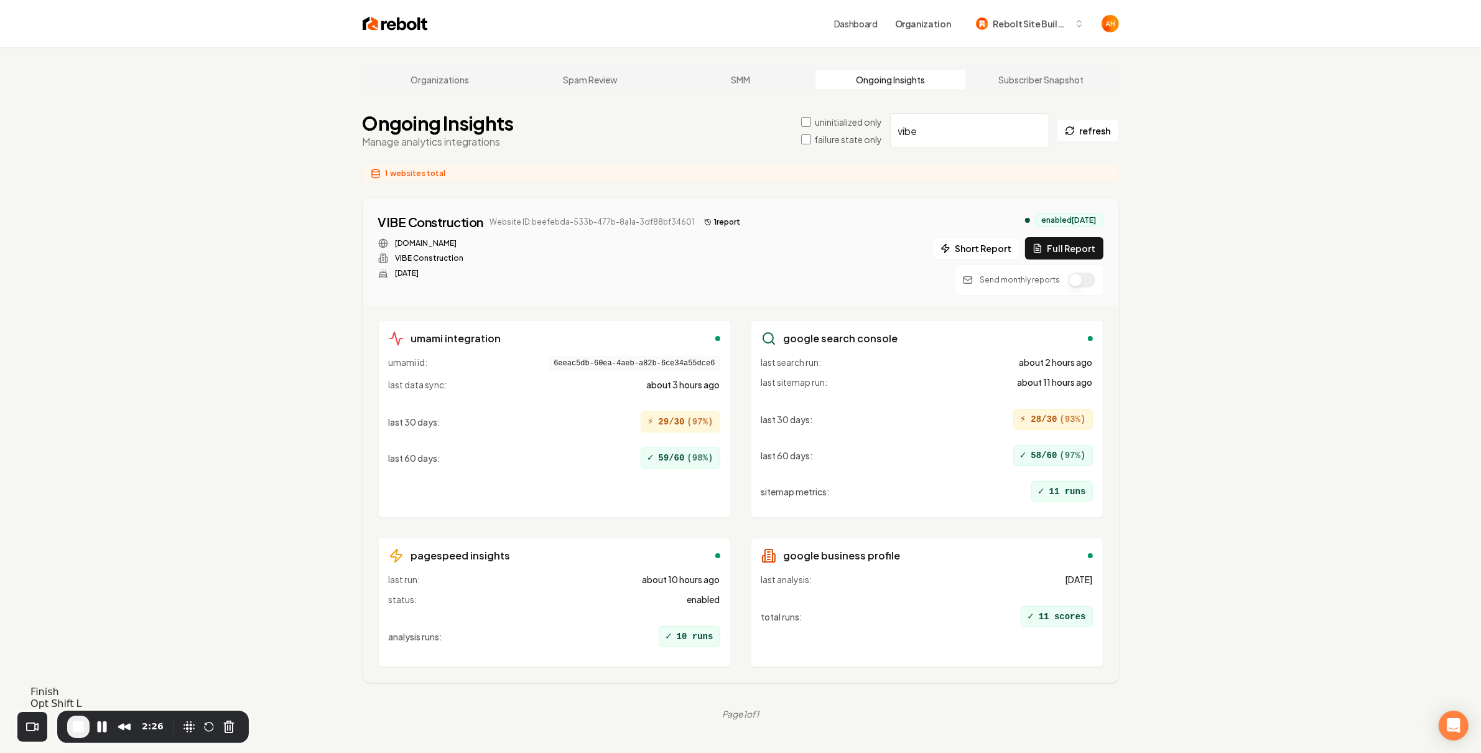
click at [70, 727] on button "End Recording" at bounding box center [78, 726] width 22 height 22
drag, startPoint x: 625, startPoint y: 101, endPoint x: 659, endPoint y: 141, distance: 53.4
click at [625, 101] on main "Organizations Spam Review SMM Ongoing Insights Subscriber Snapshot Ongoing Insi…" at bounding box center [741, 393] width 796 height 692
click at [476, 77] on link "Organizations" at bounding box center [440, 80] width 151 height 20
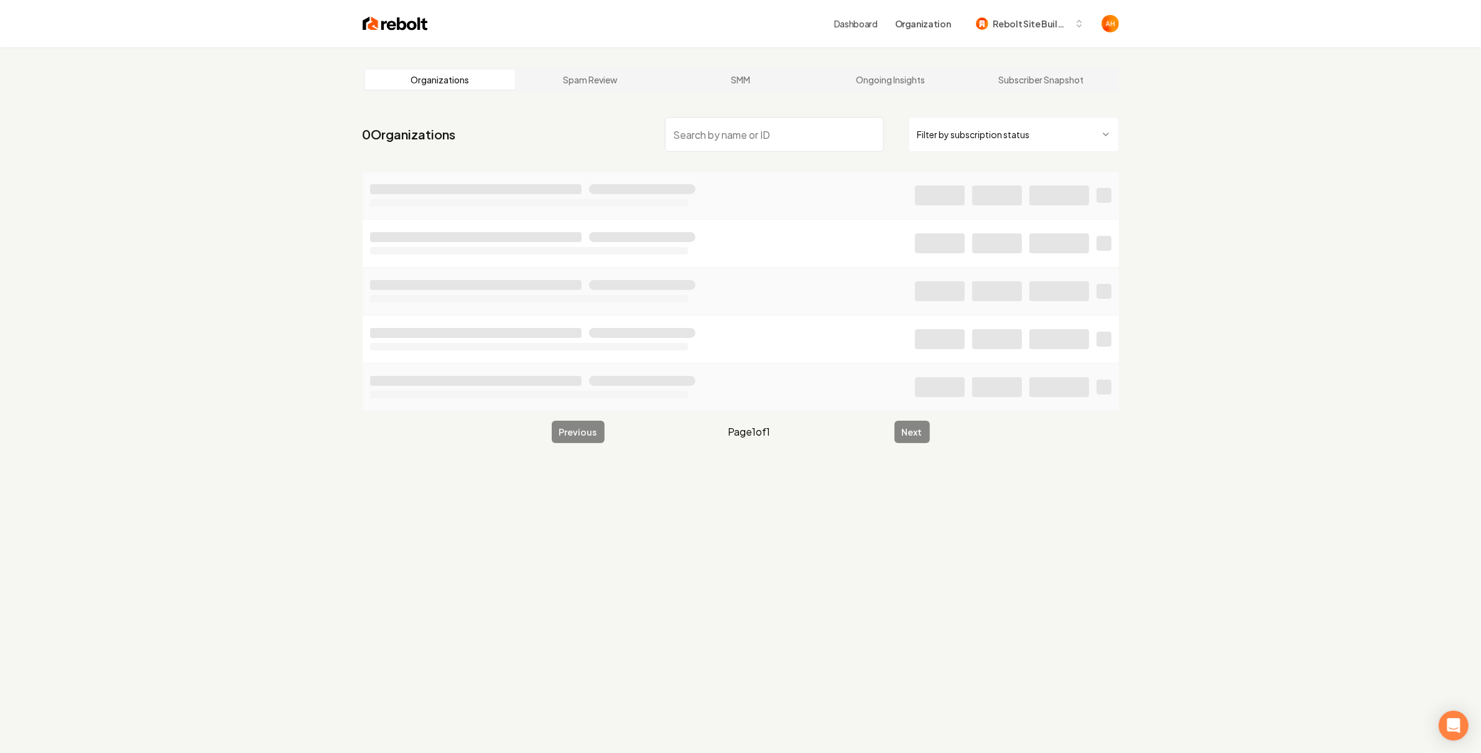
click at [710, 136] on input "search" at bounding box center [774, 134] width 219 height 35
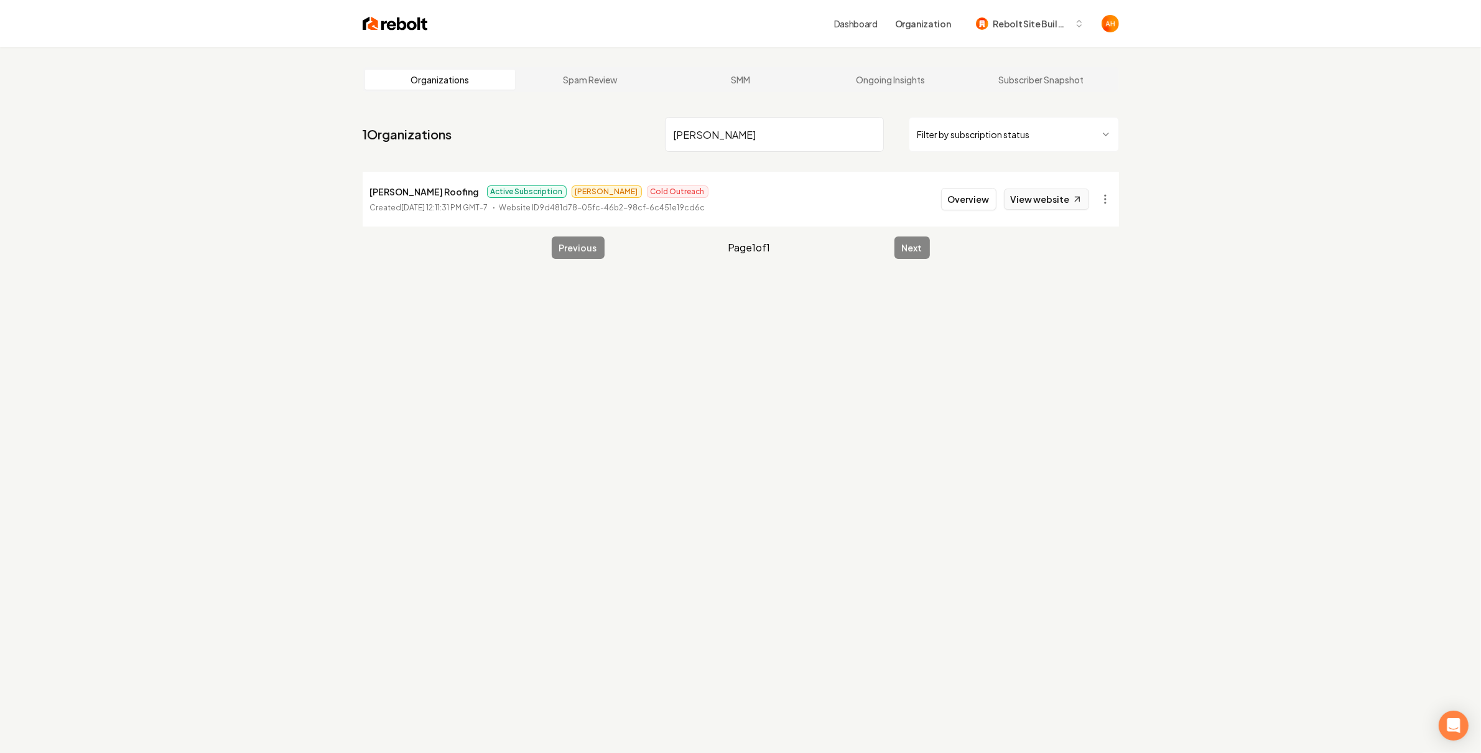
type input "bethke"
click at [1063, 192] on link "View website" at bounding box center [1046, 198] width 85 height 21
click at [712, 127] on input "bethke" at bounding box center [774, 134] width 219 height 35
click at [806, 124] on input "bethke" at bounding box center [774, 134] width 219 height 35
click at [864, 76] on link "Ongoing Insights" at bounding box center [891, 80] width 151 height 20
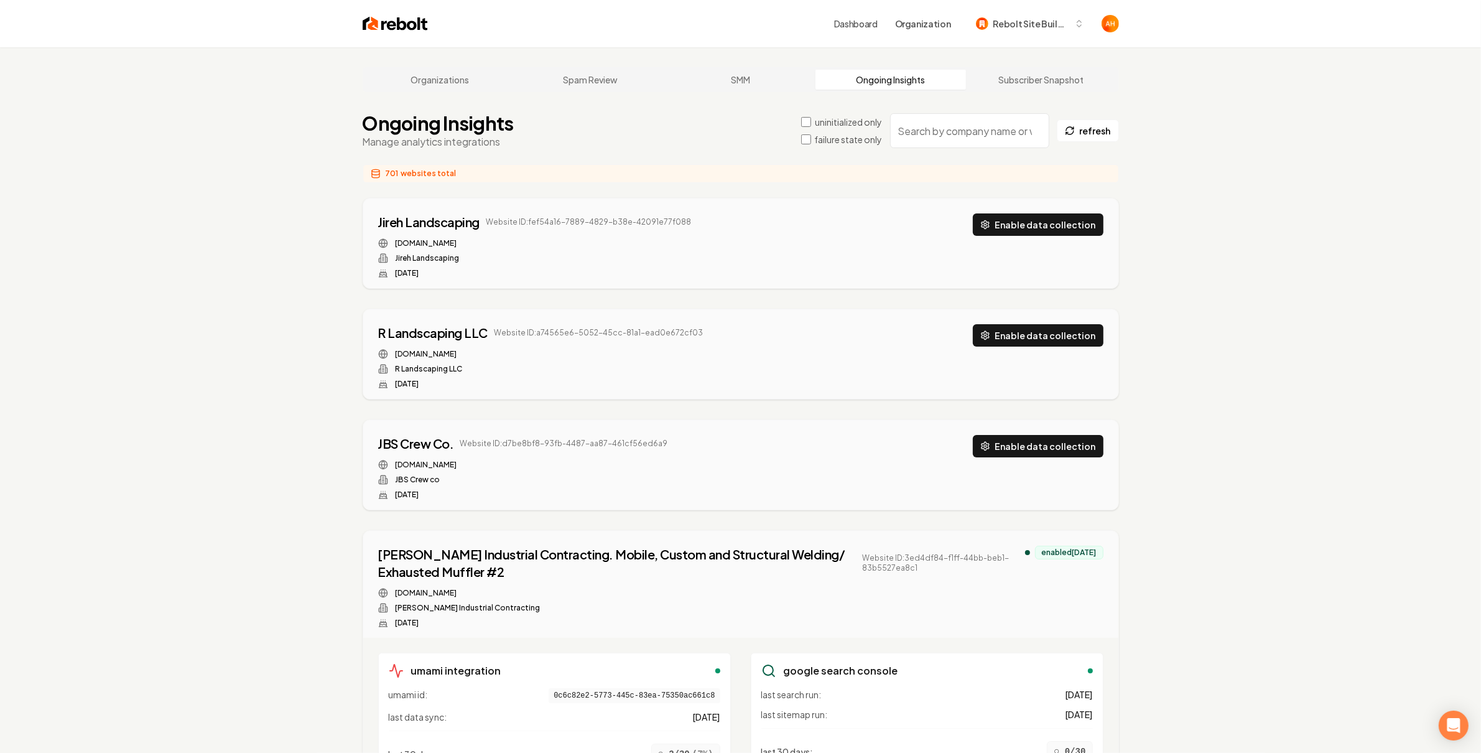
click at [927, 141] on input "search" at bounding box center [969, 130] width 159 height 35
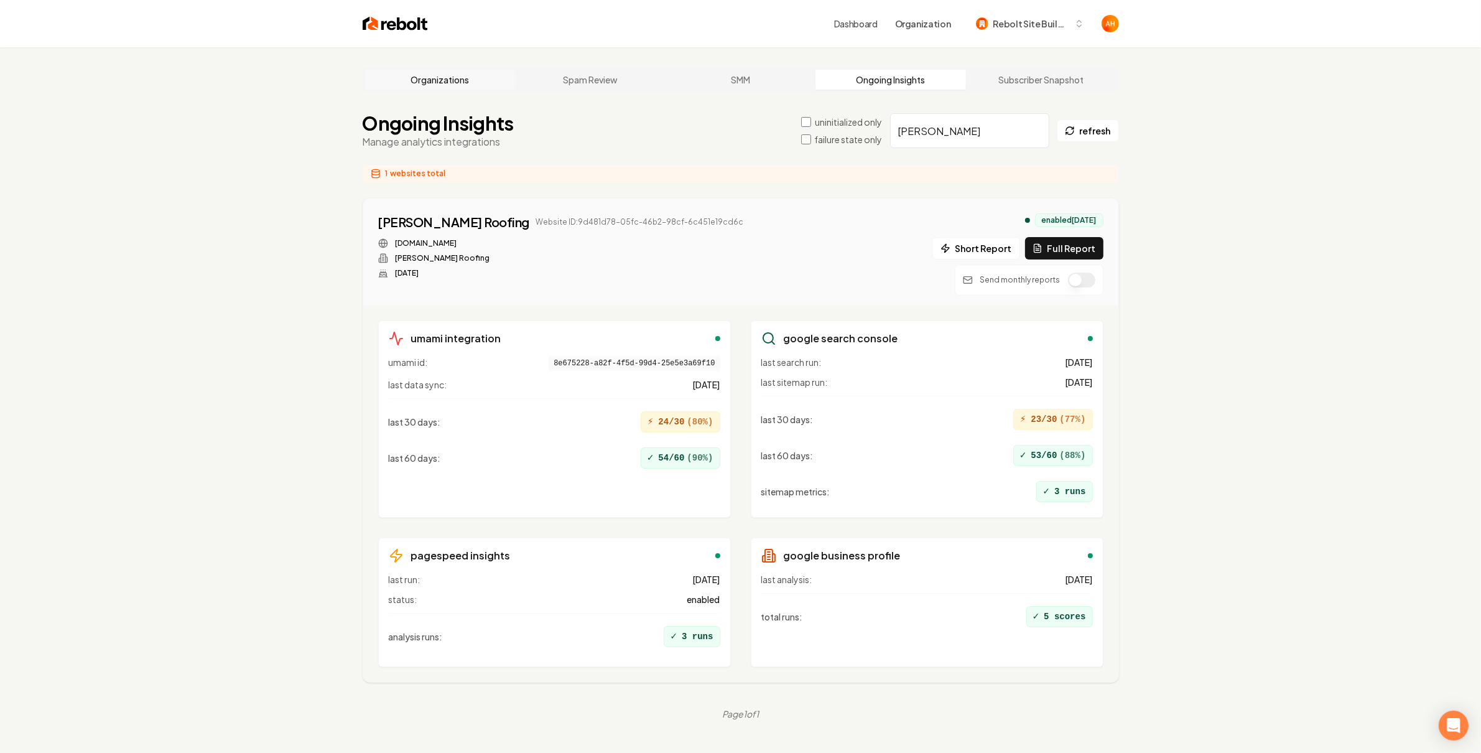
type input "bethke"
click at [453, 86] on link "Organizations" at bounding box center [440, 80] width 151 height 20
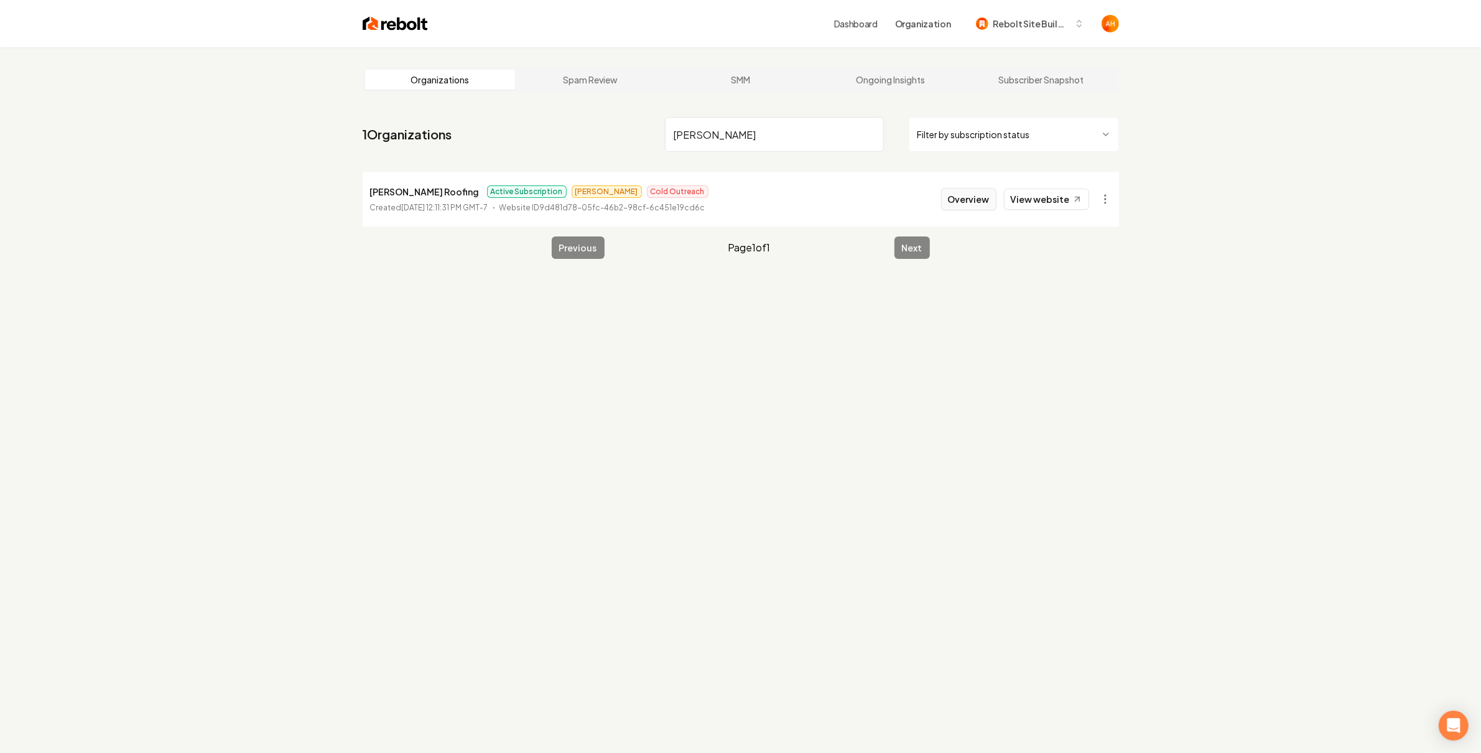
type input "bethke"
click at [987, 194] on button "Overview" at bounding box center [968, 199] width 55 height 22
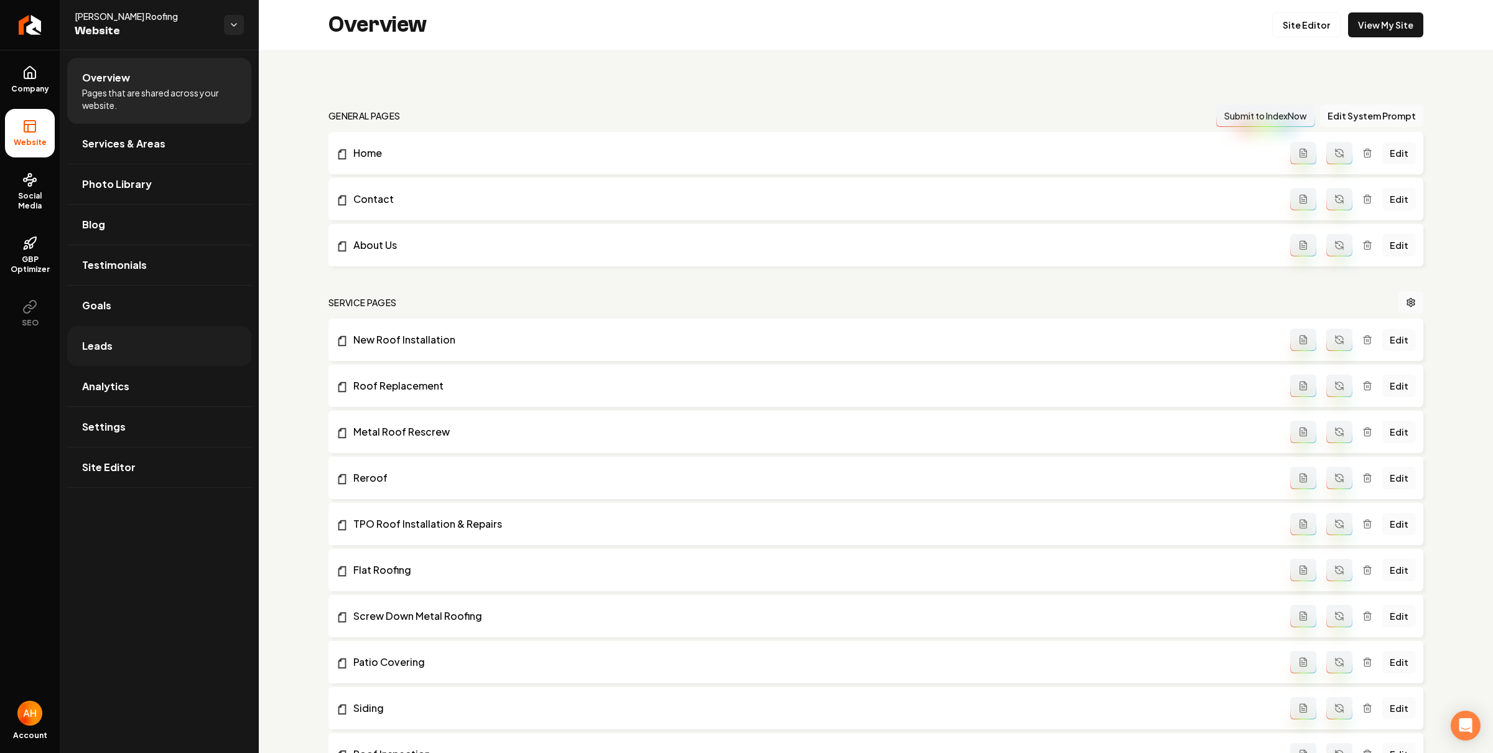
click at [155, 343] on link "Leads" at bounding box center [159, 346] width 184 height 40
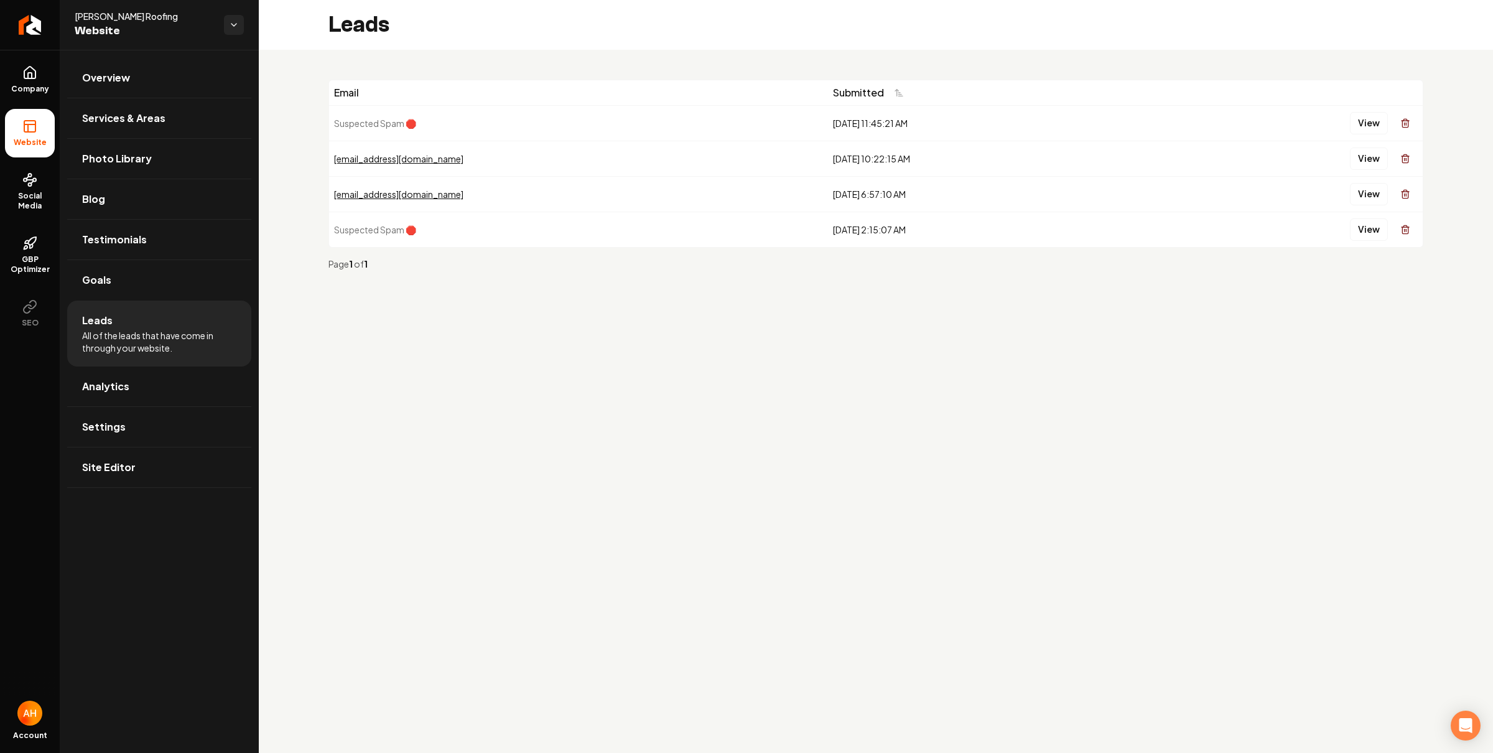
drag, startPoint x: 24, startPoint y: 67, endPoint x: 103, endPoint y: 55, distance: 79.9
click at [24, 67] on icon at bounding box center [29, 72] width 15 height 15
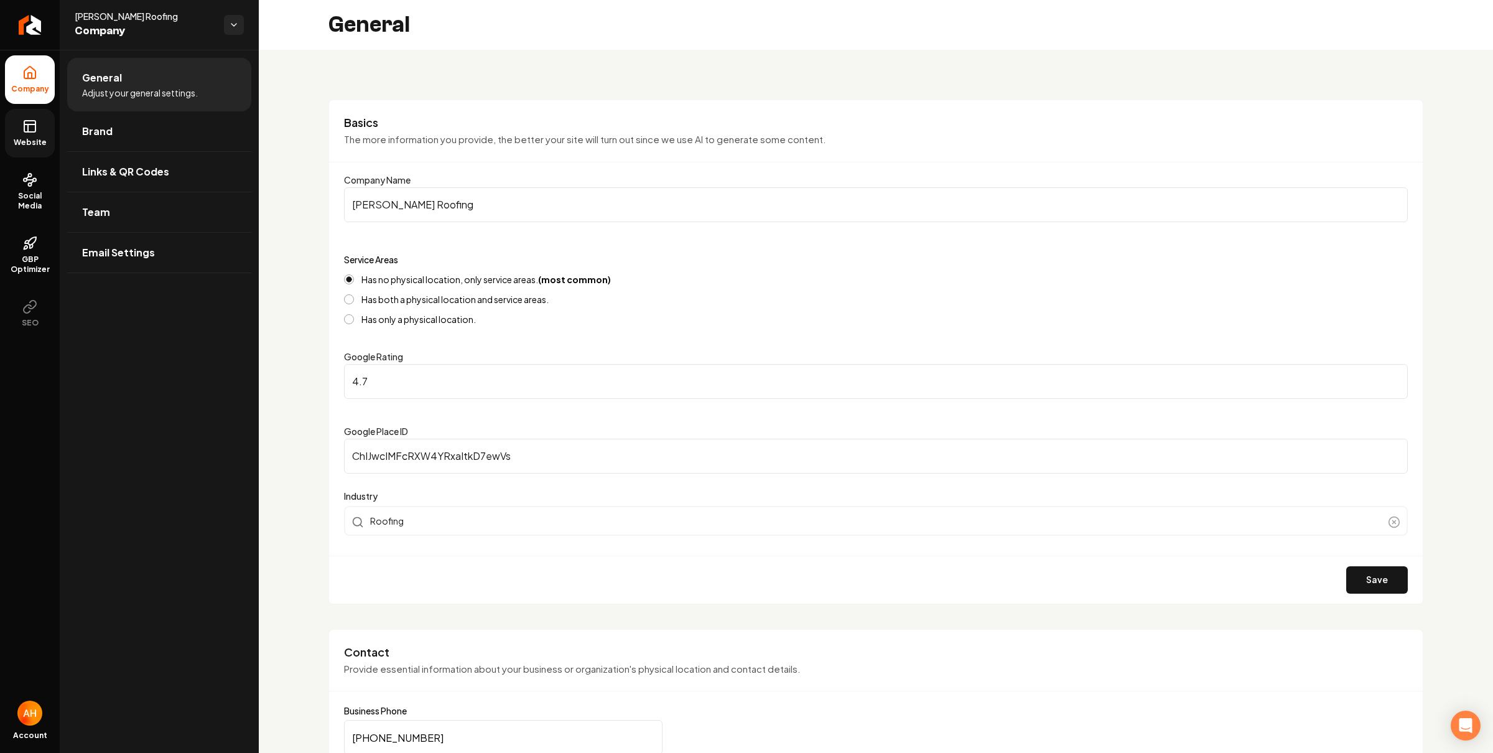
click at [7, 143] on link "Website" at bounding box center [30, 133] width 50 height 49
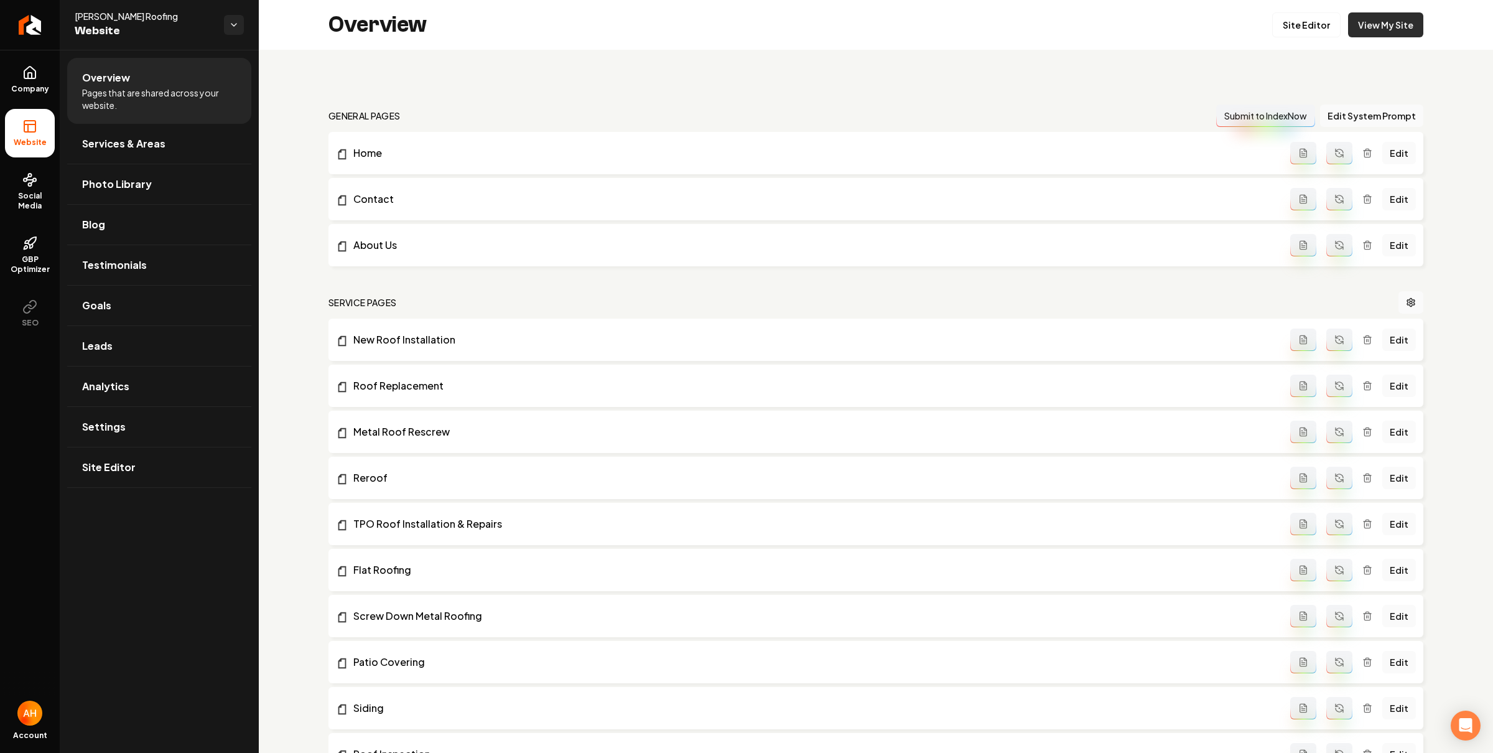
click at [1384, 37] on div "Overview Site Editor View My Site" at bounding box center [876, 25] width 1234 height 50
click at [1391, 28] on link "View My Site" at bounding box center [1385, 24] width 75 height 25
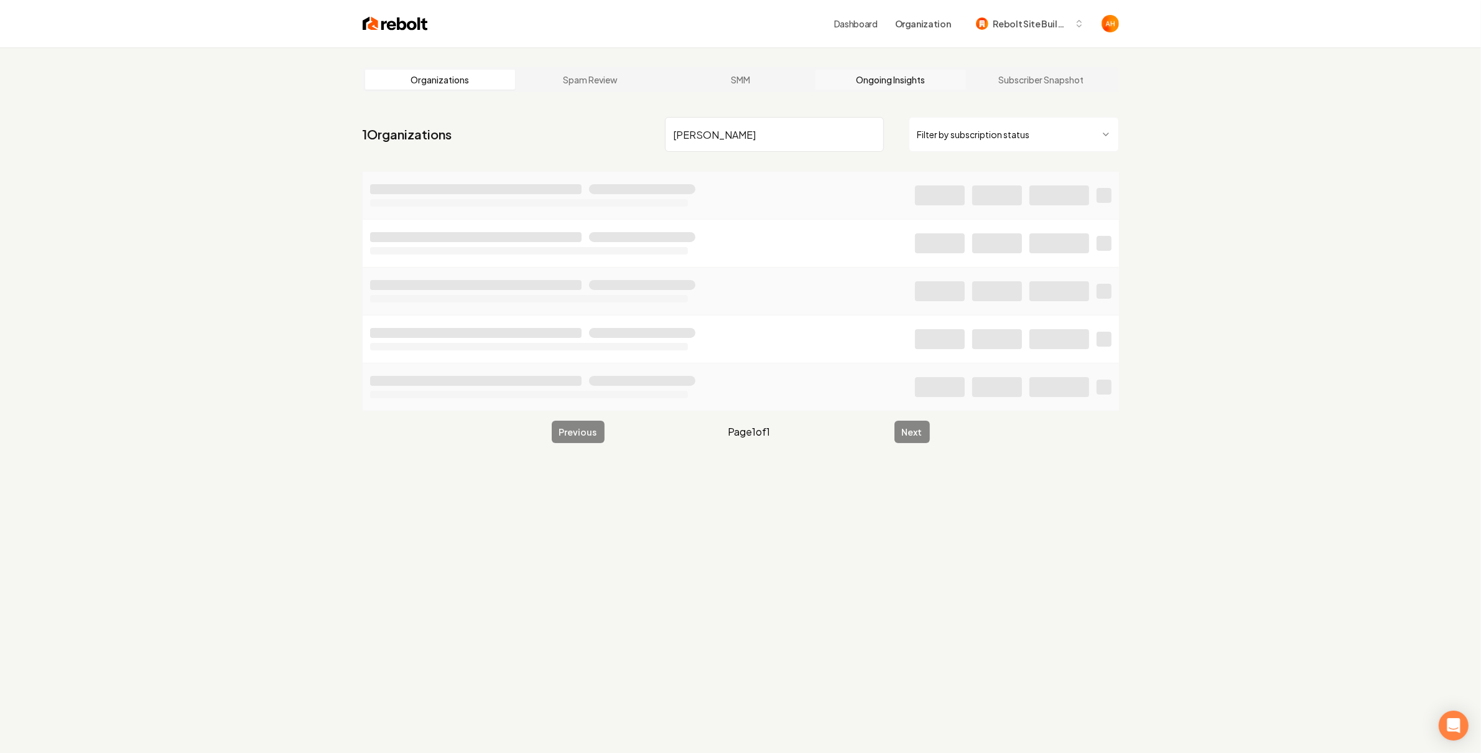
type input "bethke"
click at [876, 77] on link "Ongoing Insights" at bounding box center [891, 80] width 151 height 20
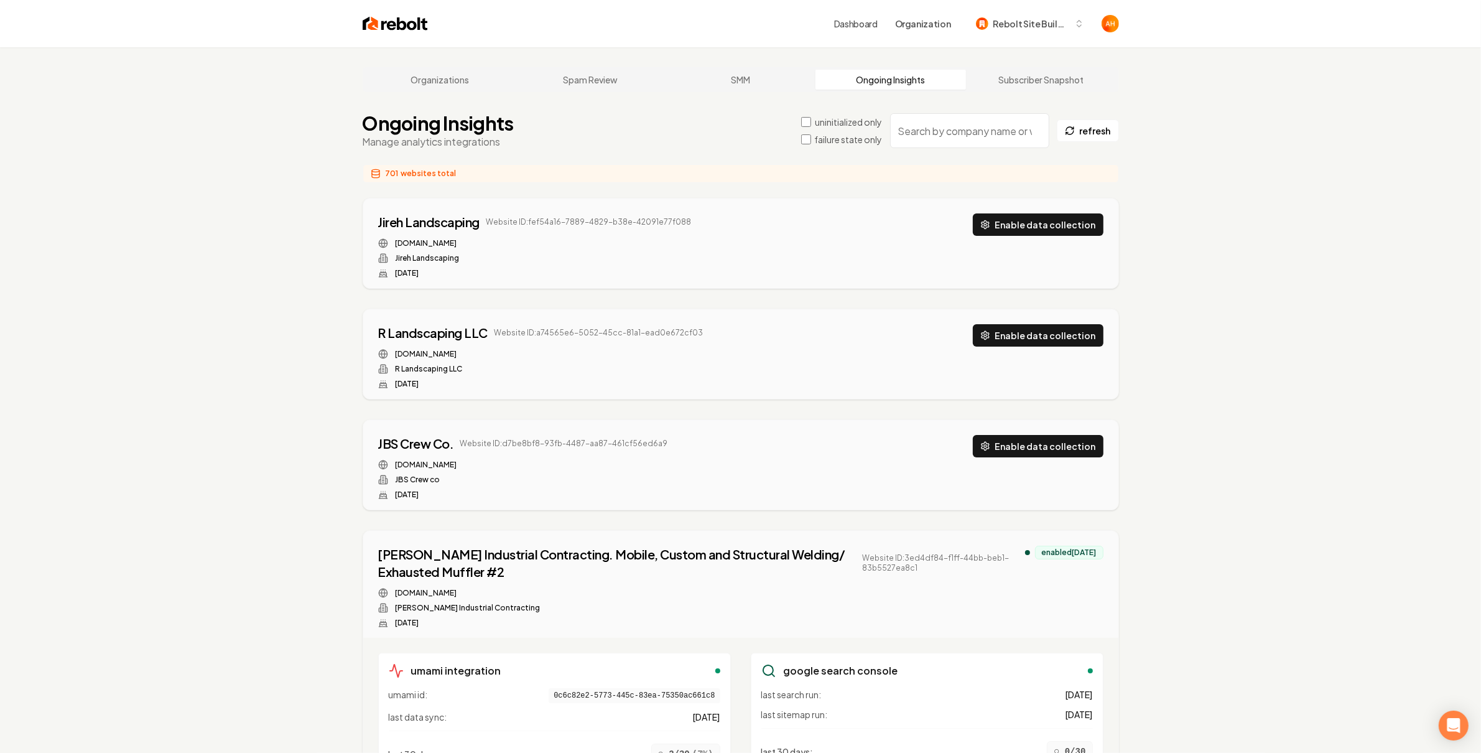
click at [946, 131] on input "search" at bounding box center [969, 130] width 159 height 35
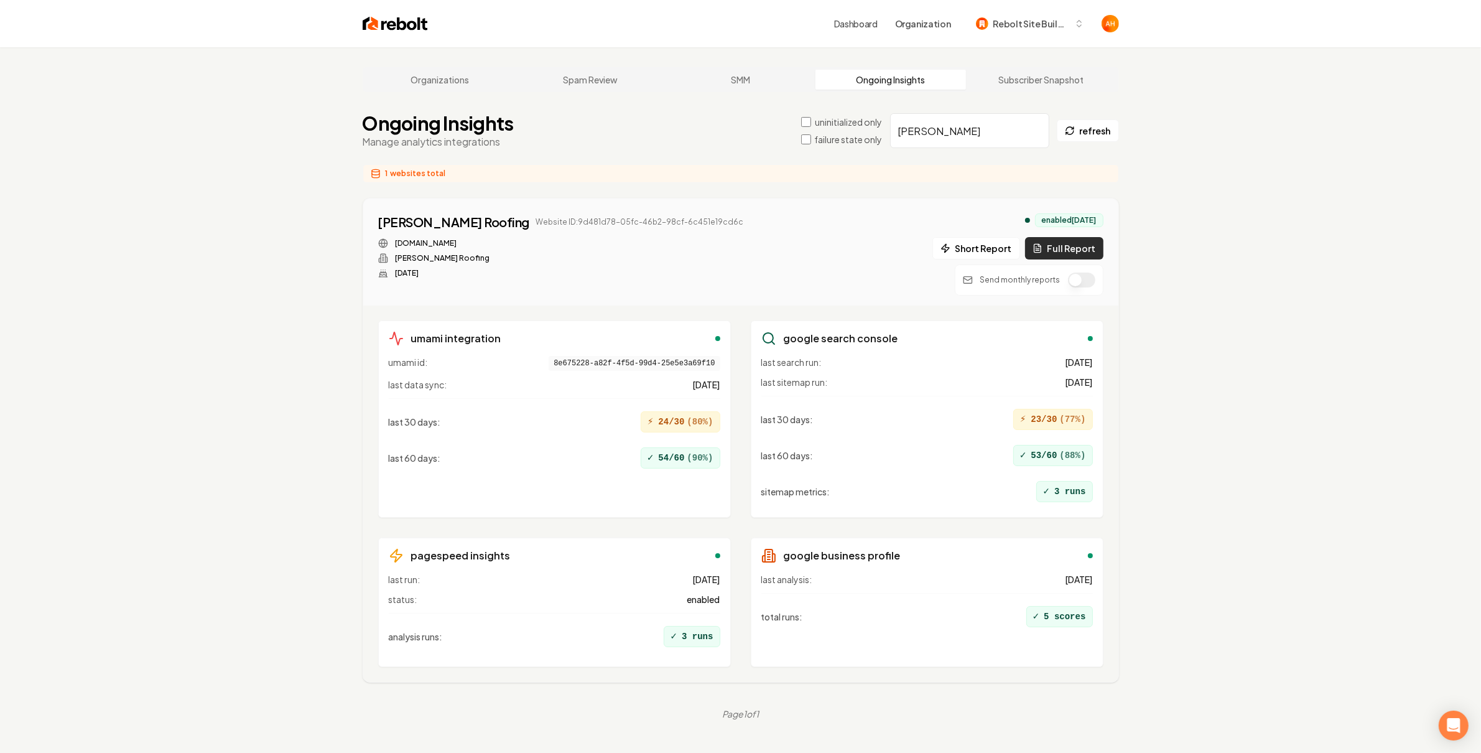
type input "bethke"
click at [1048, 254] on button "Full Report" at bounding box center [1064, 248] width 78 height 22
drag, startPoint x: 1331, startPoint y: 180, endPoint x: 1306, endPoint y: 167, distance: 28.1
click at [1331, 179] on div "Organizations Spam Review SMM Ongoing Insights Subscriber Snapshot Ongoing Insi…" at bounding box center [740, 423] width 1481 height 753
click at [412, 80] on link "Organizations" at bounding box center [440, 80] width 151 height 20
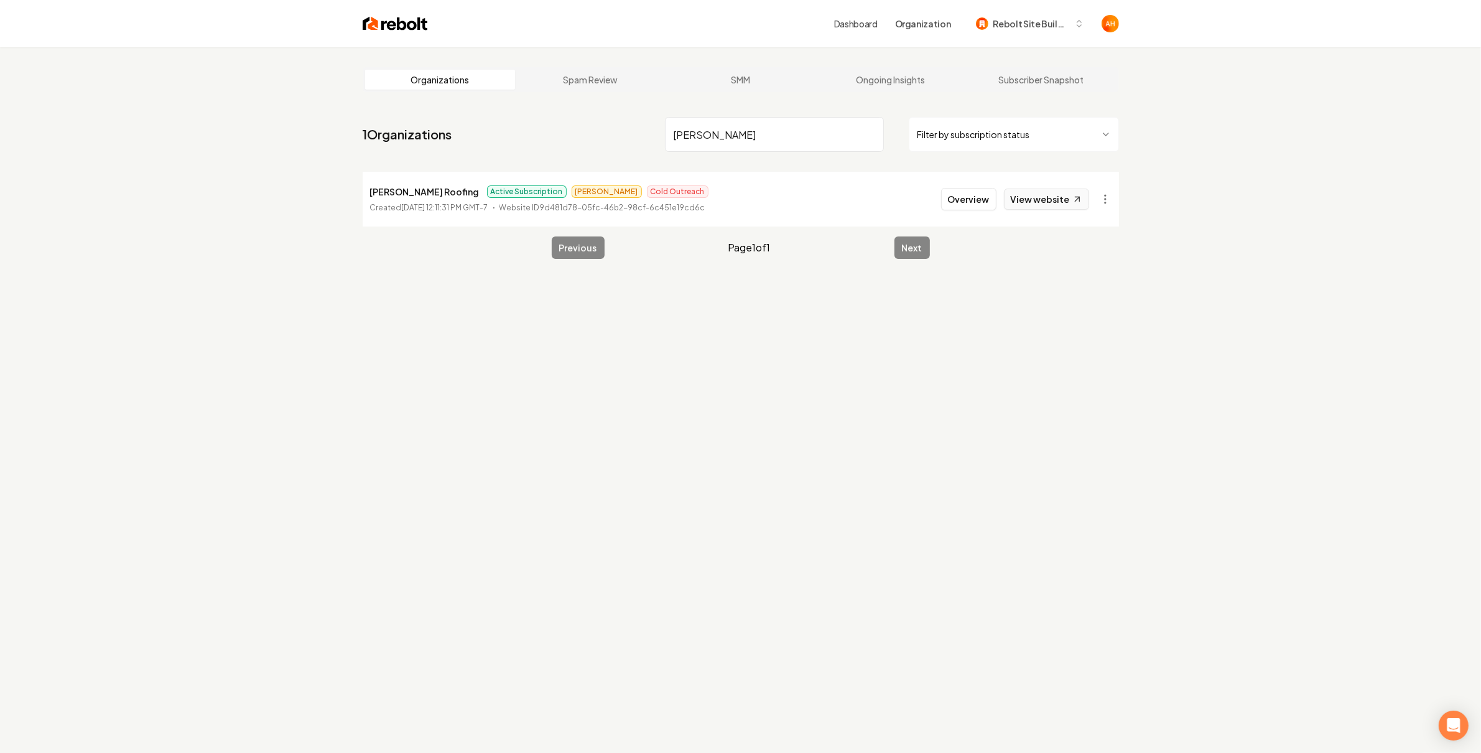
type input "bethke"
click at [1066, 195] on link "View website" at bounding box center [1046, 198] width 85 height 21
click at [851, 80] on link "Ongoing Insights" at bounding box center [891, 80] width 151 height 20
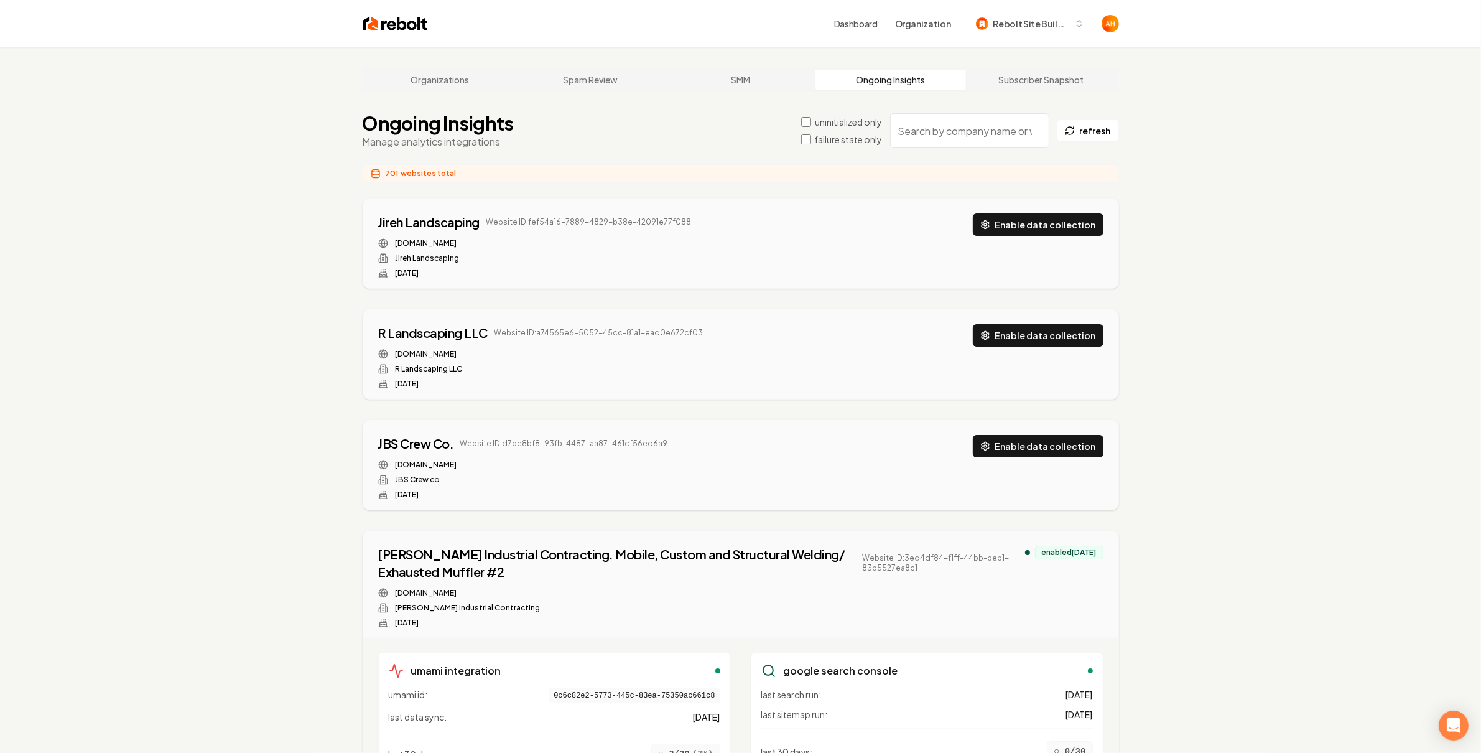
click at [956, 129] on input "search" at bounding box center [969, 130] width 159 height 35
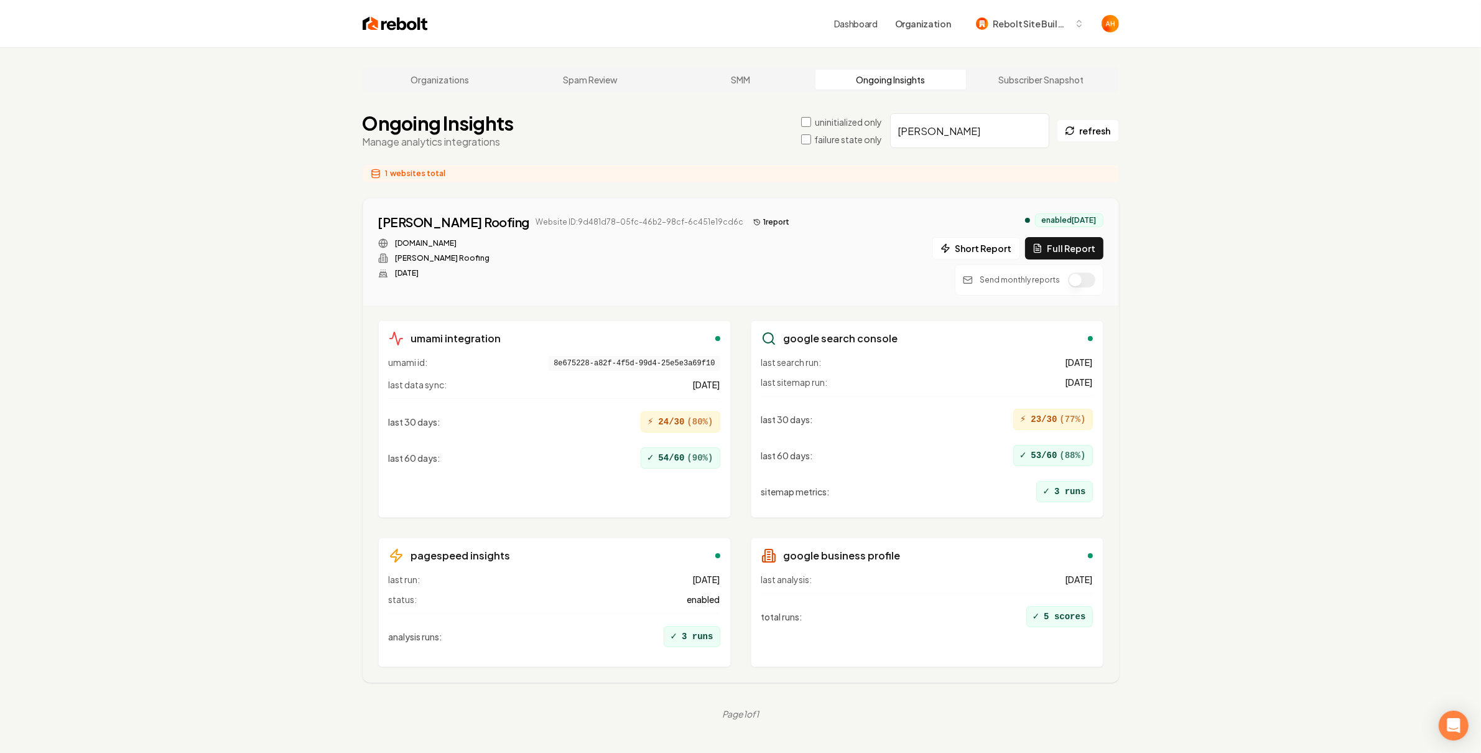
type input "bethke"
click at [748, 223] on button "1 report" at bounding box center [771, 222] width 46 height 15
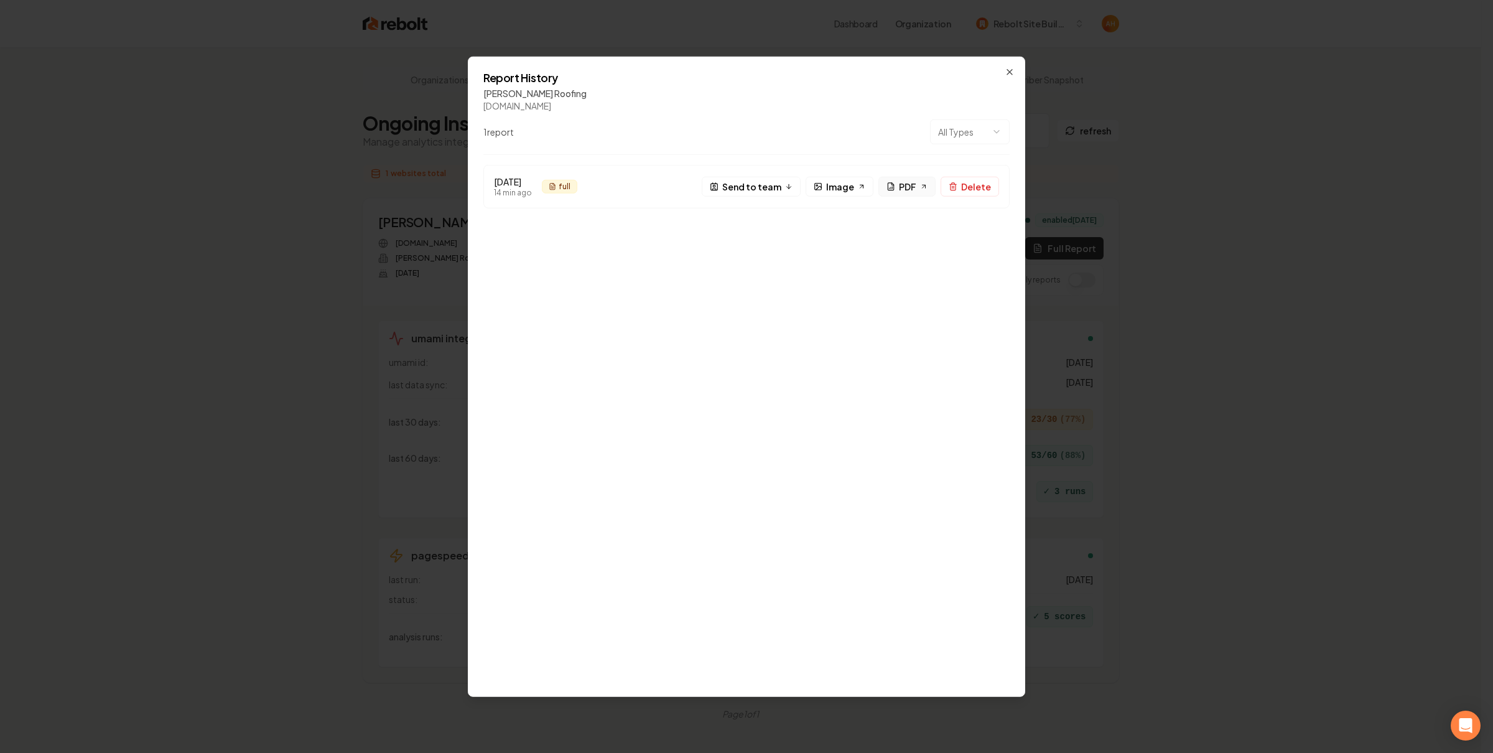
click at [918, 185] on link "PDF" at bounding box center [906, 187] width 57 height 20
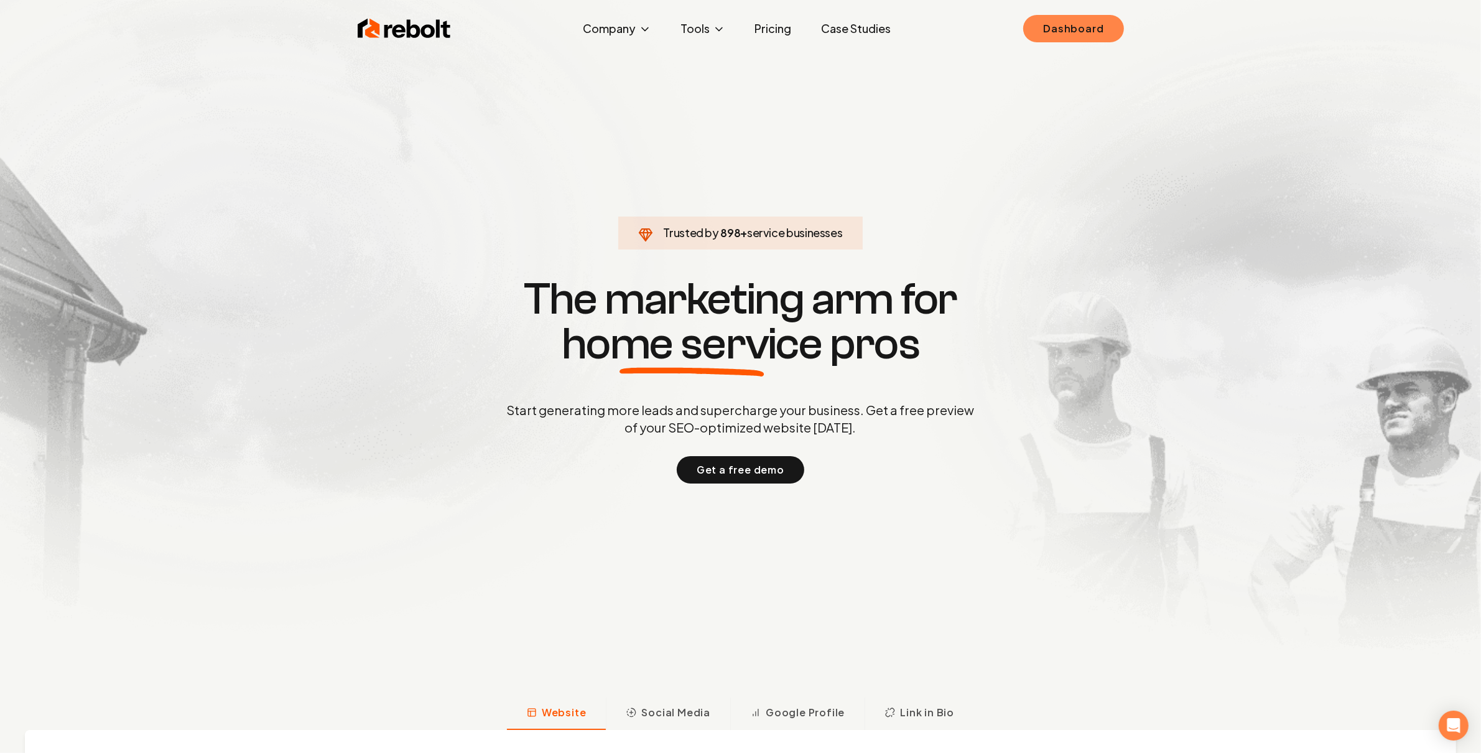
click at [1075, 17] on link "Dashboard" at bounding box center [1073, 28] width 100 height 27
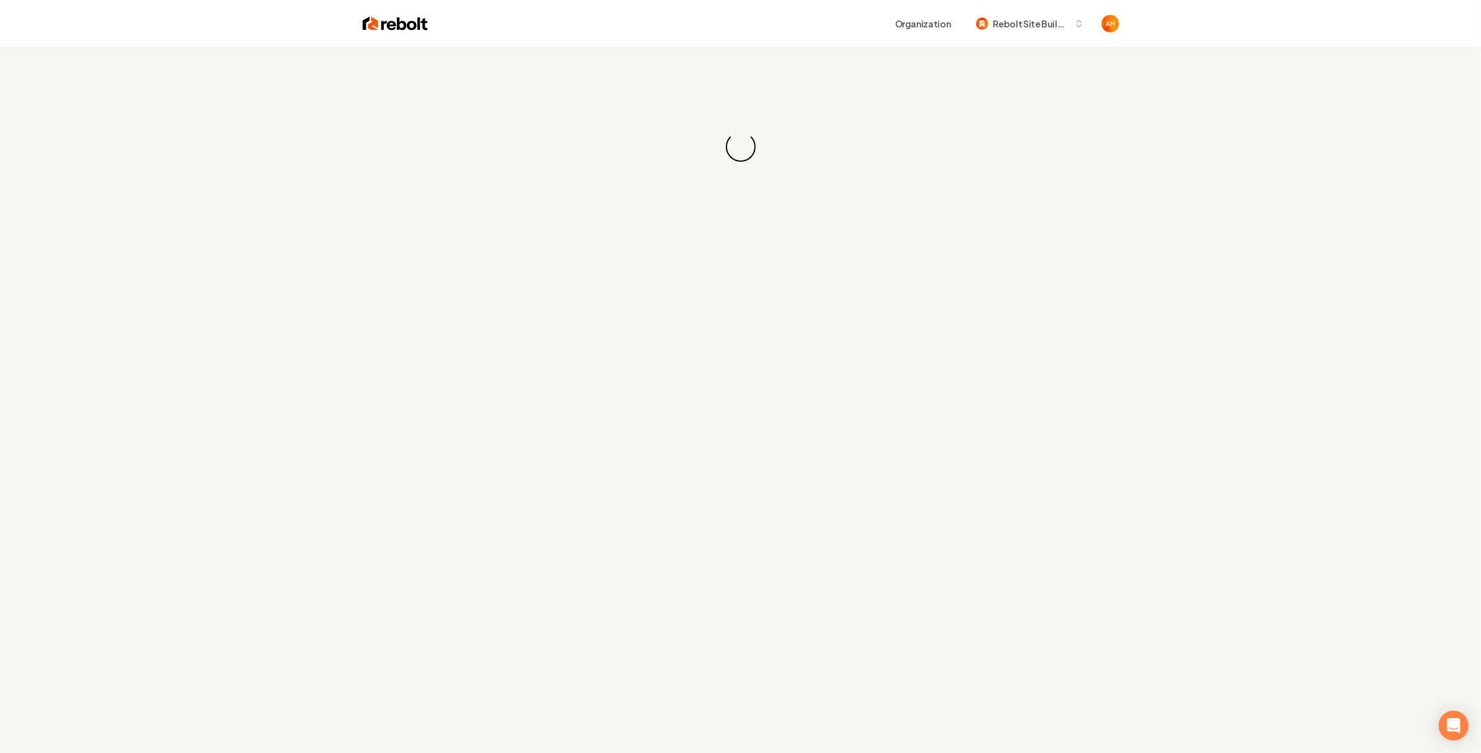
click at [865, 60] on div "Loading... Loading..." at bounding box center [740, 146] width 1481 height 199
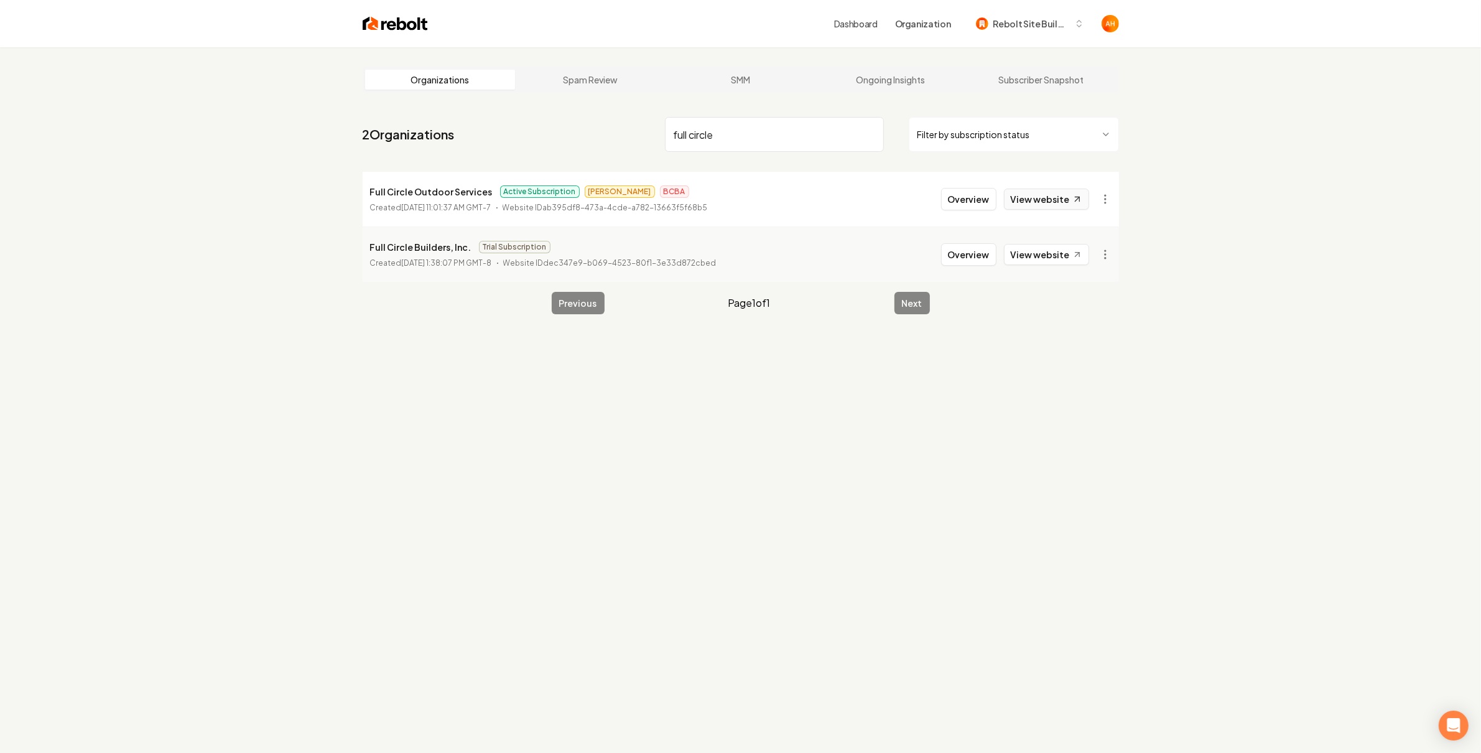
click at [1024, 190] on link "View website" at bounding box center [1046, 198] width 85 height 21
click at [1026, 196] on link "View website" at bounding box center [1046, 198] width 85 height 21
click at [817, 129] on input "full circle" at bounding box center [774, 134] width 219 height 35
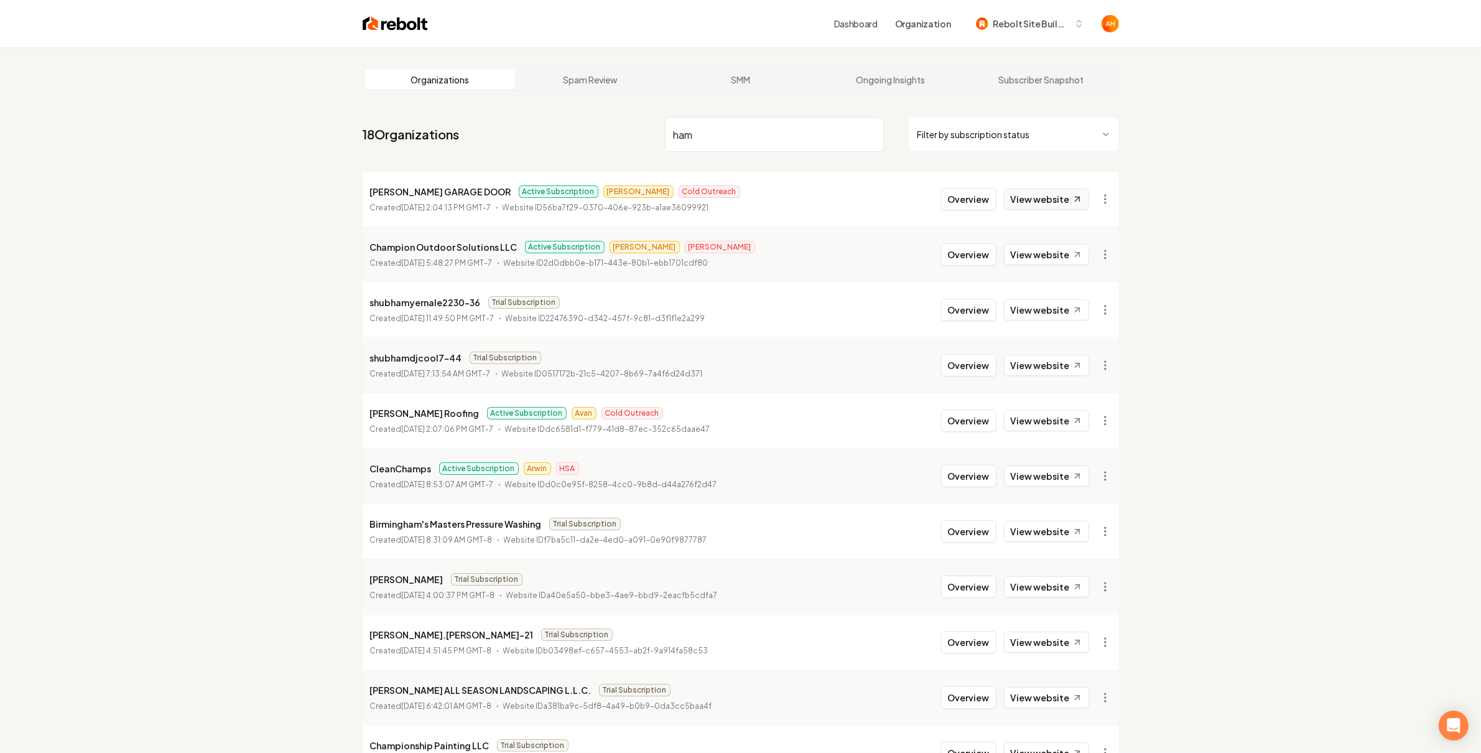
type input "ham"
click at [1043, 204] on link "View website" at bounding box center [1046, 198] width 85 height 21
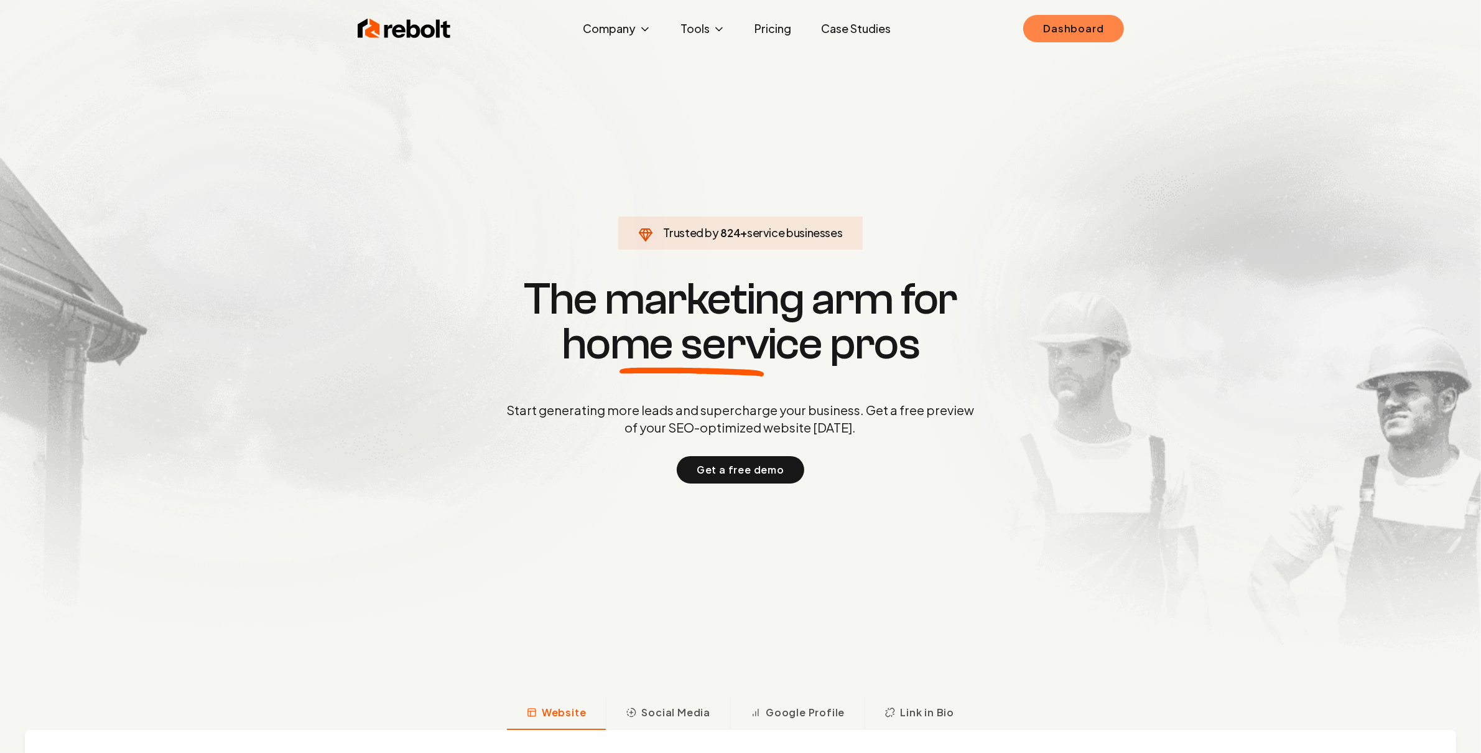
click at [1046, 33] on link "Dashboard" at bounding box center [1073, 28] width 100 height 27
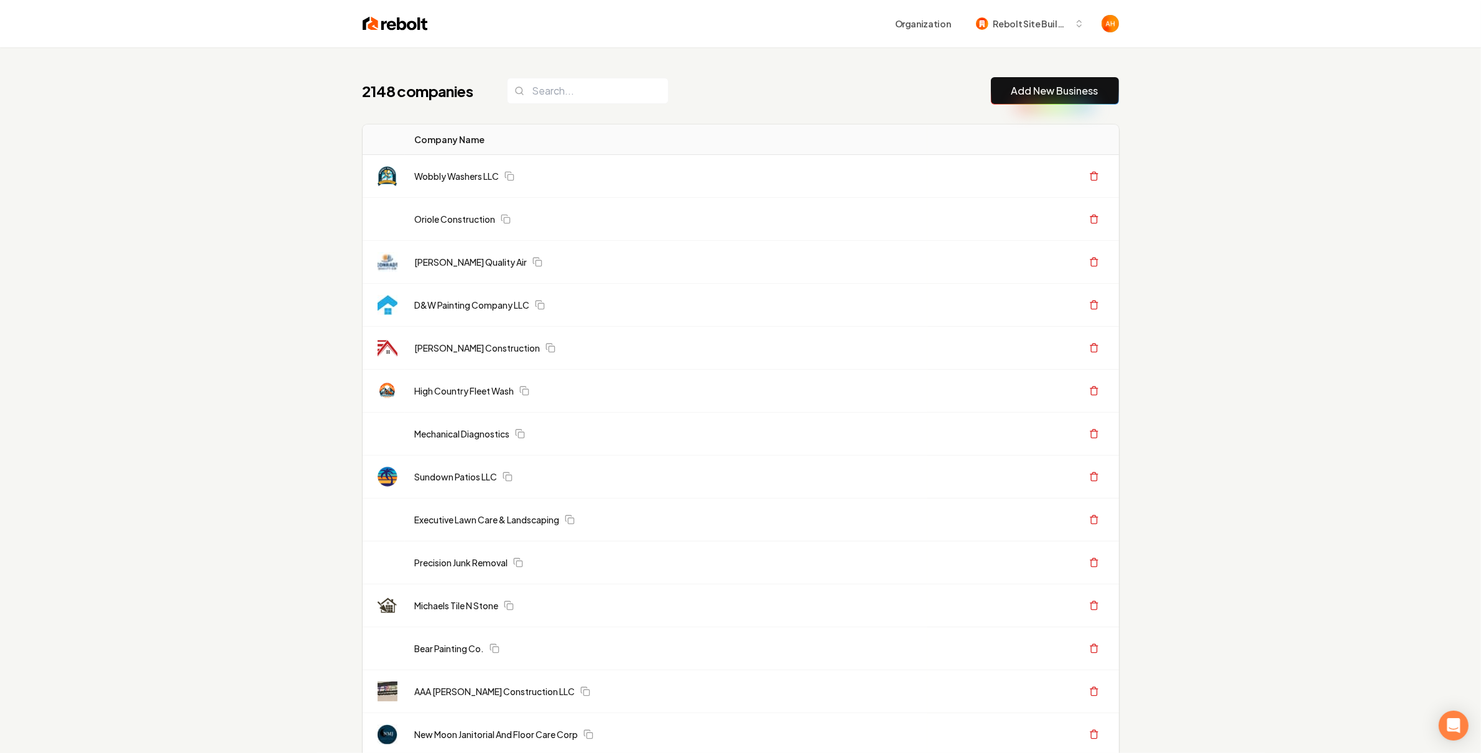
click at [728, 42] on div "Organization Rebolt Site Builder" at bounding box center [741, 23] width 796 height 47
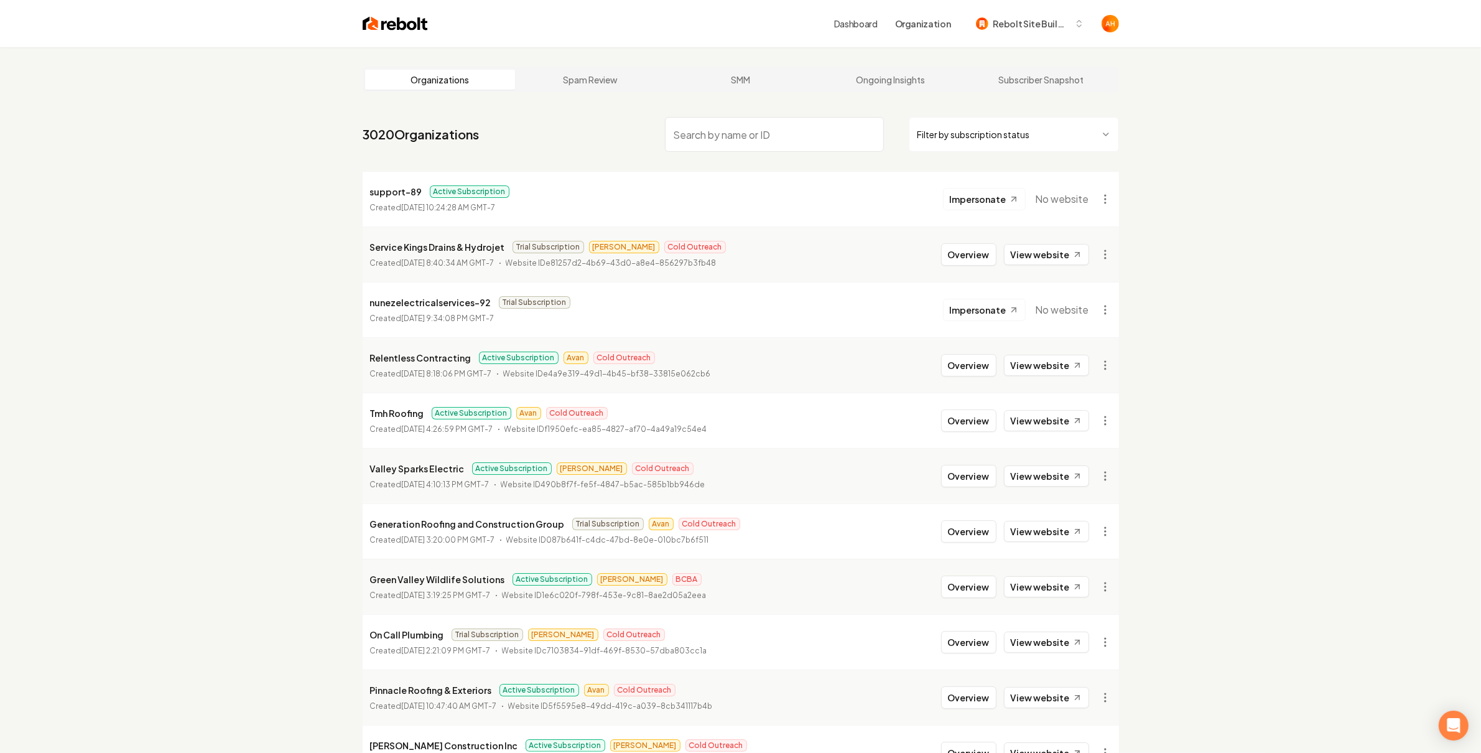
click at [727, 129] on input "search" at bounding box center [774, 134] width 219 height 35
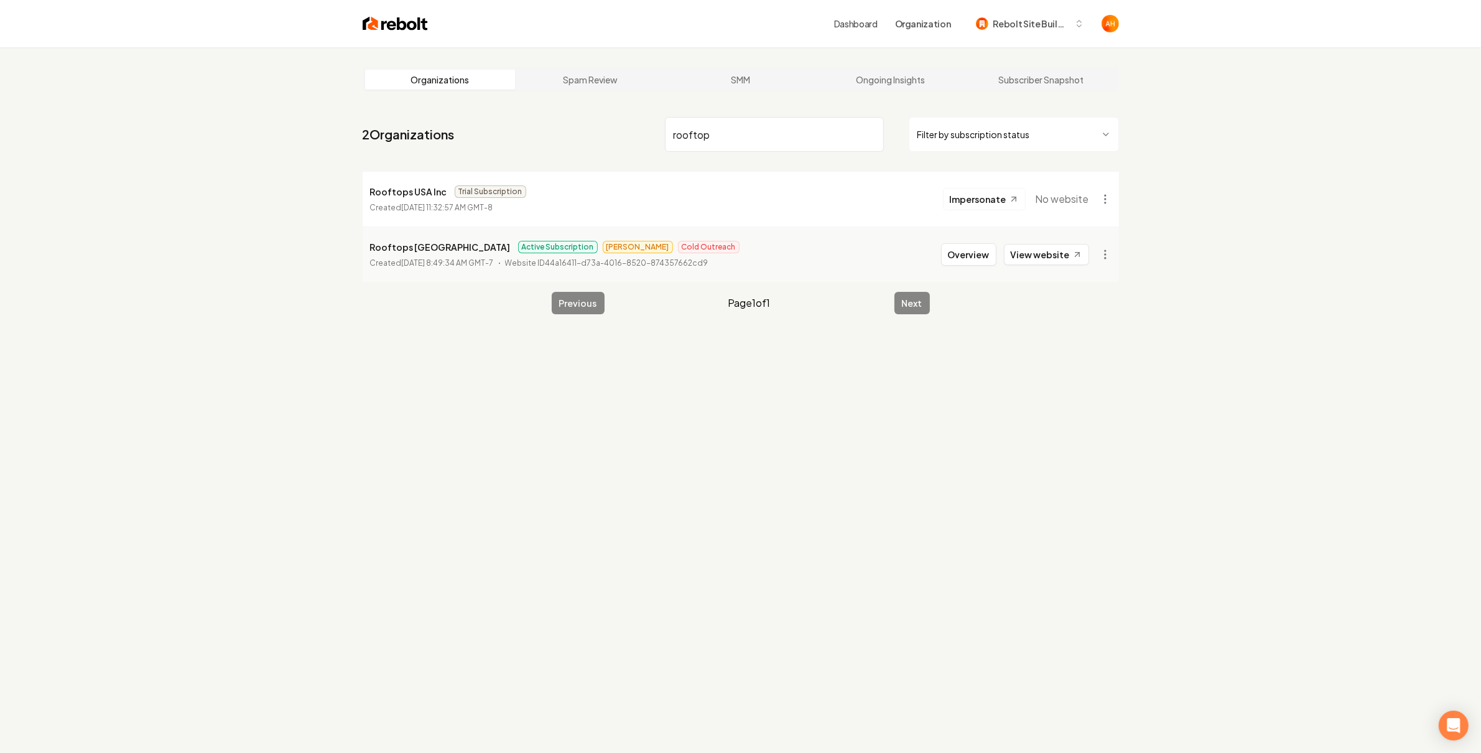
click at [796, 132] on input "rooftop" at bounding box center [774, 134] width 219 height 35
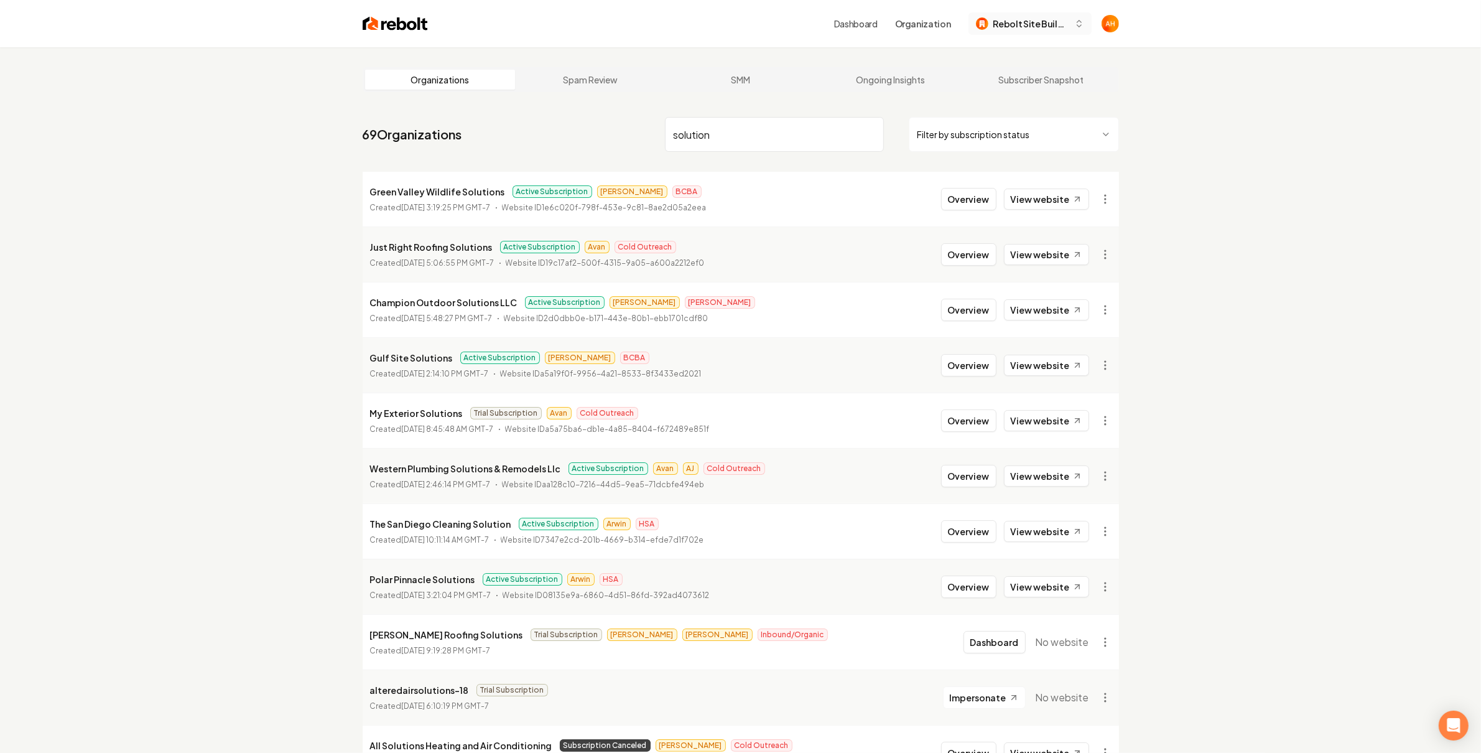
type input "solution"
click at [1012, 22] on span "Rebolt Site Builder" at bounding box center [1031, 23] width 76 height 13
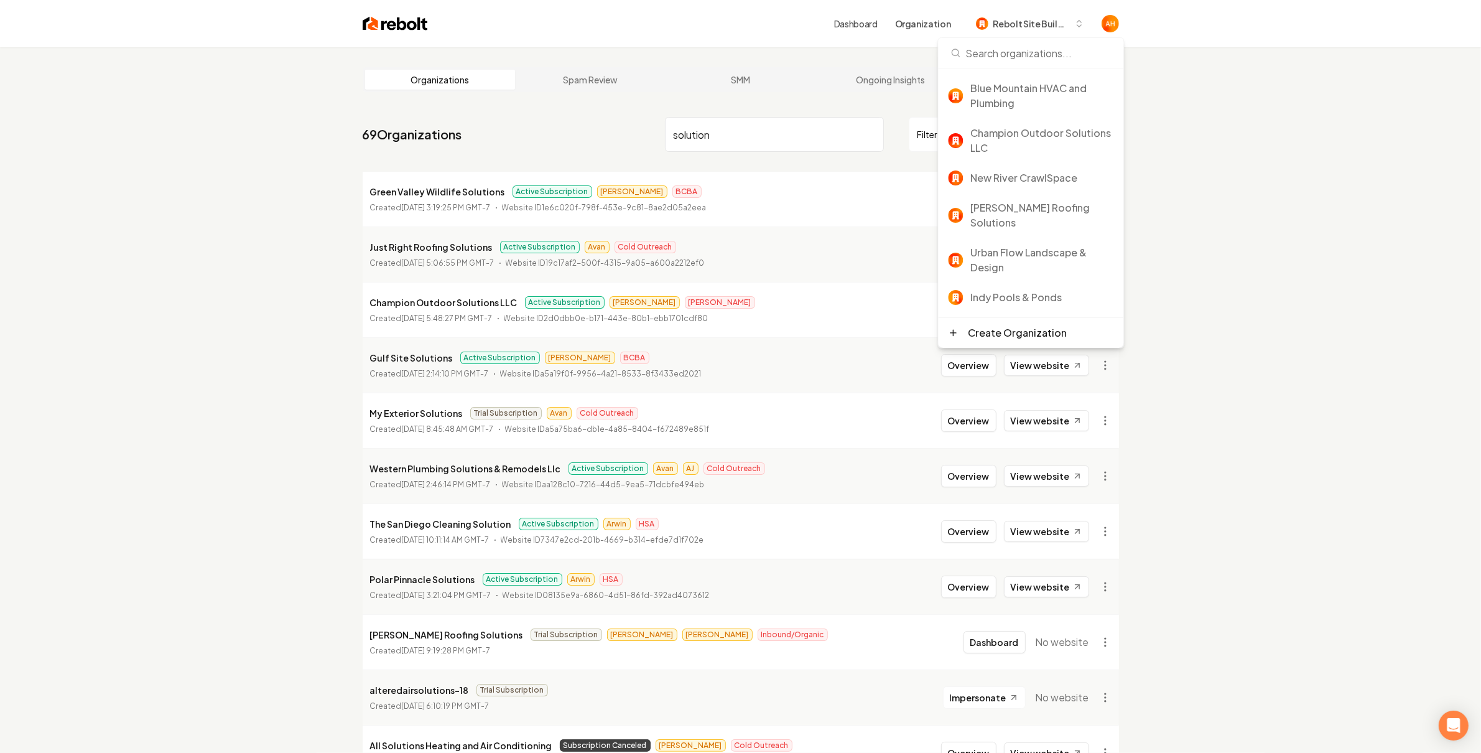
click at [873, 22] on link "Dashboard" at bounding box center [856, 23] width 44 height 12
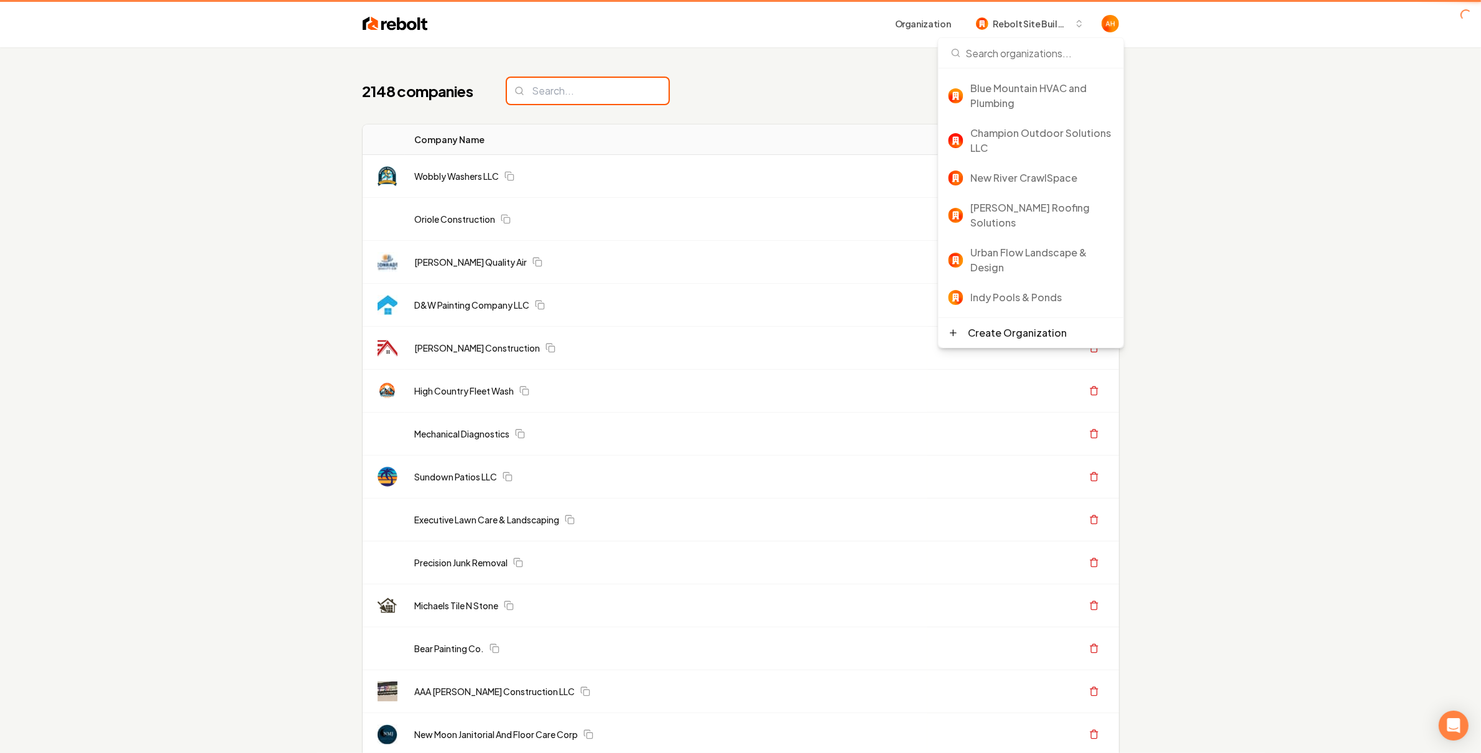
click at [608, 85] on input "search" at bounding box center [588, 91] width 162 height 26
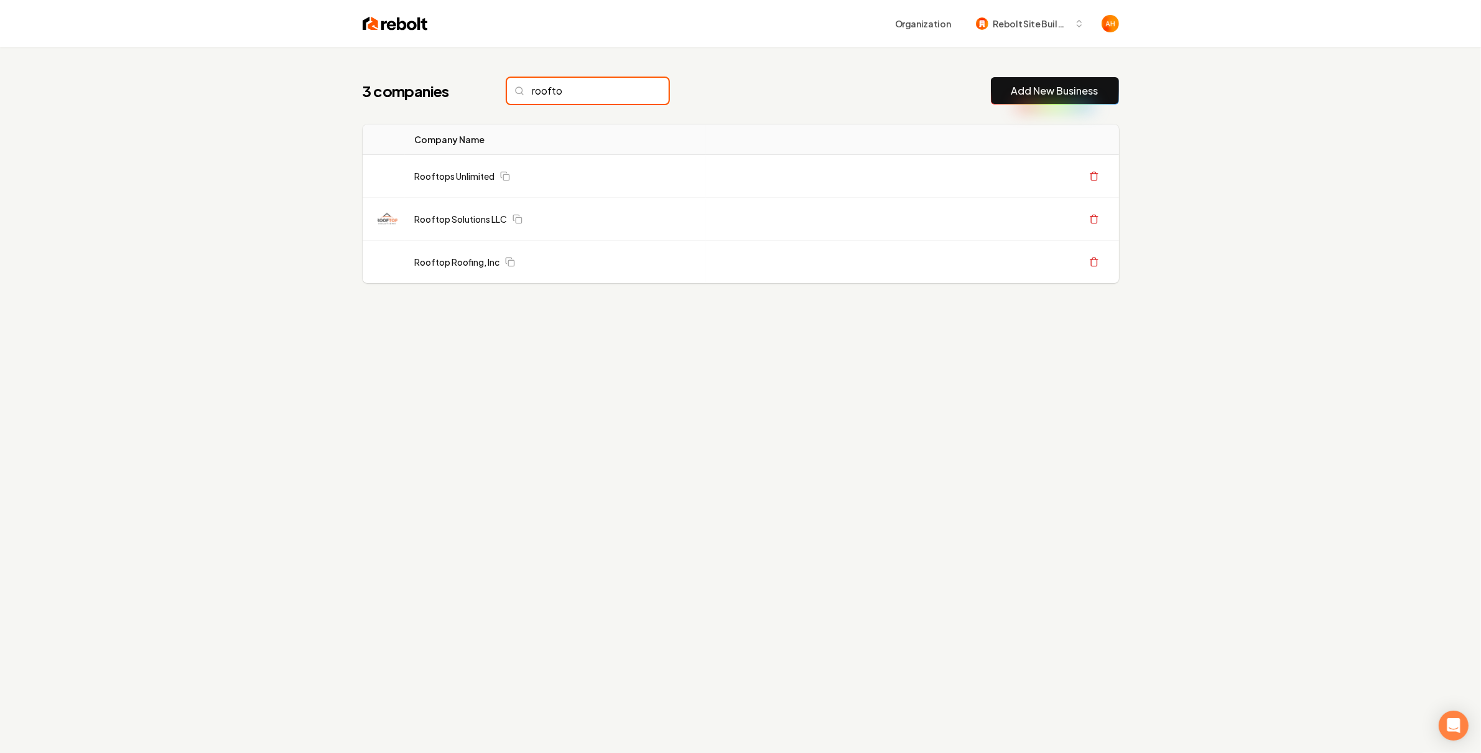
type input "roofto"
click at [993, 224] on button "Create Org & Transfer Out" at bounding box center [1017, 219] width 124 height 22
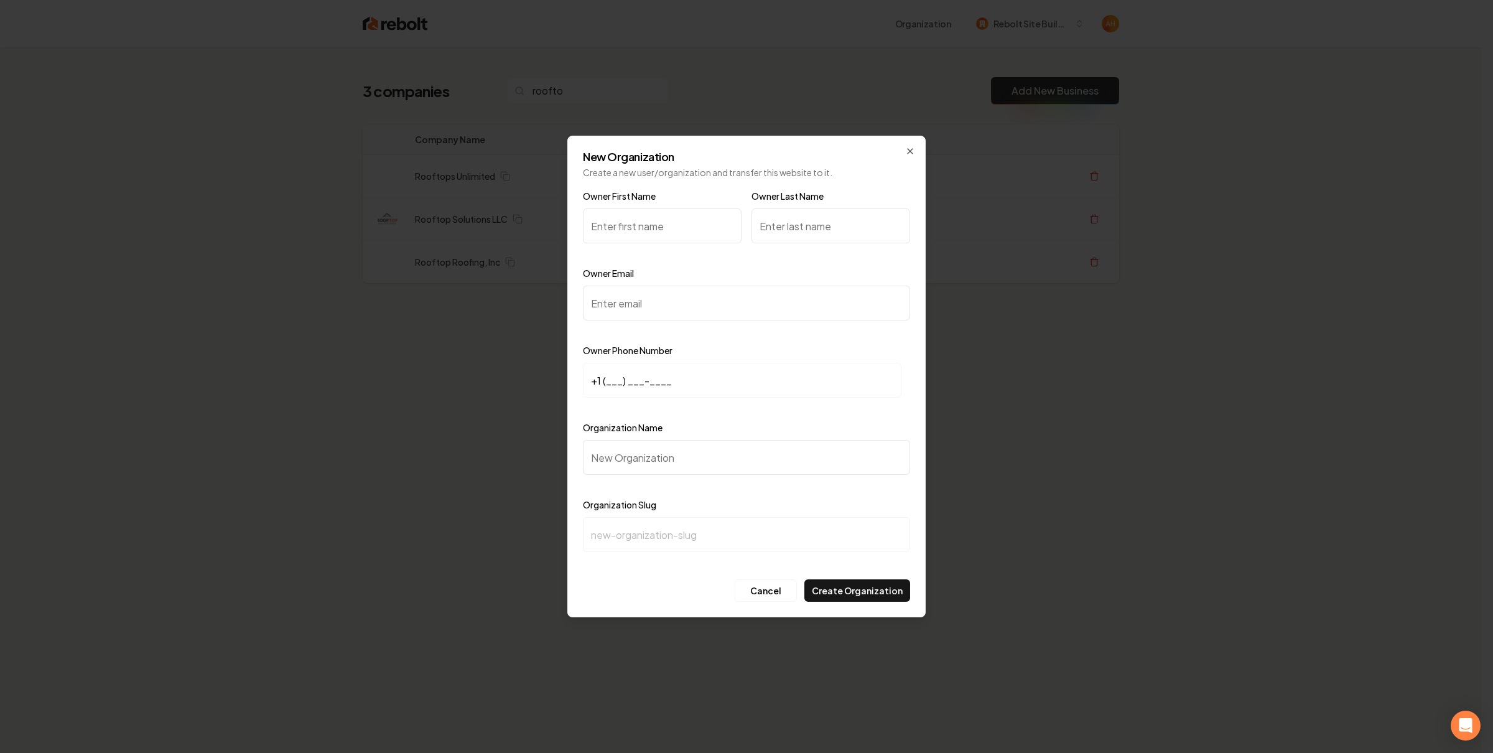
click at [671, 213] on input "Owner First Name" at bounding box center [662, 225] width 159 height 35
click at [659, 220] on input "Owner First Name" at bounding box center [662, 225] width 159 height 35
type input "Claudio"
paste input "[EMAIL_ADDRESS][DOMAIN_NAME]"
type input "[EMAIL_ADDRESS][DOMAIN_NAME]"
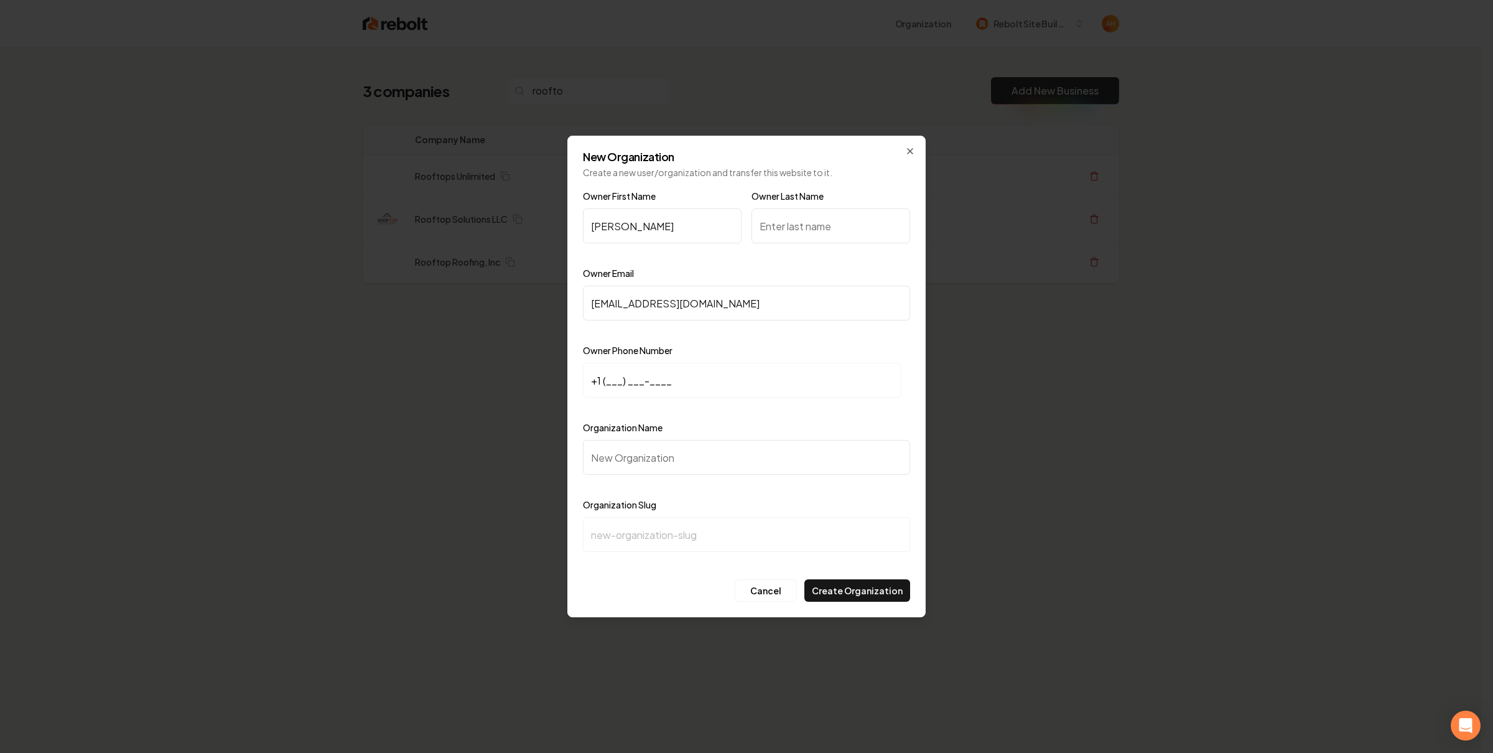
paste input "786) 965-3210"
type input "+1 (786) 965-3210"
click at [805, 225] on input "Owner Last Name" at bounding box center [830, 225] width 159 height 35
type input "Leiva"
click at [764, 447] on input "Organization Name" at bounding box center [746, 457] width 327 height 35
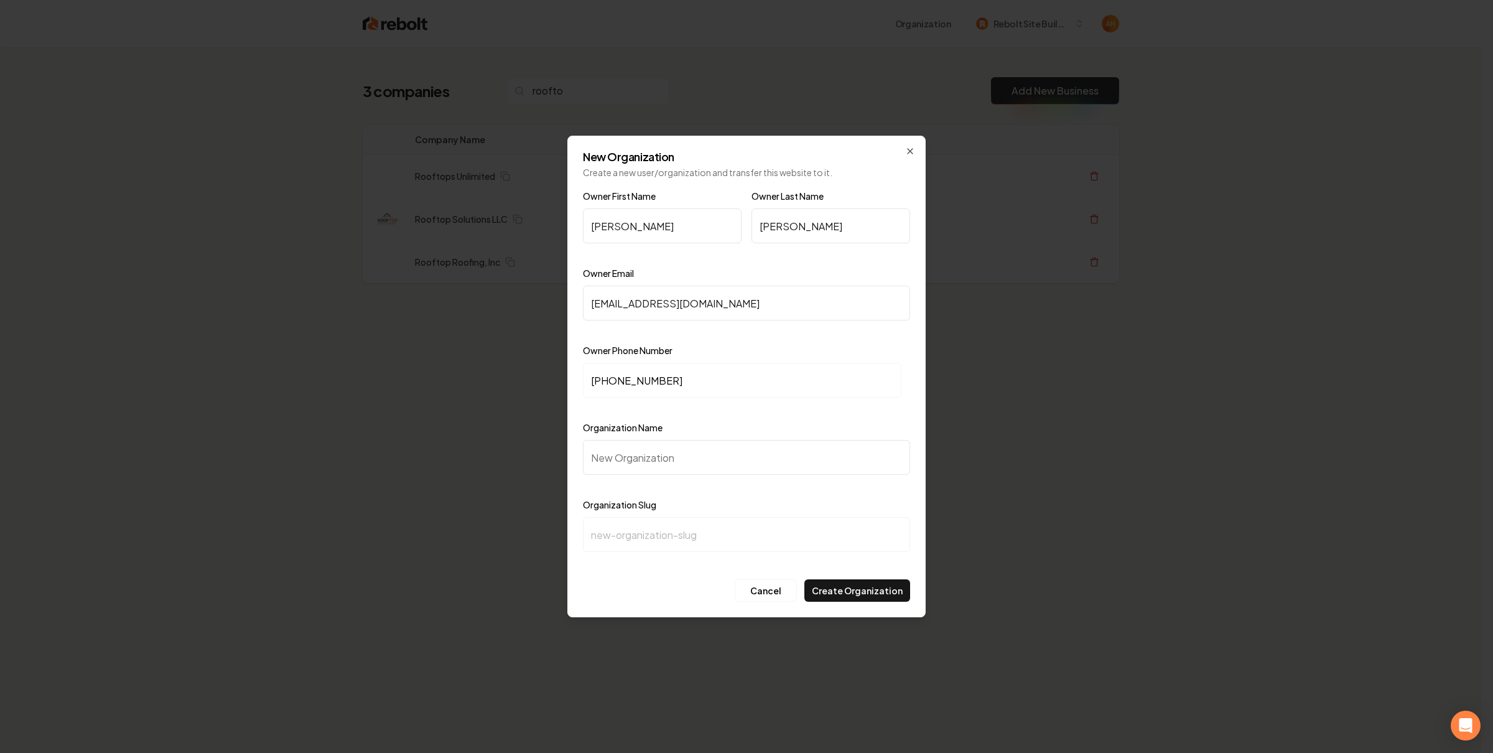
paste input "Rooftop Solutions LLC"
type input "Rooftop Solutions LLC"
type input "rooftop-solutions-llc"
type input "Rooftop Solutions LLC"
click at [887, 586] on button "Create Organization" at bounding box center [857, 590] width 106 height 22
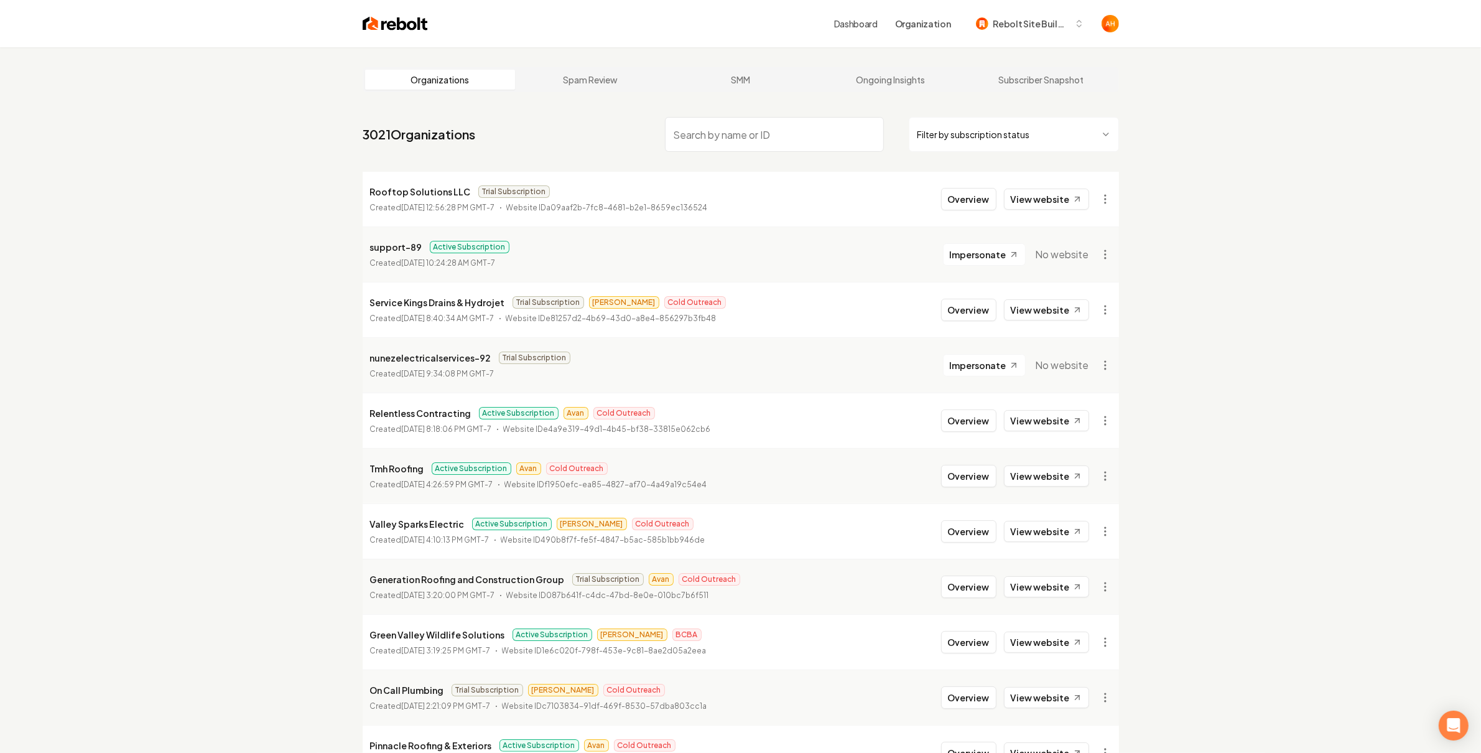
click at [412, 197] on p "Rooftop Solutions LLC" at bounding box center [420, 191] width 101 height 15
click at [417, 192] on p "Rooftop Solutions LLC" at bounding box center [420, 191] width 101 height 15
click at [417, 191] on p "Rooftop Solutions LLC" at bounding box center [420, 191] width 101 height 15
copy p "Rooftop Solutions LLC"
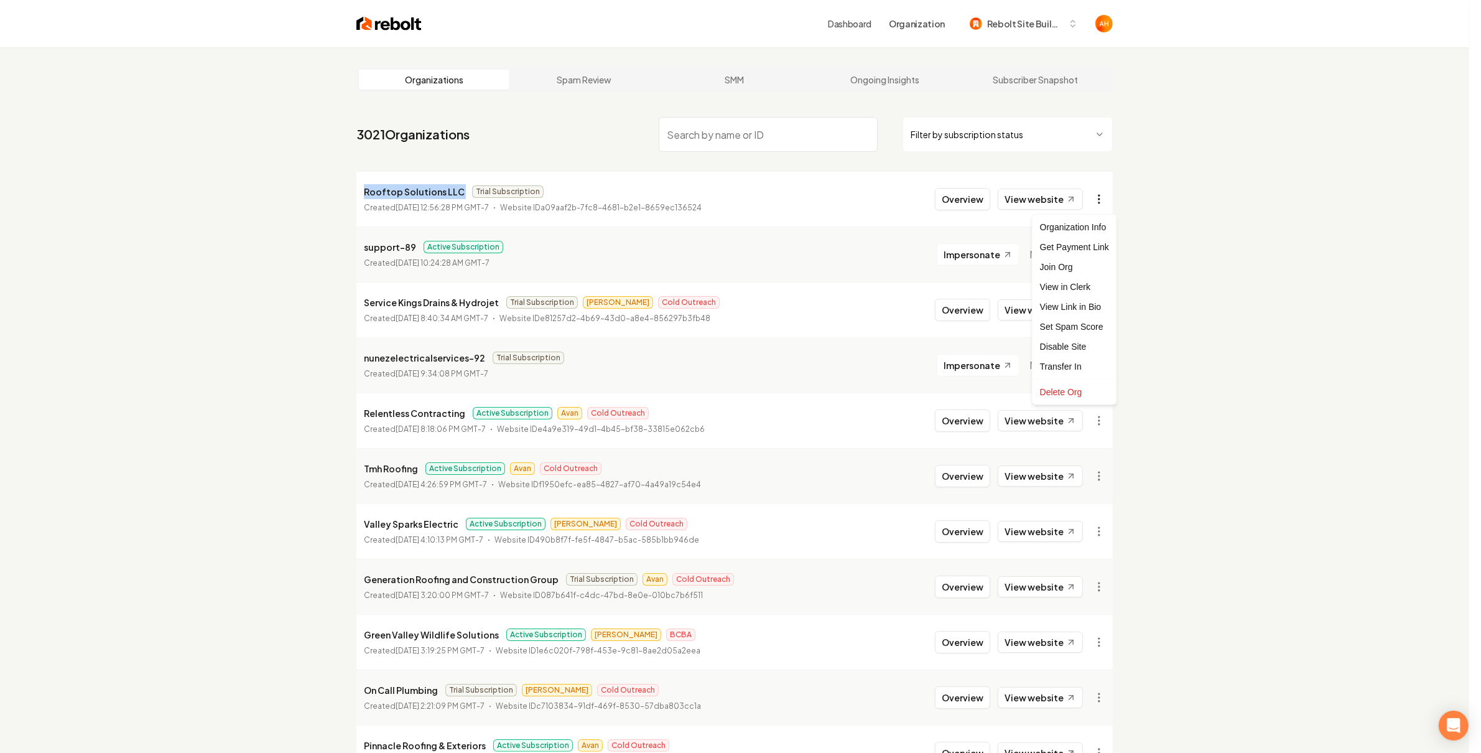
click at [1107, 199] on html "Dashboard Organization Rebolt Site Builder Organizations Spam Review SMM Ongoin…" at bounding box center [740, 376] width 1481 height 753
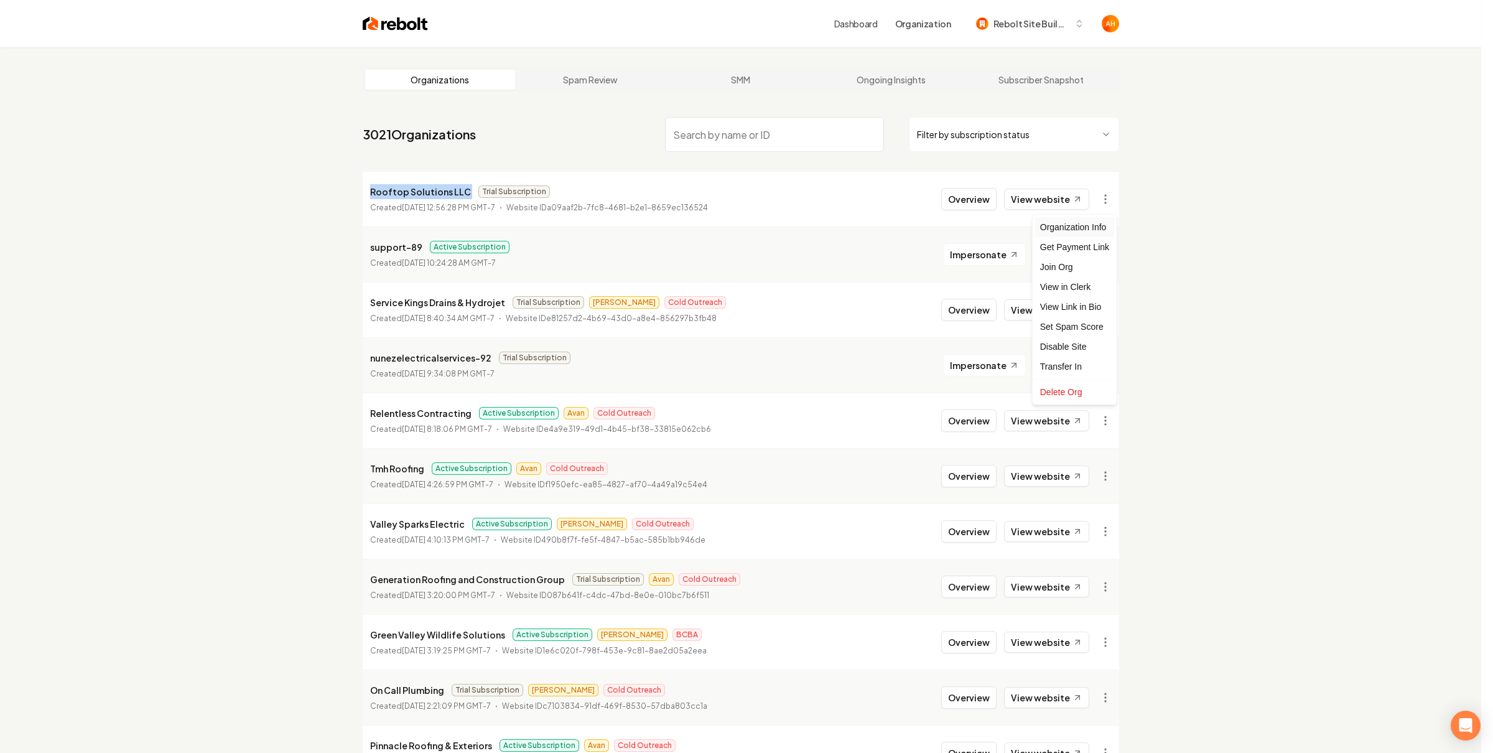
click at [1090, 223] on div "Organization Info" at bounding box center [1074, 227] width 79 height 20
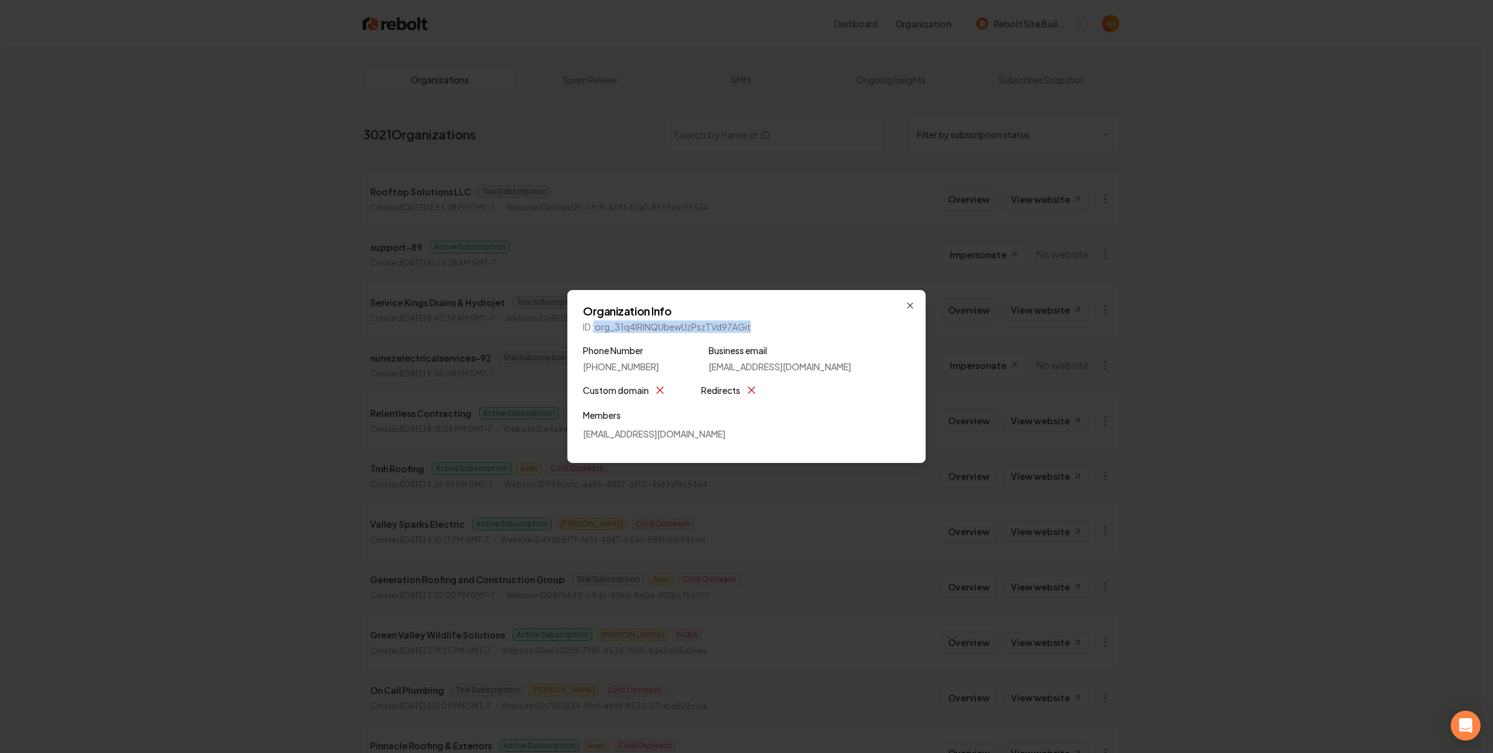
drag, startPoint x: 594, startPoint y: 327, endPoint x: 774, endPoint y: 323, distance: 180.4
click at [774, 323] on p "ID: org_31q4IRlNQUbewUzPszTVd97AGit" at bounding box center [746, 326] width 327 height 12
copy p "org_31q4IRlNQUbewUzPszTVd97AGit"
